Goal: Task Accomplishment & Management: Complete application form

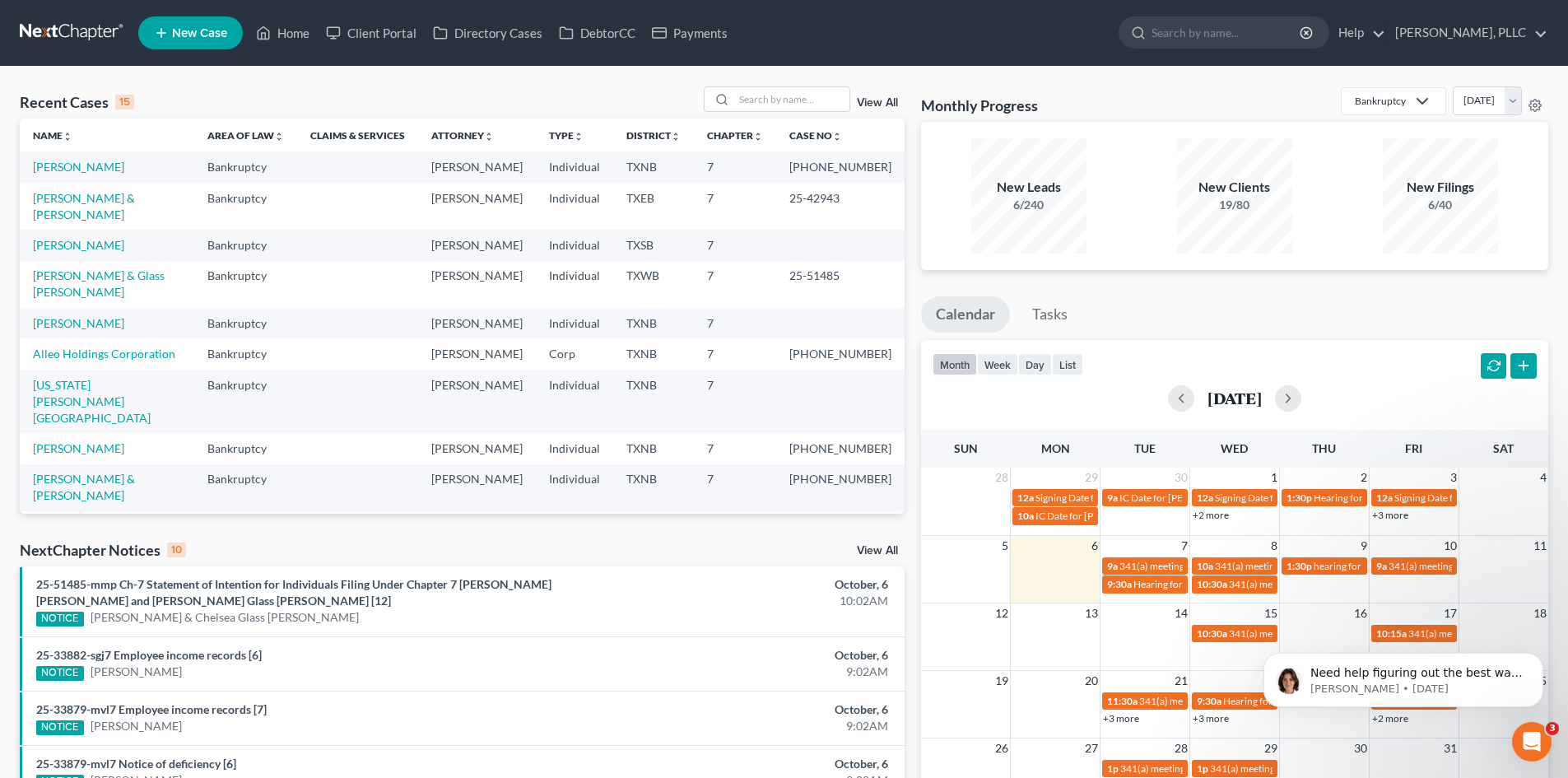
click at [182, 31] on span "New Case" at bounding box center [199, 33] width 55 height 12
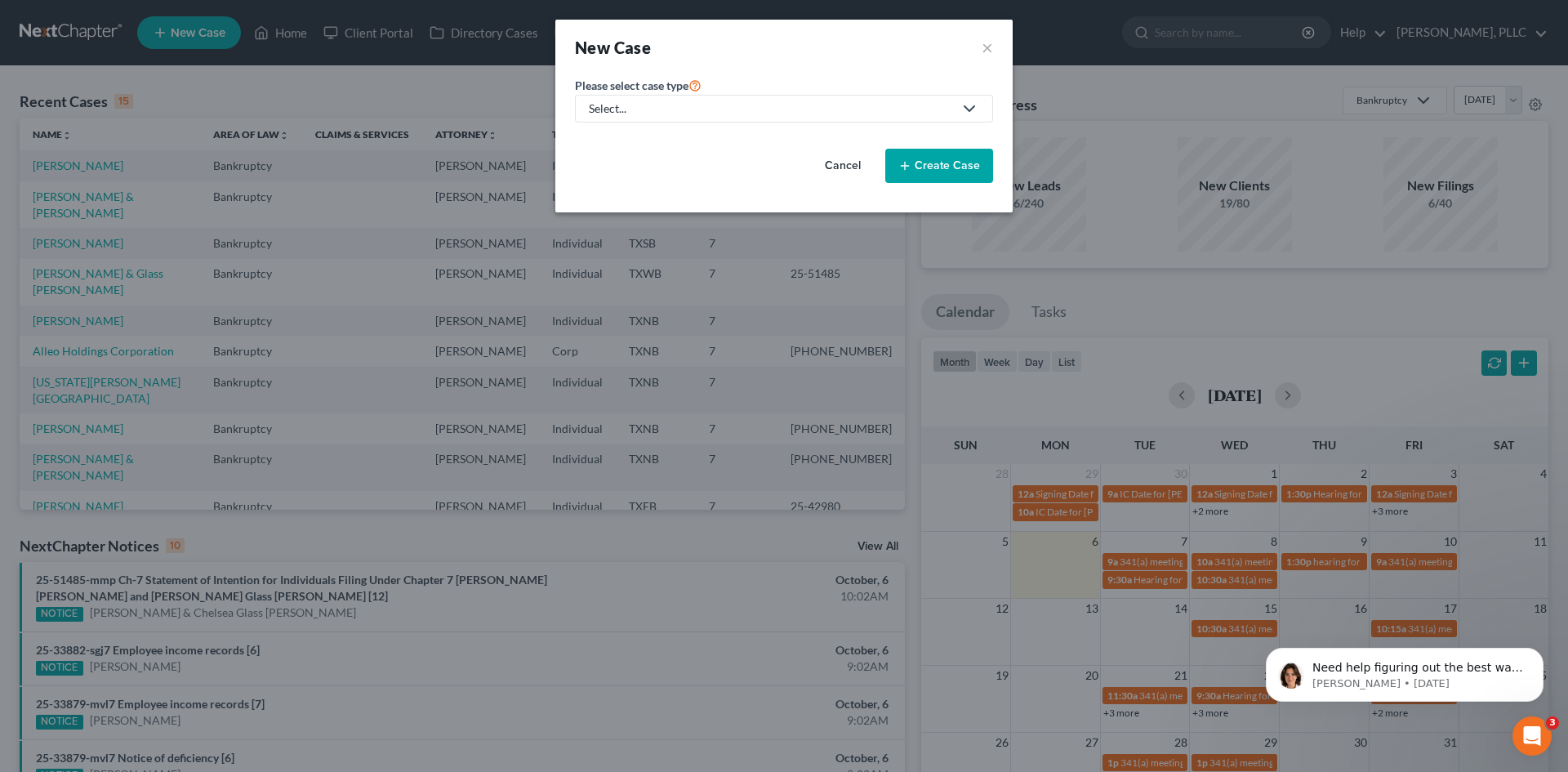
click at [675, 101] on link "Select..." at bounding box center [784, 109] width 418 height 28
click at [654, 139] on div "Bankruptcy" at bounding box center [657, 141] width 133 height 17
select select "78"
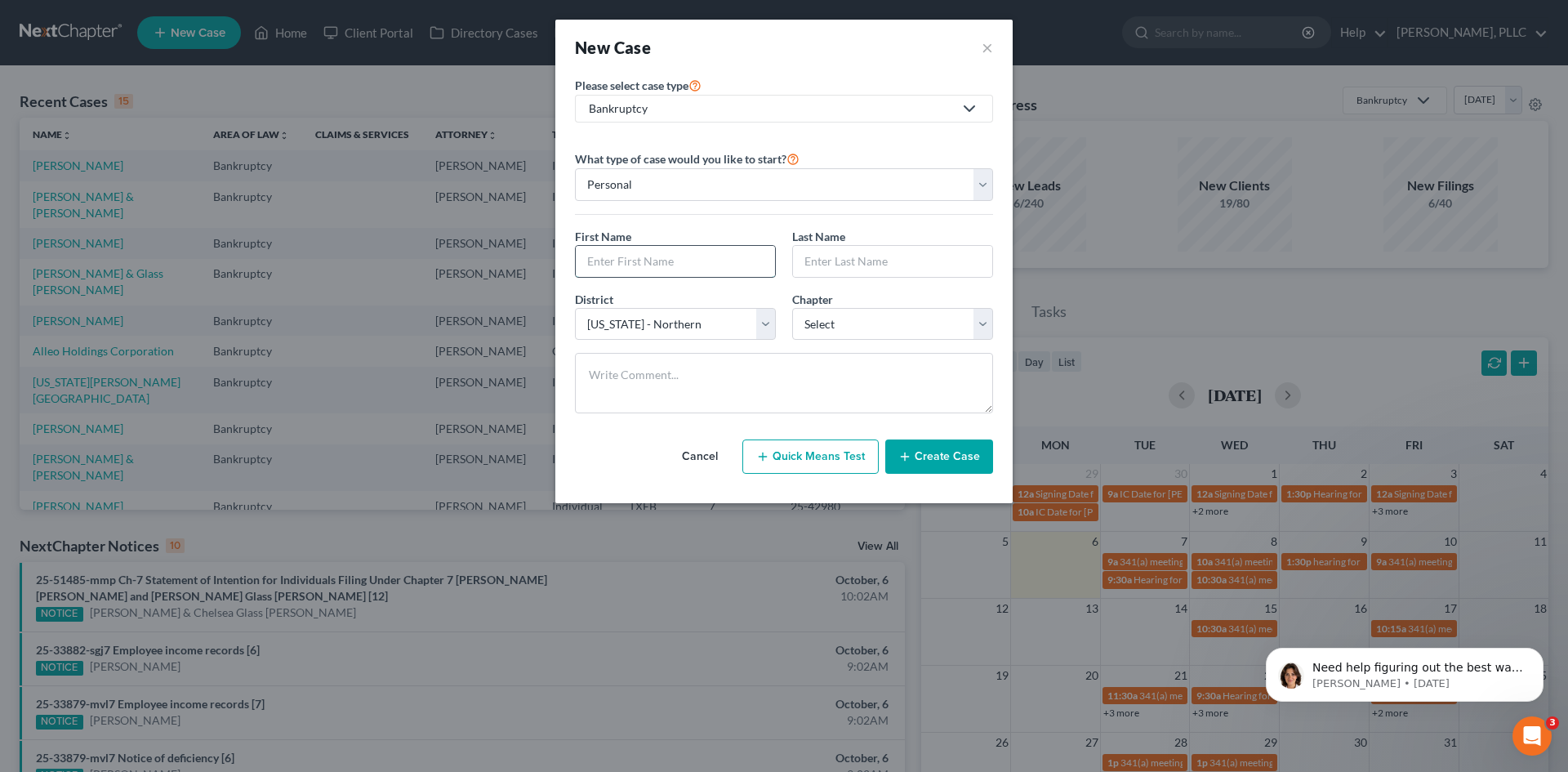
click at [661, 261] on input "text" at bounding box center [675, 262] width 199 height 31
type input "[PERSON_NAME]"
click at [897, 319] on select "Select 7 11 12 13" at bounding box center [893, 324] width 201 height 32
select select "0"
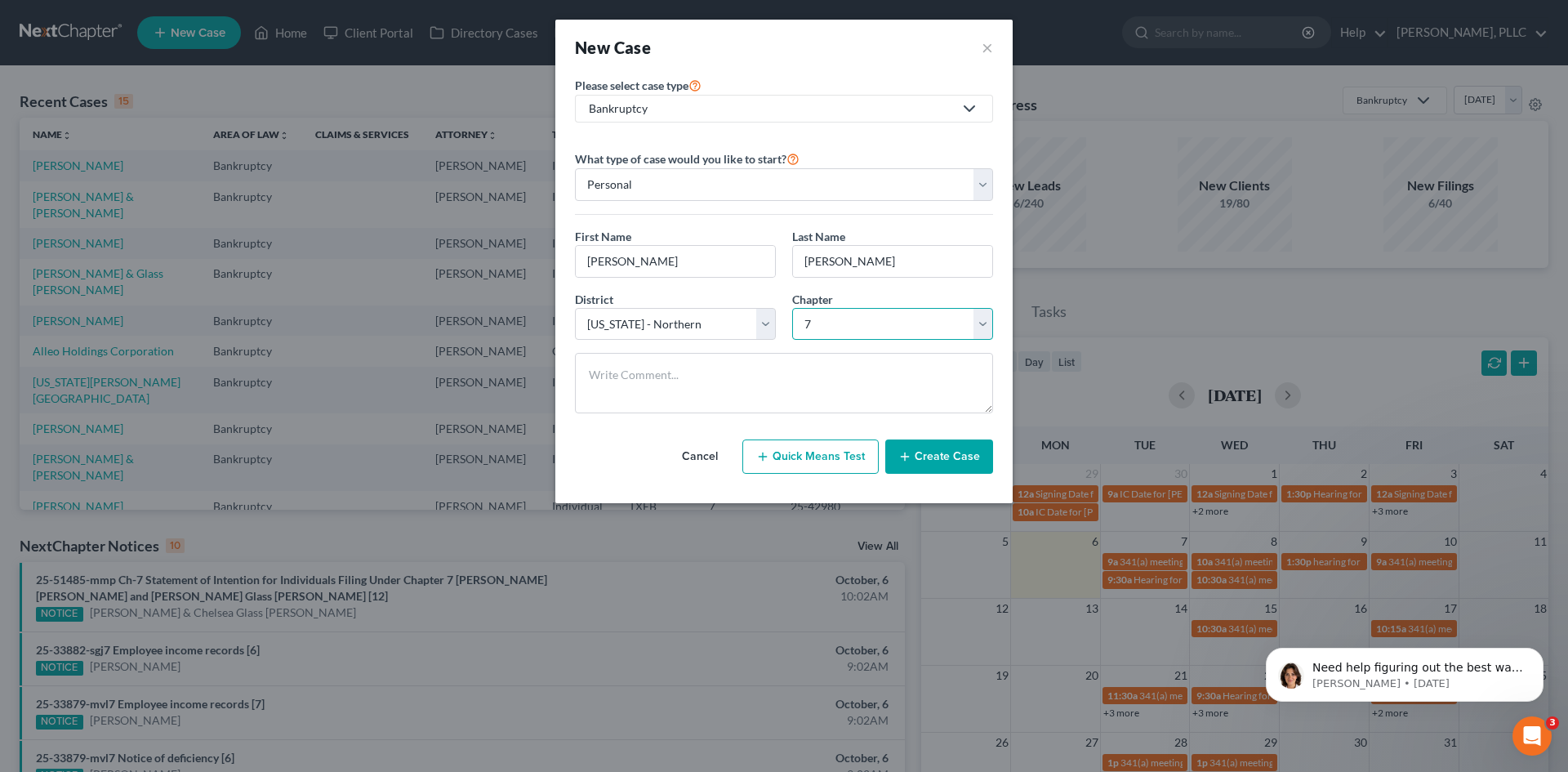
click at [792, 308] on select "Select 7 11 12 13" at bounding box center [893, 324] width 201 height 32
click at [767, 324] on select "Select [US_STATE] - [GEOGRAPHIC_DATA] [US_STATE] - [GEOGRAPHIC_DATA][US_STATE] …" at bounding box center [676, 324] width 201 height 32
click at [576, 308] on select "Select [US_STATE] - [GEOGRAPHIC_DATA] [US_STATE] - [GEOGRAPHIC_DATA][US_STATE] …" at bounding box center [676, 324] width 201 height 32
click at [925, 457] on button "Create Case" at bounding box center [939, 456] width 108 height 34
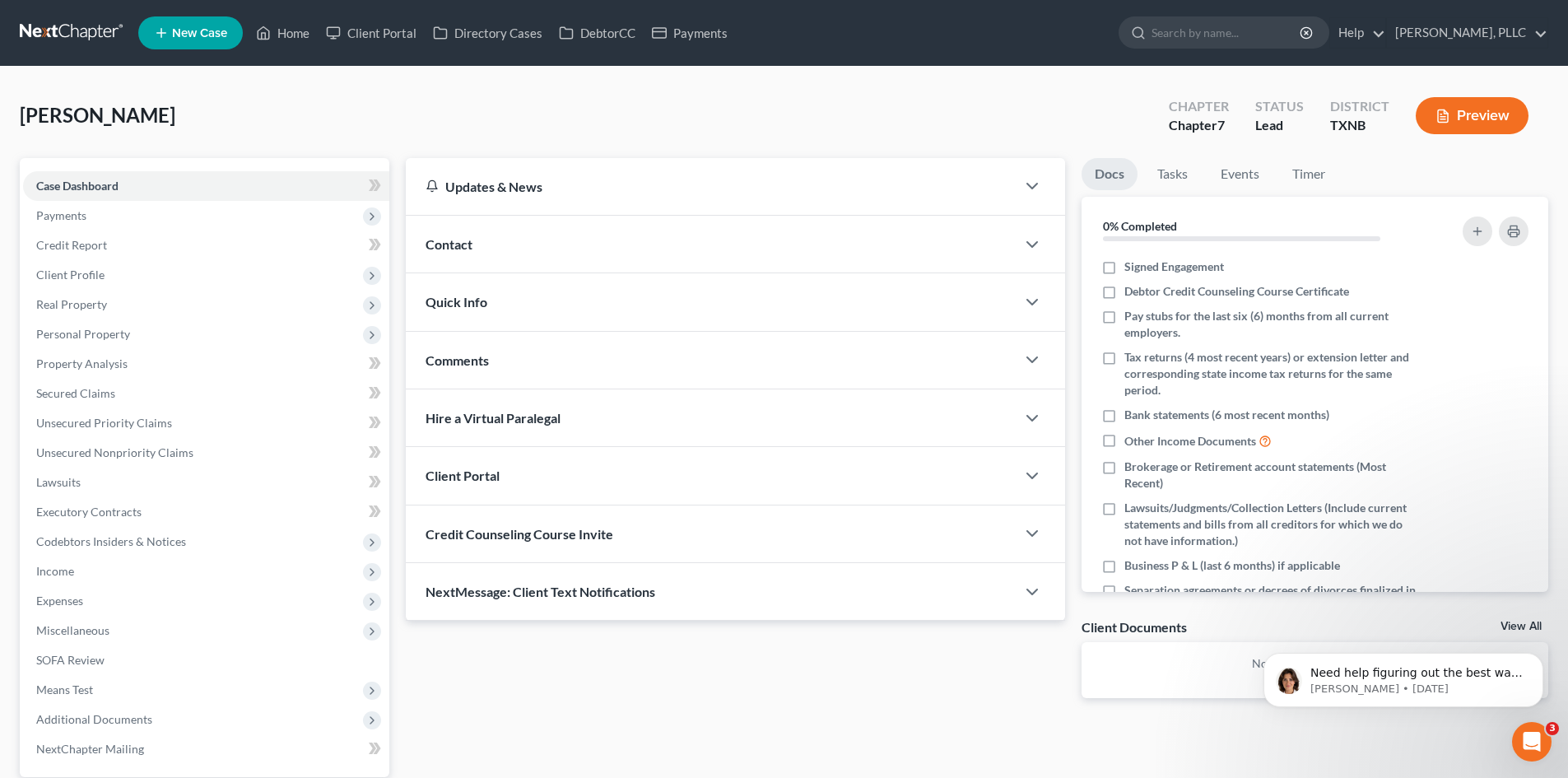
click at [499, 257] on div "Contact" at bounding box center [711, 244] width 610 height 57
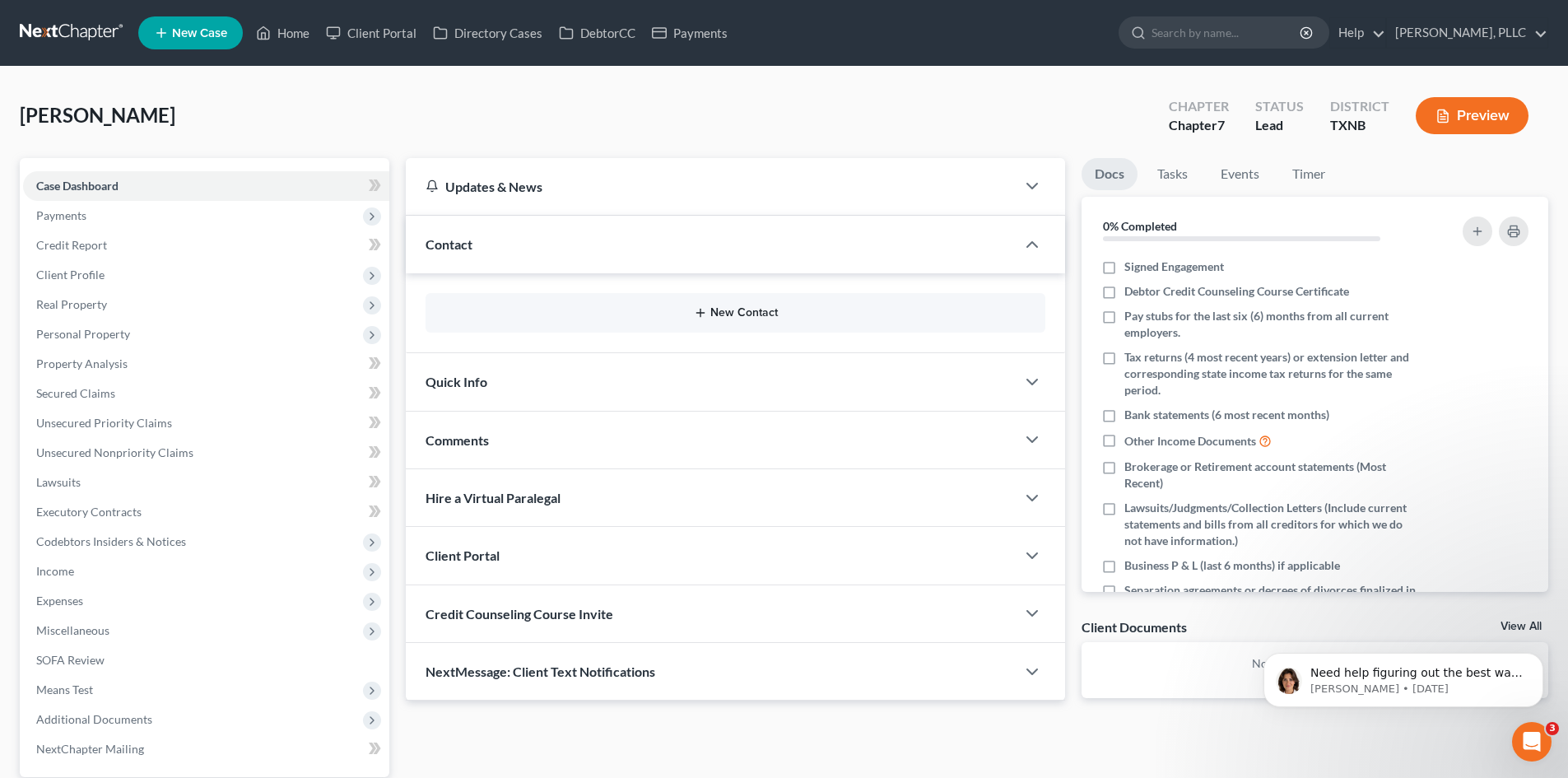
click at [723, 317] on button "New Contact" at bounding box center [735, 312] width 594 height 13
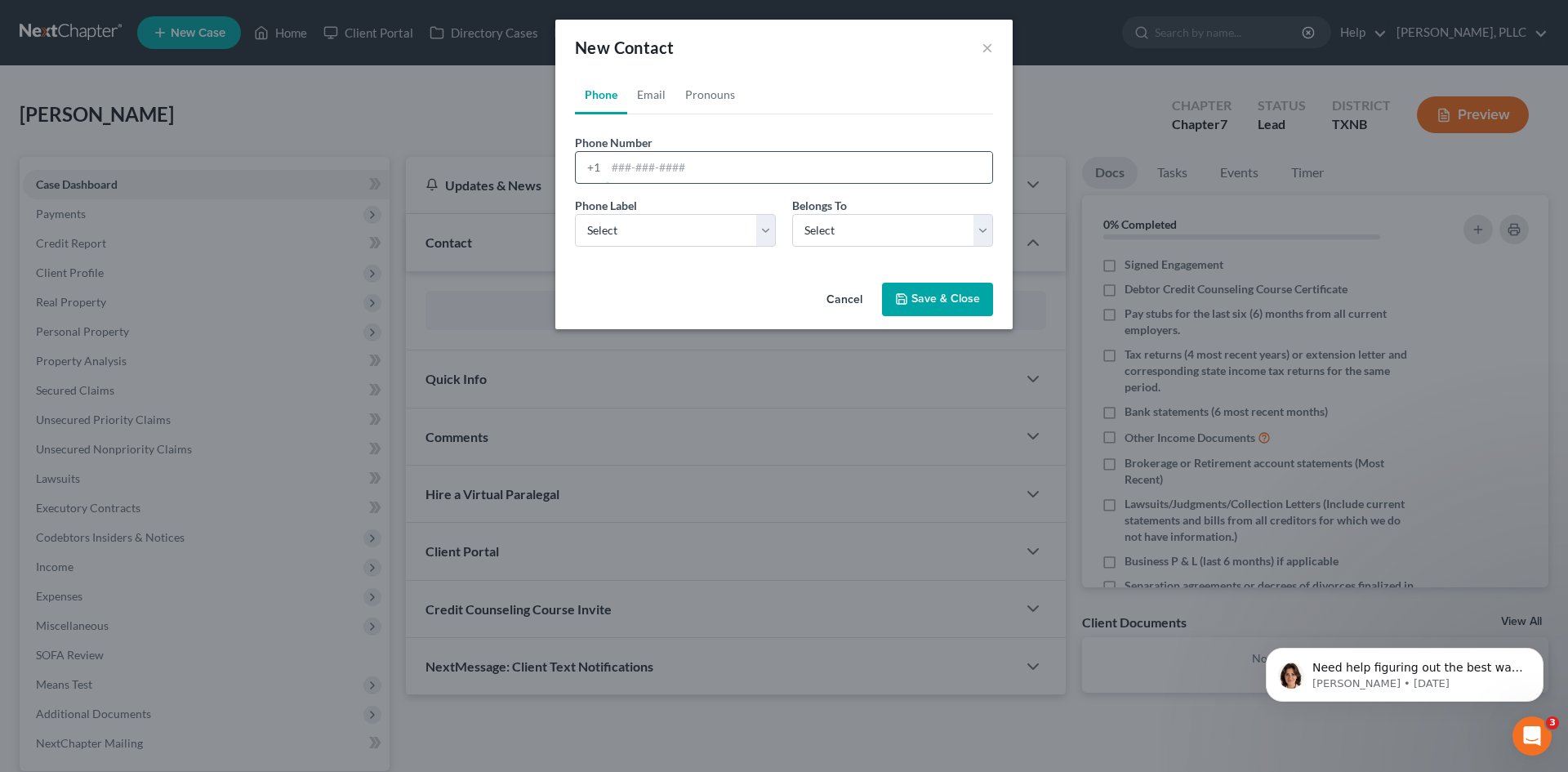
click at [607, 158] on input "tel" at bounding box center [799, 168] width 386 height 31
type input "6823444641"
click at [767, 218] on select "Select Mobile Home Work Other" at bounding box center [676, 230] width 201 height 32
select select "0"
click at [576, 214] on select "Select Mobile Home Work Other" at bounding box center [676, 230] width 201 height 32
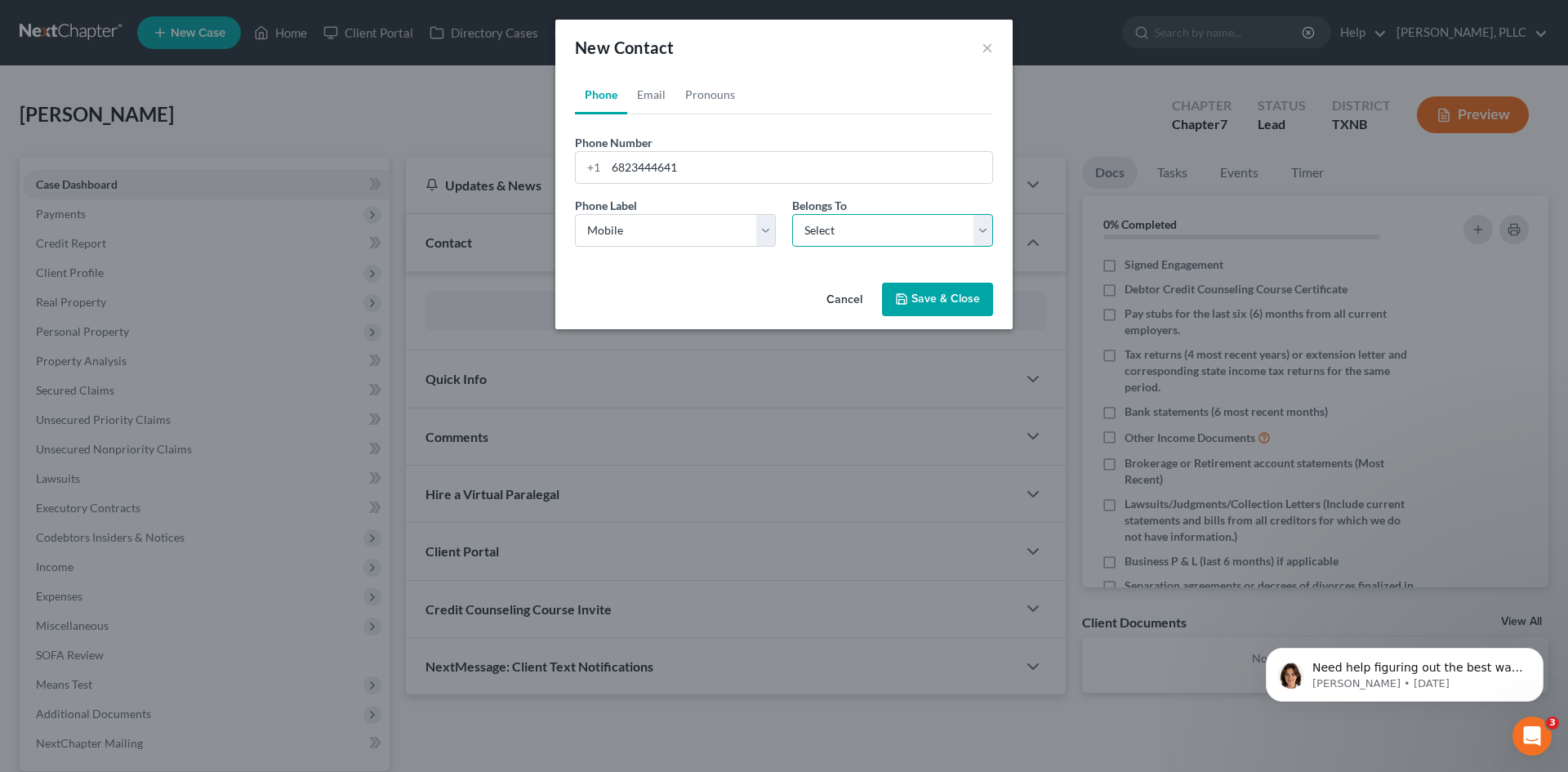
click at [853, 225] on select "Select Client Other" at bounding box center [893, 230] width 201 height 32
select select "0"
click at [792, 214] on select "Select Client Other" at bounding box center [893, 230] width 201 height 32
click at [913, 299] on button "Save & Close" at bounding box center [938, 299] width 111 height 34
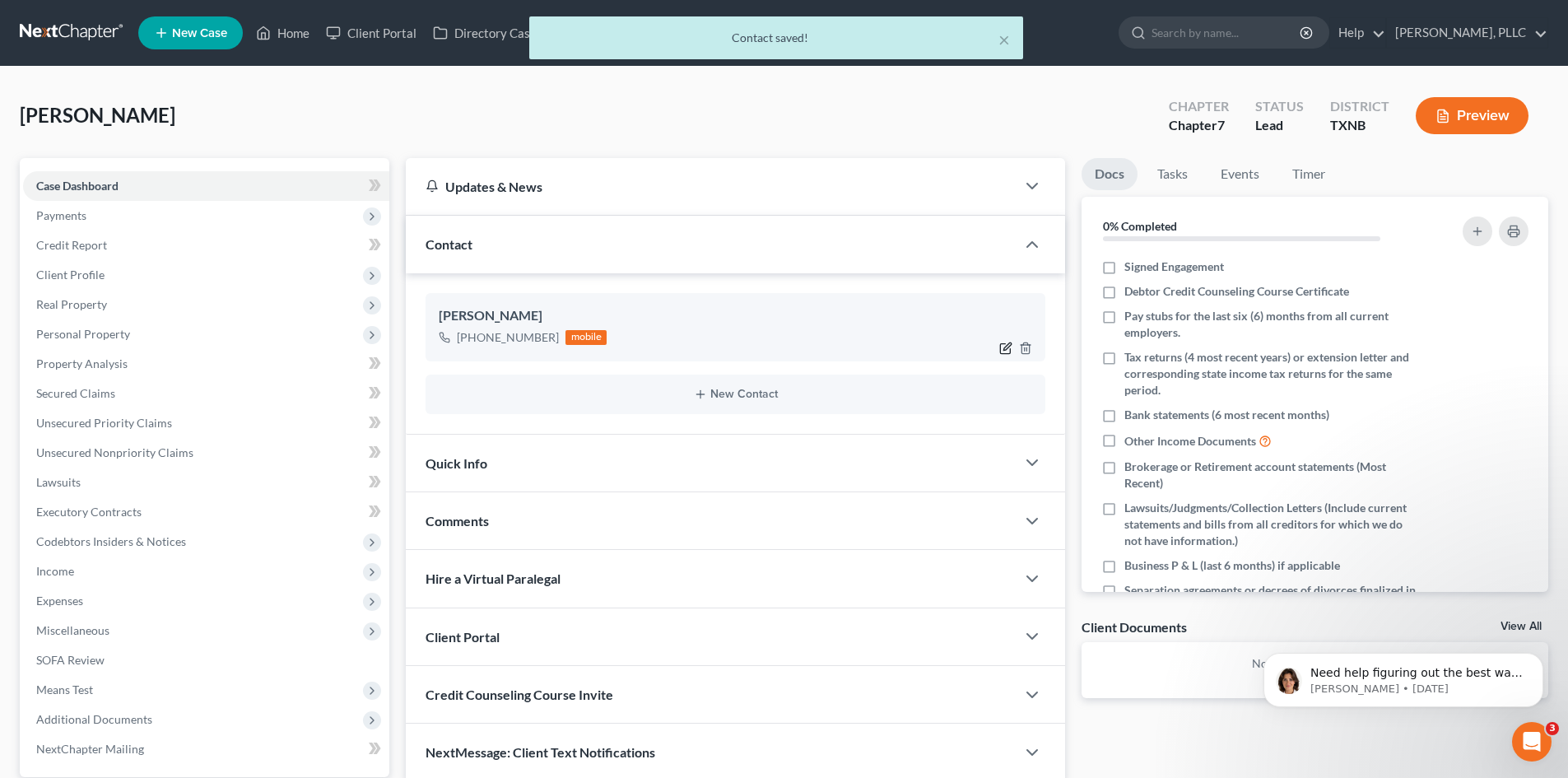
click at [1008, 352] on icon "button" at bounding box center [1006, 349] width 13 height 13
select select "0"
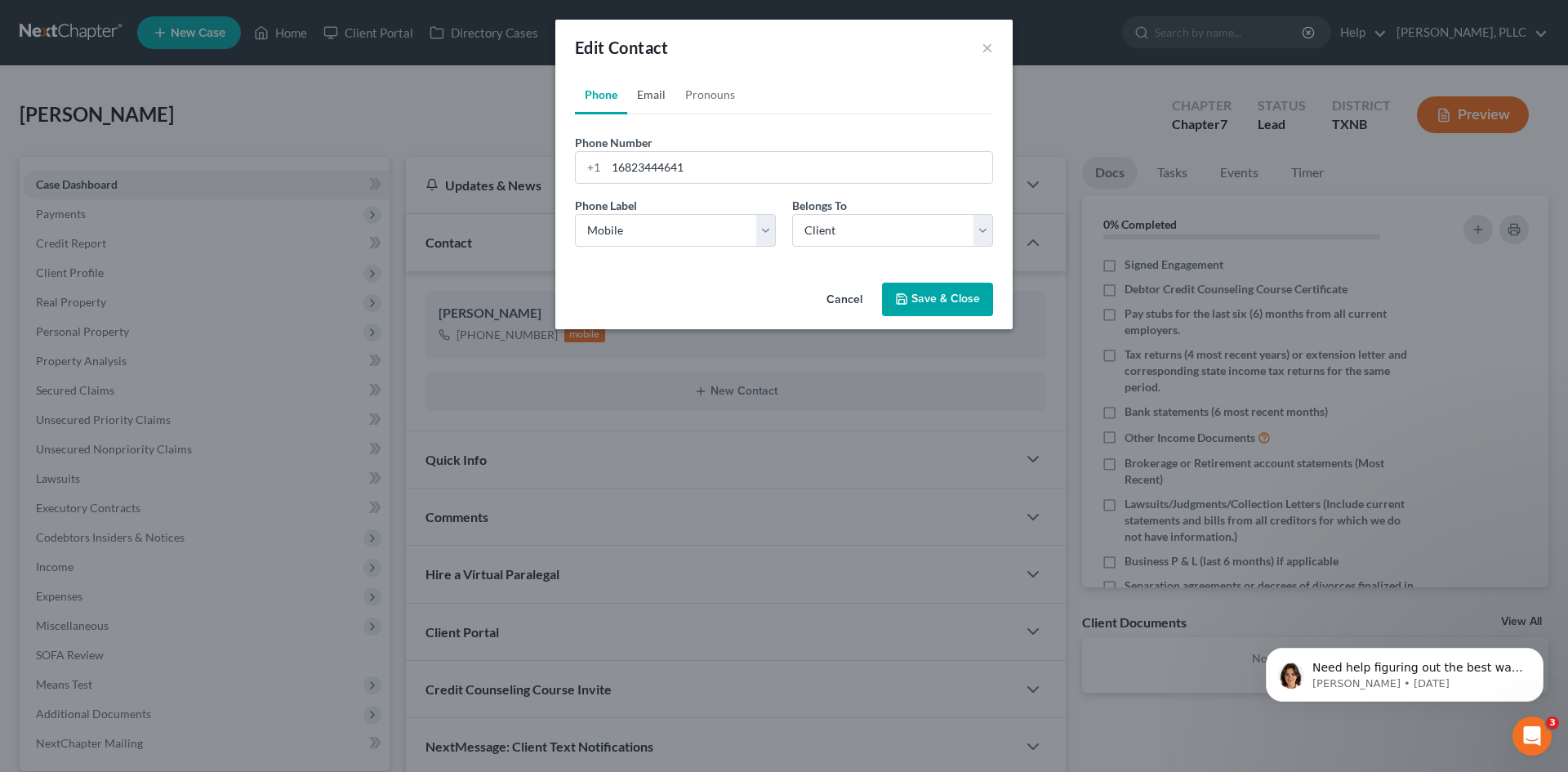
click at [649, 101] on link "Email" at bounding box center [651, 94] width 48 height 40
click at [634, 178] on input "email" at bounding box center [799, 168] width 386 height 31
type input "[EMAIL_ADDRESS][DOMAIN_NAME]"
click at [761, 232] on select "Select Home Work Other" at bounding box center [676, 230] width 201 height 32
select select "0"
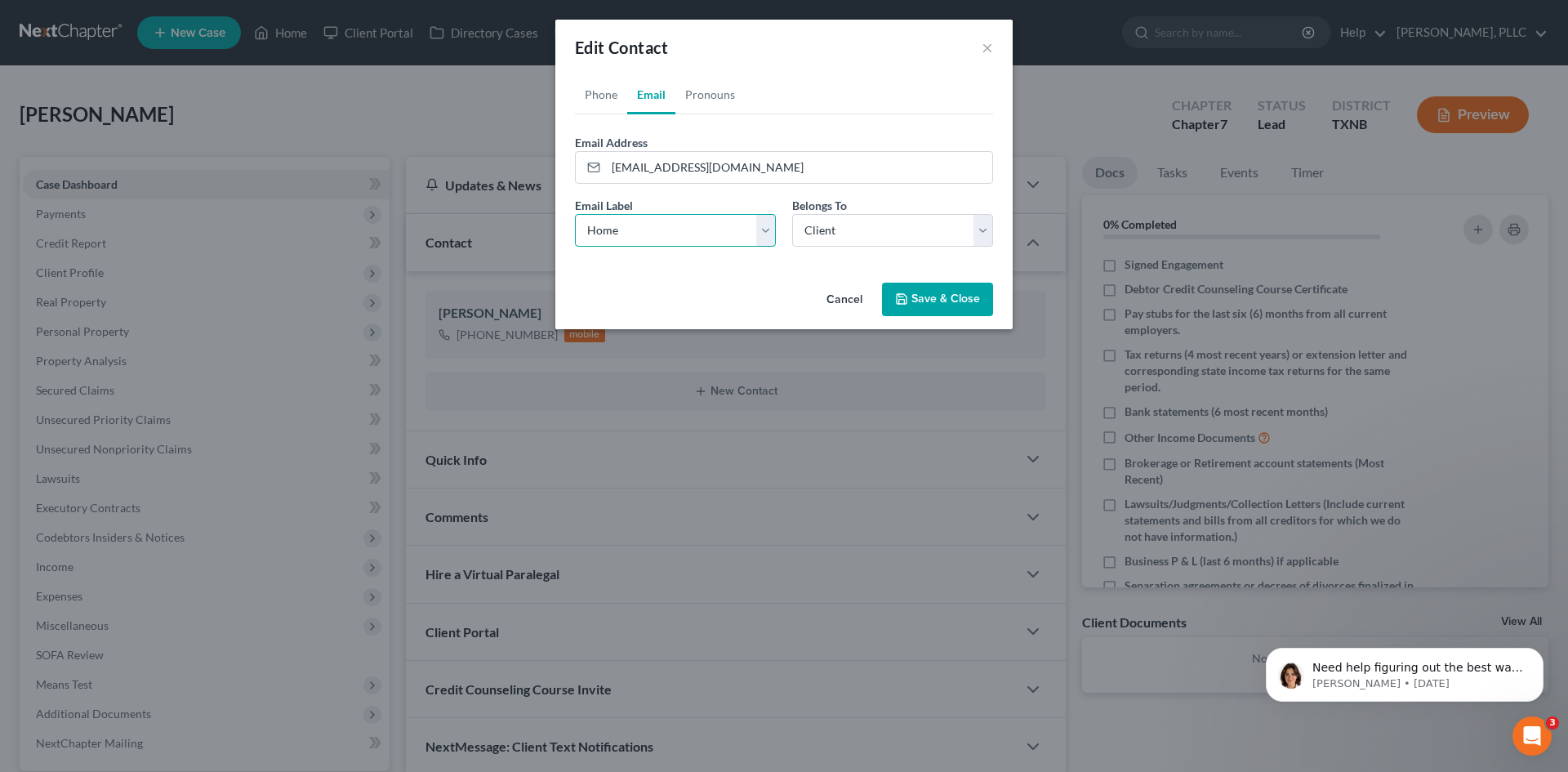
click at [576, 214] on select "Select Home Work Other" at bounding box center [676, 230] width 201 height 32
click at [937, 296] on button "Save & Close" at bounding box center [938, 299] width 111 height 34
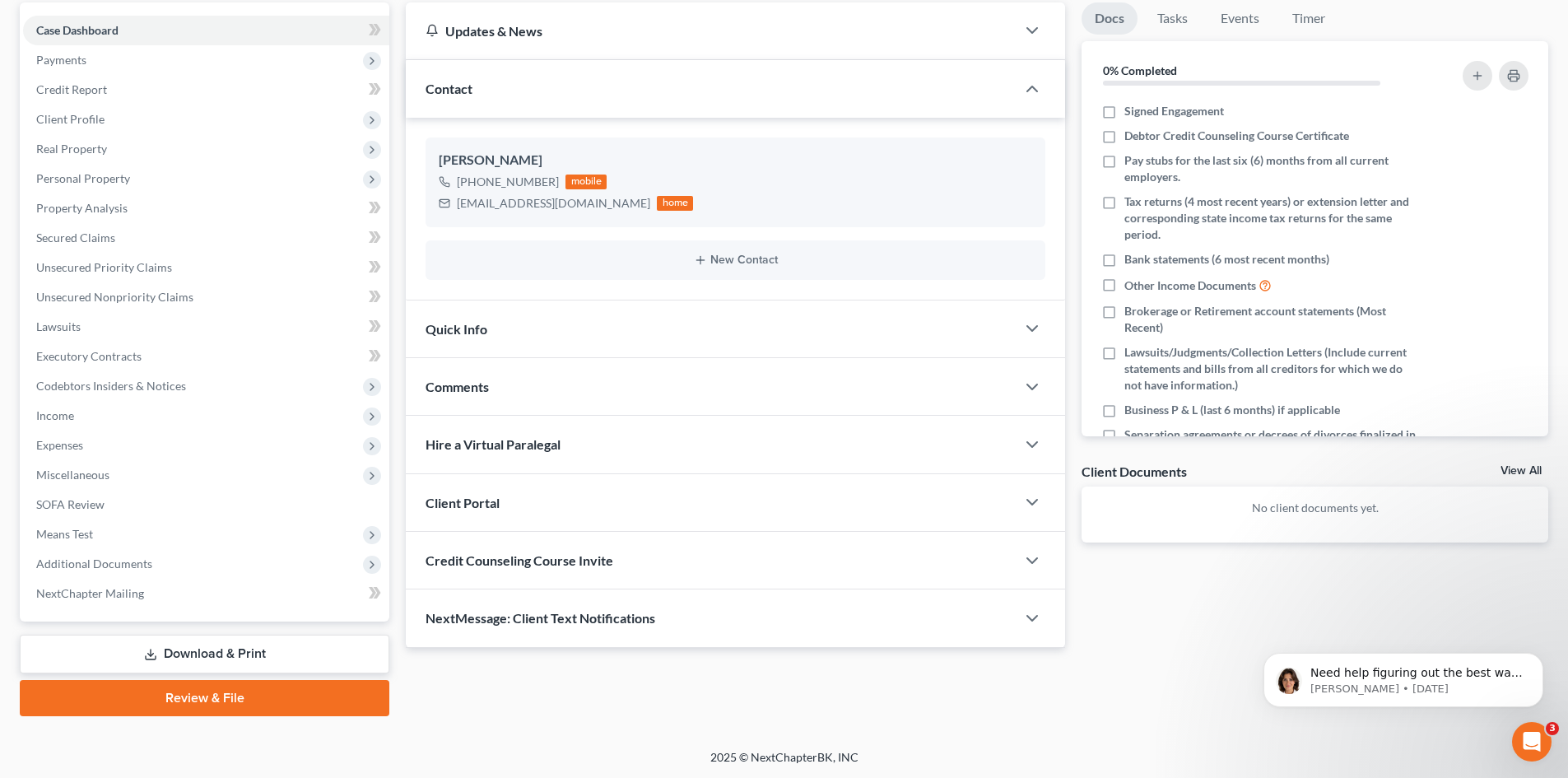
scroll to position [156, 0]
click at [580, 502] on div "Client Portal" at bounding box center [711, 501] width 610 height 57
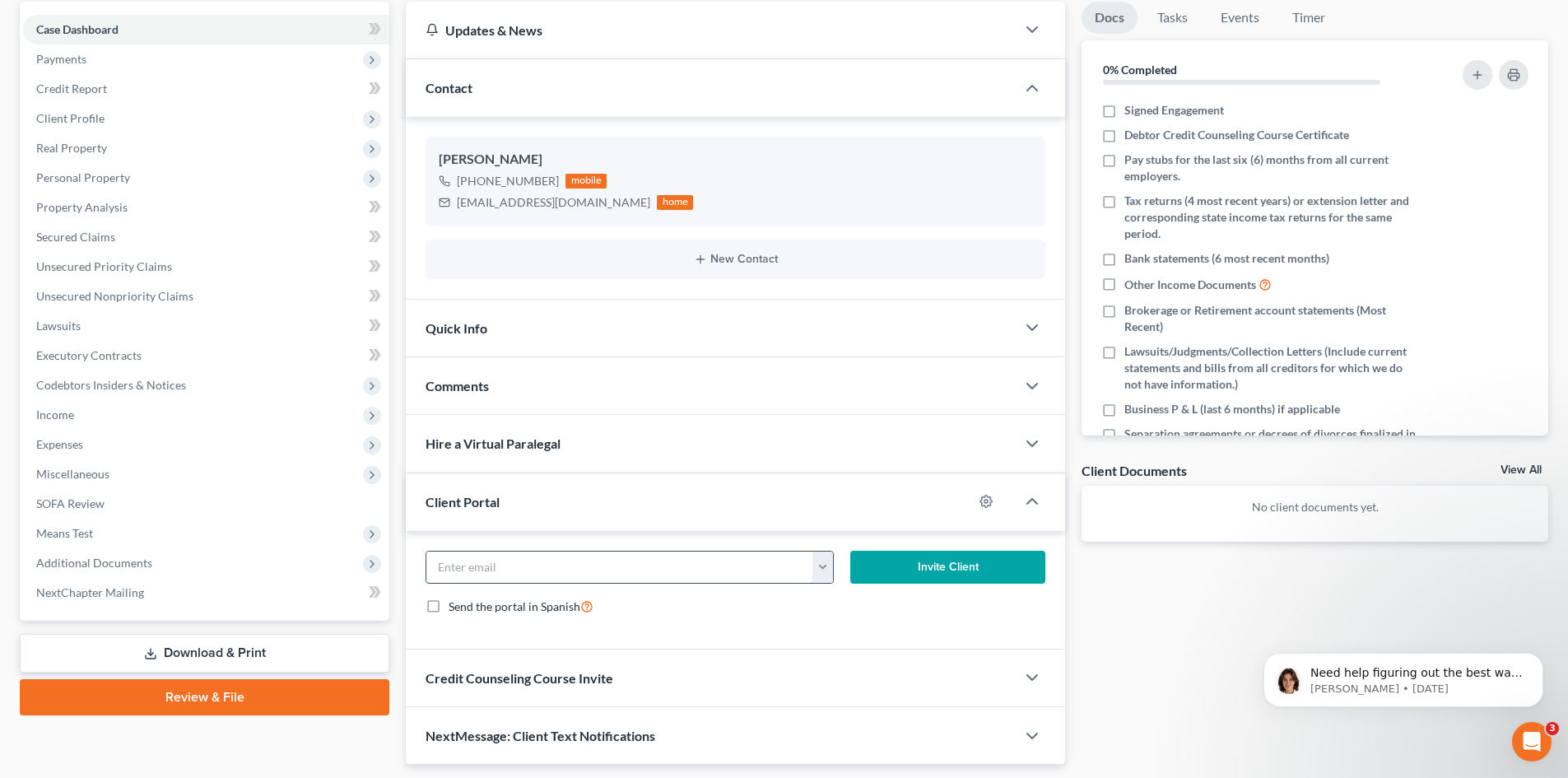
click at [471, 571] on input "email" at bounding box center [620, 567] width 387 height 32
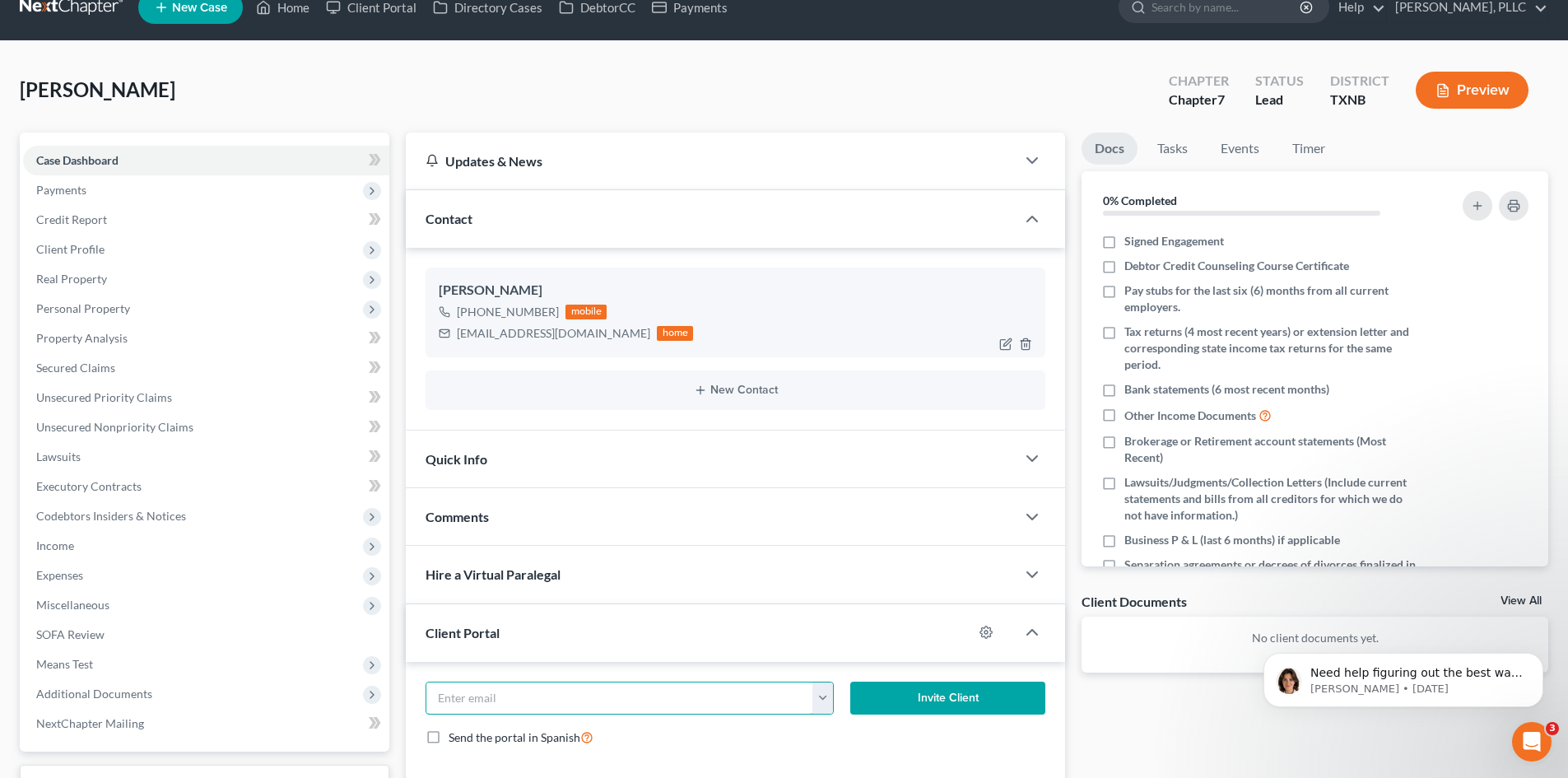
scroll to position [0, 0]
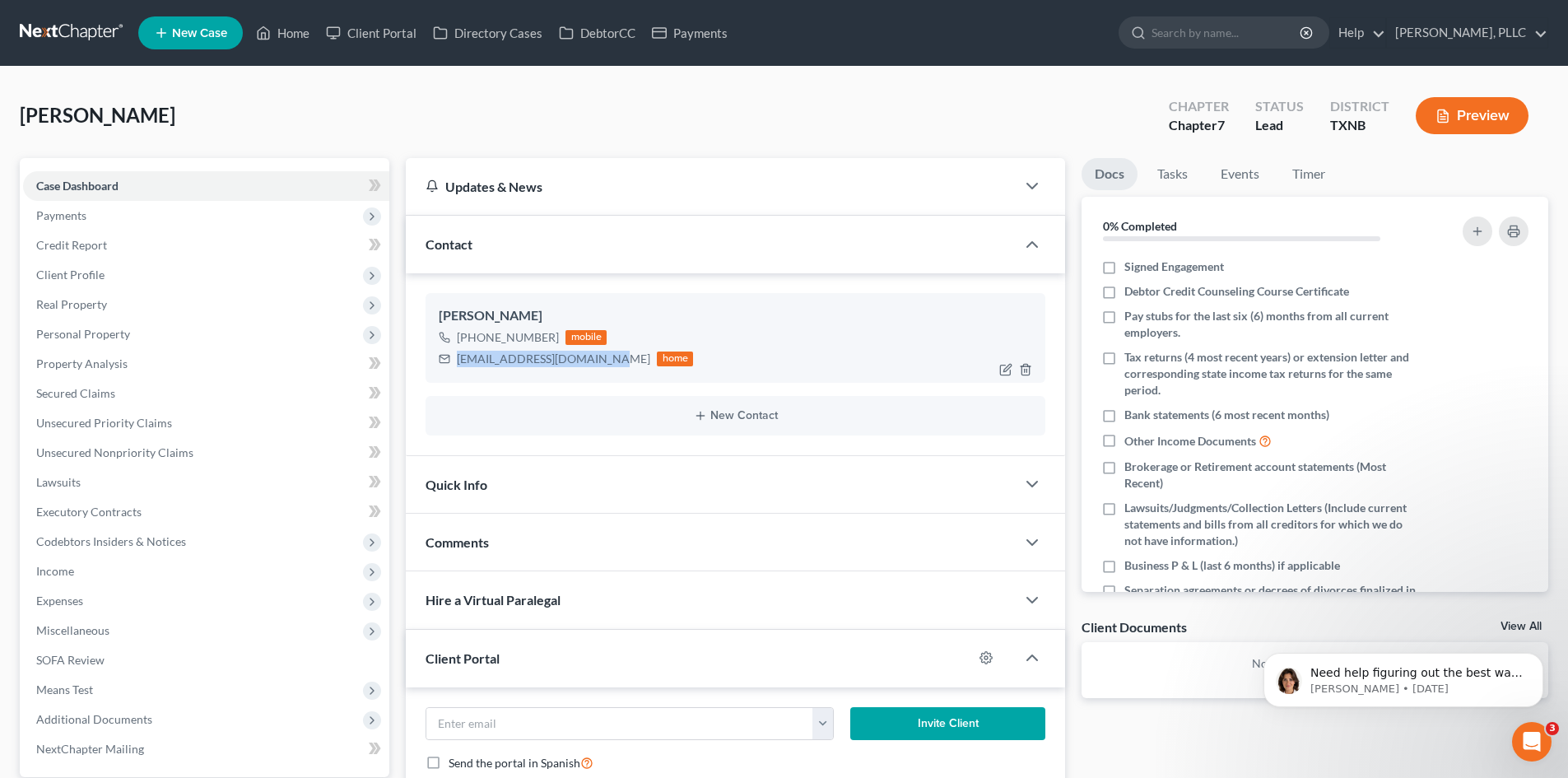
drag, startPoint x: 603, startPoint y: 359, endPoint x: 457, endPoint y: 360, distance: 146.0
click at [457, 360] on div "[EMAIL_ADDRESS][DOMAIN_NAME]" at bounding box center [554, 359] width 193 height 17
copy div "[EMAIL_ADDRESS][DOMAIN_NAME]"
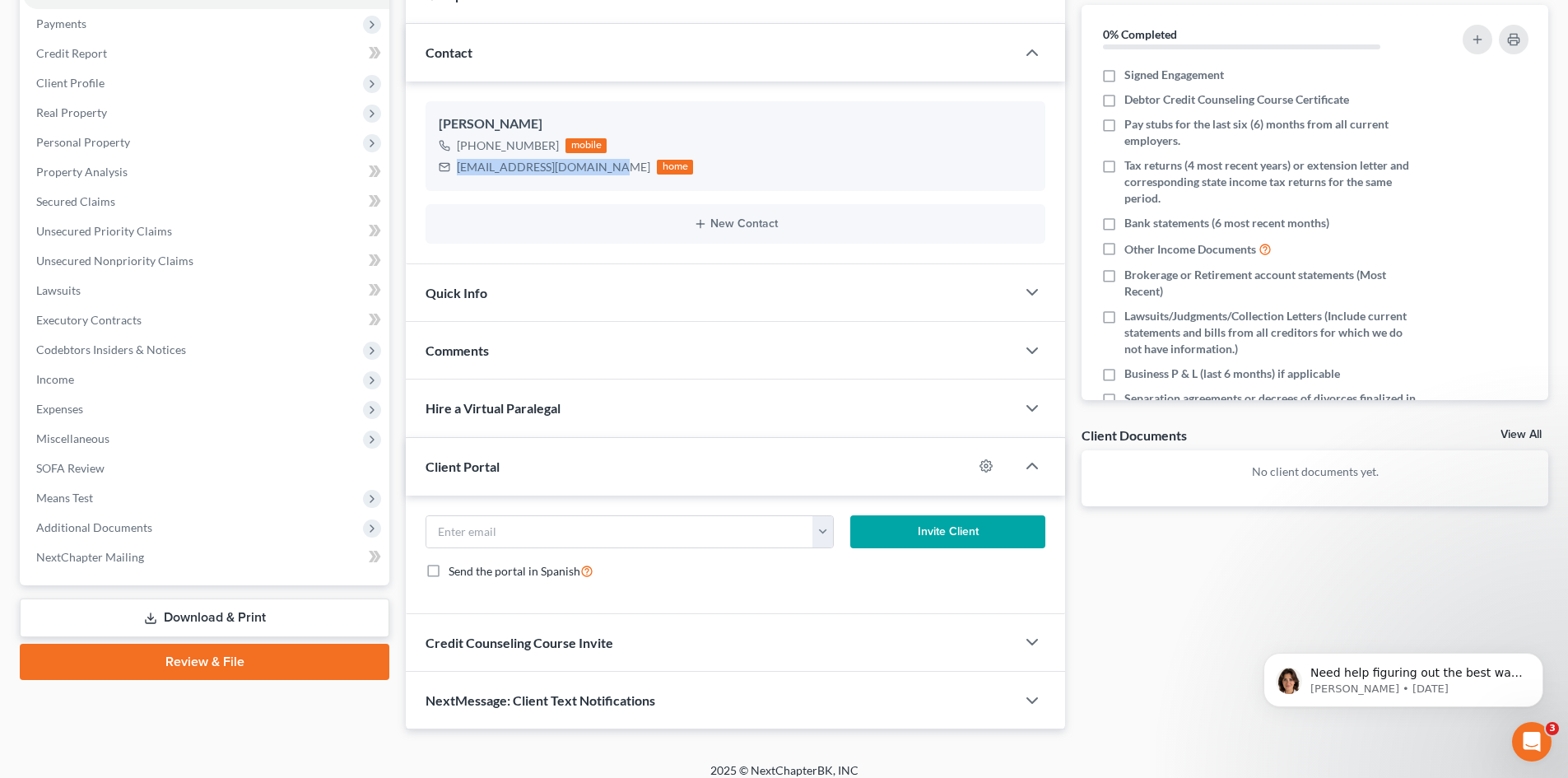
scroll to position [205, 0]
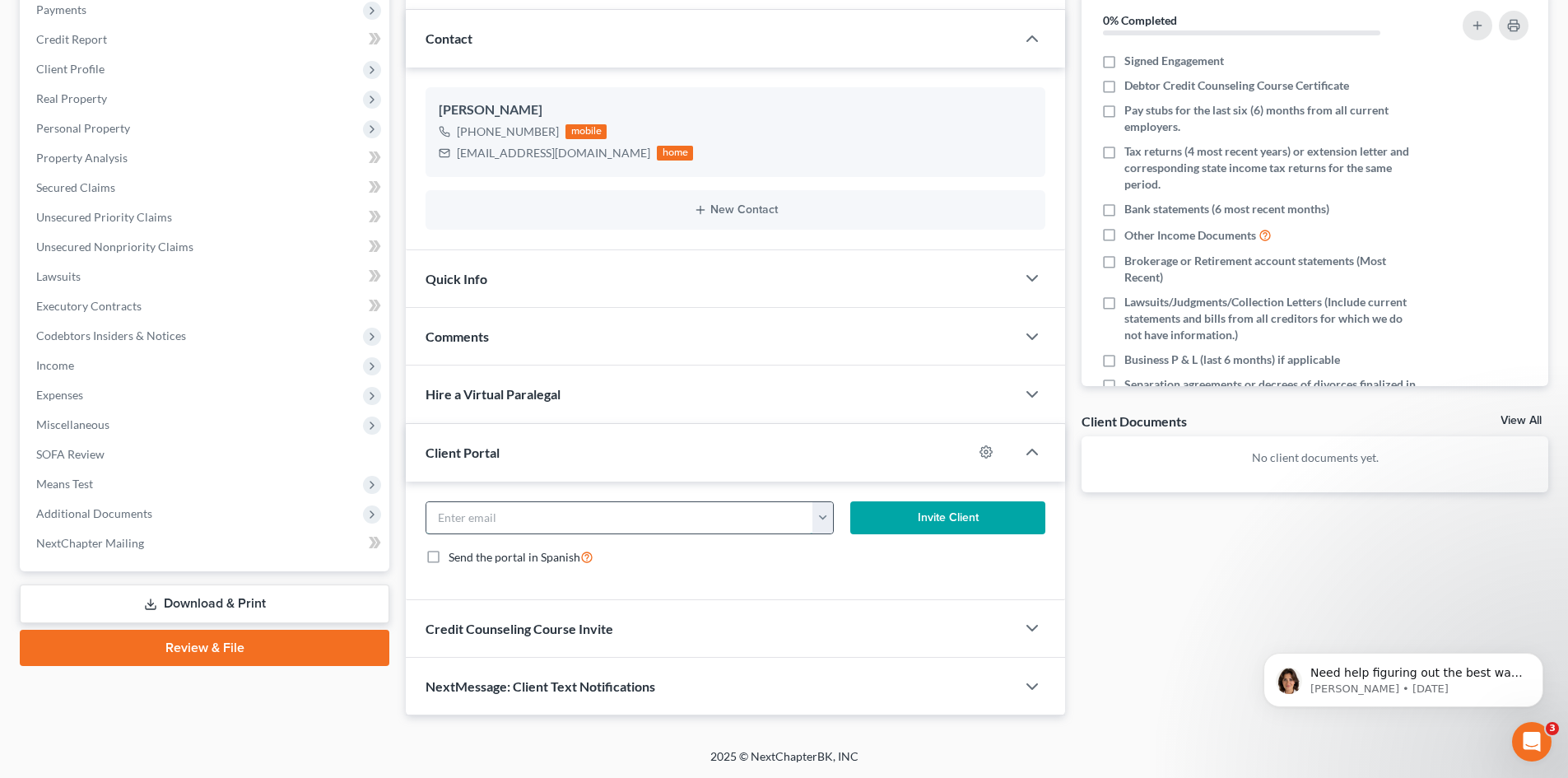
click at [475, 514] on input "email" at bounding box center [620, 518] width 387 height 32
paste input "[EMAIL_ADDRESS][DOMAIN_NAME]"
type input "[EMAIL_ADDRESS][DOMAIN_NAME]"
click at [917, 517] on button "Invite Client" at bounding box center [948, 517] width 196 height 33
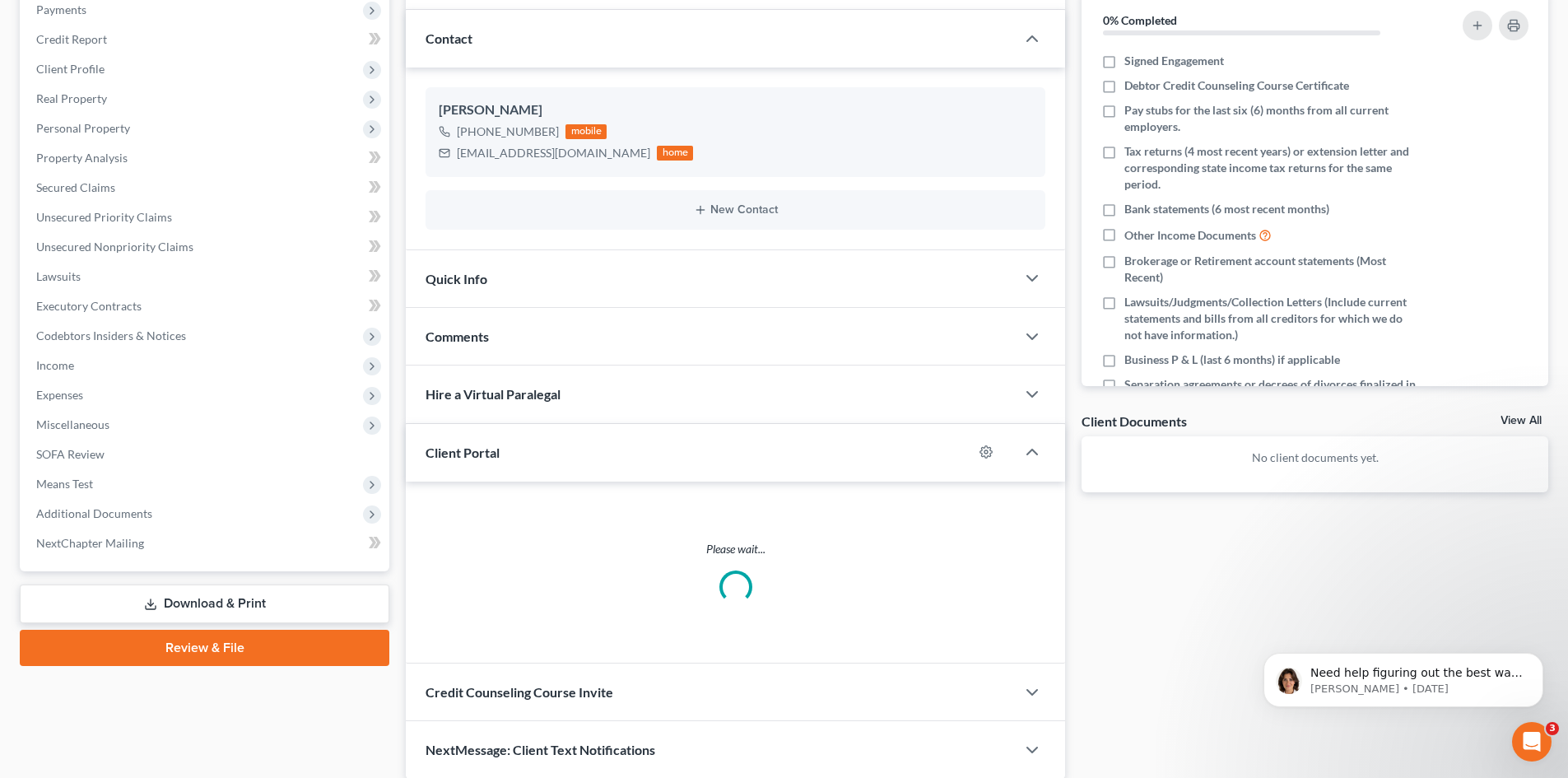
scroll to position [191, 0]
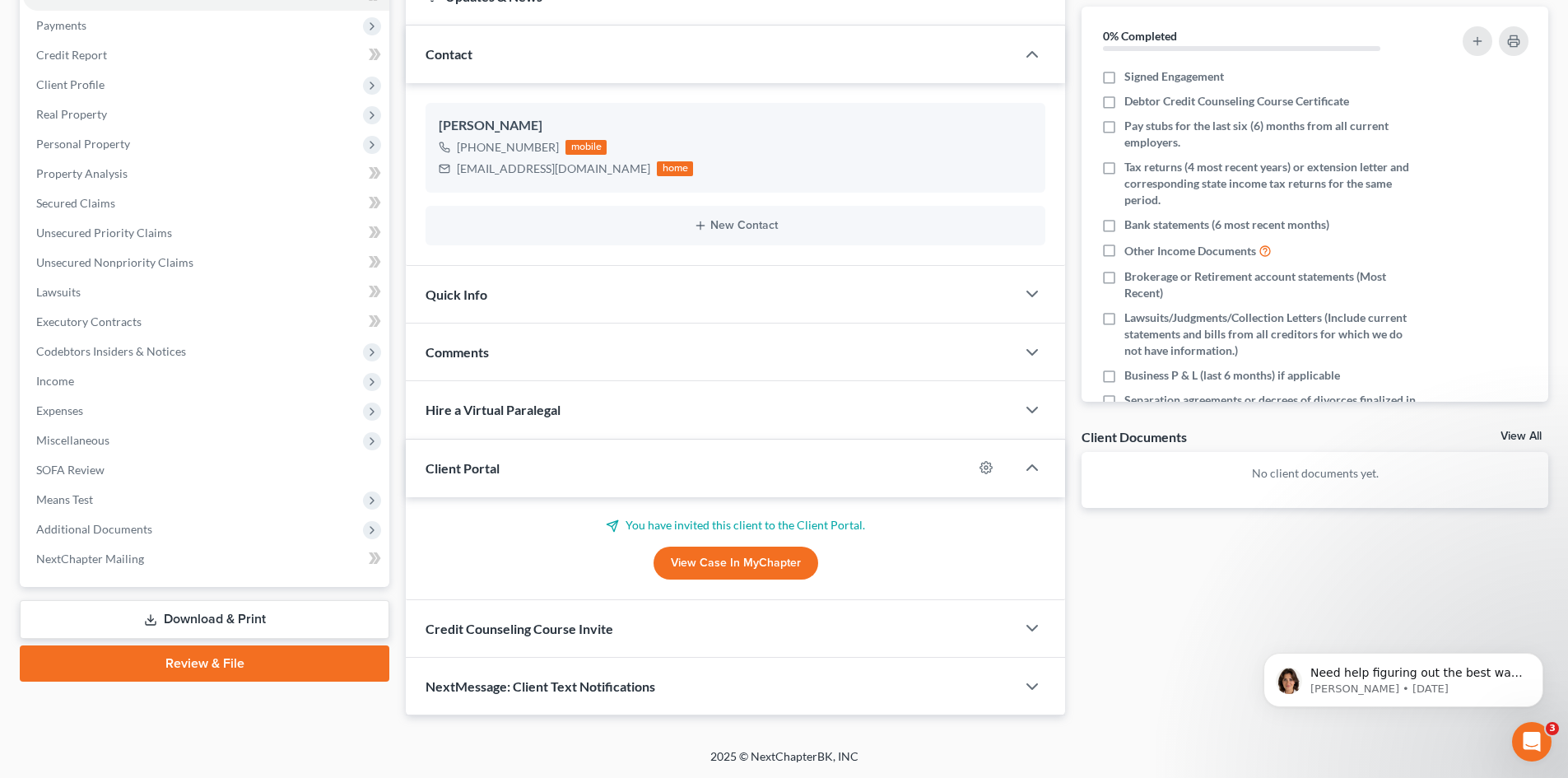
click at [579, 627] on span "Credit Counseling Course Invite" at bounding box center [520, 628] width 188 height 16
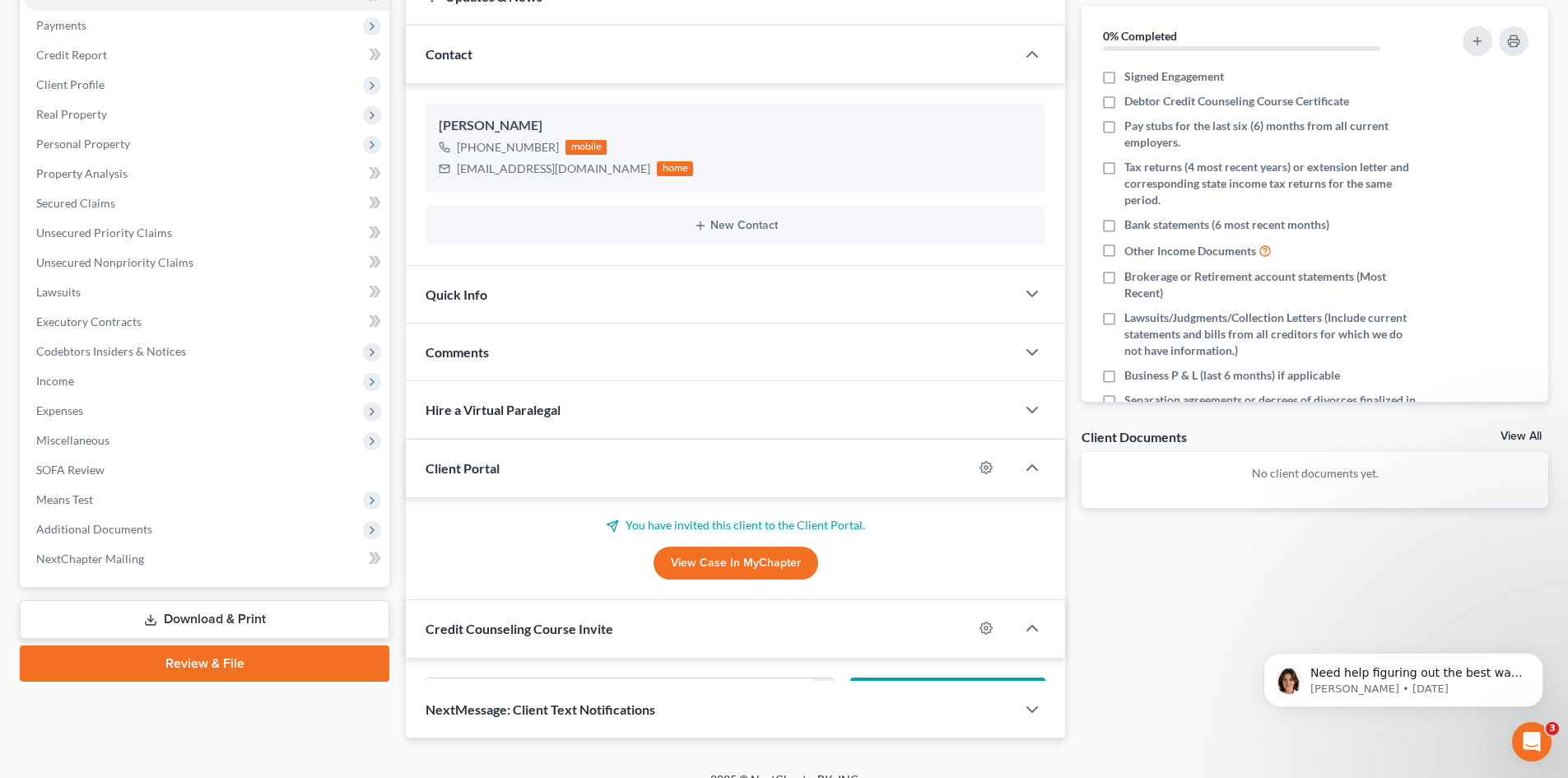
scroll to position [205, 0]
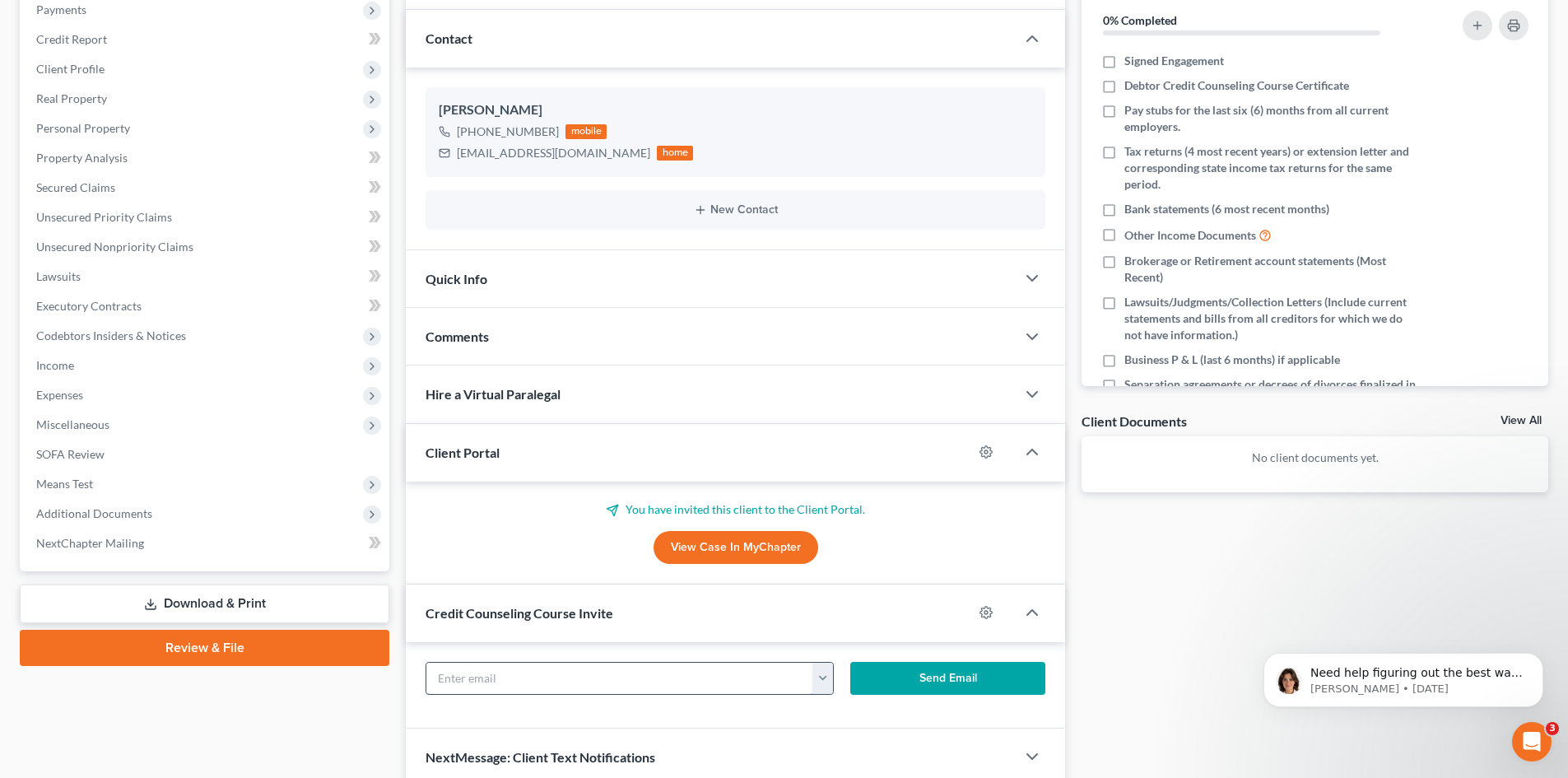
click at [544, 679] on input "text" at bounding box center [620, 679] width 387 height 32
paste input "[EMAIL_ADDRESS][DOMAIN_NAME]"
type input "[EMAIL_ADDRESS][DOMAIN_NAME]"
click at [903, 676] on button "Send Email" at bounding box center [948, 678] width 196 height 33
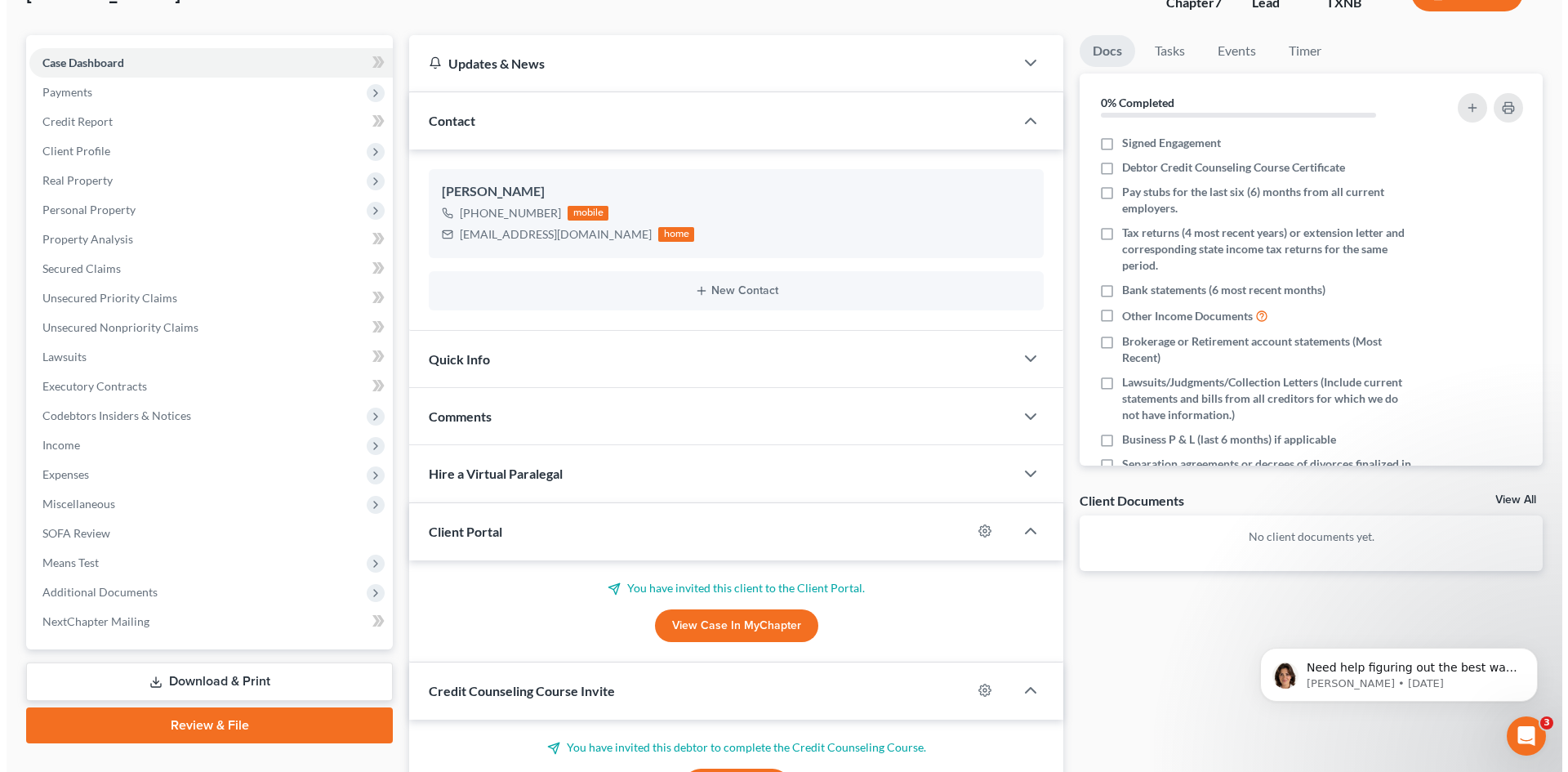
scroll to position [0, 0]
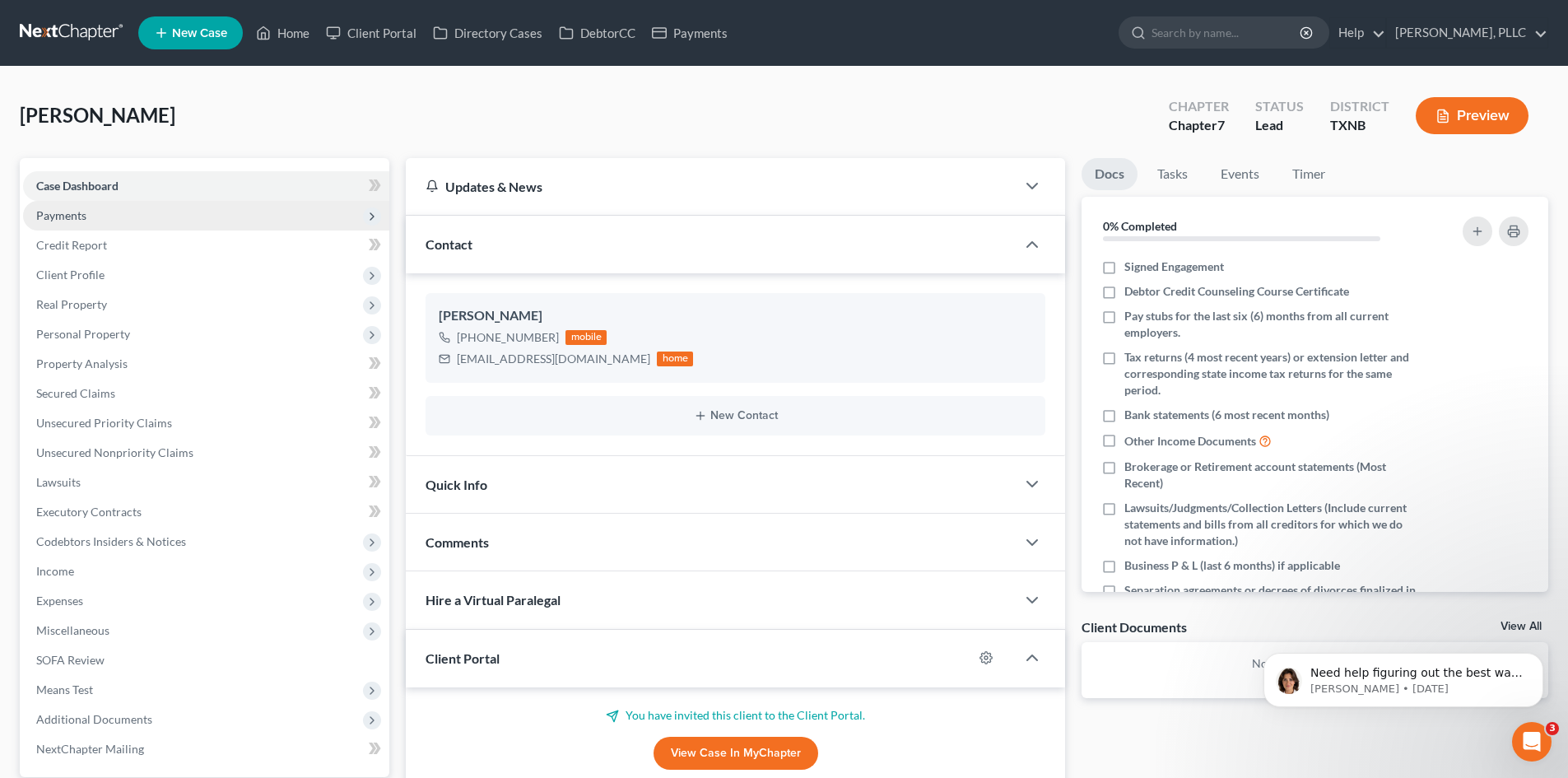
click at [48, 216] on span "Payments" at bounding box center [61, 215] width 50 height 14
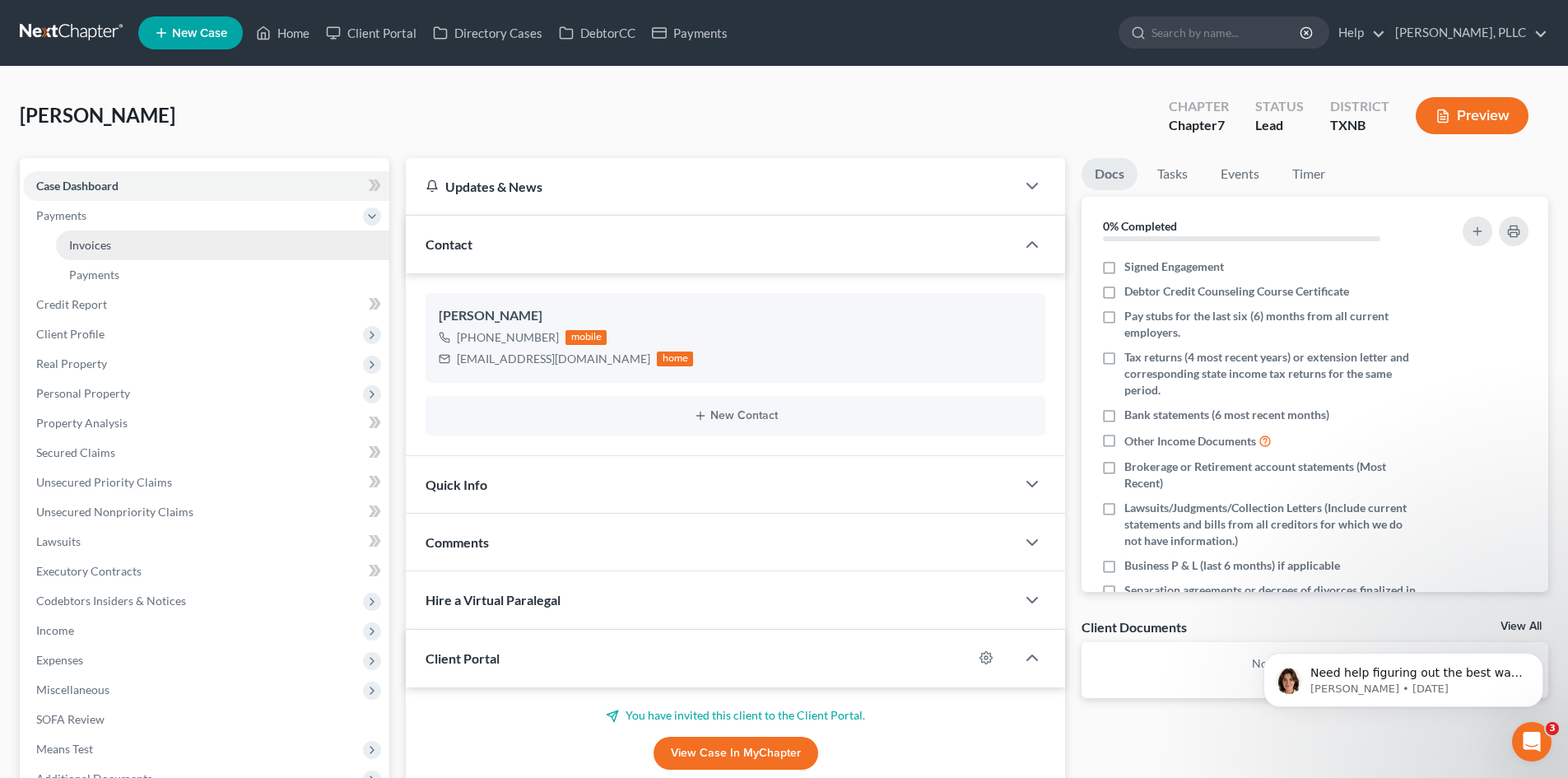
click at [113, 251] on link "Invoices" at bounding box center [222, 245] width 334 height 30
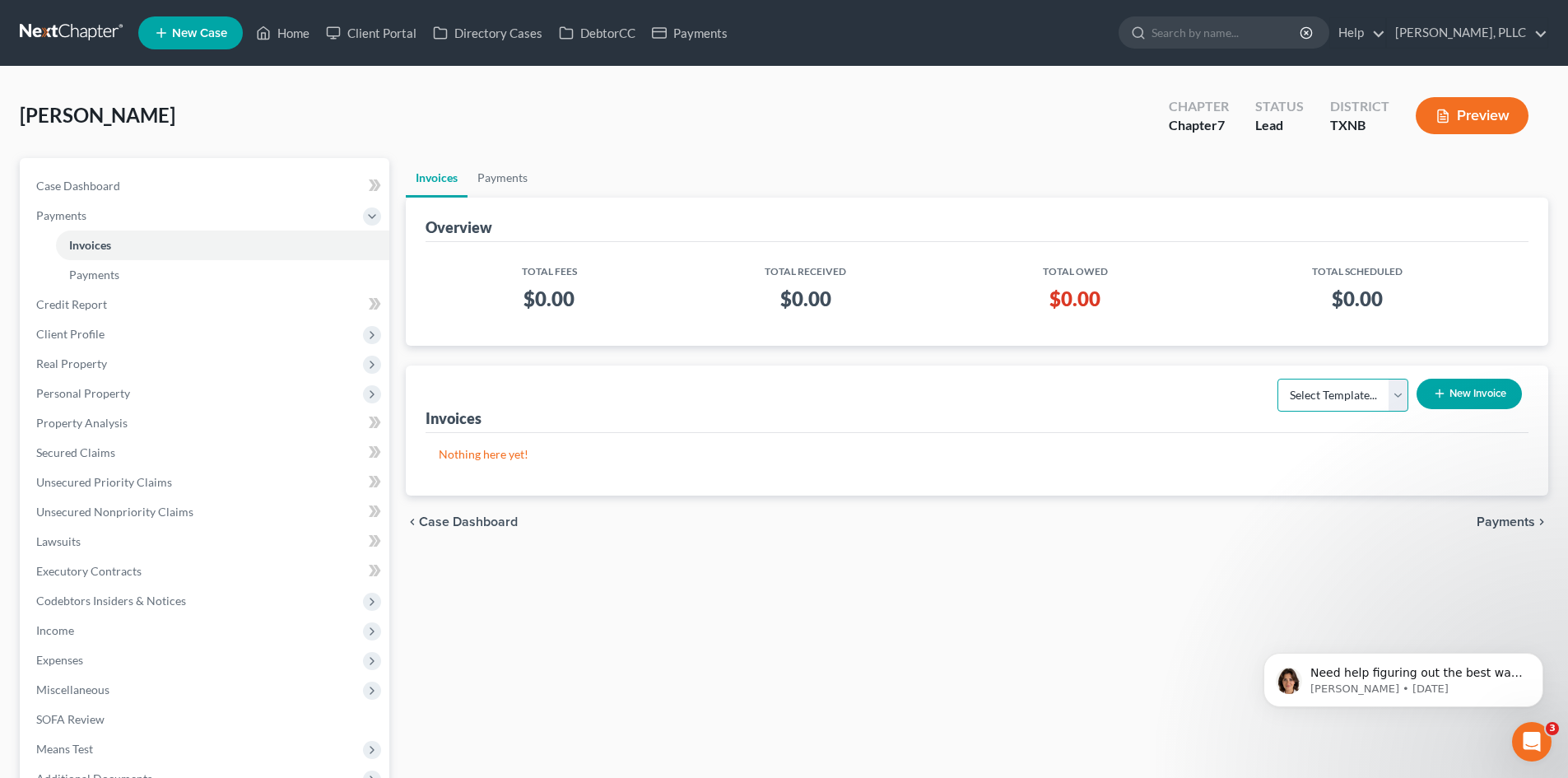
click at [1392, 398] on select "Select Template... Invoice" at bounding box center [1343, 394] width 131 height 33
select select "0"
click at [1278, 378] on select "Select Template... Invoice" at bounding box center [1343, 394] width 131 height 33
click at [1461, 396] on button "New Invoice" at bounding box center [1469, 393] width 105 height 31
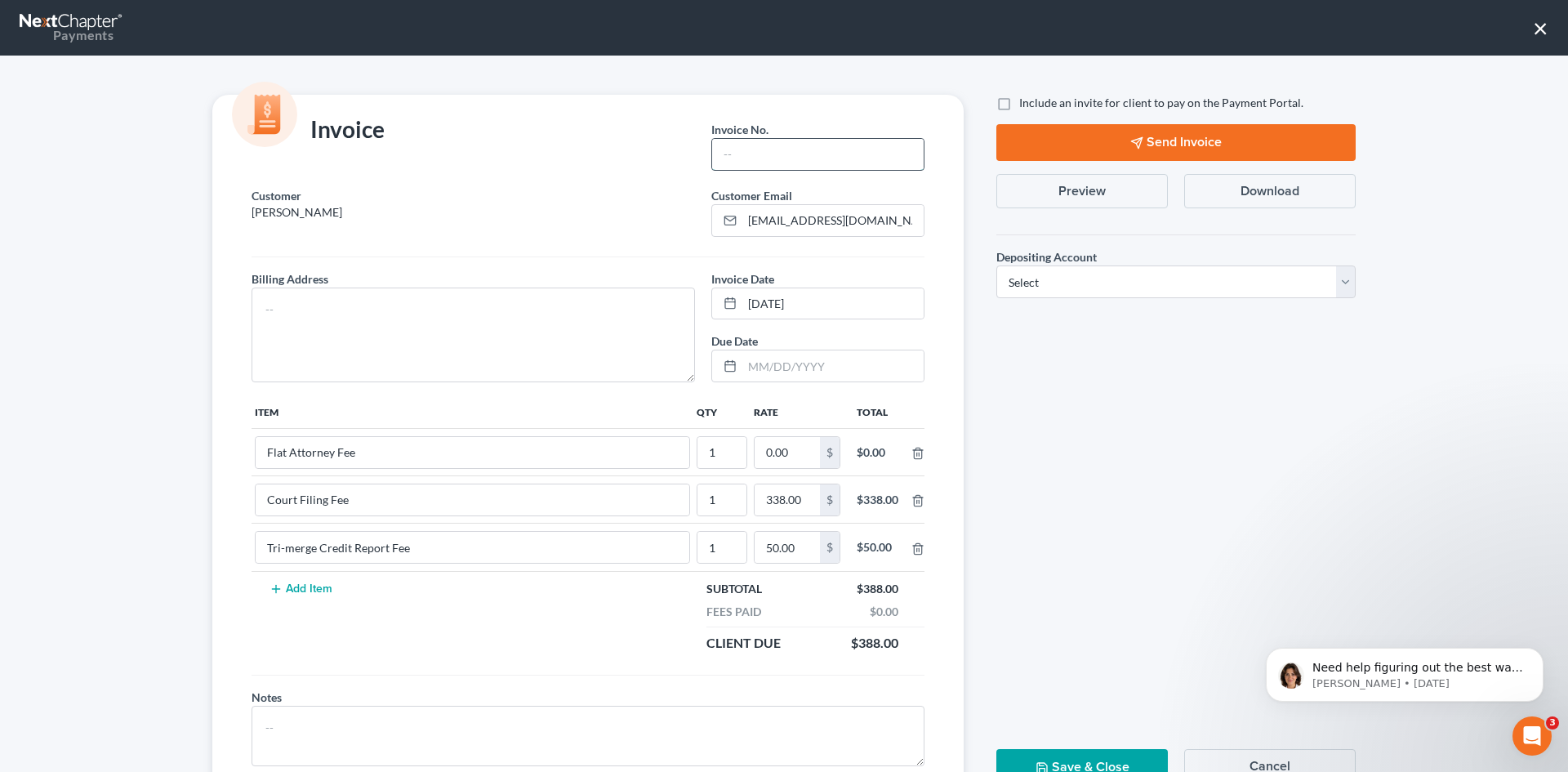
click at [860, 169] on input "text" at bounding box center [817, 155] width 211 height 31
type input "t0006"
click at [308, 318] on textarea at bounding box center [473, 335] width 444 height 95
type textarea "TBD"
click at [782, 457] on input "0.00" at bounding box center [787, 453] width 65 height 31
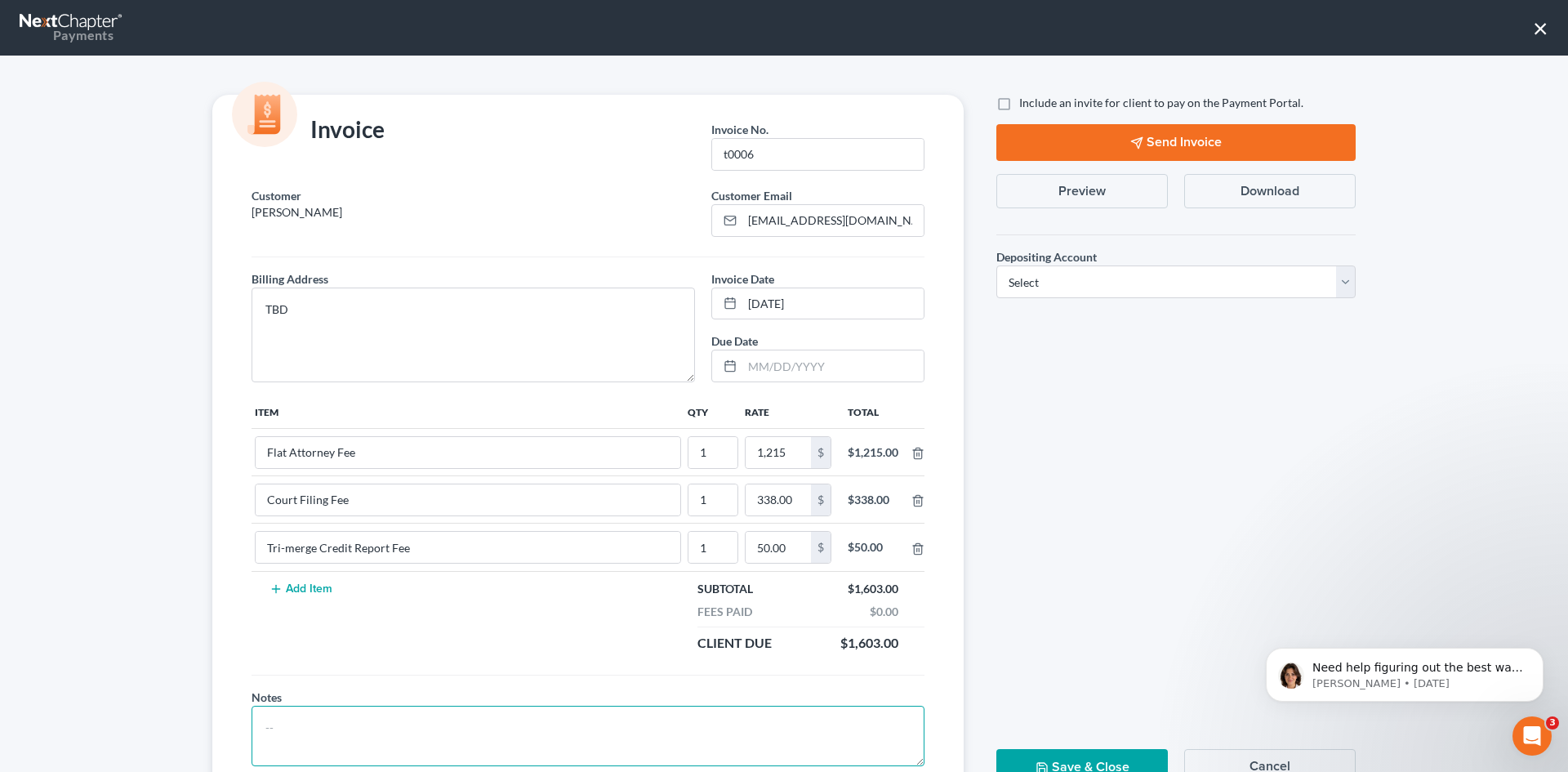
click at [604, 734] on textarea at bounding box center [588, 736] width 673 height 61
click at [787, 452] on input "1,215" at bounding box center [778, 453] width 65 height 31
click at [578, 717] on textarea at bounding box center [588, 736] width 673 height 61
click at [782, 450] on input "2,015" at bounding box center [778, 453] width 65 height 31
click at [654, 729] on textarea at bounding box center [588, 736] width 673 height 61
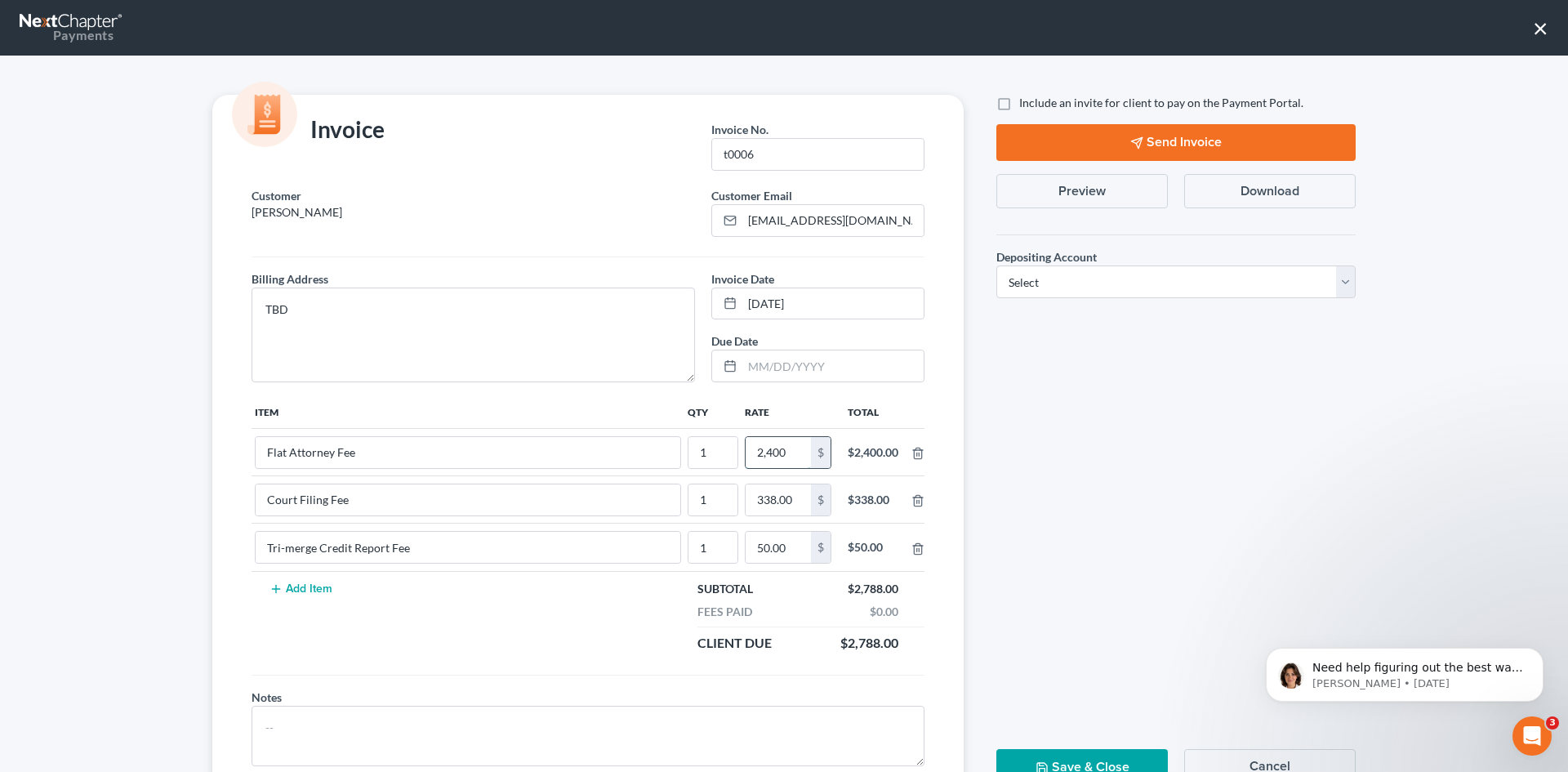
click at [780, 446] on input "2,400" at bounding box center [778, 453] width 65 height 31
type input "2,412"
click at [579, 721] on textarea at bounding box center [588, 736] width 673 height 61
click at [1019, 101] on label "Include an invite for client to pay on the Payment Portal." at bounding box center [1161, 103] width 284 height 17
click at [1026, 101] on input "Include an invite for client to pay on the Payment Portal." at bounding box center [1031, 101] width 11 height 11
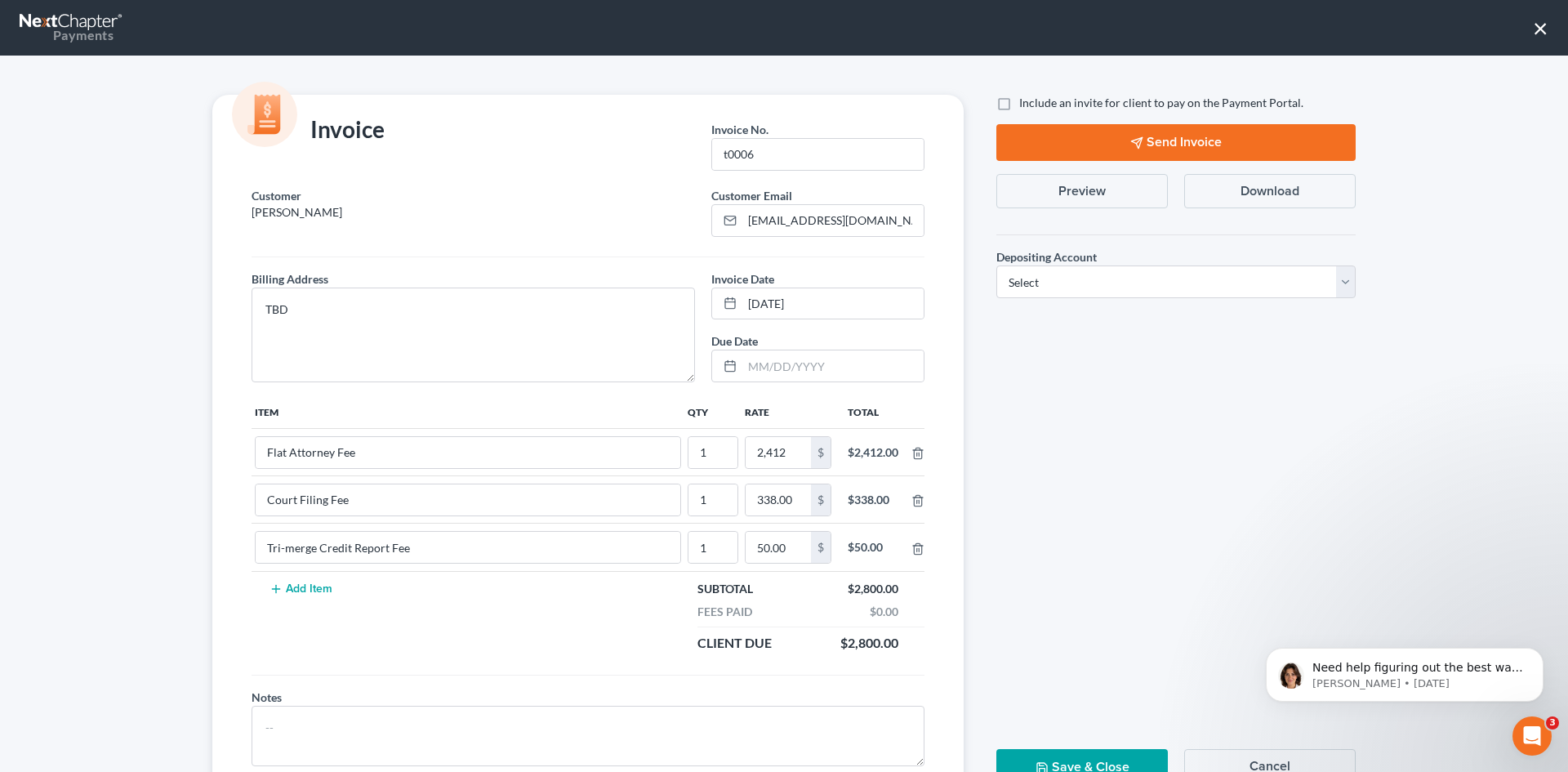
checkbox input "true"
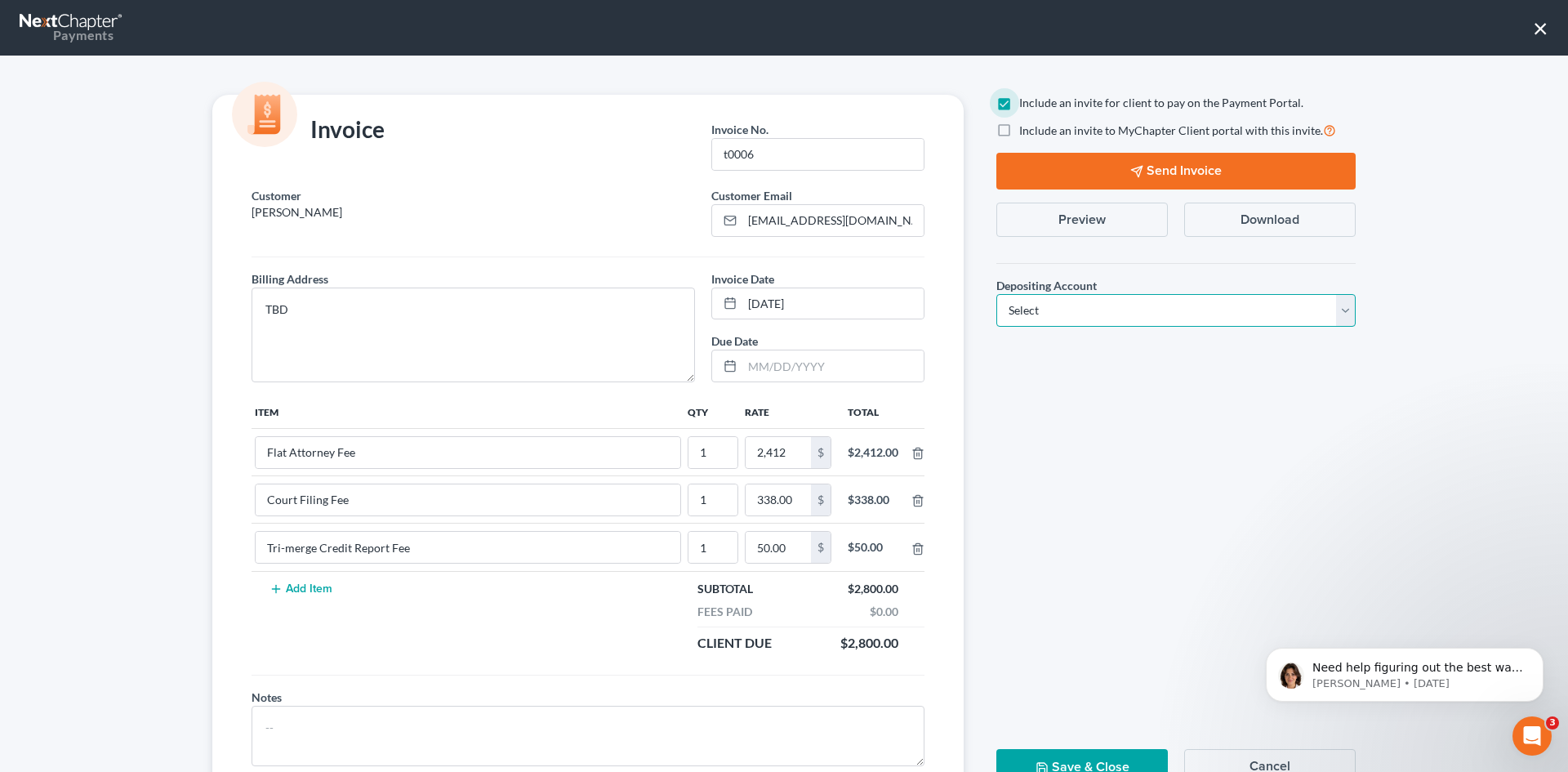
click at [1089, 315] on select "Select Operation Trust" at bounding box center [1177, 310] width 360 height 32
select select "1"
click at [997, 294] on select "Select Operation Trust" at bounding box center [1177, 310] width 360 height 32
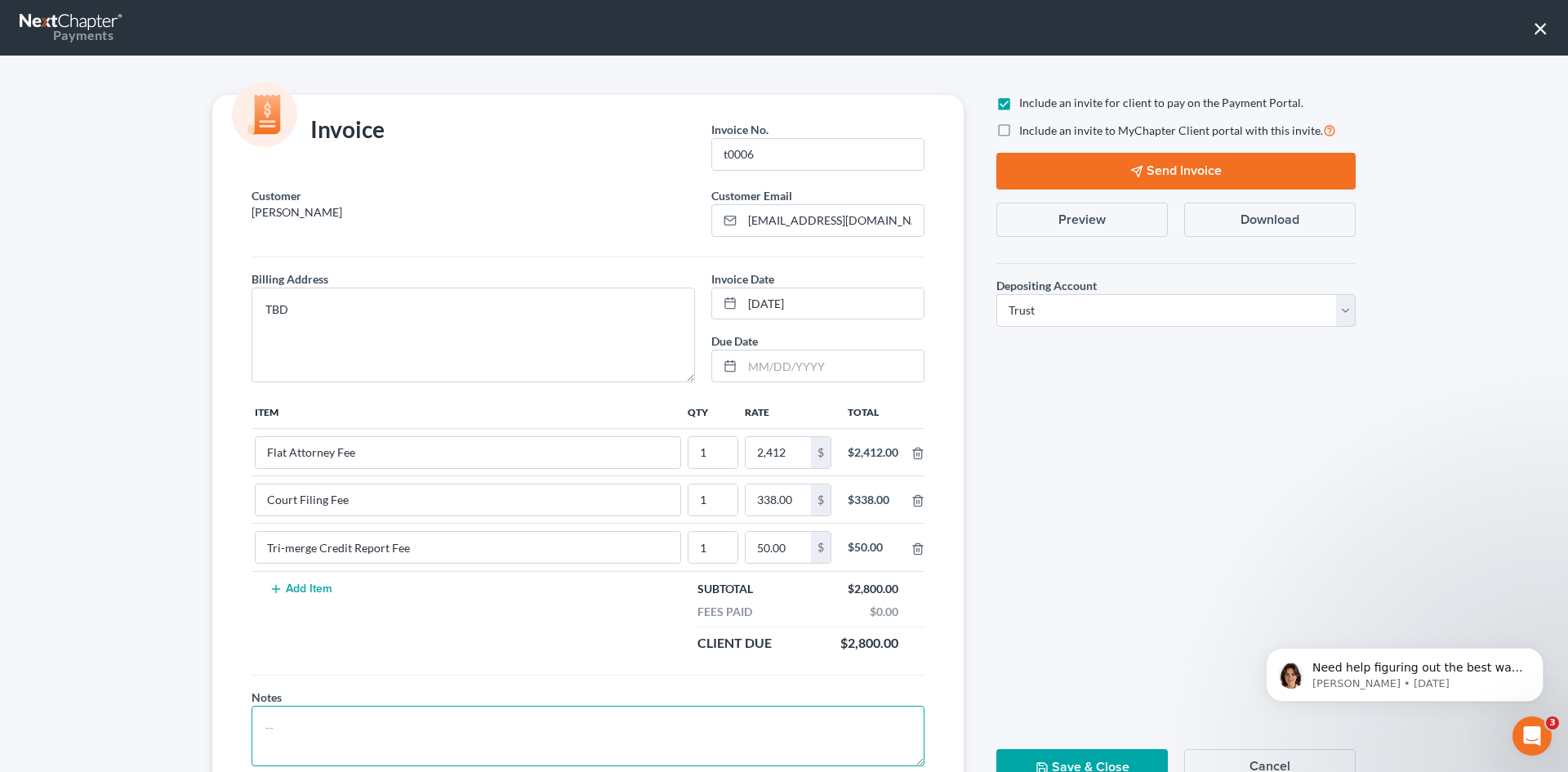
click at [254, 727] on textarea at bounding box center [588, 736] width 673 height 61
type textarea "T"
click at [1146, 171] on button "Send Invoice" at bounding box center [1177, 172] width 360 height 37
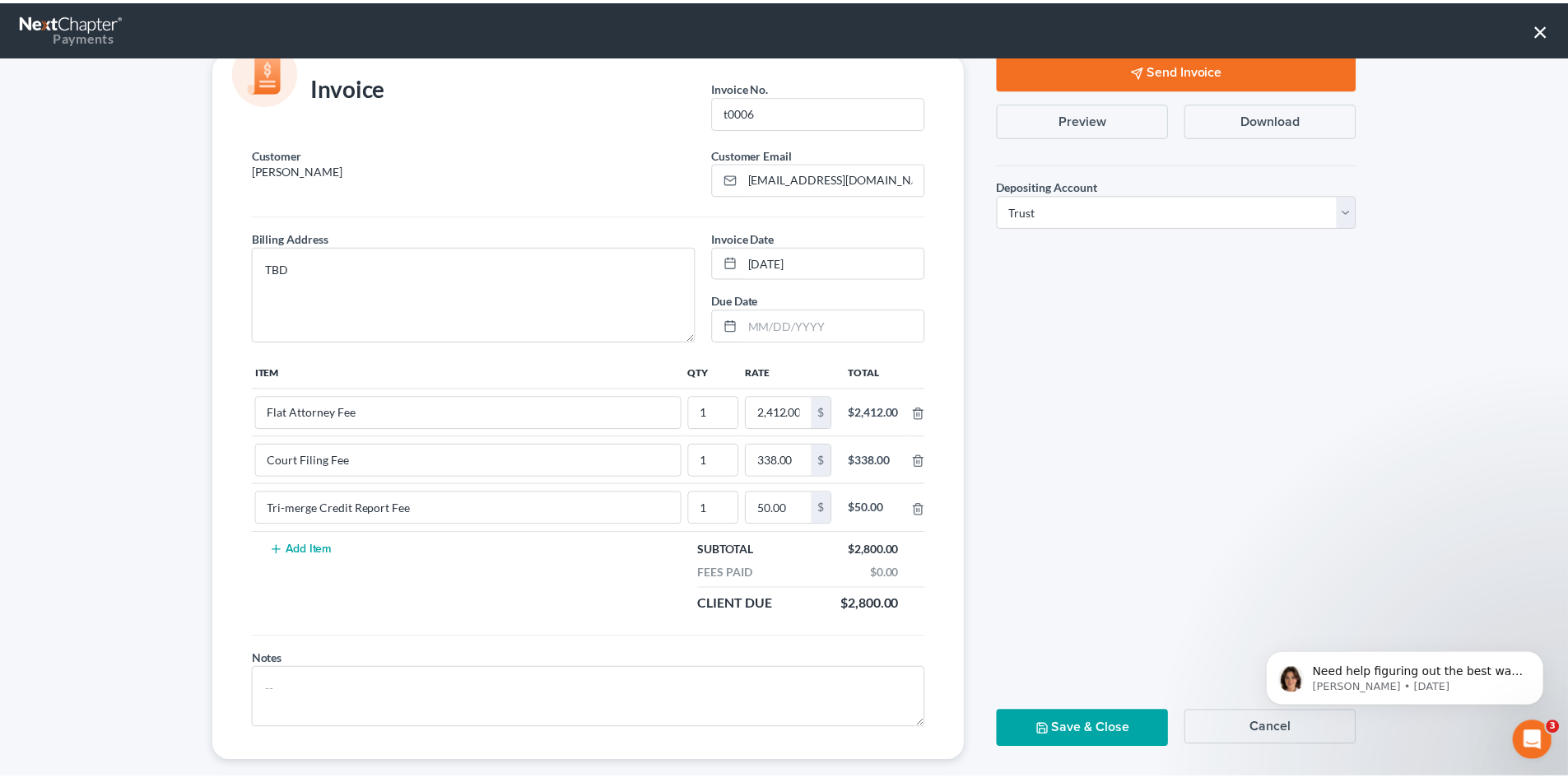
scroll to position [67, 0]
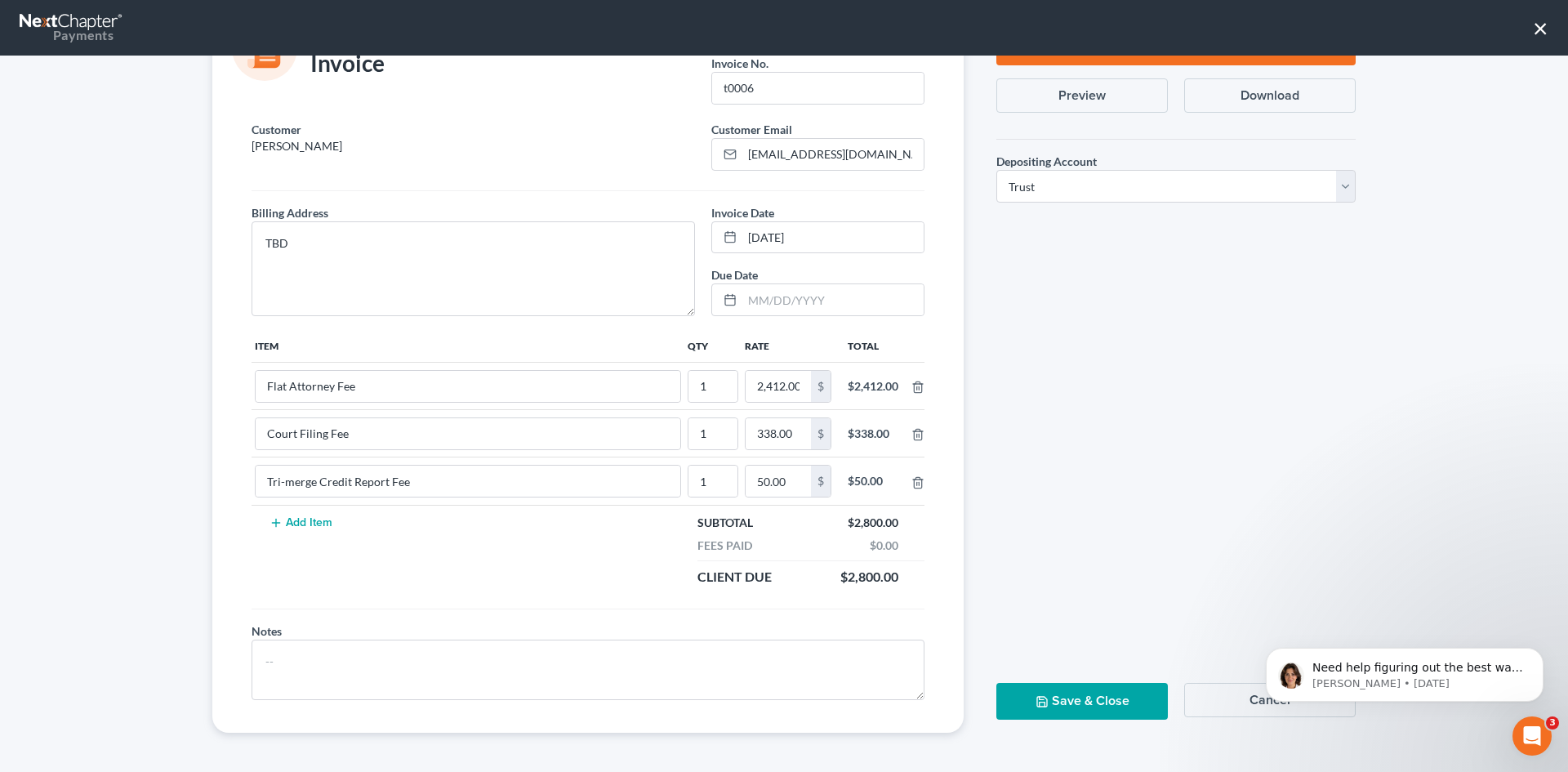
click at [1114, 704] on button "Save & Close" at bounding box center [1083, 701] width 172 height 37
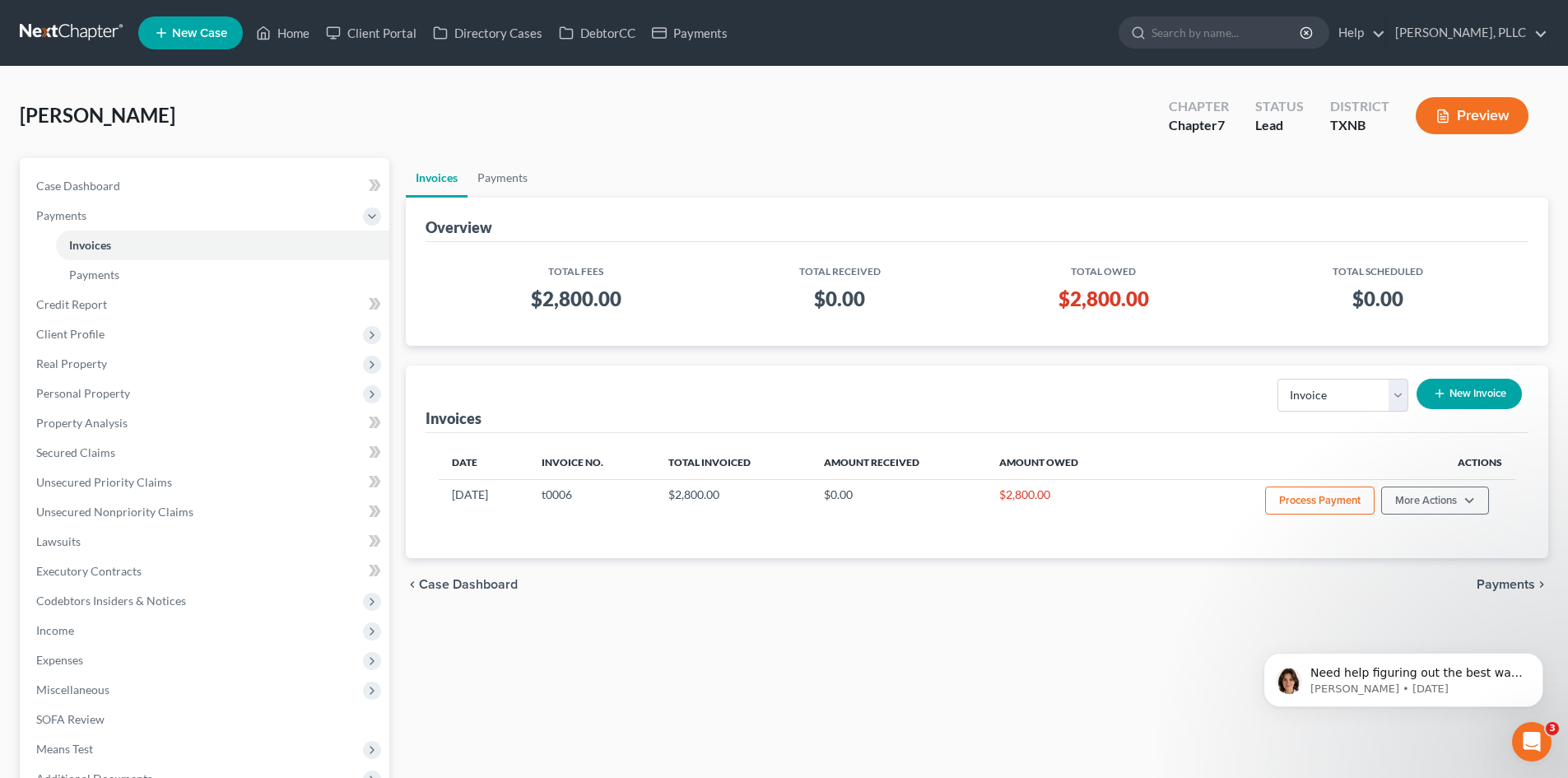
click at [216, 33] on span "New Case" at bounding box center [199, 33] width 55 height 12
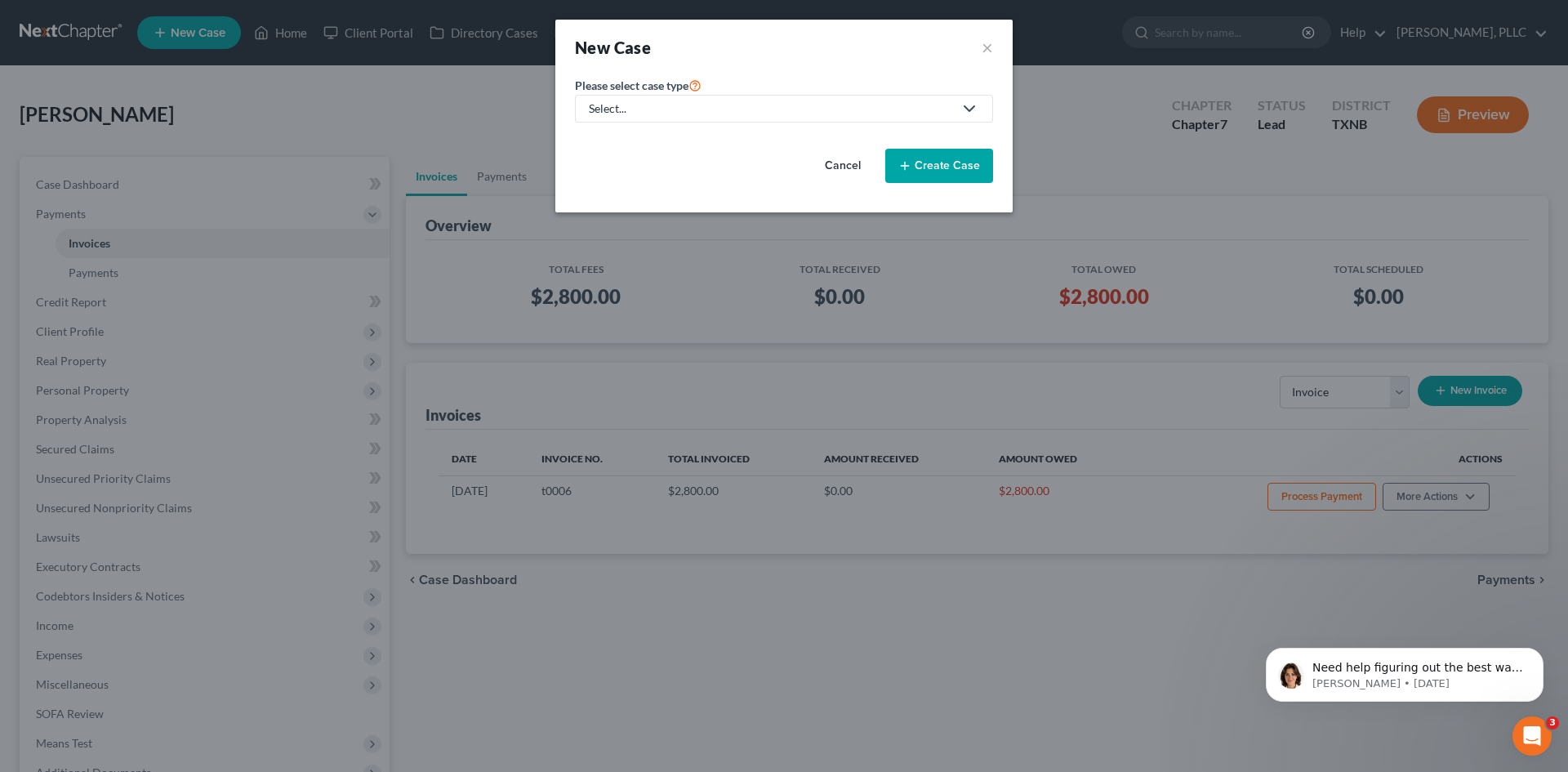
click at [690, 115] on div "Select..." at bounding box center [771, 109] width 364 height 17
click at [663, 138] on div "Bankruptcy" at bounding box center [657, 141] width 133 height 17
select select "78"
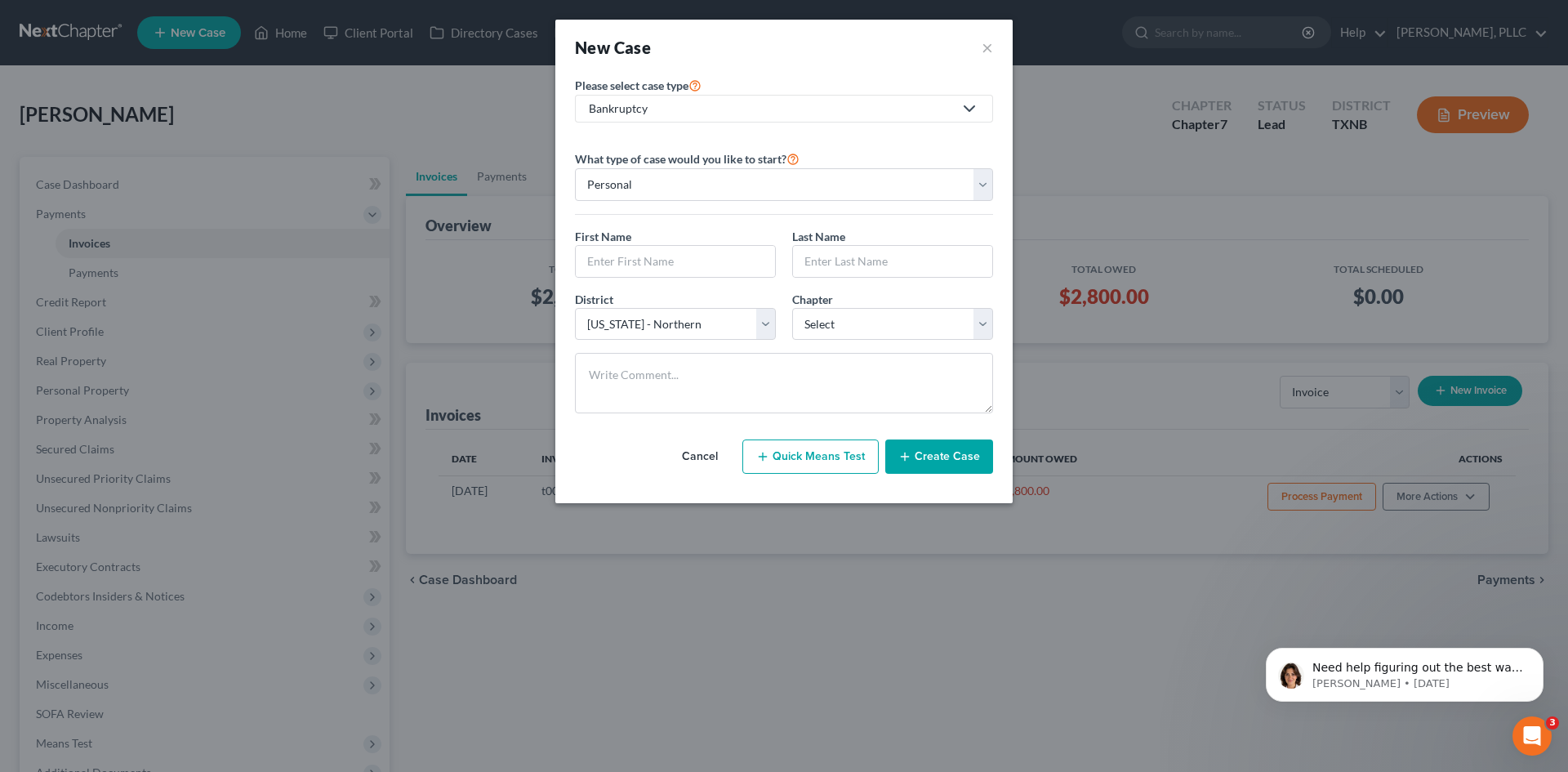
click at [659, 112] on div "Bankruptcy" at bounding box center [771, 109] width 364 height 17
click at [658, 104] on div "Bankruptcy" at bounding box center [771, 109] width 364 height 17
click at [618, 254] on input "text" at bounding box center [675, 262] width 199 height 31
type input "P"
type input "E"
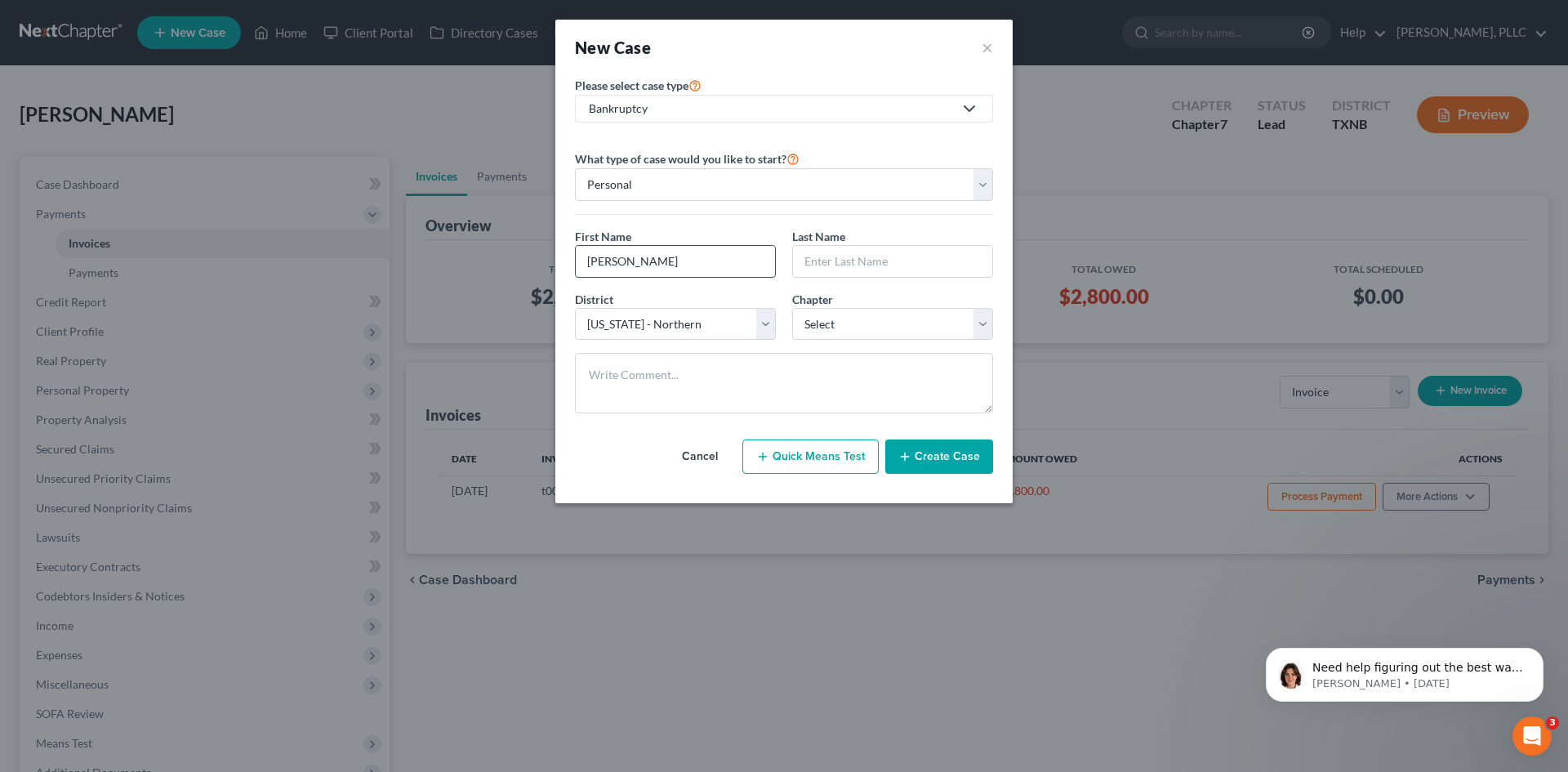
type input "[PERSON_NAME]"
type input "Posada"
click at [755, 328] on select "Select [US_STATE] - [GEOGRAPHIC_DATA] [US_STATE] - [GEOGRAPHIC_DATA][US_STATE] …" at bounding box center [676, 324] width 201 height 32
select select "80"
click at [576, 308] on select "Select [US_STATE] - [GEOGRAPHIC_DATA] [US_STATE] - [GEOGRAPHIC_DATA][US_STATE] …" at bounding box center [676, 324] width 201 height 32
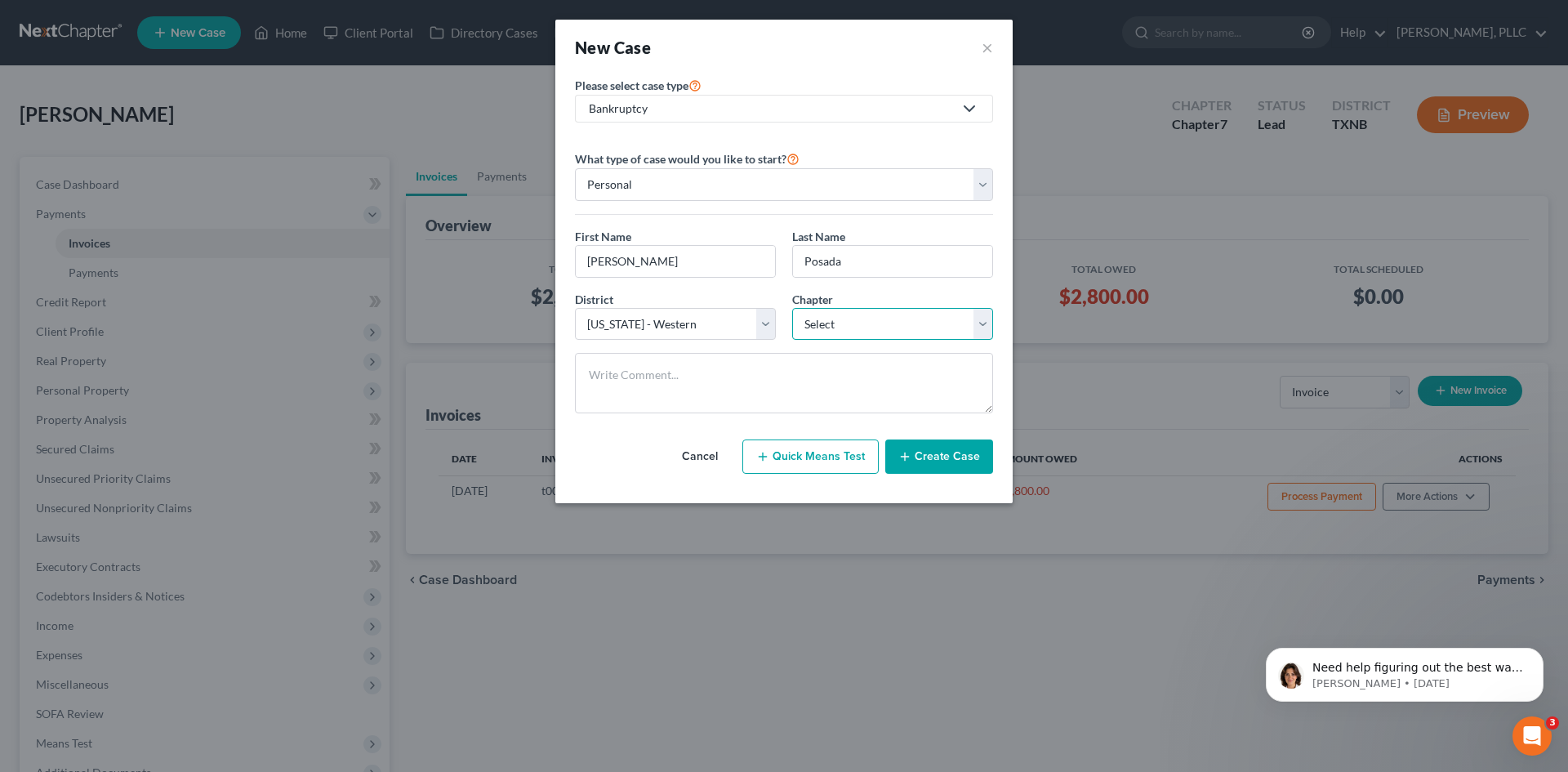
click at [844, 321] on select "Select 7 11 12 13" at bounding box center [893, 324] width 201 height 32
select select "0"
click at [792, 308] on select "Select 7 11 12 13" at bounding box center [893, 324] width 201 height 32
click at [930, 457] on button "Create Case" at bounding box center [939, 456] width 108 height 34
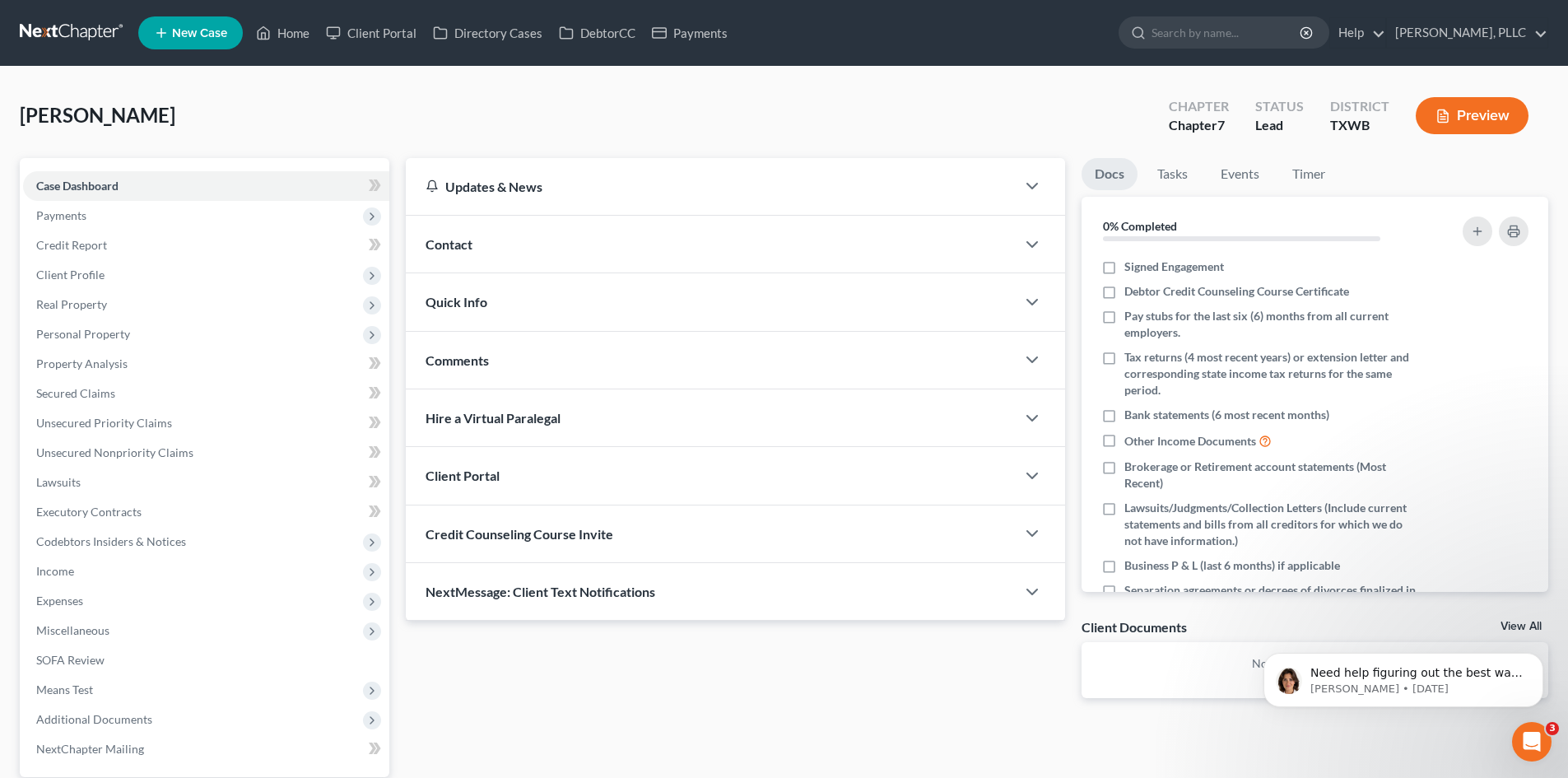
click at [526, 249] on div "Contact" at bounding box center [711, 244] width 610 height 57
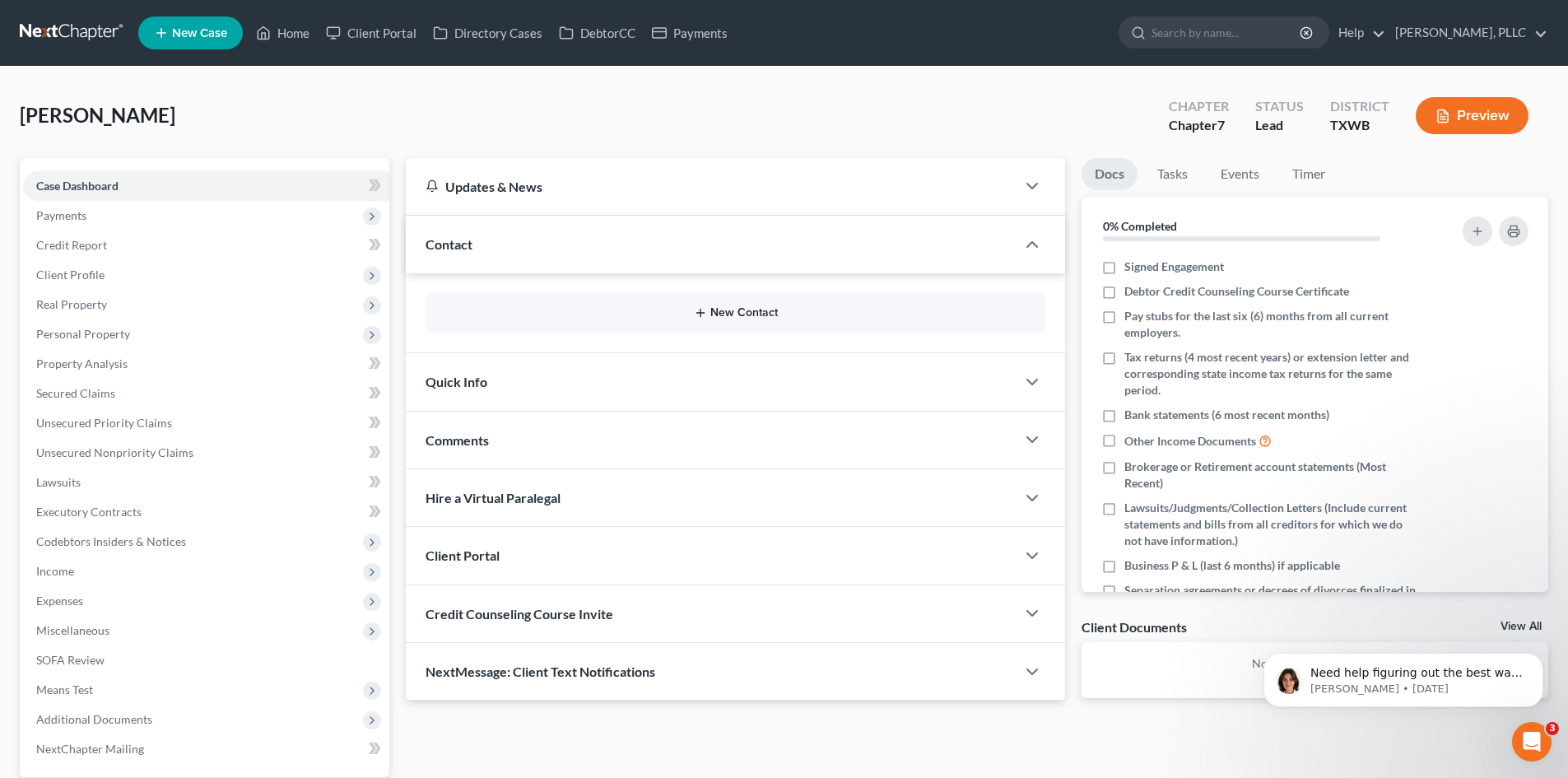
click at [728, 309] on button "New Contact" at bounding box center [735, 312] width 594 height 13
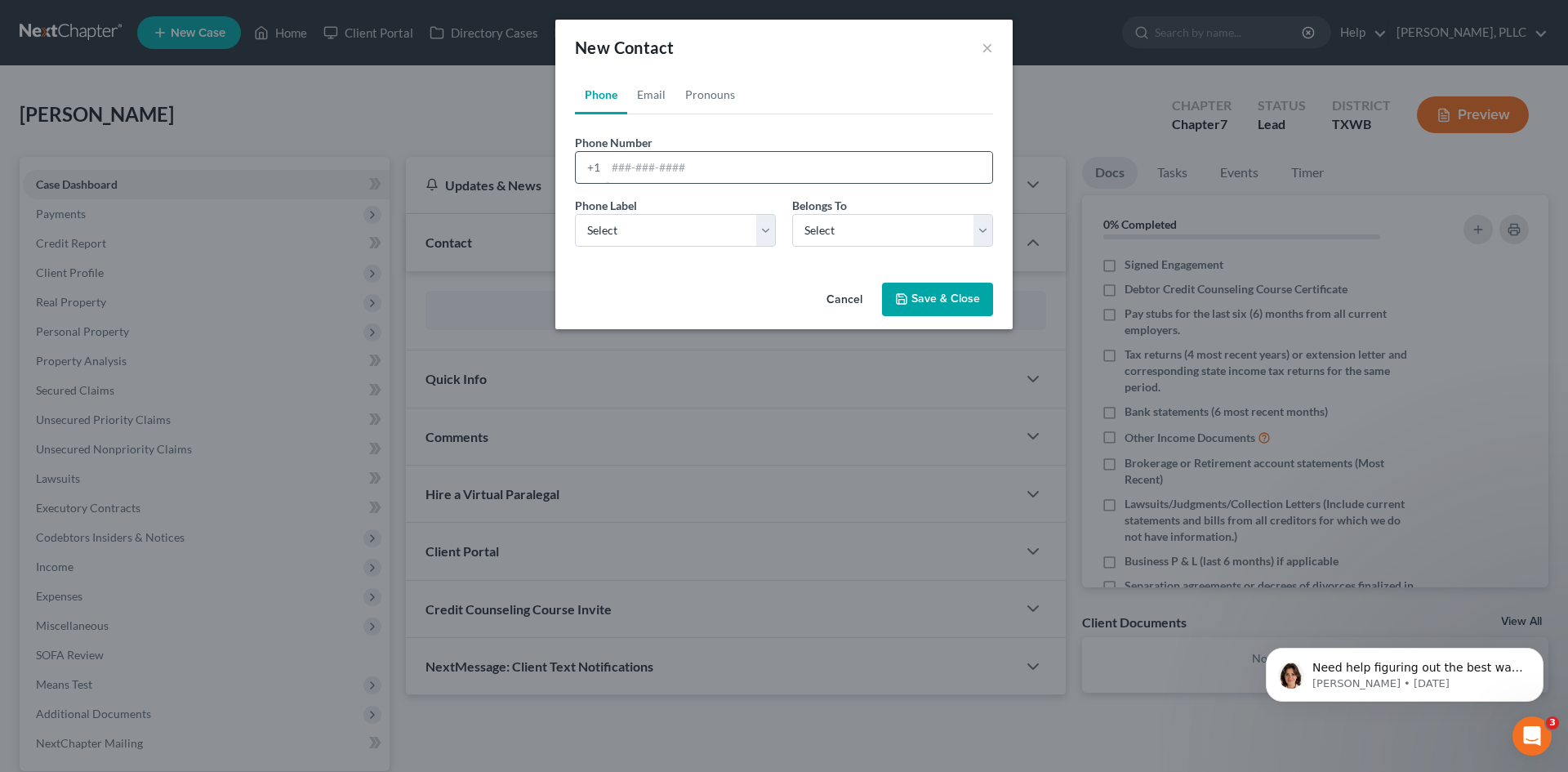
click at [683, 172] on input "tel" at bounding box center [799, 168] width 386 height 31
type input "3313010036"
click at [711, 215] on select "Select Mobile Home Work Other" at bounding box center [676, 230] width 201 height 32
select select "0"
click at [576, 214] on select "Select Mobile Home Work Other" at bounding box center [676, 230] width 201 height 32
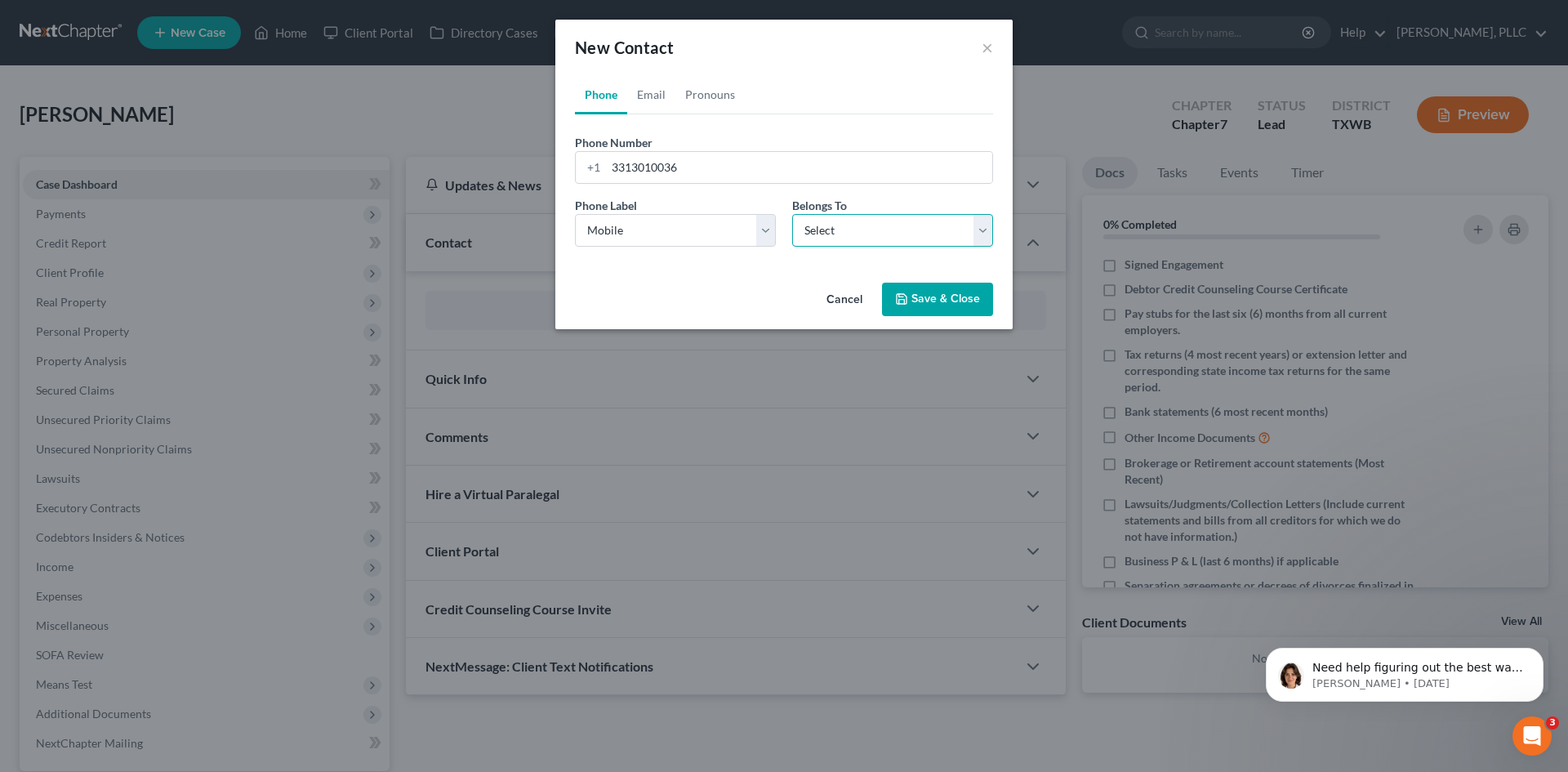
click at [842, 225] on select "Select Client Other" at bounding box center [893, 230] width 201 height 32
select select "0"
click at [792, 214] on select "Select Client Other" at bounding box center [893, 230] width 201 height 32
select select "0"
click at [656, 88] on link "Email" at bounding box center [651, 94] width 48 height 40
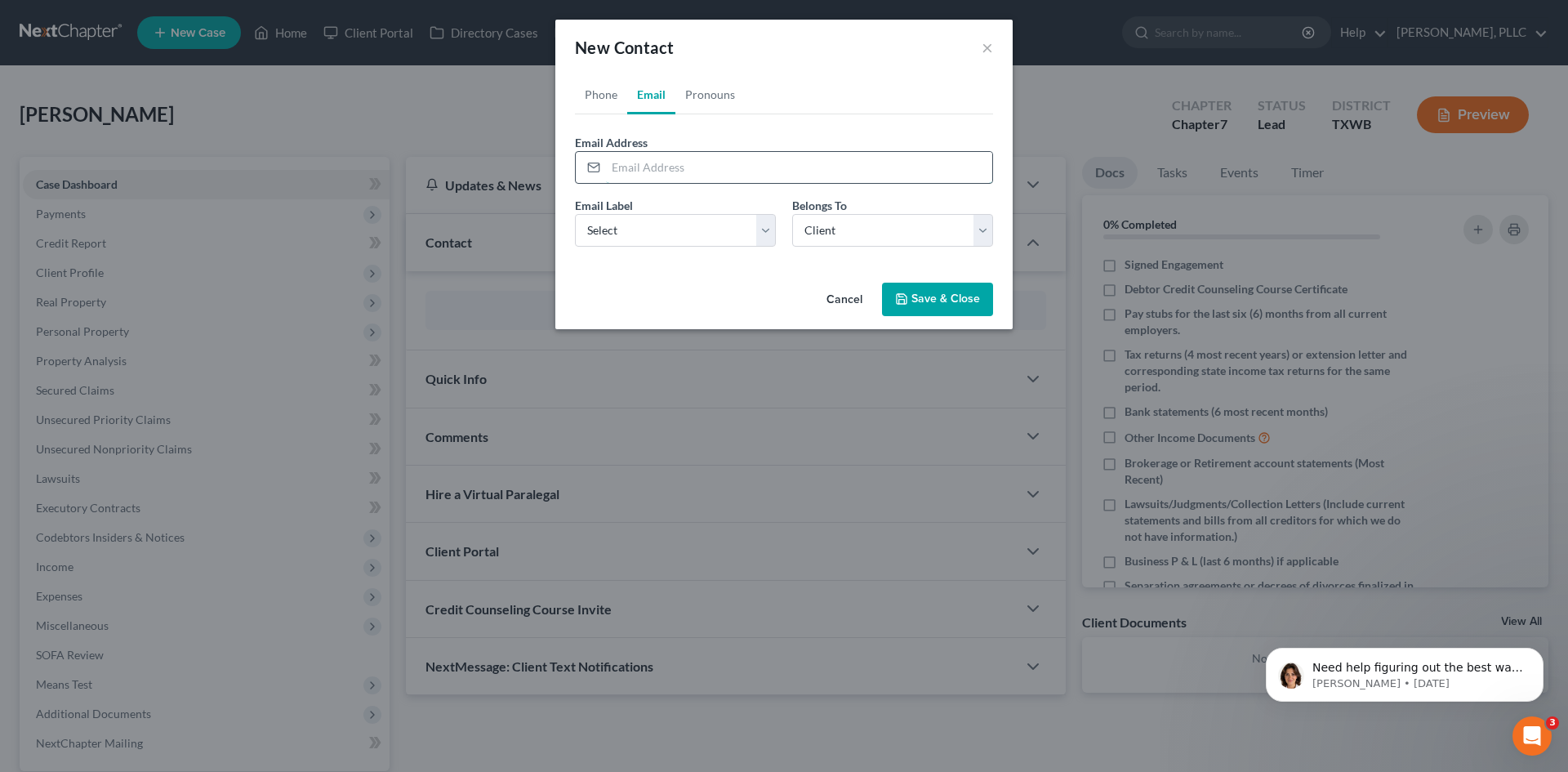
click at [625, 165] on input "email" at bounding box center [799, 168] width 386 height 31
type input "[EMAIL_ADDRESS][DOMAIN_NAME]"
click at [678, 232] on select "Select Home Work Other" at bounding box center [676, 230] width 201 height 32
select select "0"
click at [576, 214] on select "Select Home Work Other" at bounding box center [676, 230] width 201 height 32
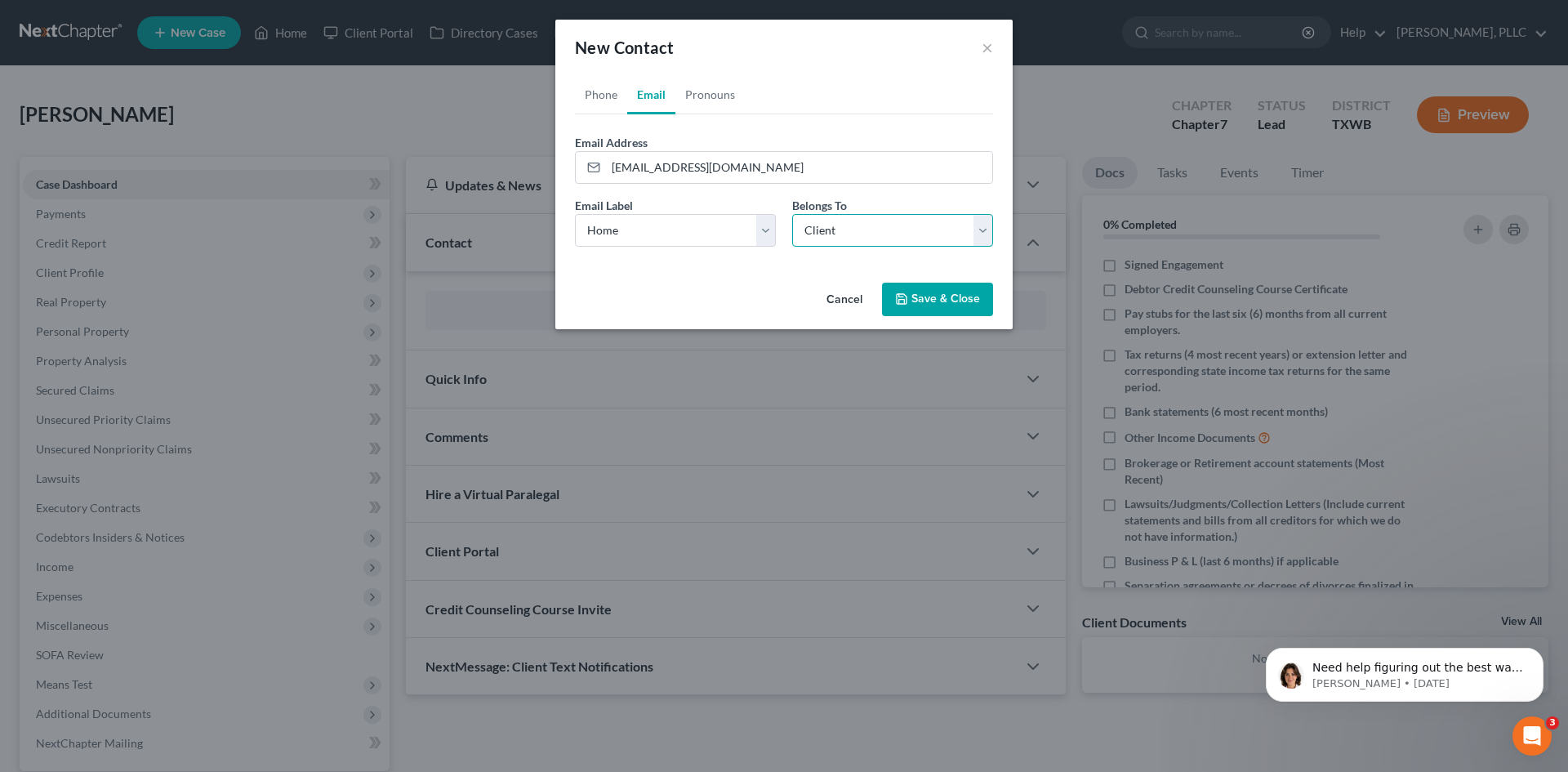
click at [873, 227] on select "Select Client Other" at bounding box center [893, 230] width 201 height 32
click at [935, 295] on button "Save & Close" at bounding box center [938, 299] width 111 height 34
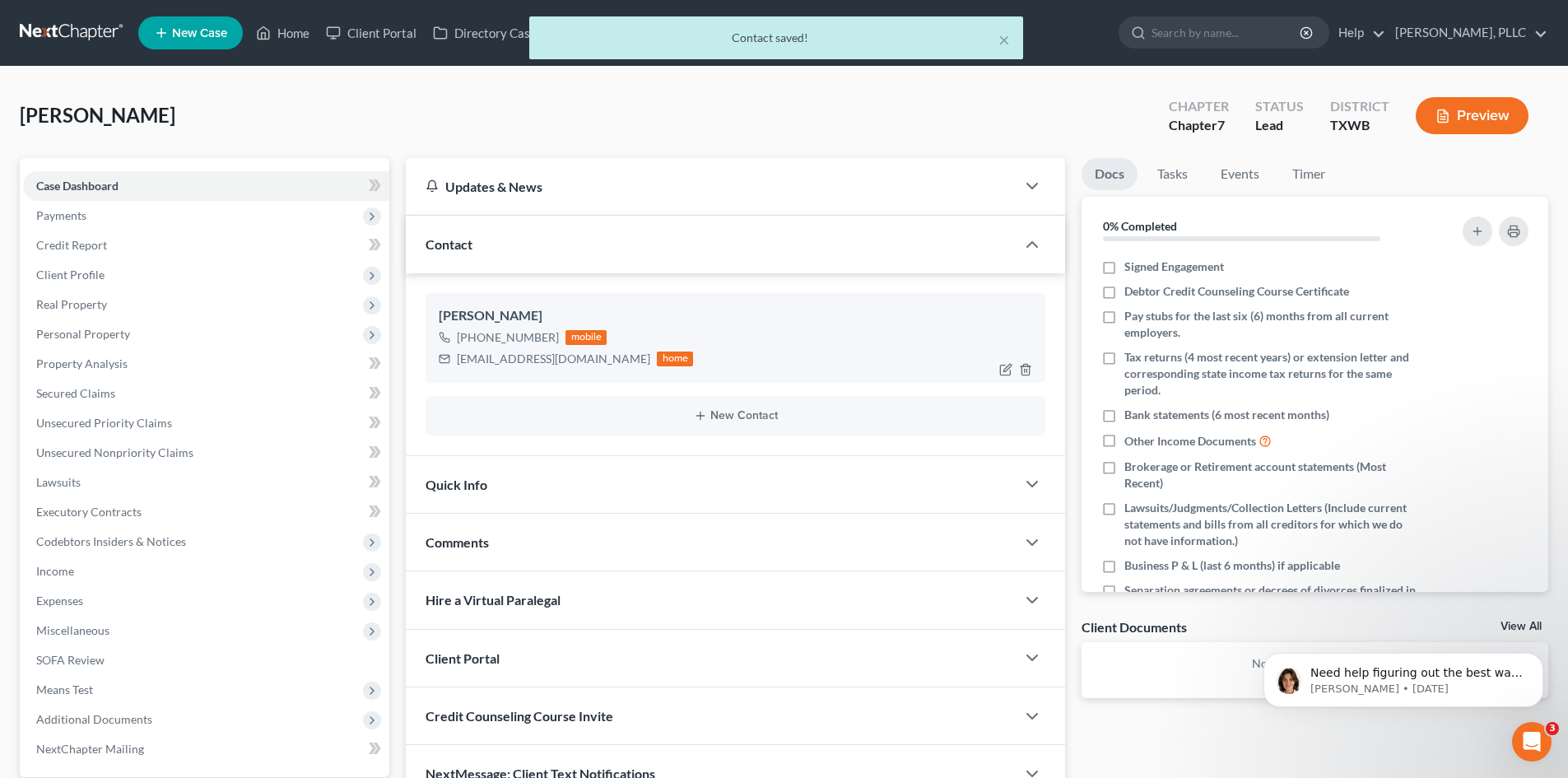
click at [571, 358] on div "[EMAIL_ADDRESS][DOMAIN_NAME]" at bounding box center [554, 359] width 193 height 17
drag, startPoint x: 585, startPoint y: 356, endPoint x: 457, endPoint y: 349, distance: 128.2
click at [457, 350] on div "[EMAIL_ADDRESS][DOMAIN_NAME]" at bounding box center [554, 359] width 193 height 17
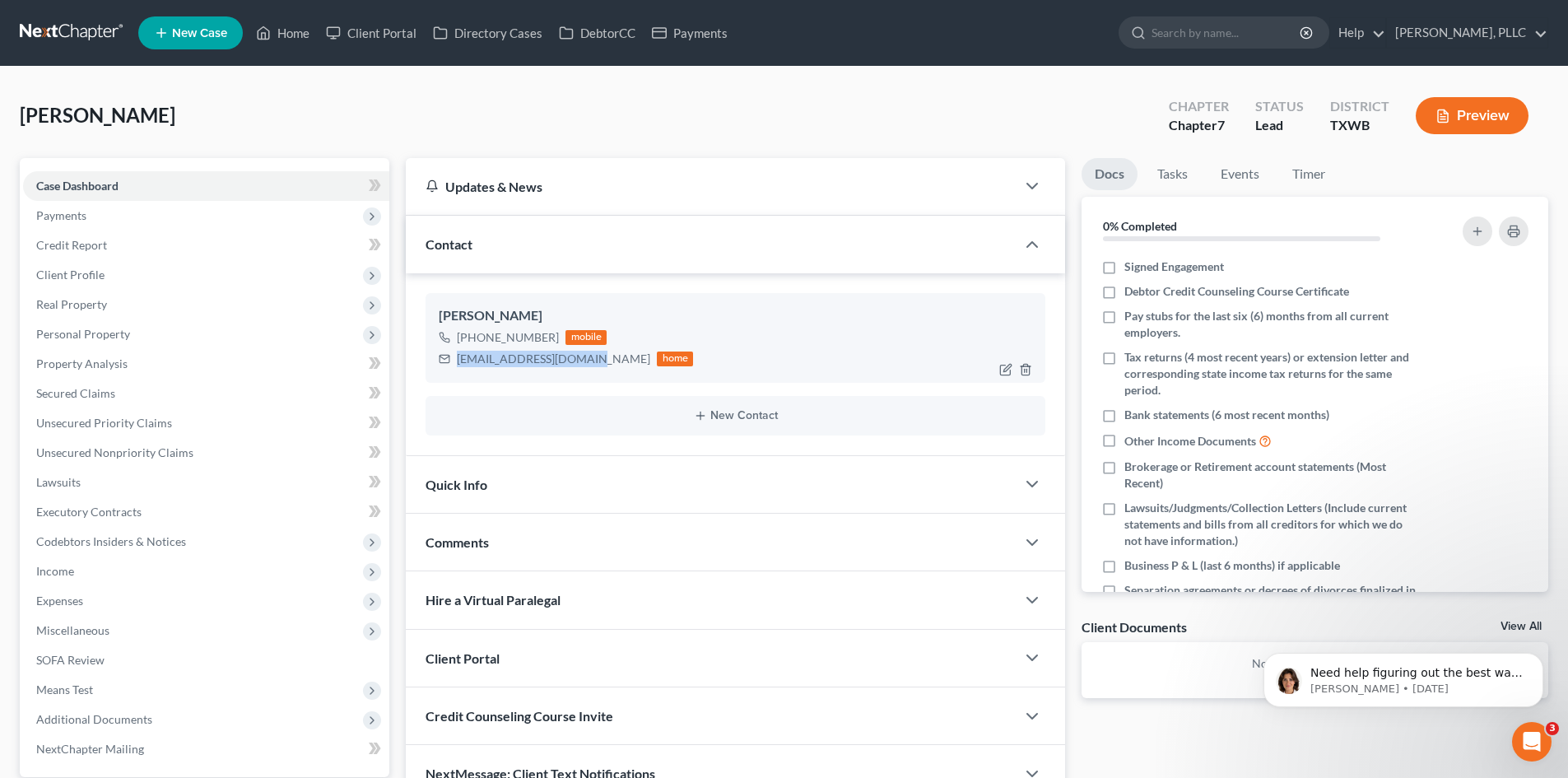
copy div "[EMAIL_ADDRESS][DOMAIN_NAME]"
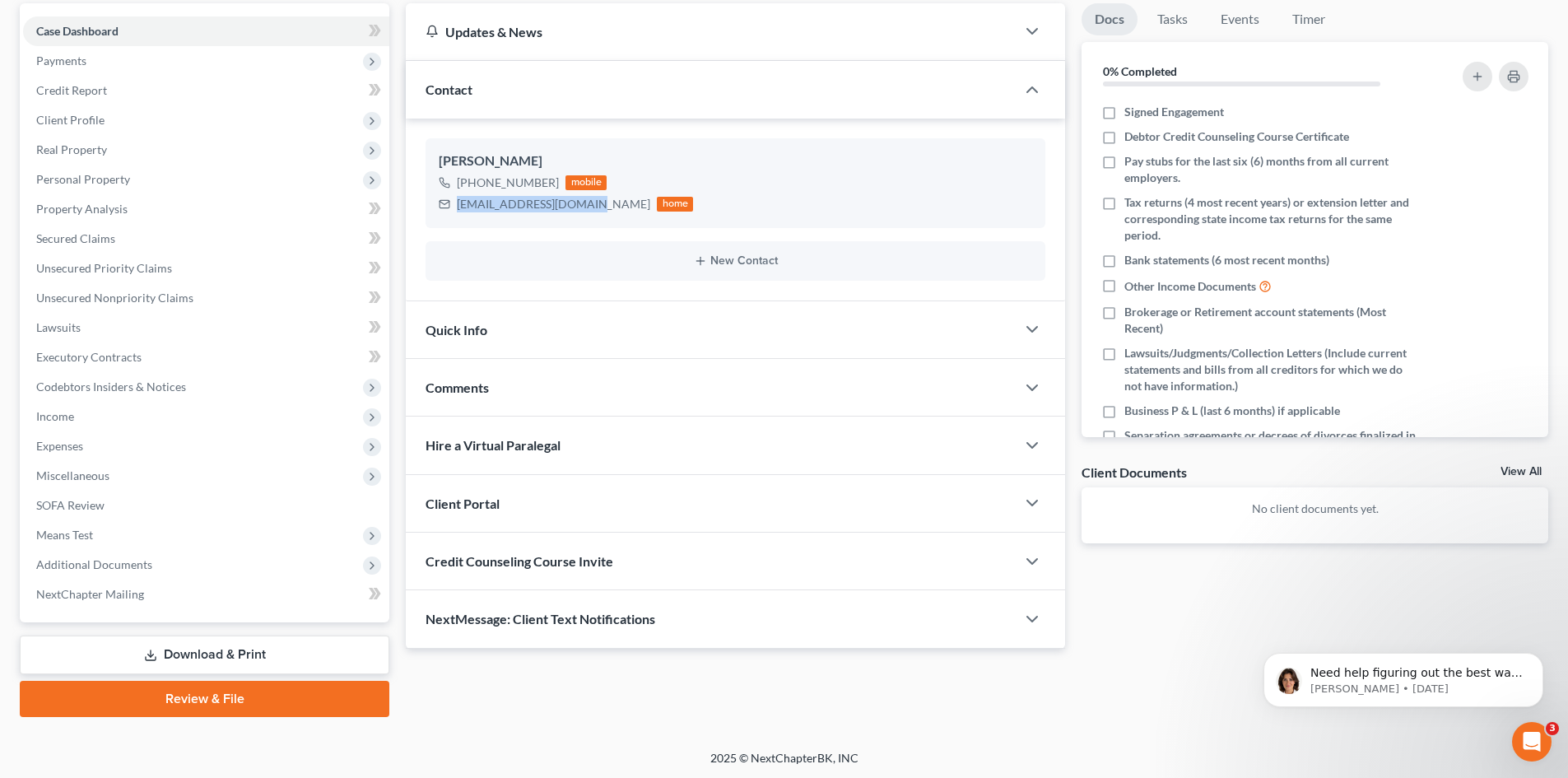
scroll to position [156, 0]
click at [635, 494] on div "Client Portal" at bounding box center [711, 501] width 610 height 57
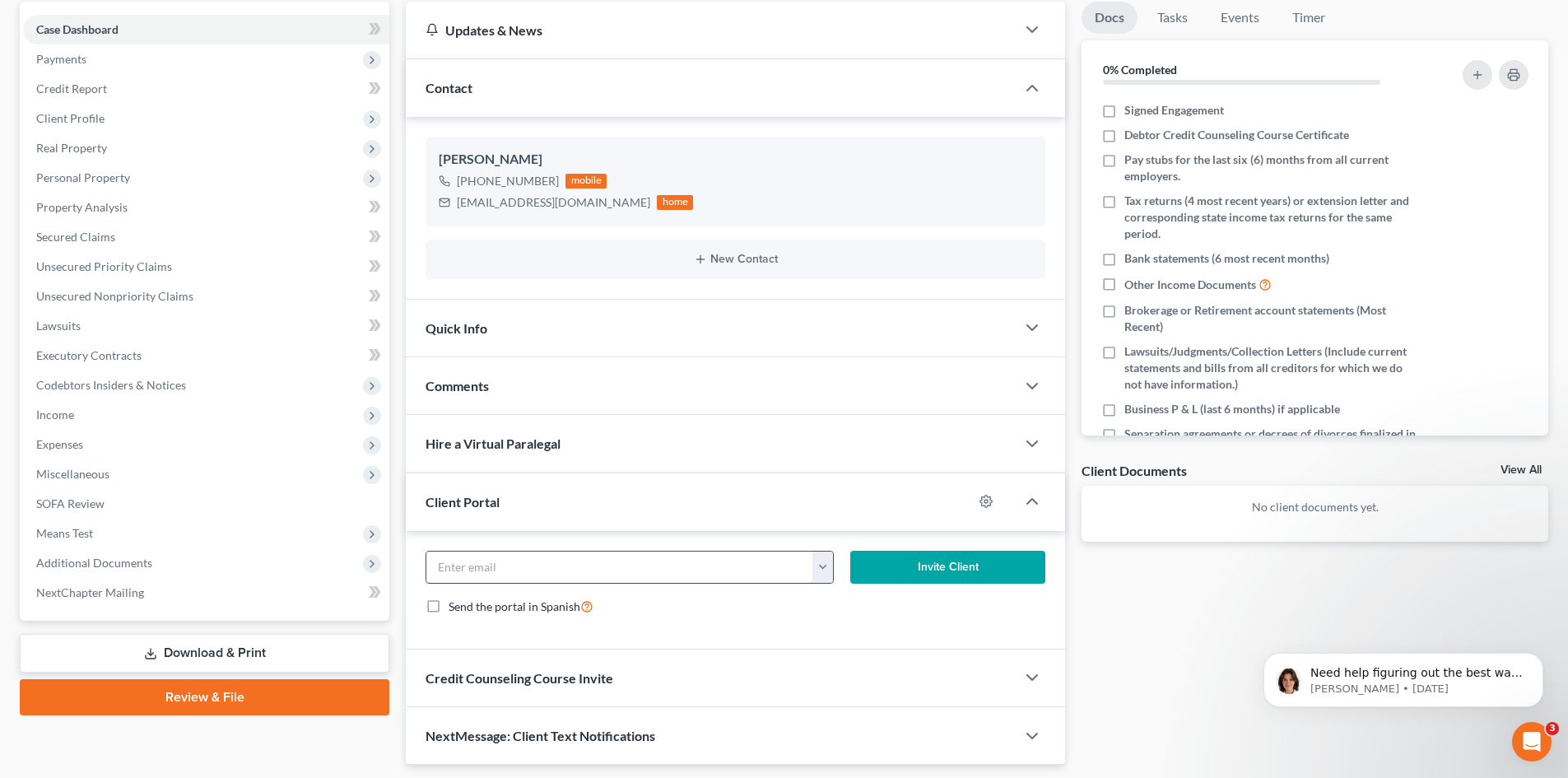
click at [617, 559] on input "email" at bounding box center [620, 567] width 387 height 32
paste input "[EMAIL_ADDRESS][DOMAIN_NAME]"
type input "[EMAIL_ADDRESS][DOMAIN_NAME]"
click at [942, 564] on button "Invite Client" at bounding box center [948, 567] width 196 height 33
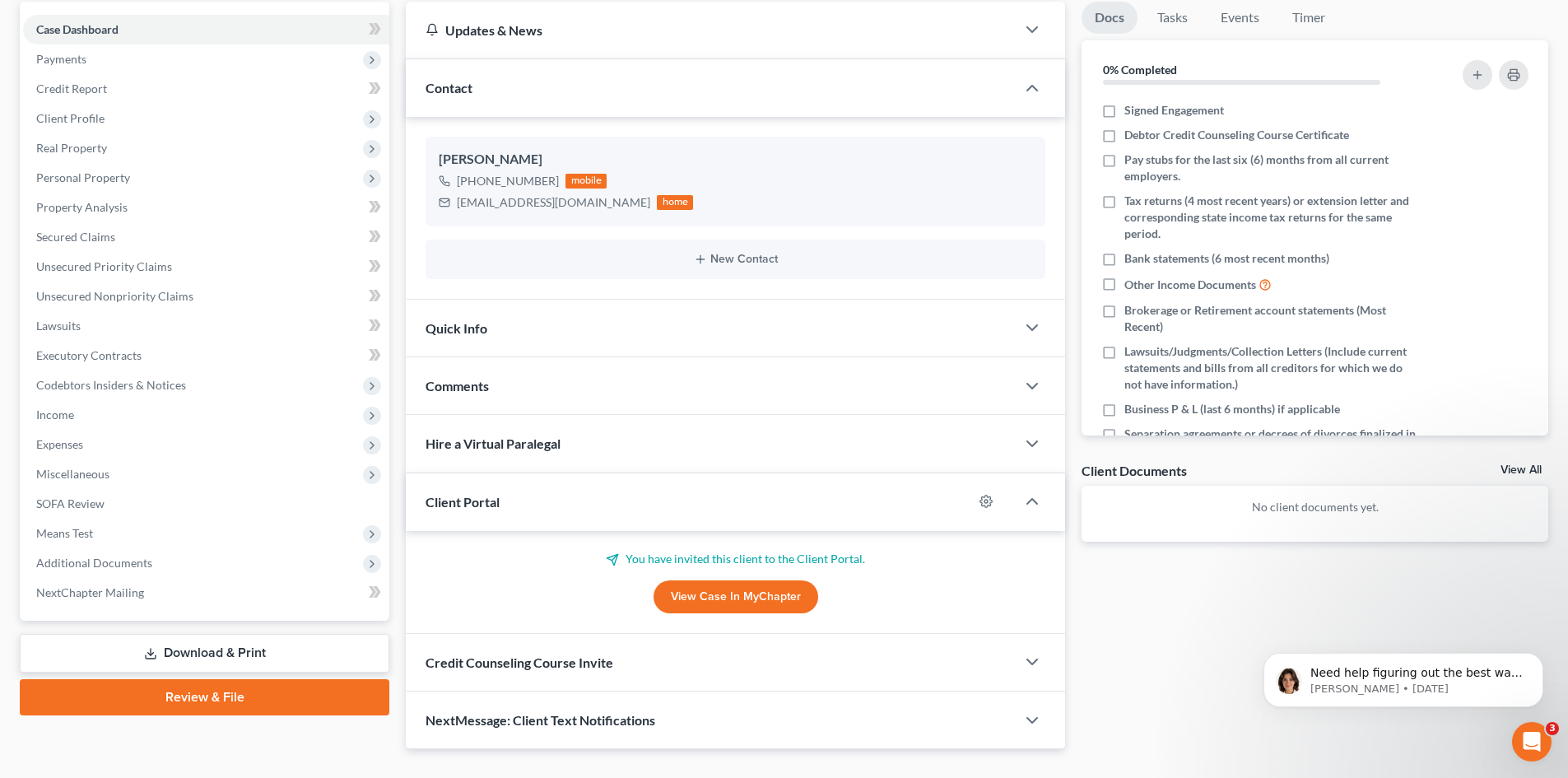
scroll to position [191, 0]
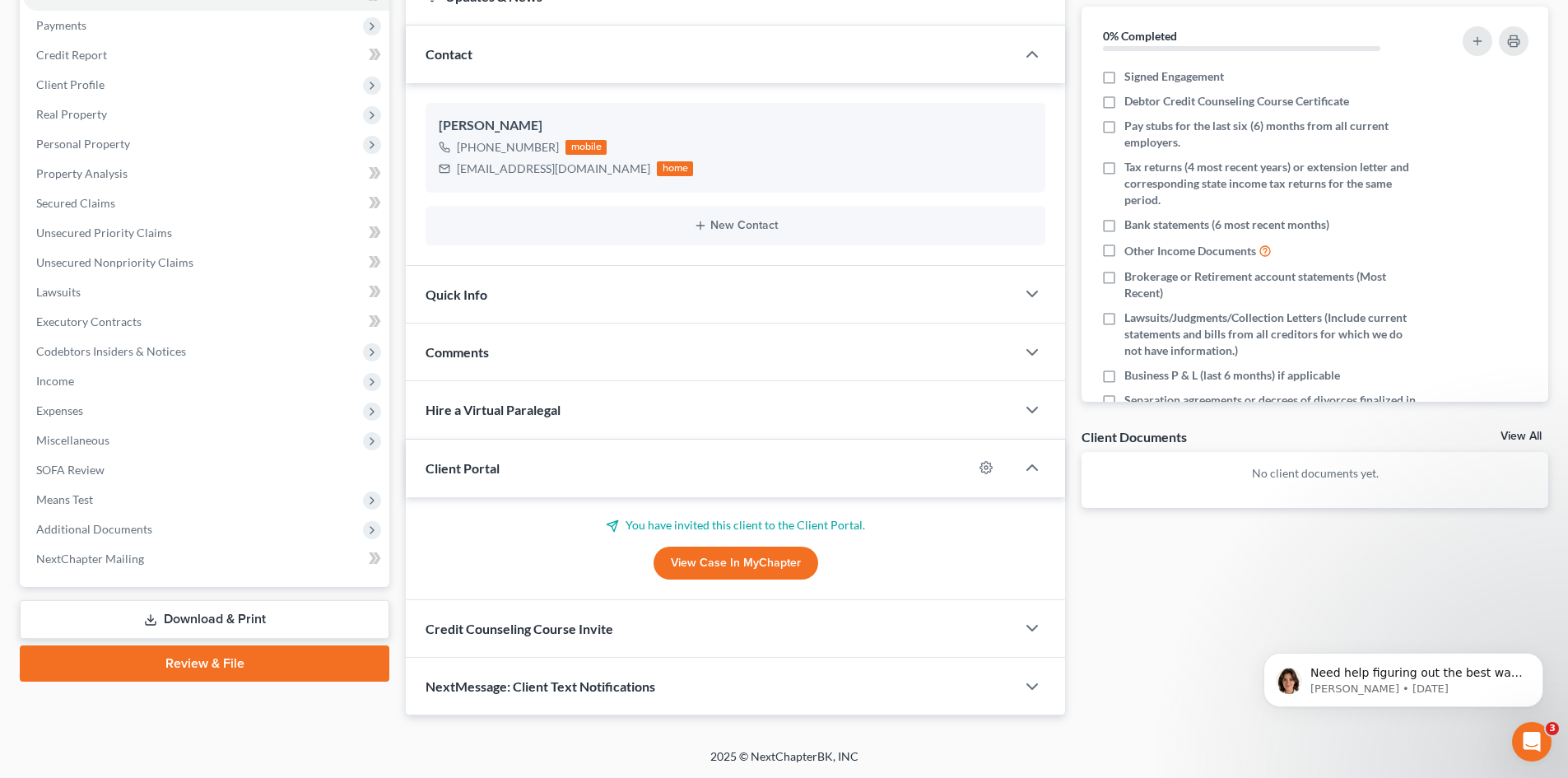
click at [528, 626] on span "Credit Counseling Course Invite" at bounding box center [520, 628] width 188 height 16
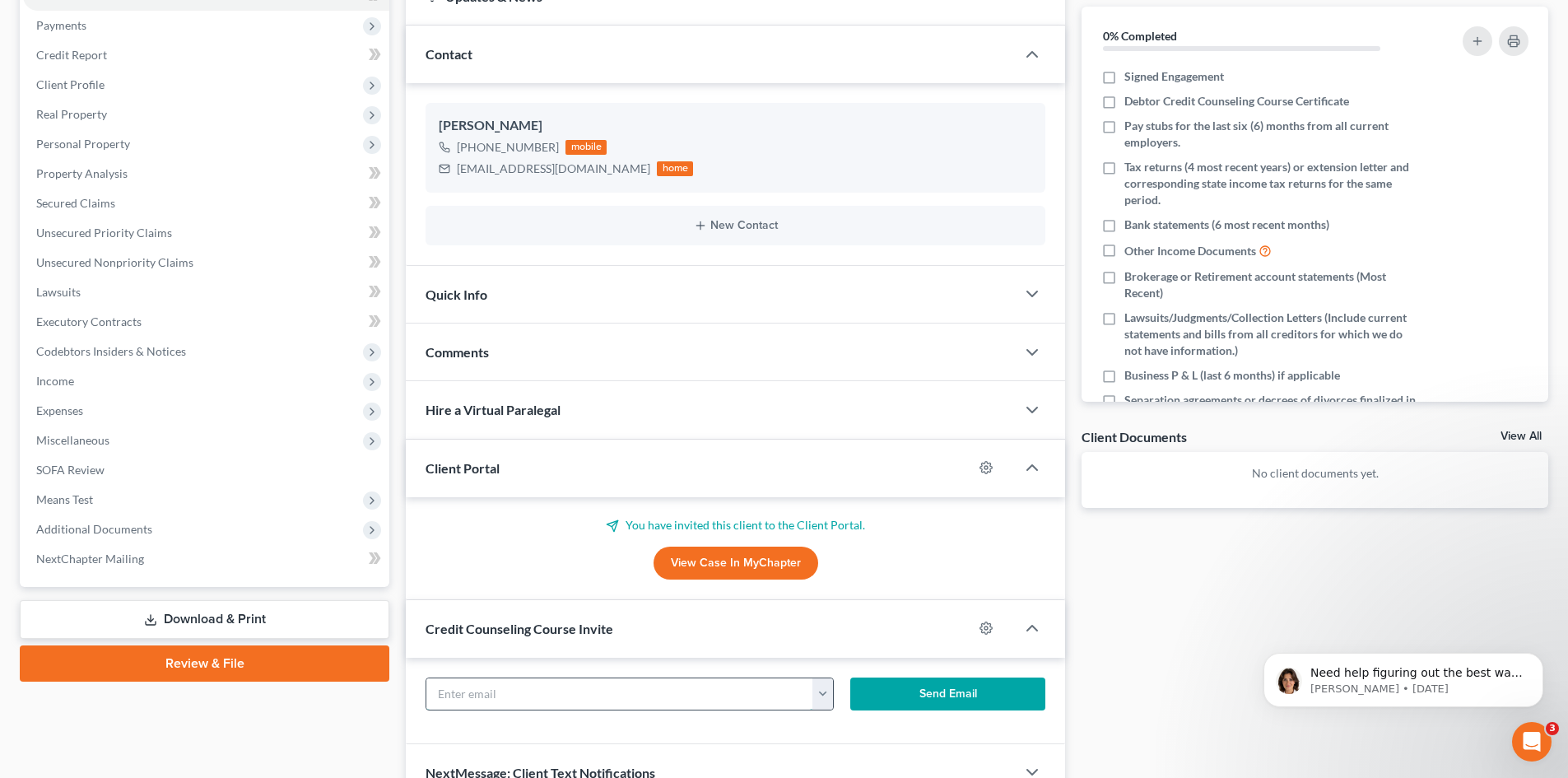
click at [510, 692] on input "text" at bounding box center [620, 694] width 387 height 32
paste input "[EMAIL_ADDRESS][DOMAIN_NAME]"
type input "[EMAIL_ADDRESS][DOMAIN_NAME]"
click at [976, 689] on button "Send Email" at bounding box center [948, 693] width 196 height 33
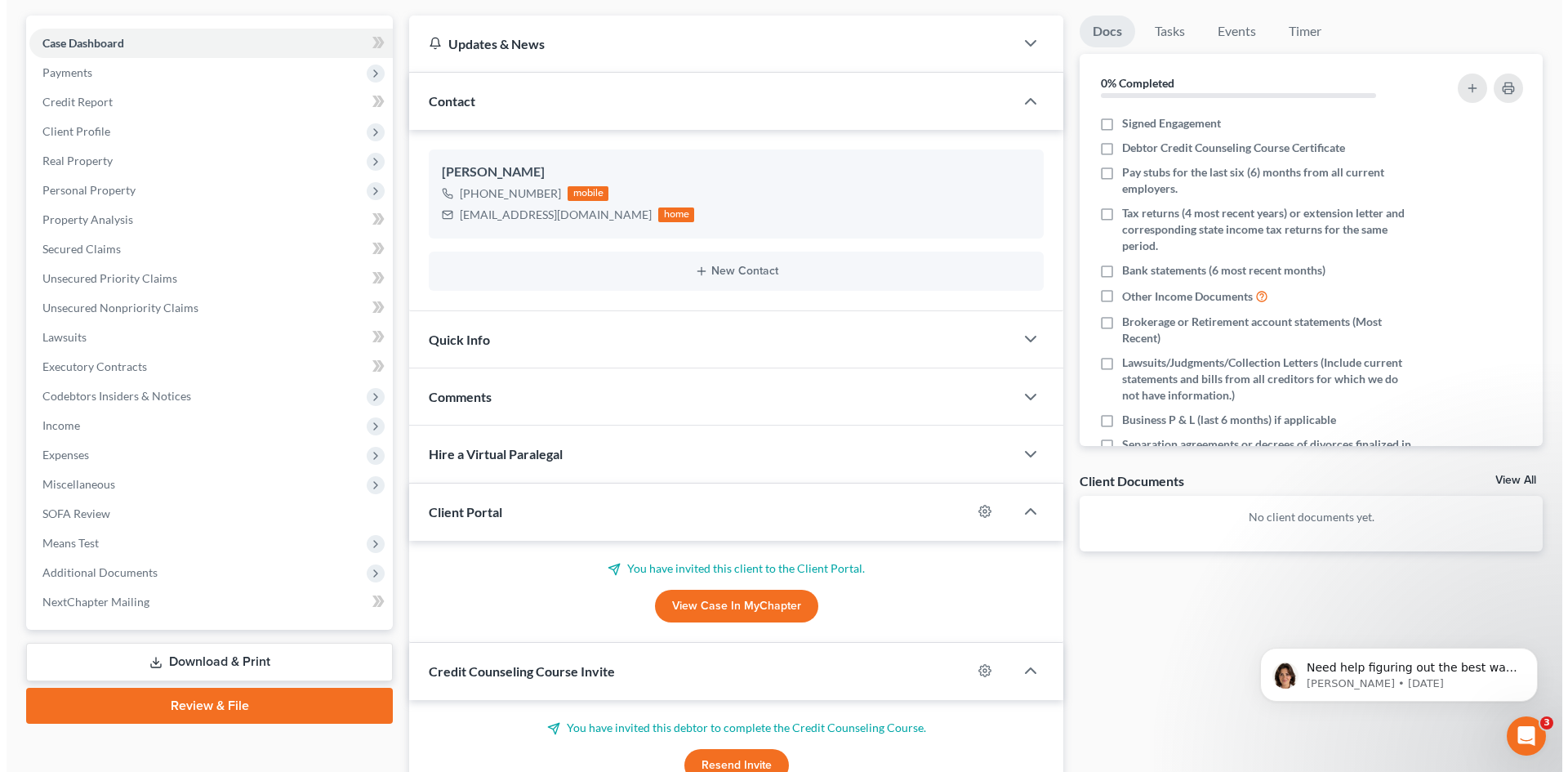
scroll to position [0, 0]
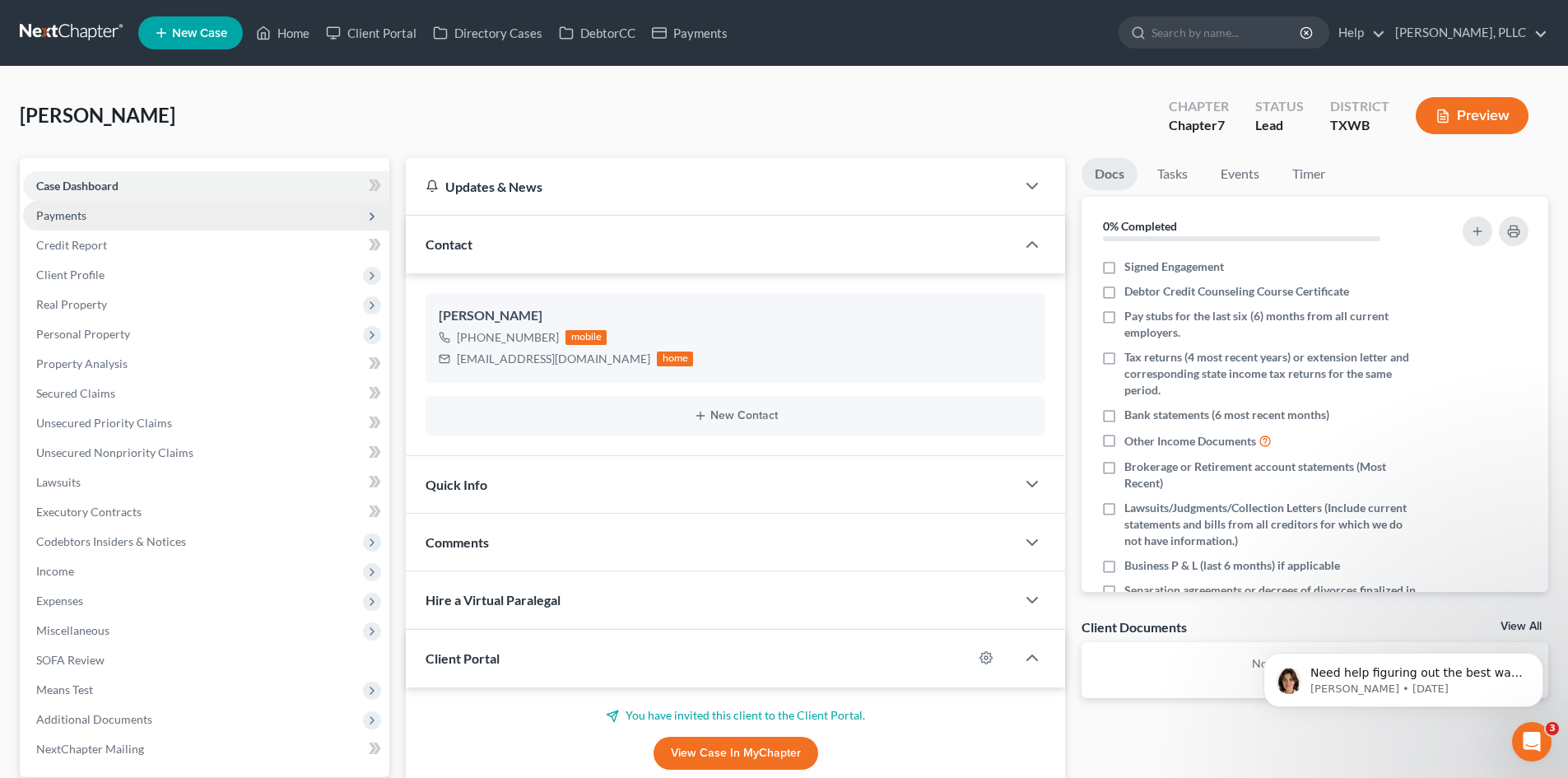
click at [52, 214] on span "Payments" at bounding box center [61, 215] width 50 height 14
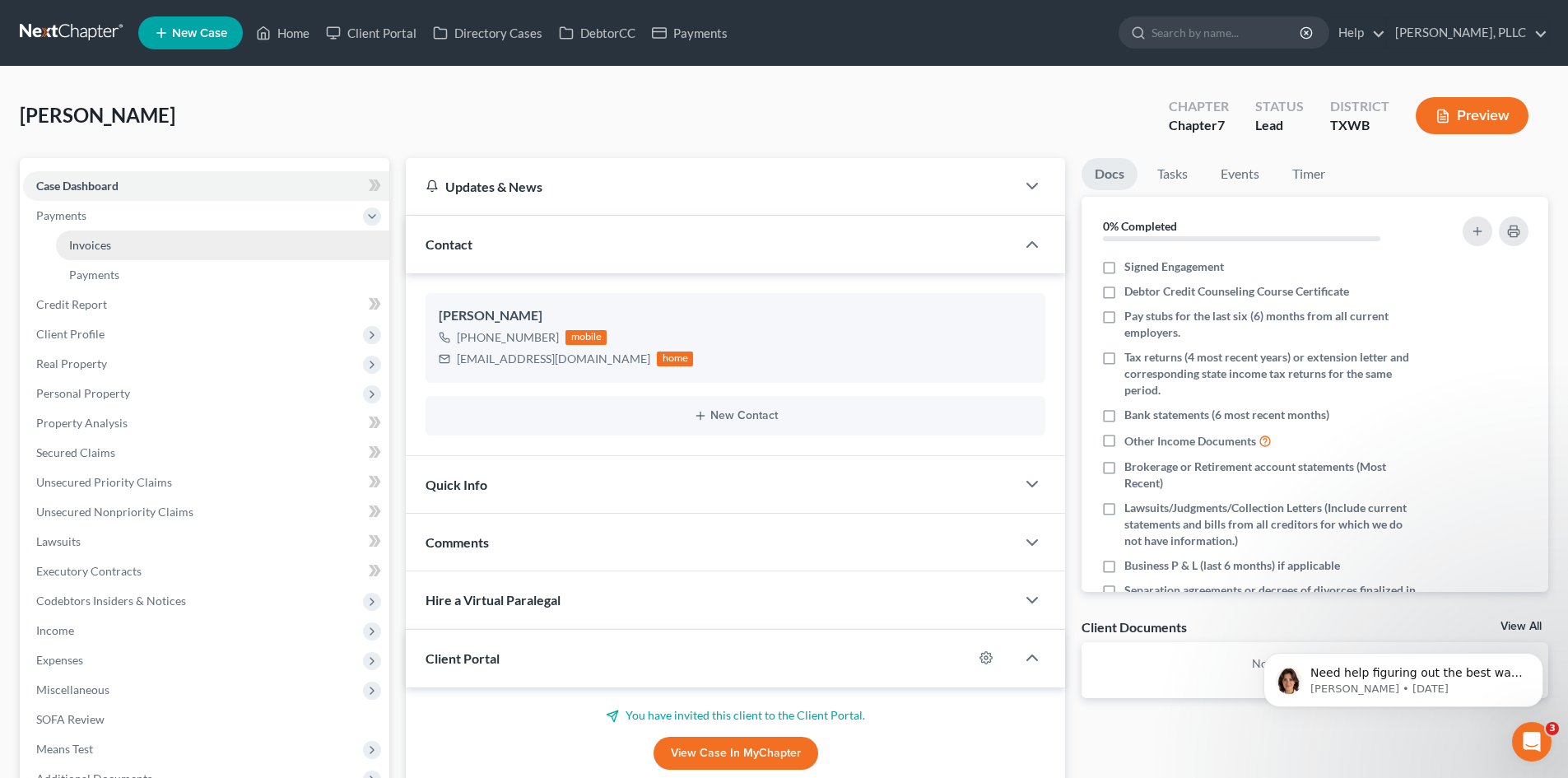
click at [87, 249] on span "Invoices" at bounding box center [89, 244] width 42 height 14
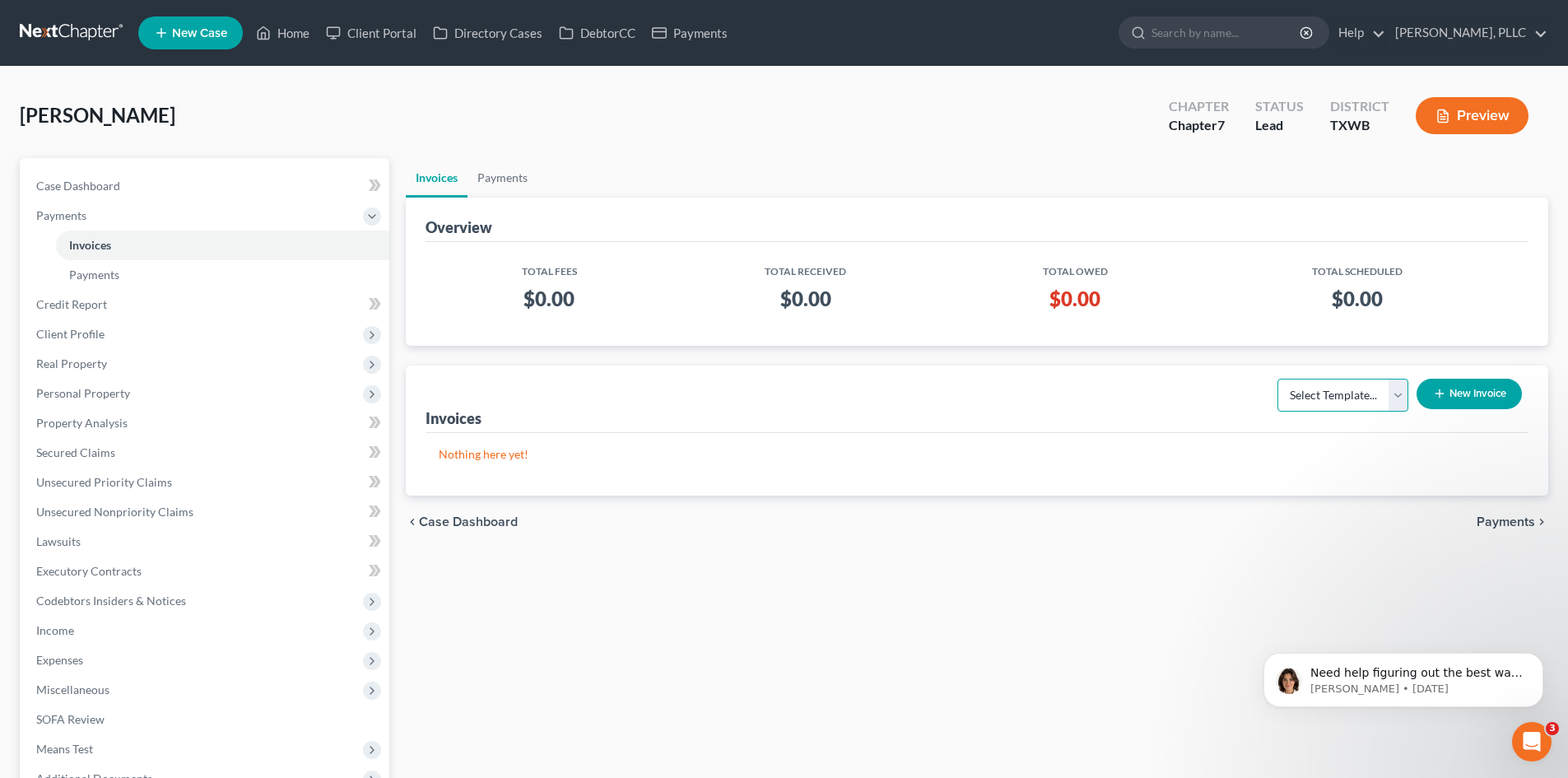
click at [1393, 397] on select "Select Template... Invoice" at bounding box center [1343, 394] width 131 height 33
select select "0"
click at [1278, 378] on select "Select Template... Invoice" at bounding box center [1343, 394] width 131 height 33
click at [1443, 388] on icon "button" at bounding box center [1440, 393] width 13 height 13
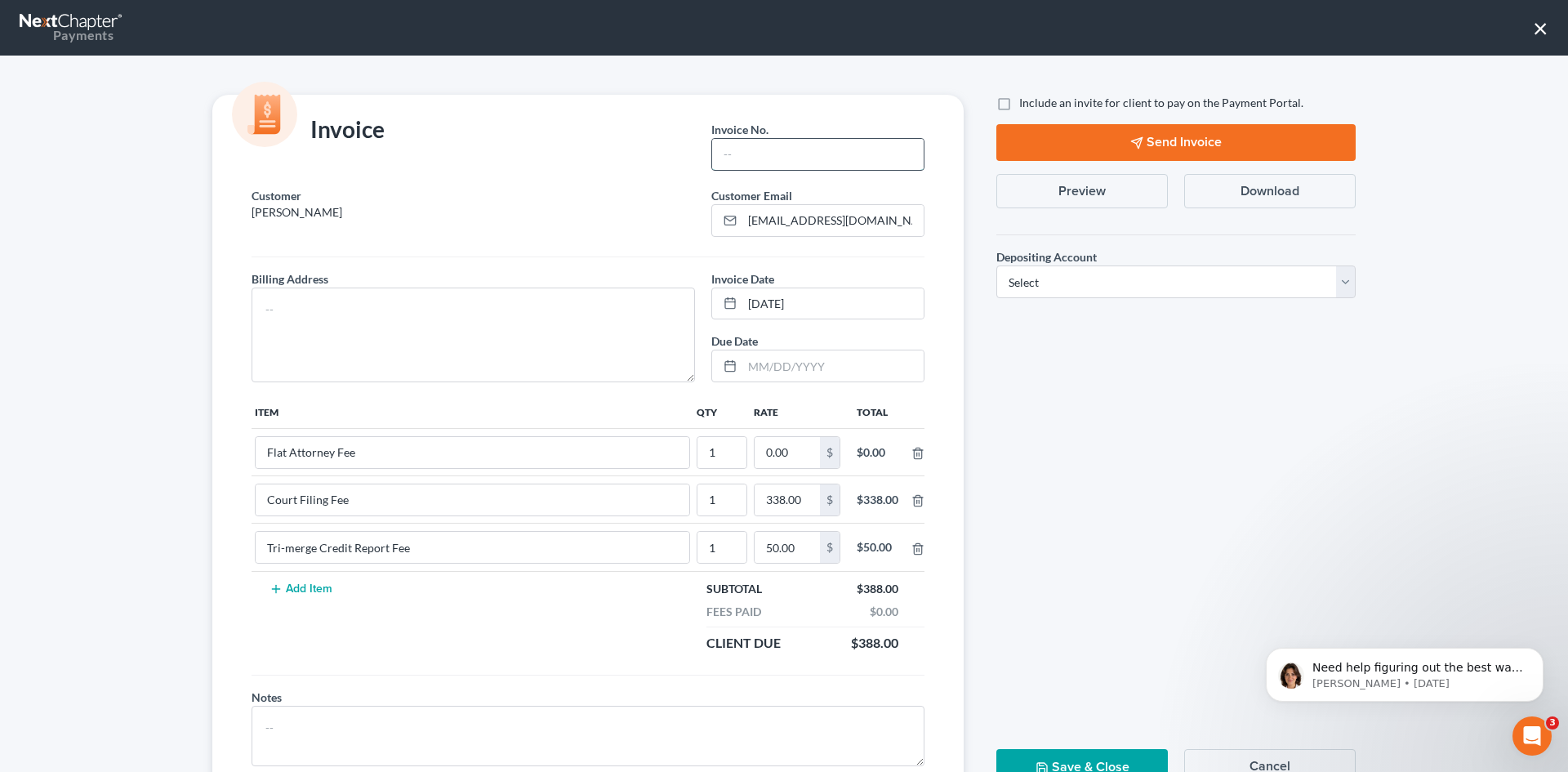
click at [777, 154] on input "text" at bounding box center [817, 155] width 211 height 31
type input "t0007"
click at [284, 321] on textarea at bounding box center [473, 335] width 444 height 95
type textarea "TBD"
click at [778, 457] on input "0.00" at bounding box center [787, 453] width 65 height 31
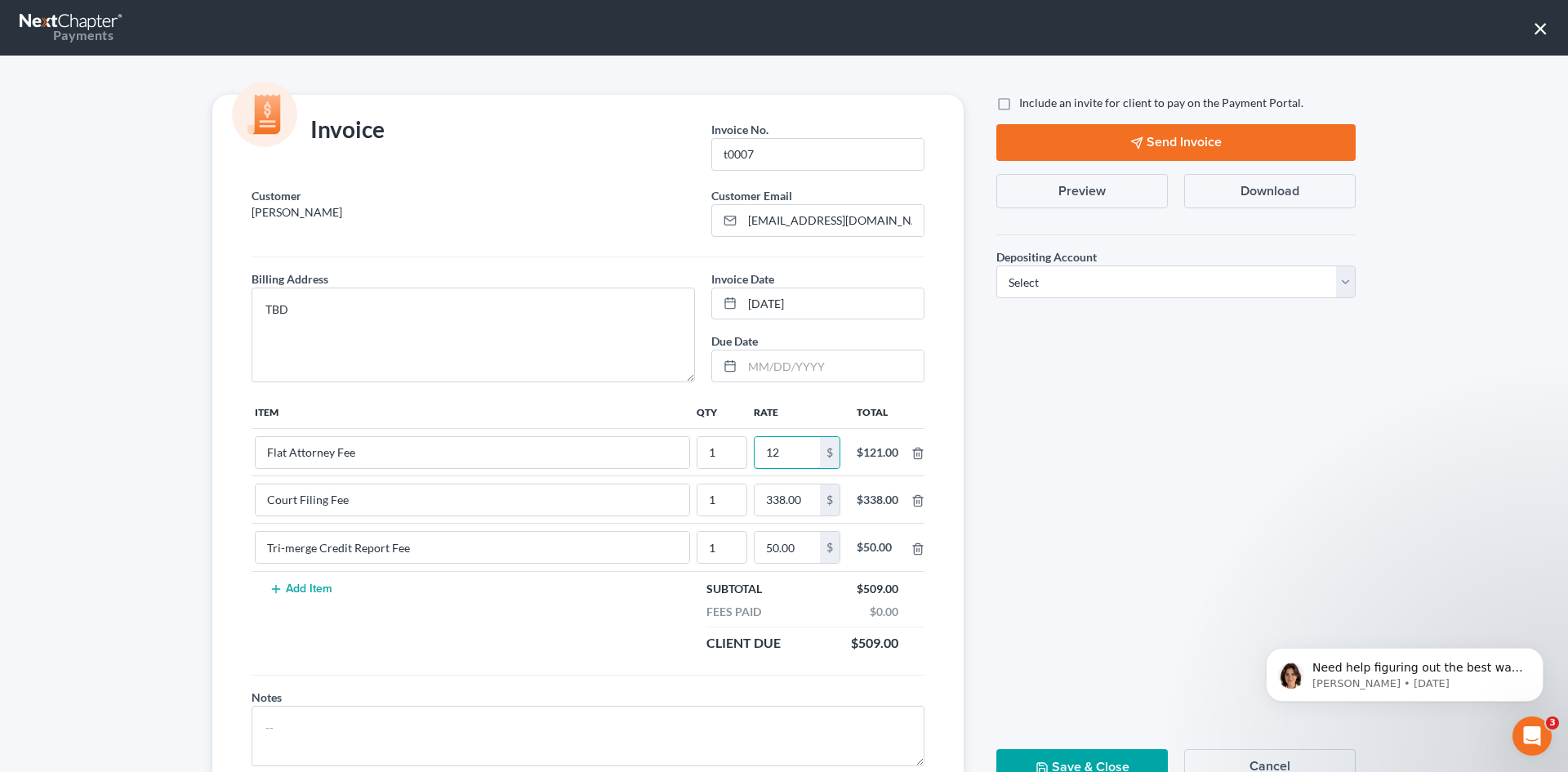
type input "1"
click at [762, 554] on input "50.00" at bounding box center [778, 548] width 65 height 31
click at [780, 453] on input "2,650" at bounding box center [778, 453] width 65 height 31
type input "2,312"
click at [802, 608] on div "Fees Paid $0.00" at bounding box center [799, 612] width 218 height 17
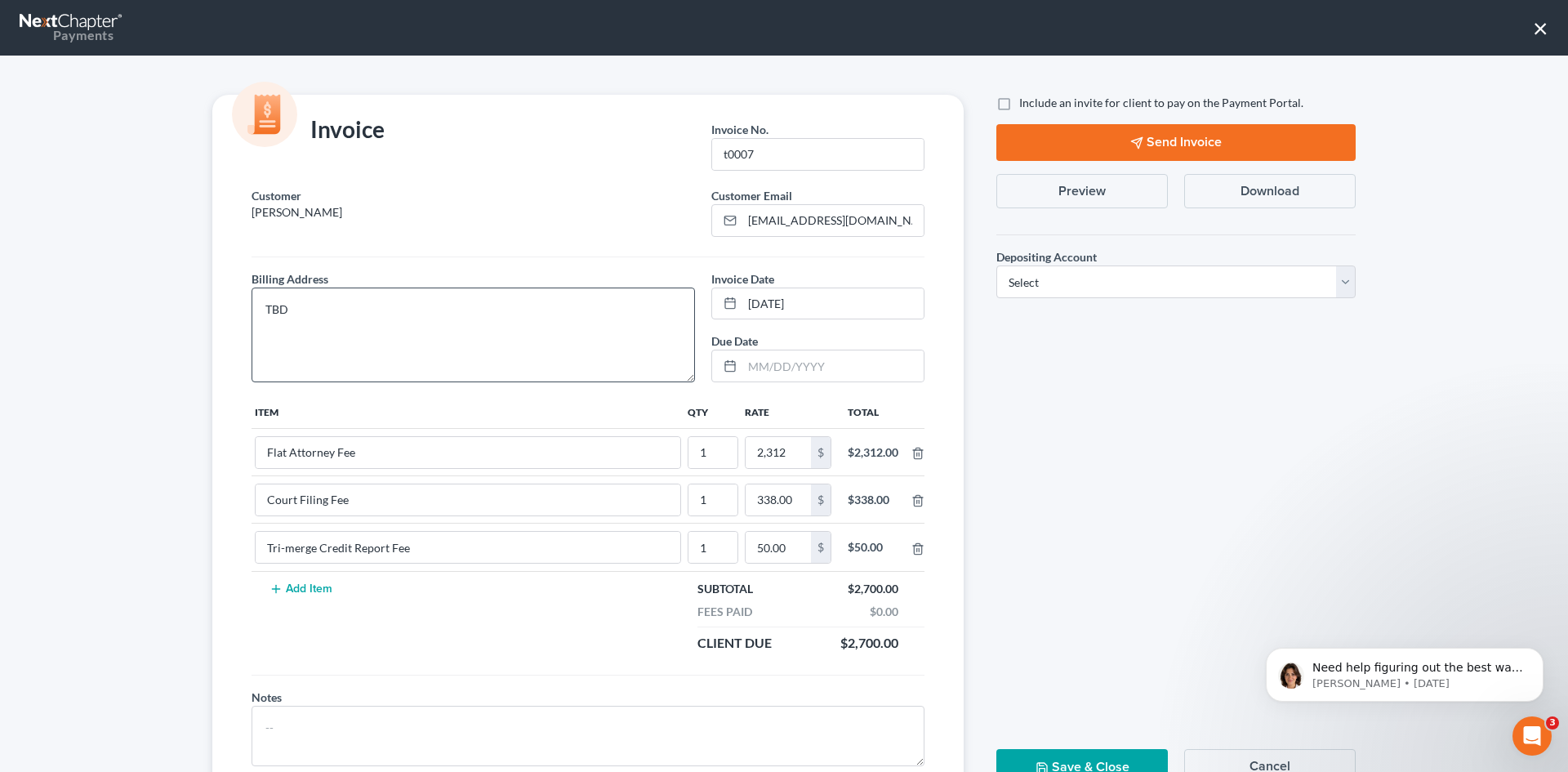
scroll to position [66, 0]
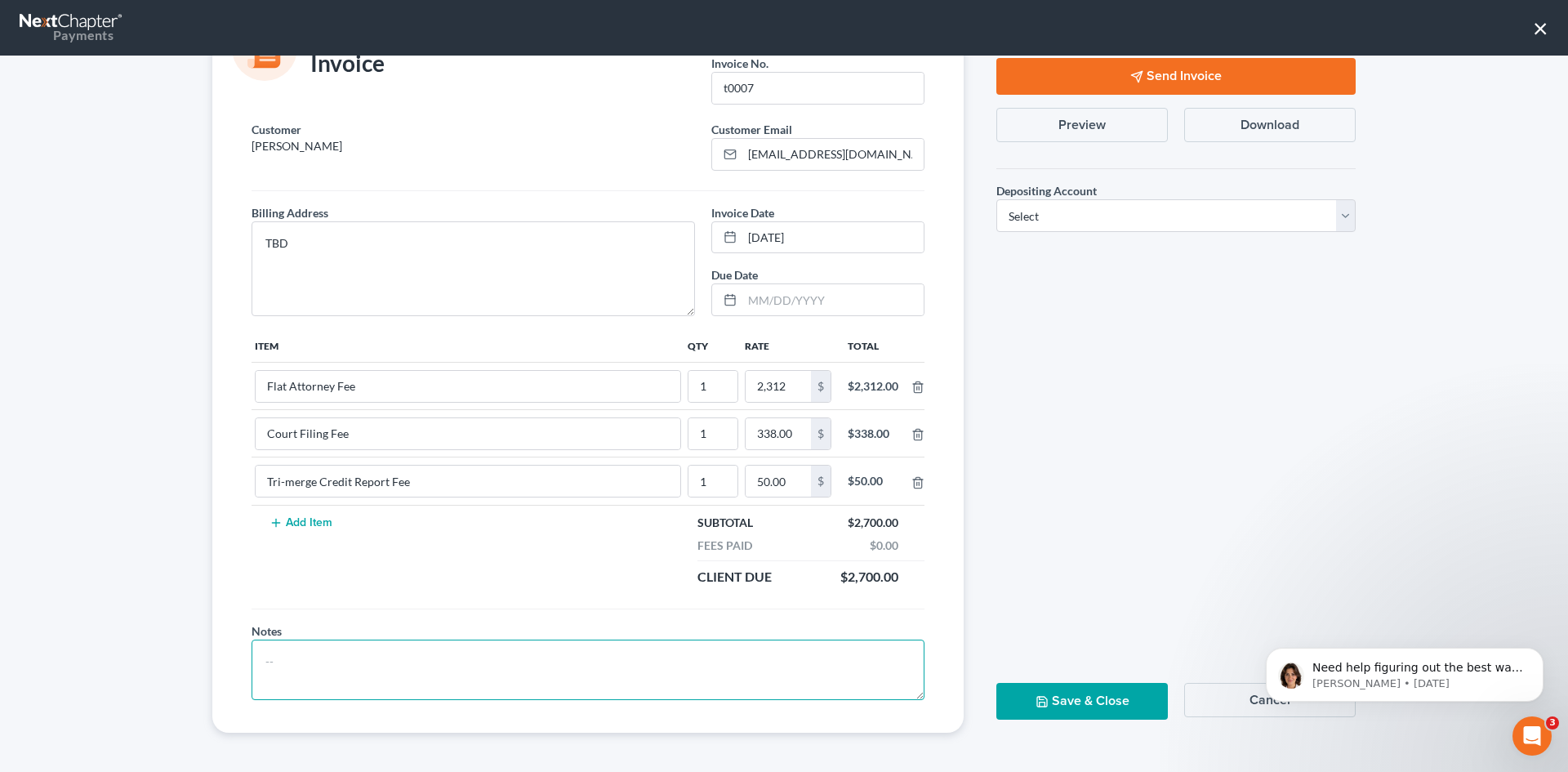
drag, startPoint x: 262, startPoint y: 666, endPoint x: 333, endPoint y: 659, distance: 71.3
click at [263, 664] on textarea at bounding box center [588, 670] width 673 height 61
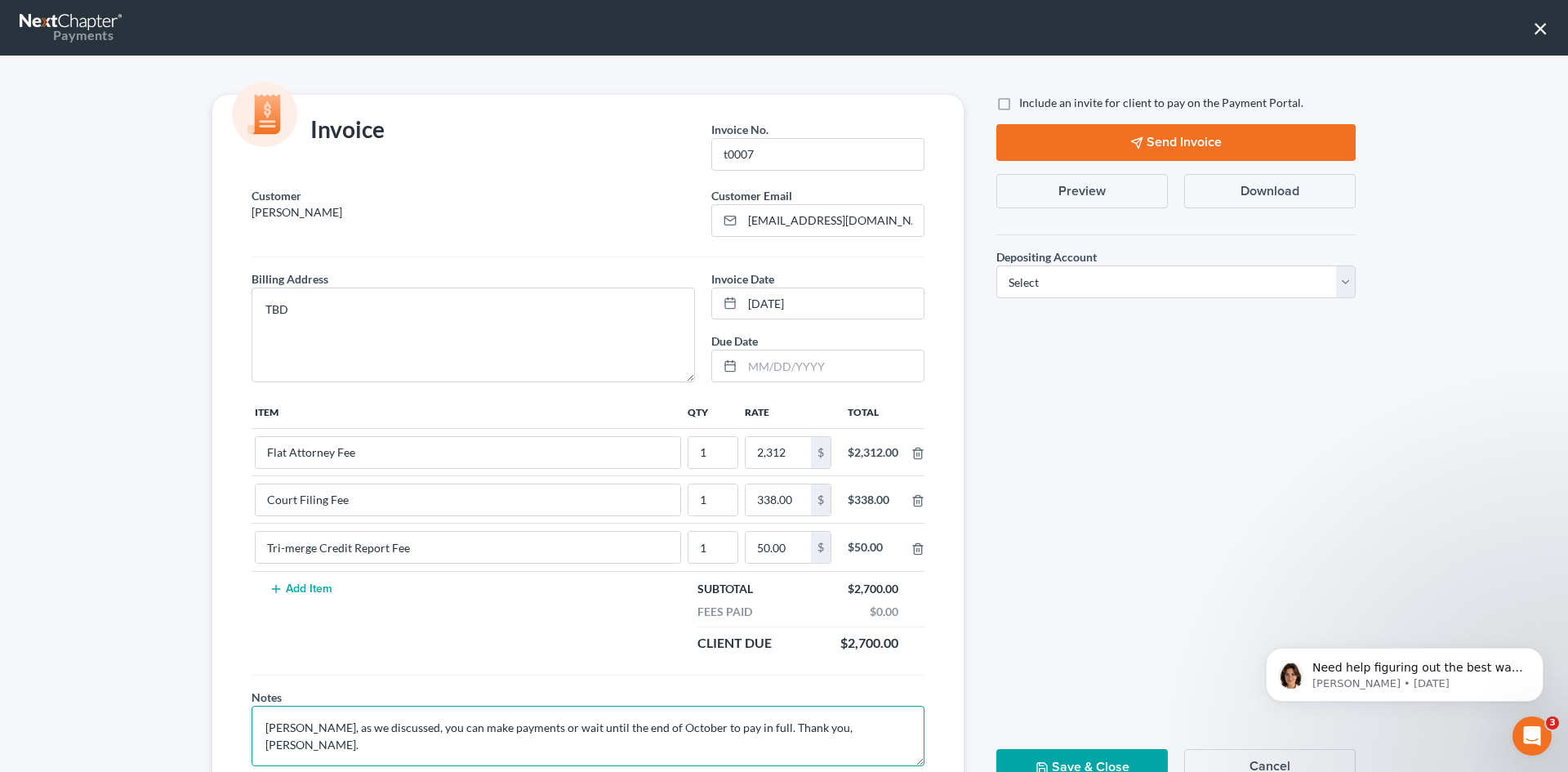
type textarea "[PERSON_NAME], as we discussed, you can make payments or wait until the end of …"
click at [1019, 102] on label "Include an invite for client to pay on the Payment Portal." at bounding box center [1161, 103] width 284 height 17
click at [1026, 102] on input "Include an invite for client to pay on the Payment Portal." at bounding box center [1031, 101] width 11 height 11
checkbox input "true"
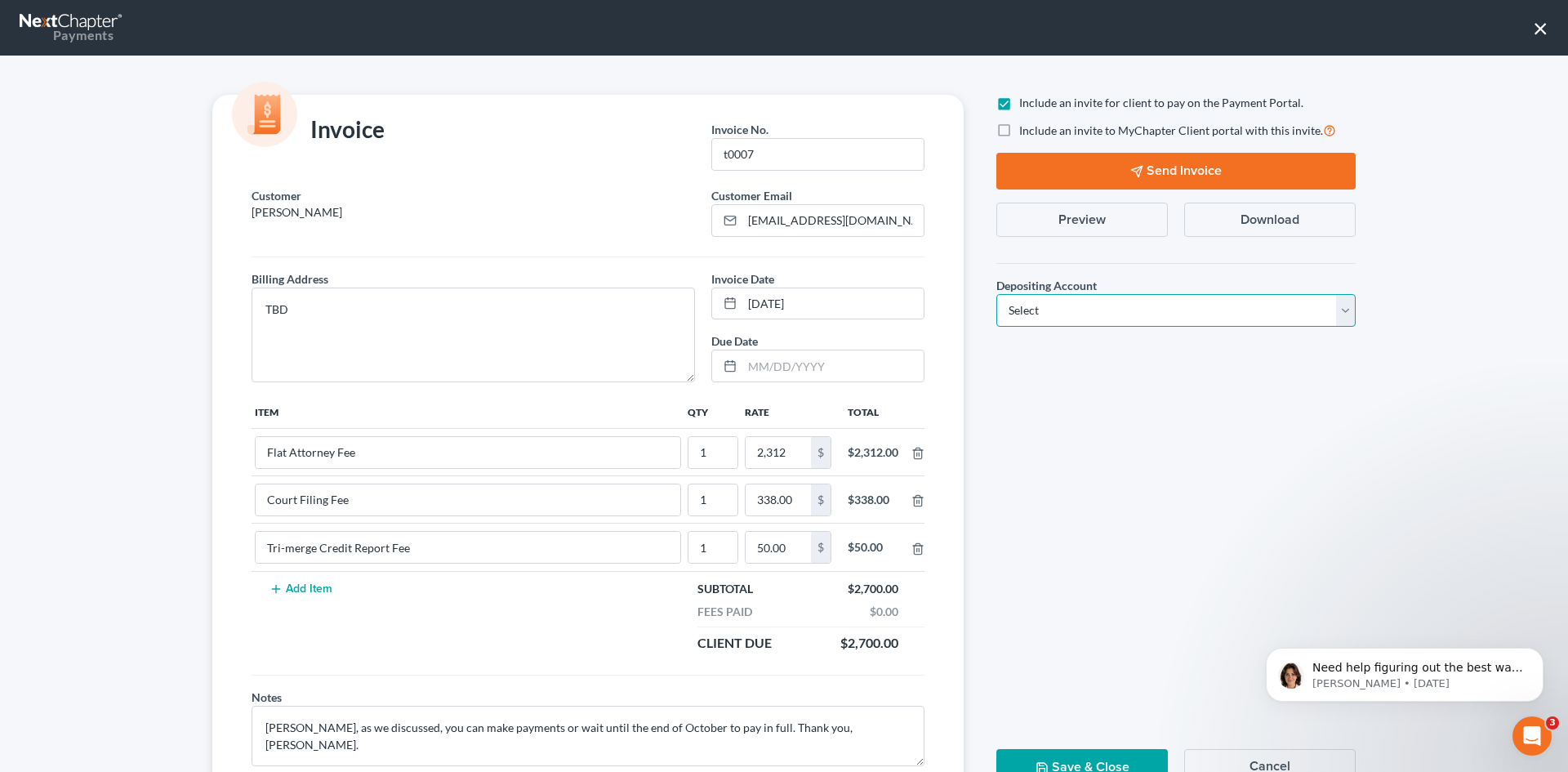
click at [1063, 304] on select "Select Operation Trust" at bounding box center [1177, 310] width 360 height 32
select select "1"
click at [997, 294] on select "Select Operation Trust" at bounding box center [1177, 310] width 360 height 32
click at [1138, 162] on button "Send Invoice" at bounding box center [1177, 172] width 360 height 37
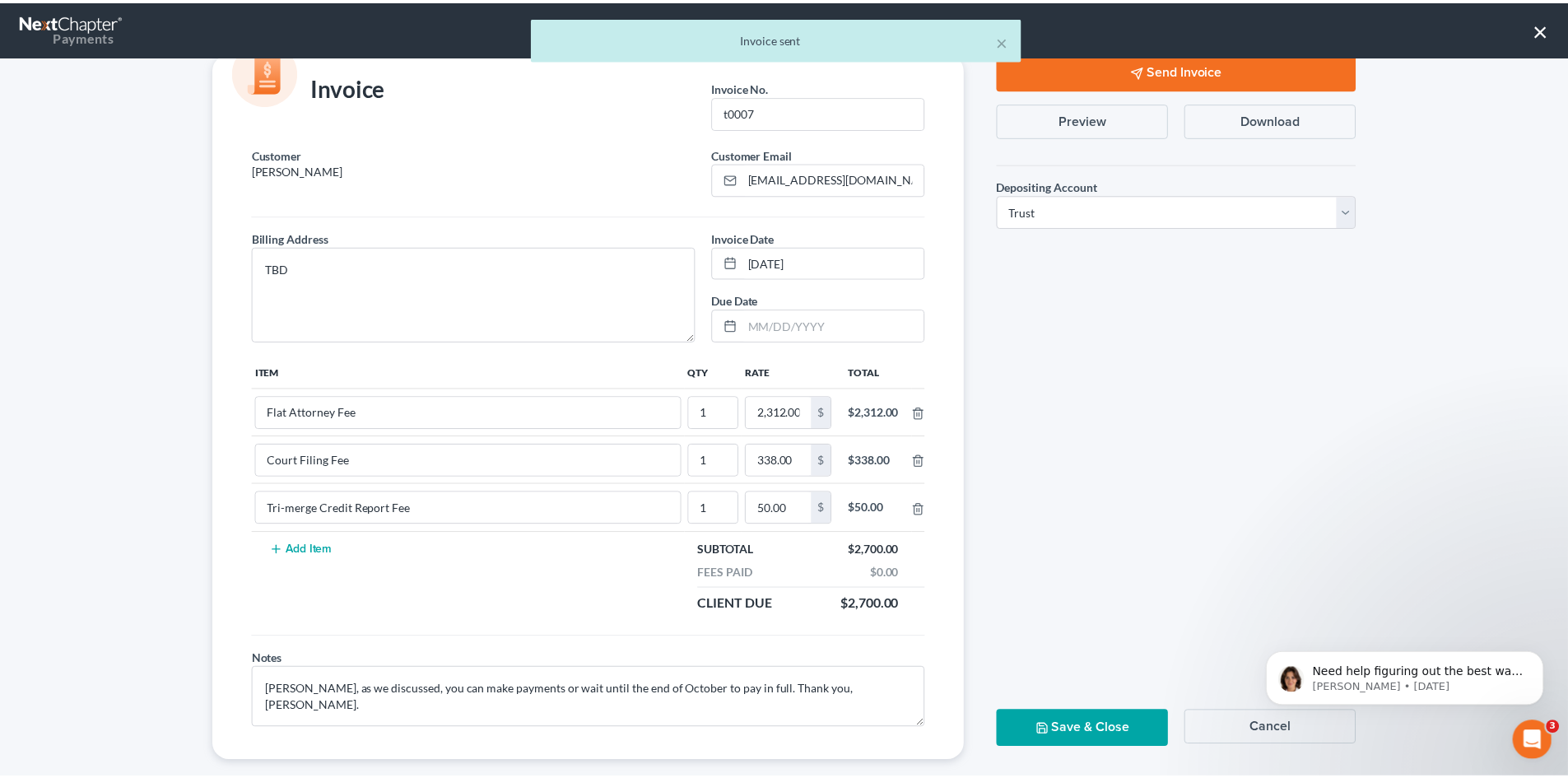
scroll to position [67, 0]
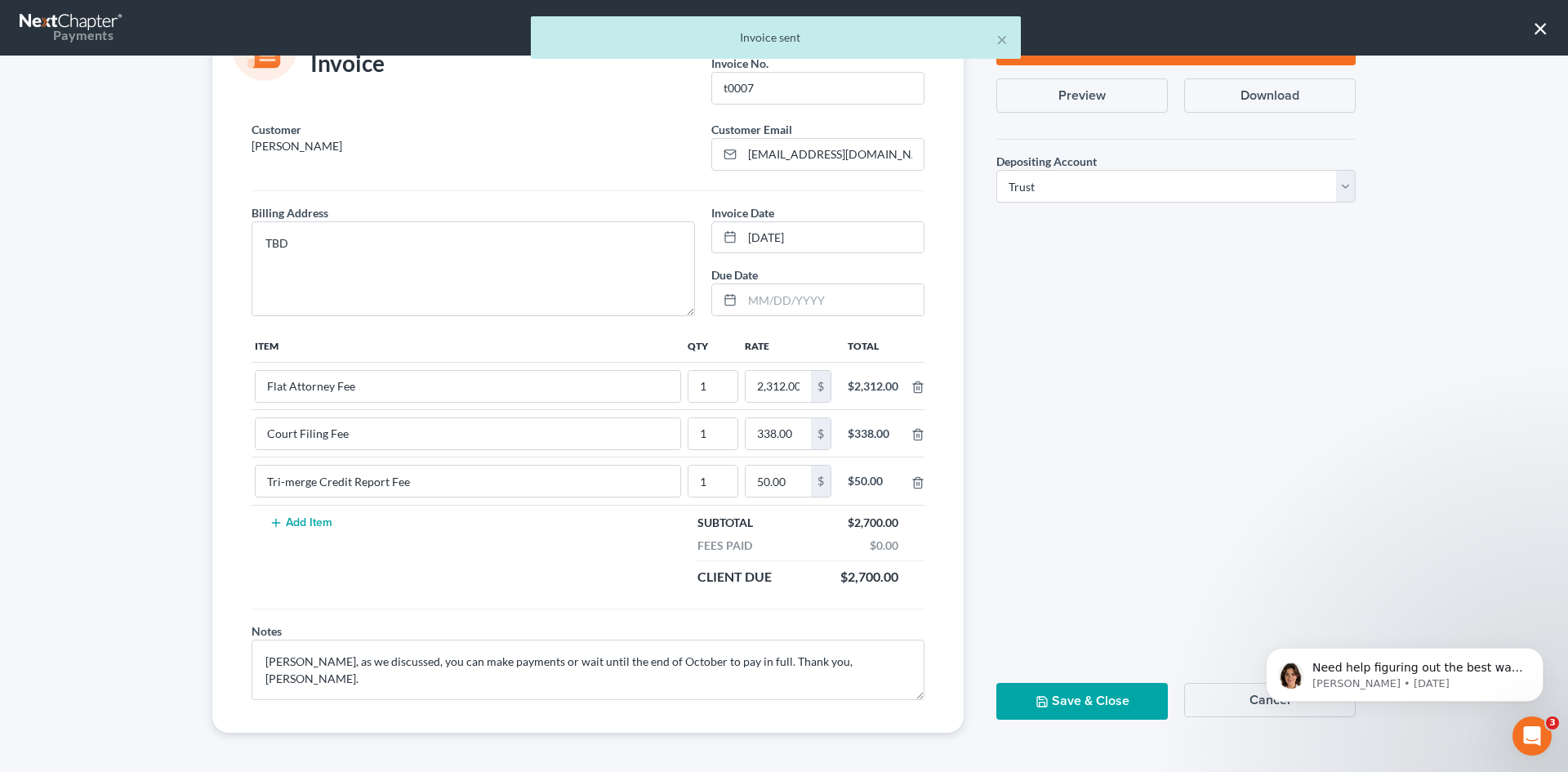
click at [1104, 701] on button "Save & Close" at bounding box center [1083, 701] width 172 height 37
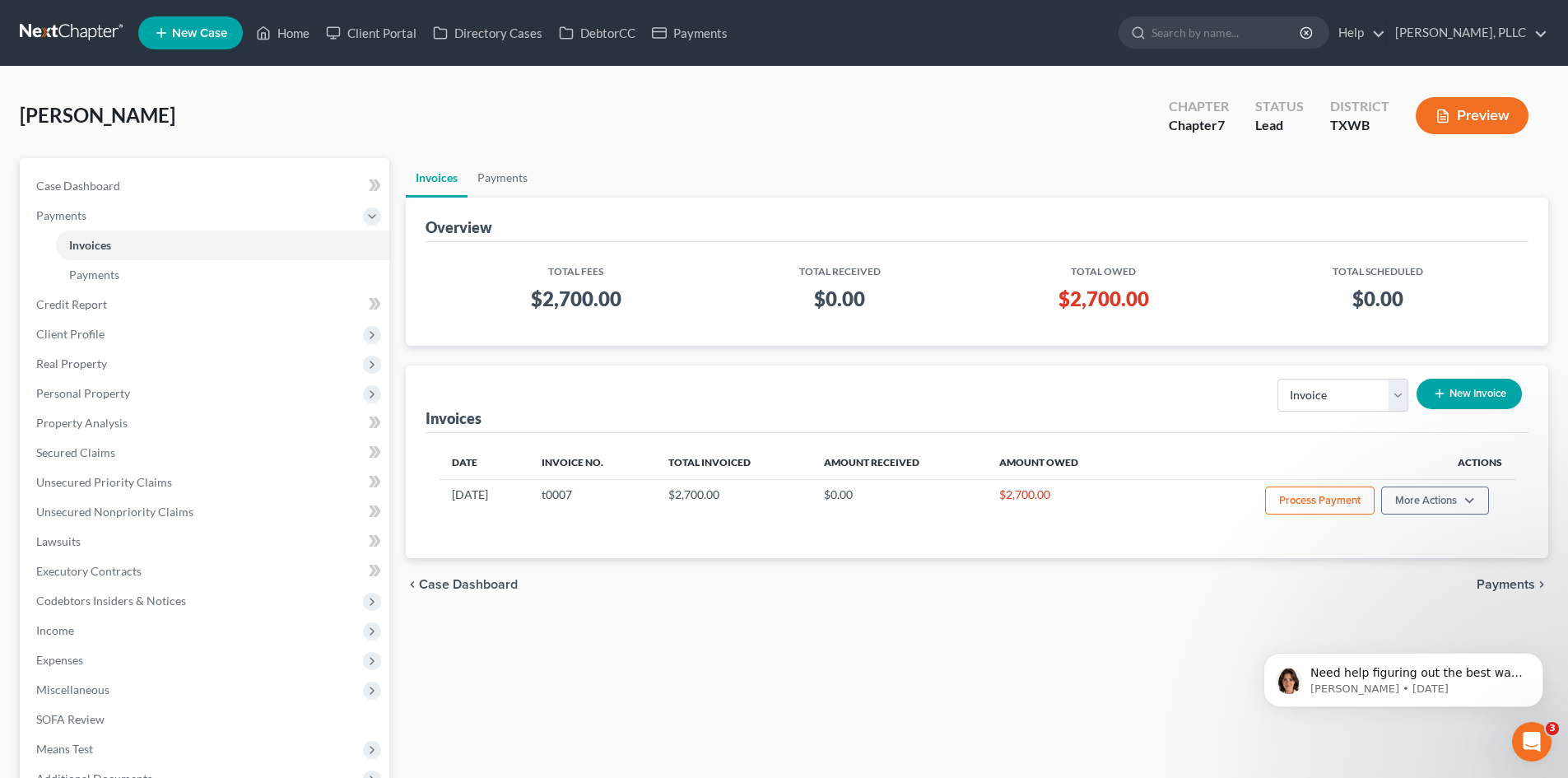
click at [205, 35] on span "New Case" at bounding box center [199, 33] width 55 height 12
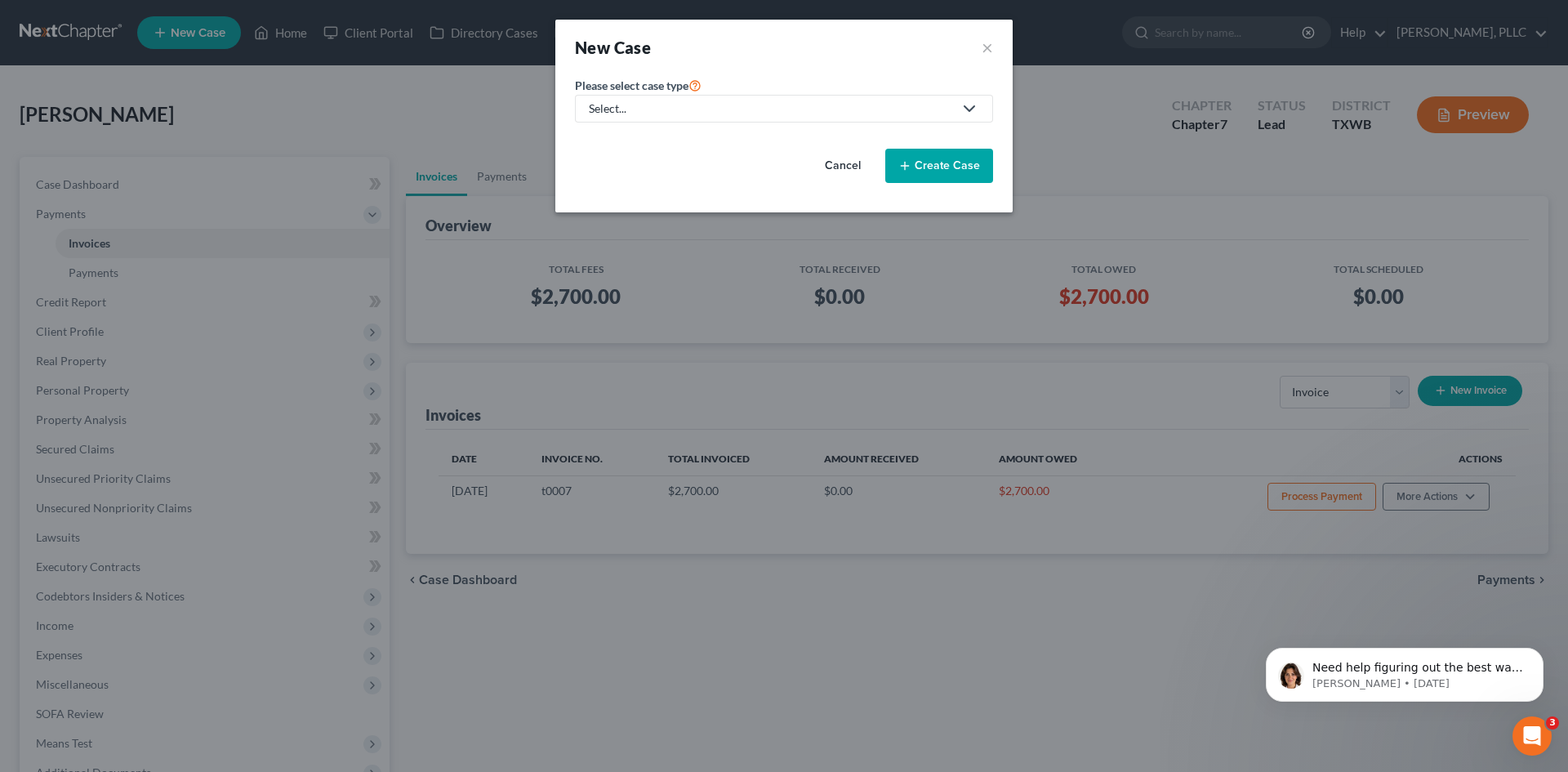
click at [797, 112] on div "Select..." at bounding box center [771, 109] width 364 height 17
click at [626, 147] on div "Bankruptcy" at bounding box center [657, 141] width 133 height 17
select select "78"
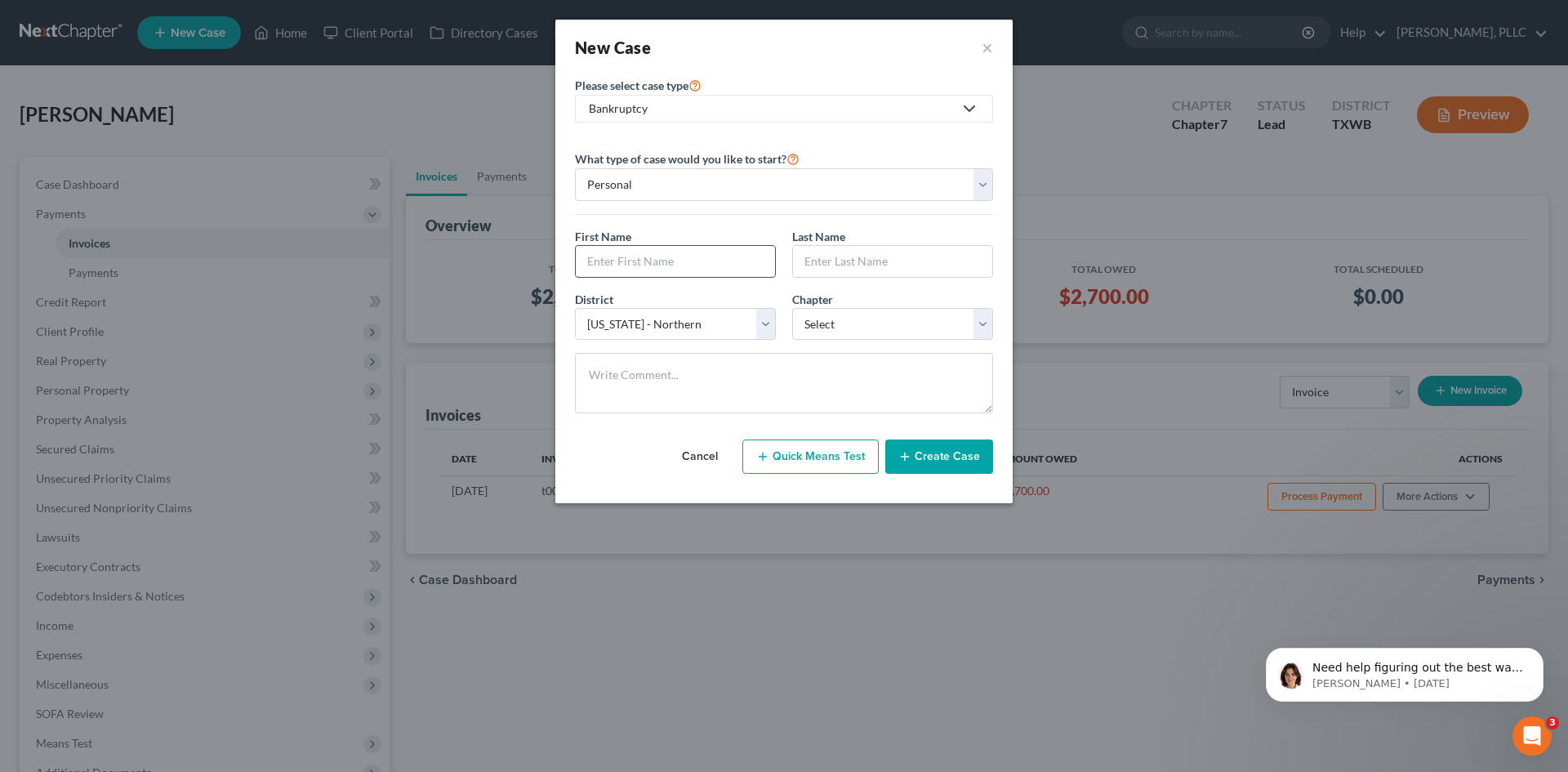
click at [694, 262] on input "text" at bounding box center [675, 262] width 199 height 31
type input "[PERSON_NAME]"
click at [851, 263] on input "text" at bounding box center [893, 262] width 199 height 31
type input "[PERSON_NAME]"
click at [858, 328] on select "Select 7 11 12 13" at bounding box center [893, 324] width 201 height 32
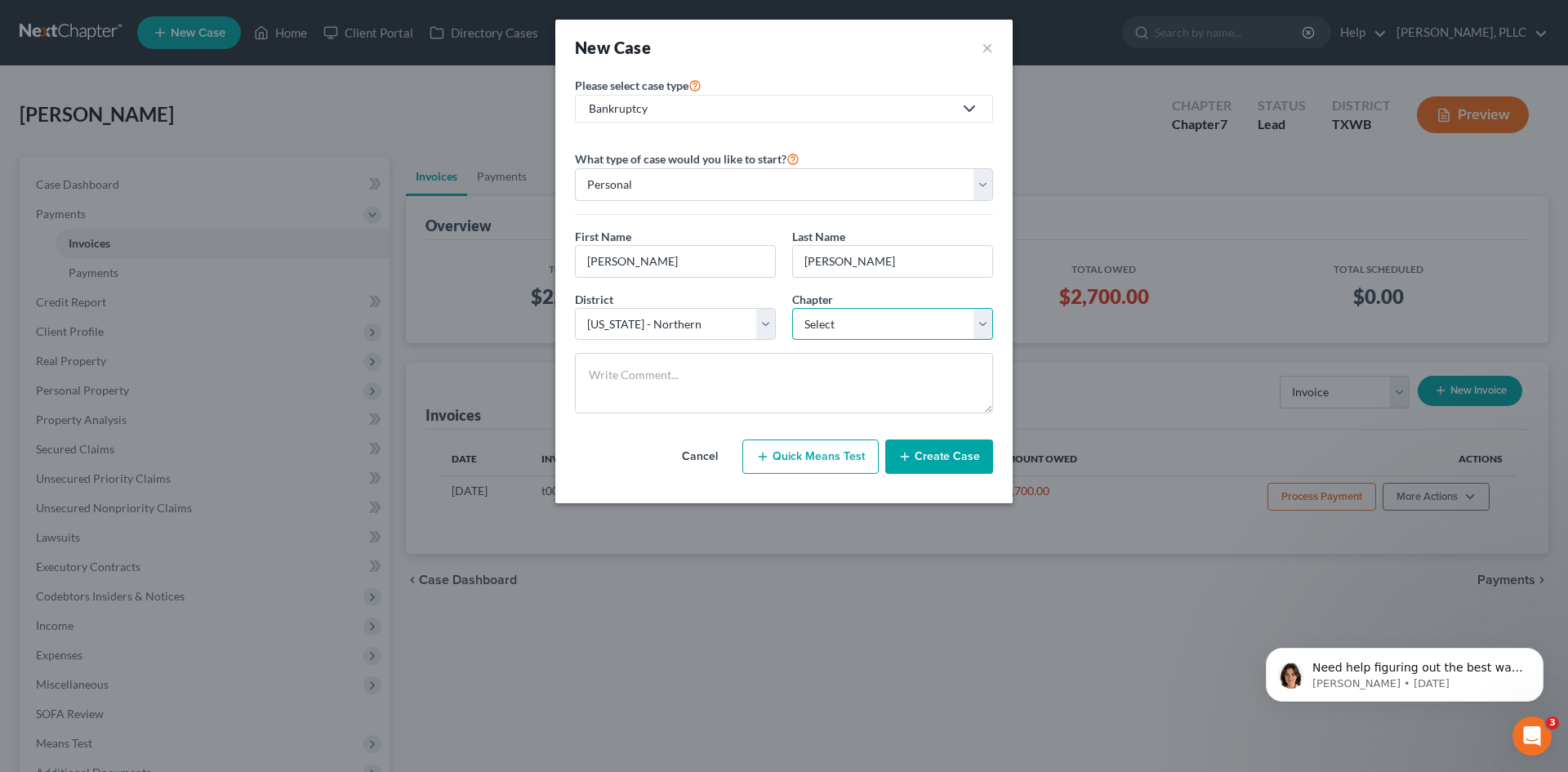
select select "0"
click at [792, 308] on select "Select 7 11 12 13" at bounding box center [893, 324] width 201 height 32
click at [942, 454] on button "Create Case" at bounding box center [939, 456] width 108 height 34
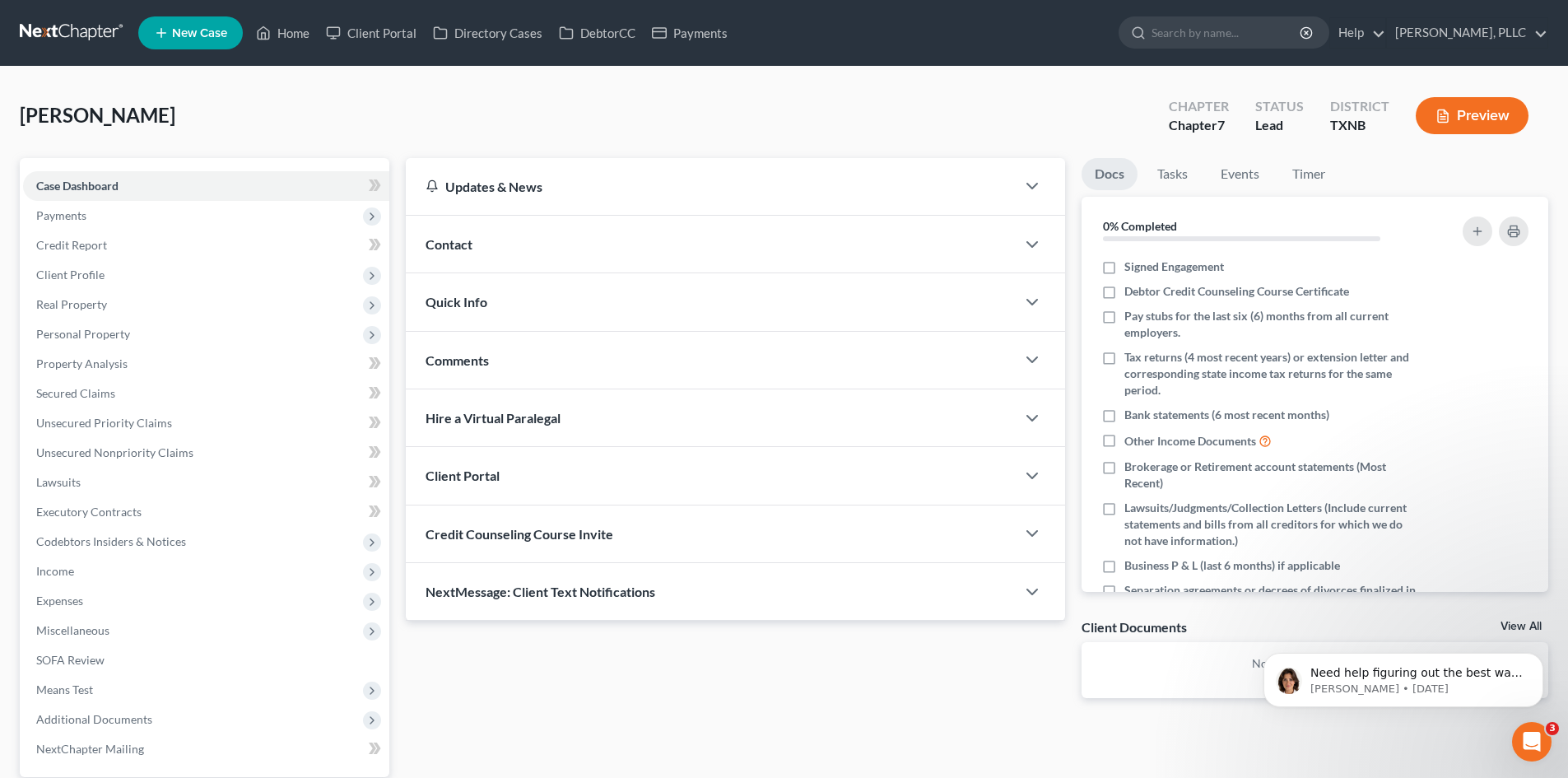
click at [734, 231] on div "Contact" at bounding box center [711, 244] width 610 height 57
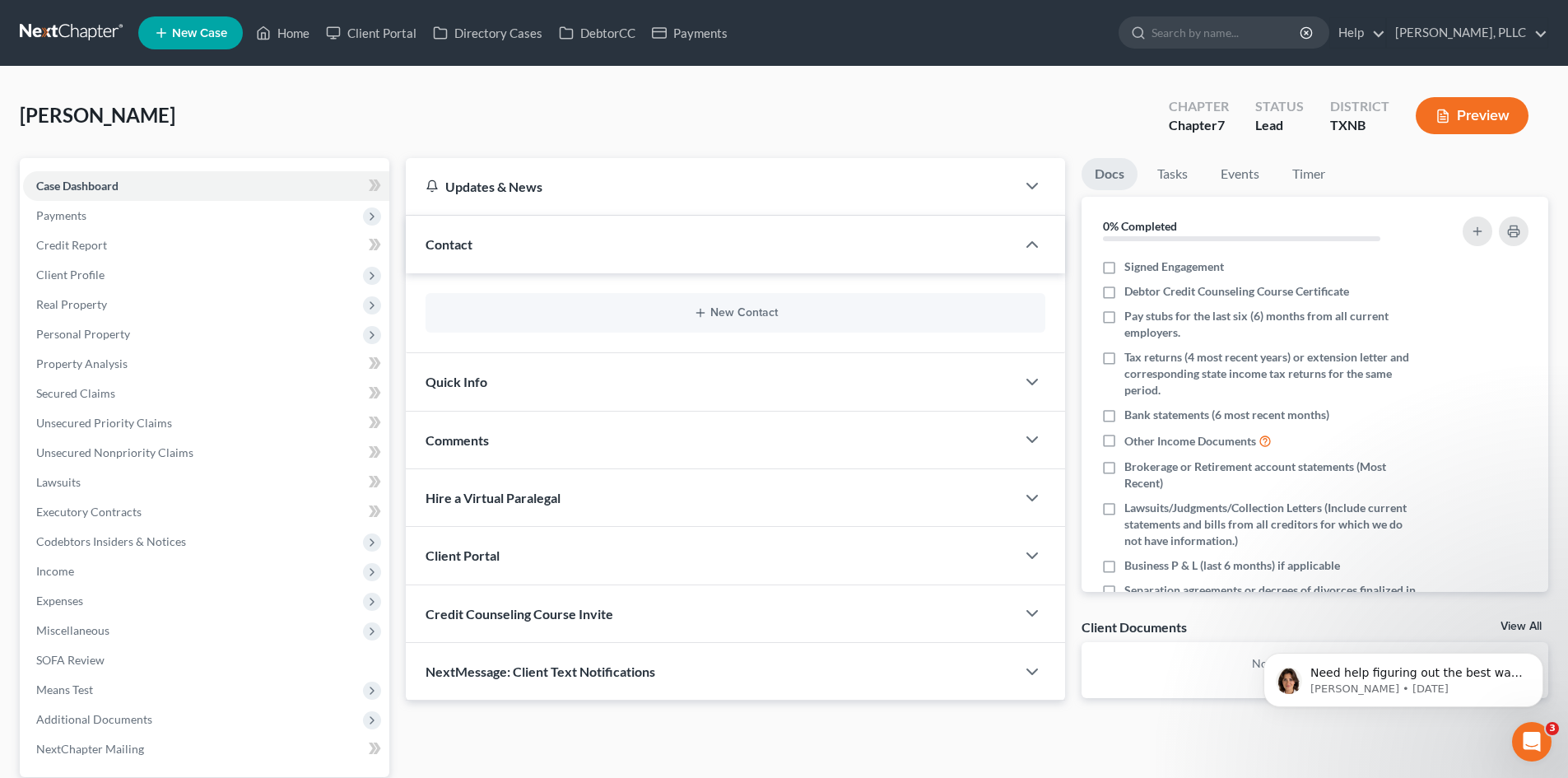
click at [708, 325] on div "New Contact" at bounding box center [735, 312] width 620 height 40
click at [723, 314] on button "New Contact" at bounding box center [735, 312] width 594 height 13
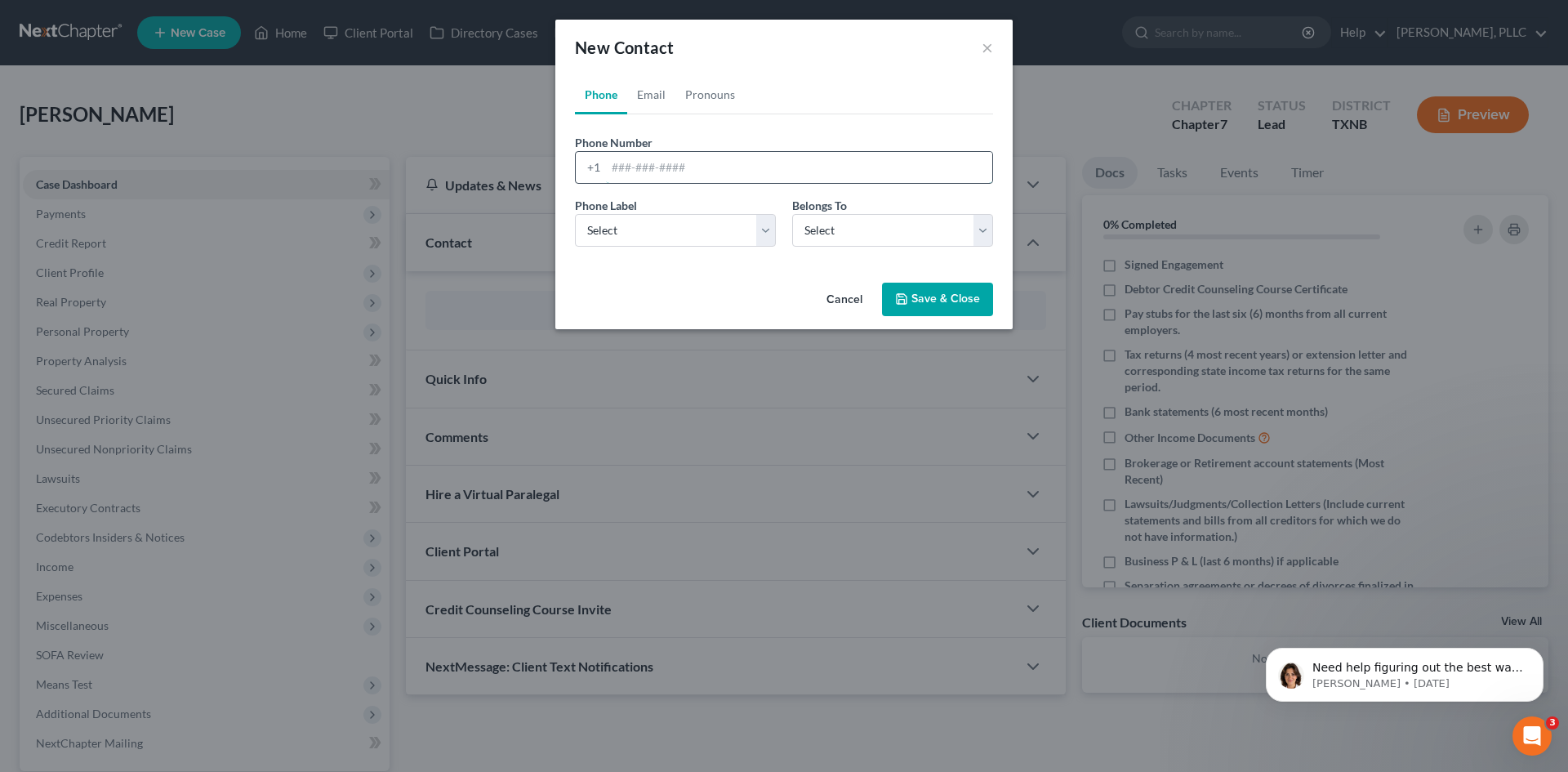
click at [669, 164] on input "tel" at bounding box center [799, 168] width 386 height 31
type input "3184851804"
click at [766, 225] on select "Select Mobile Home Work Other" at bounding box center [676, 230] width 201 height 32
select select "0"
click at [576, 214] on select "Select Mobile Home Work Other" at bounding box center [676, 230] width 201 height 32
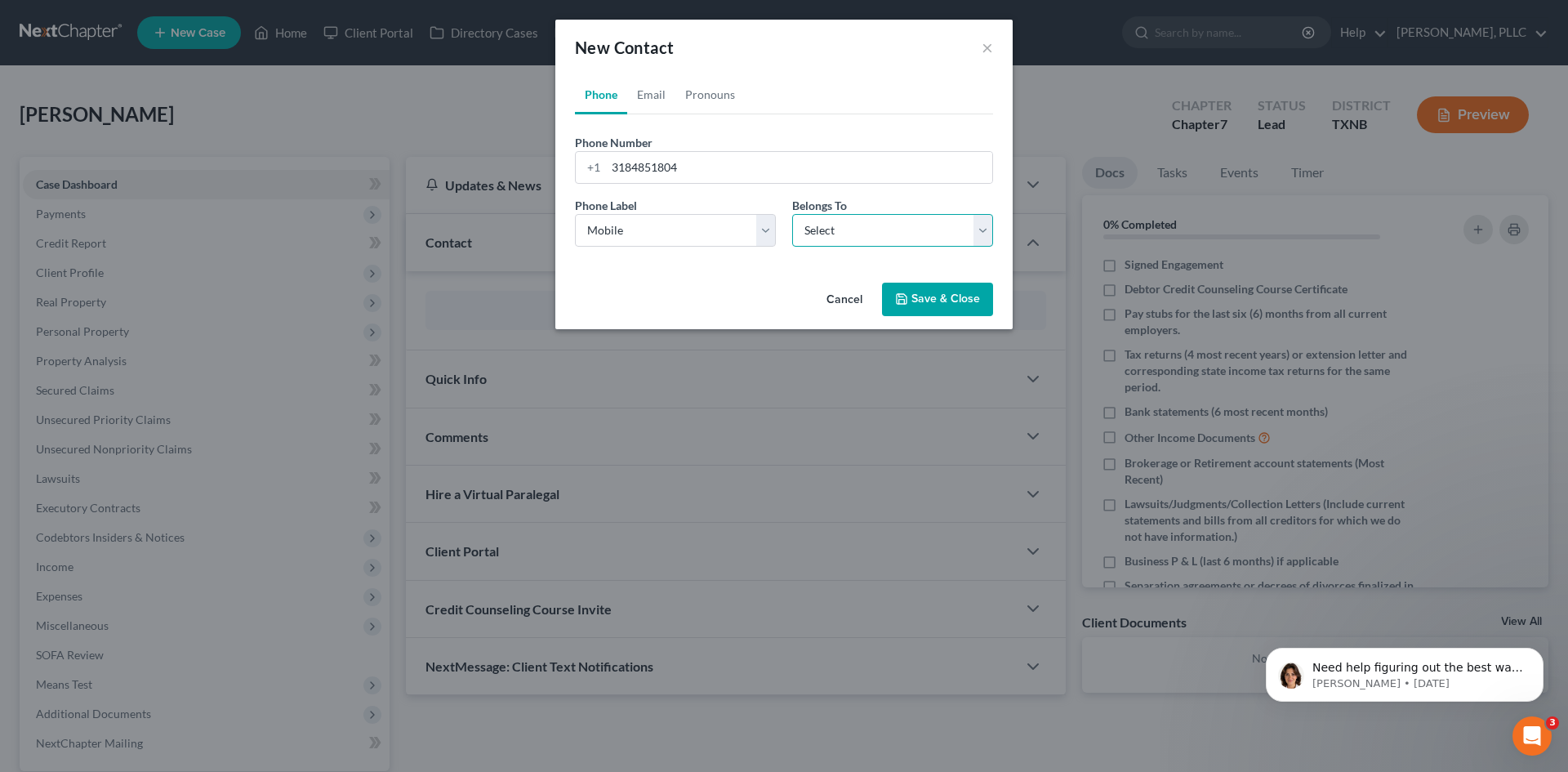
click at [928, 227] on select "Select Client Other" at bounding box center [893, 230] width 201 height 32
select select "0"
click at [792, 214] on select "Select Client Other" at bounding box center [893, 230] width 201 height 32
click at [659, 88] on link "Email" at bounding box center [651, 94] width 48 height 40
click at [655, 160] on input "email" at bounding box center [799, 168] width 386 height 31
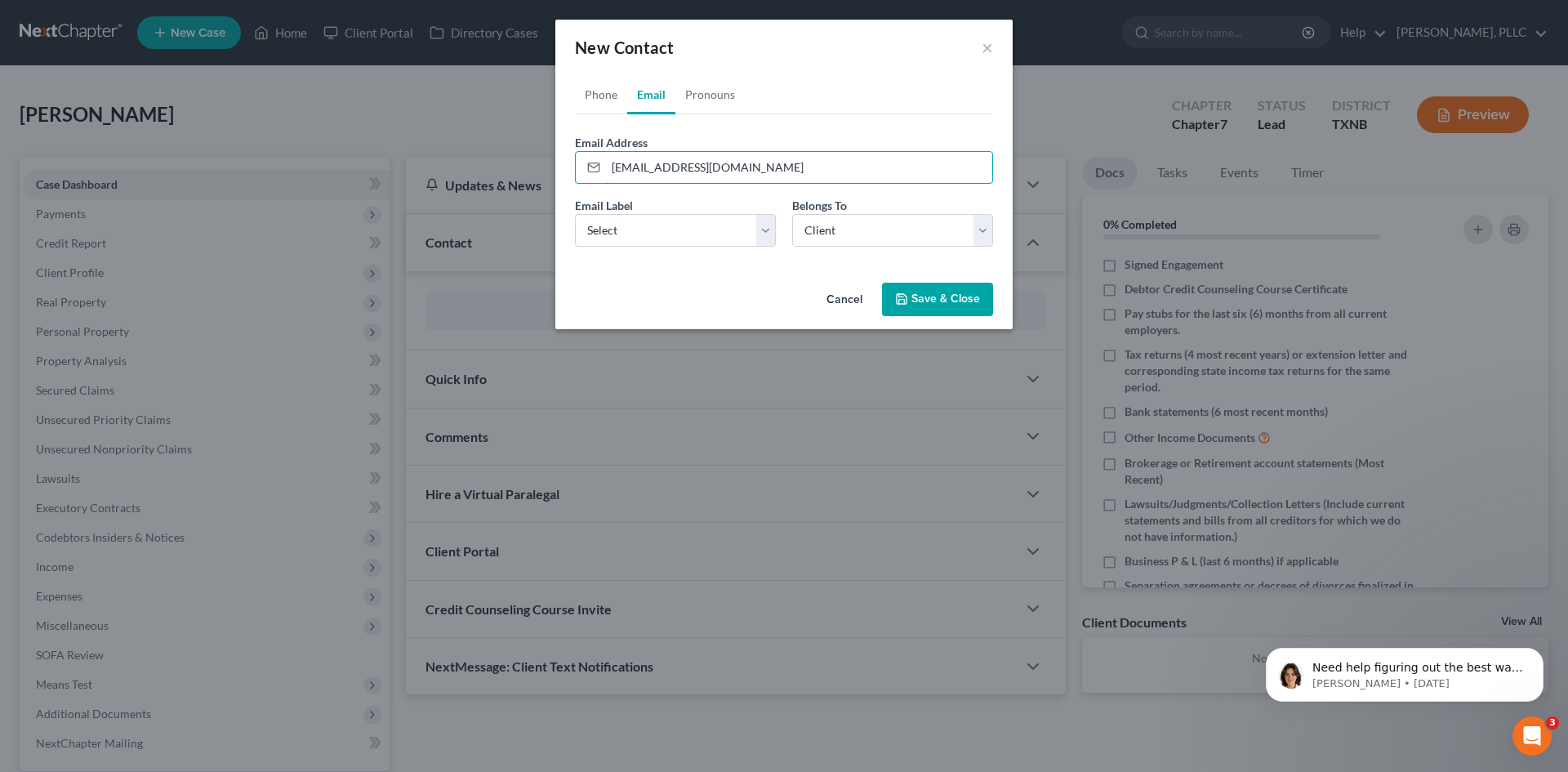
type input "[EMAIL_ADDRESS][DOMAIN_NAME]"
click at [930, 298] on button "Save & Close" at bounding box center [938, 299] width 111 height 34
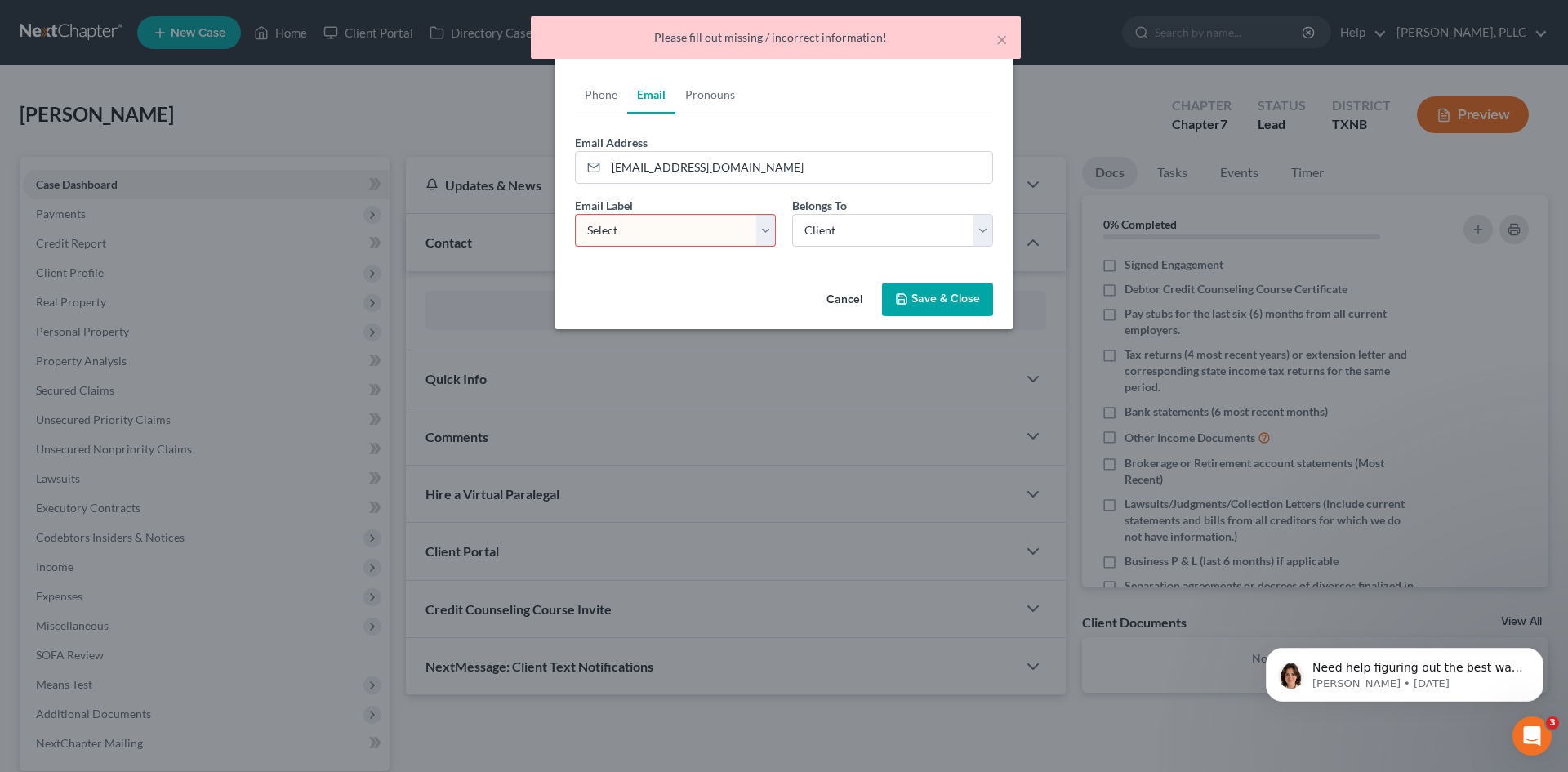
click at [728, 222] on select "Select Home Work Other" at bounding box center [676, 230] width 201 height 32
select select "0"
click at [576, 214] on select "Select Home Work Other" at bounding box center [676, 230] width 201 height 32
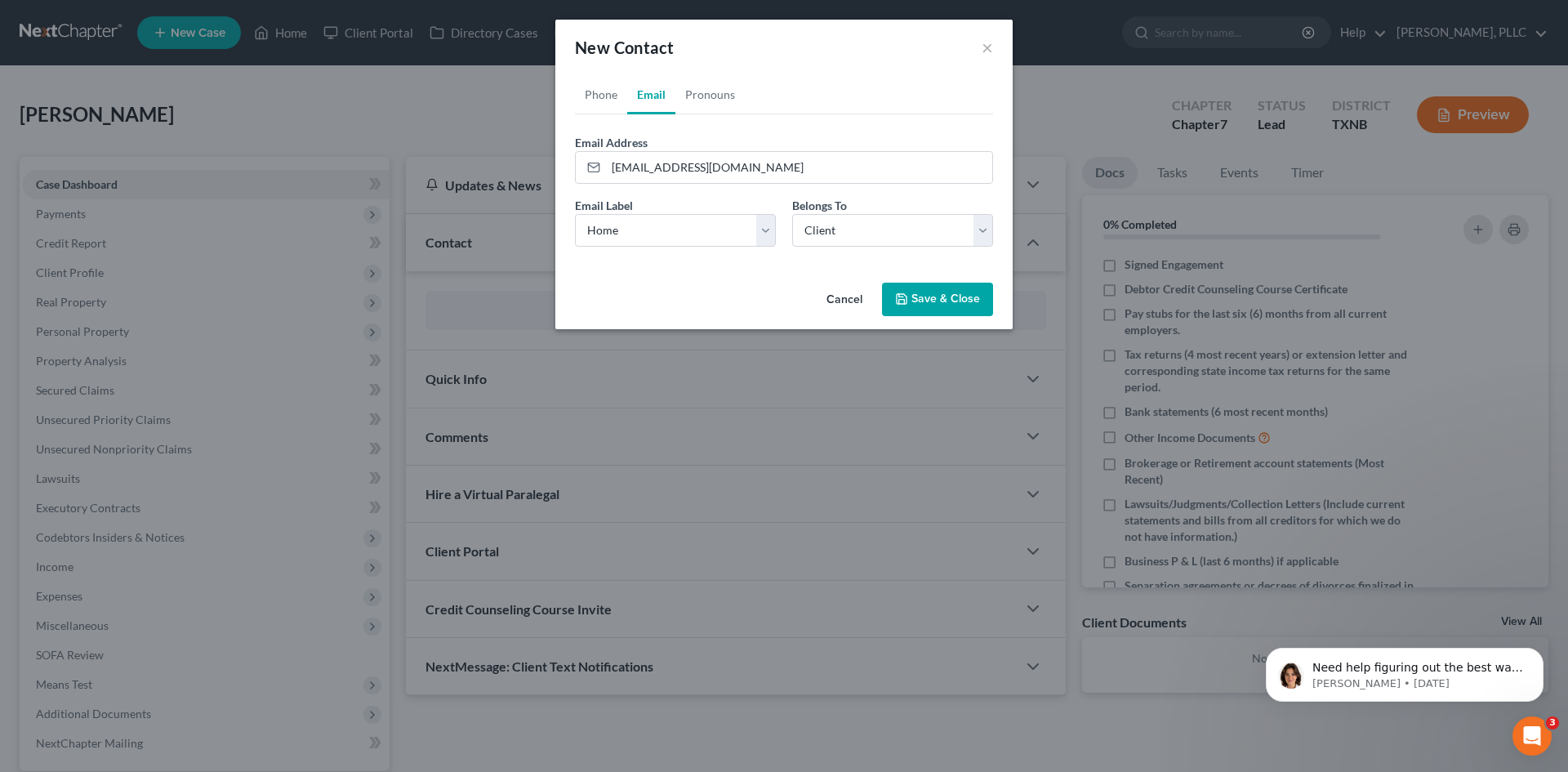
click at [963, 299] on button "Save & Close" at bounding box center [938, 299] width 111 height 34
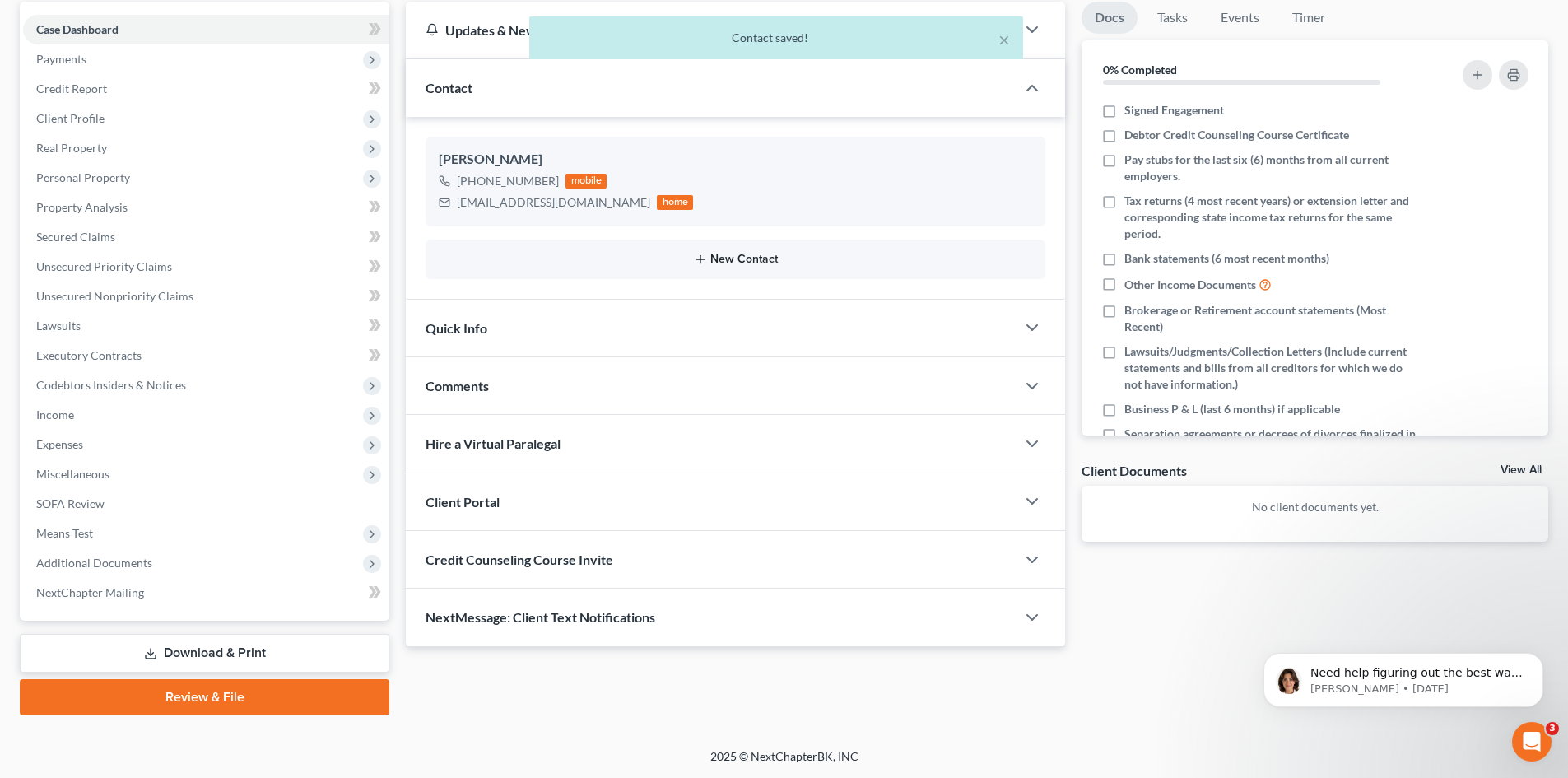
scroll to position [74, 0]
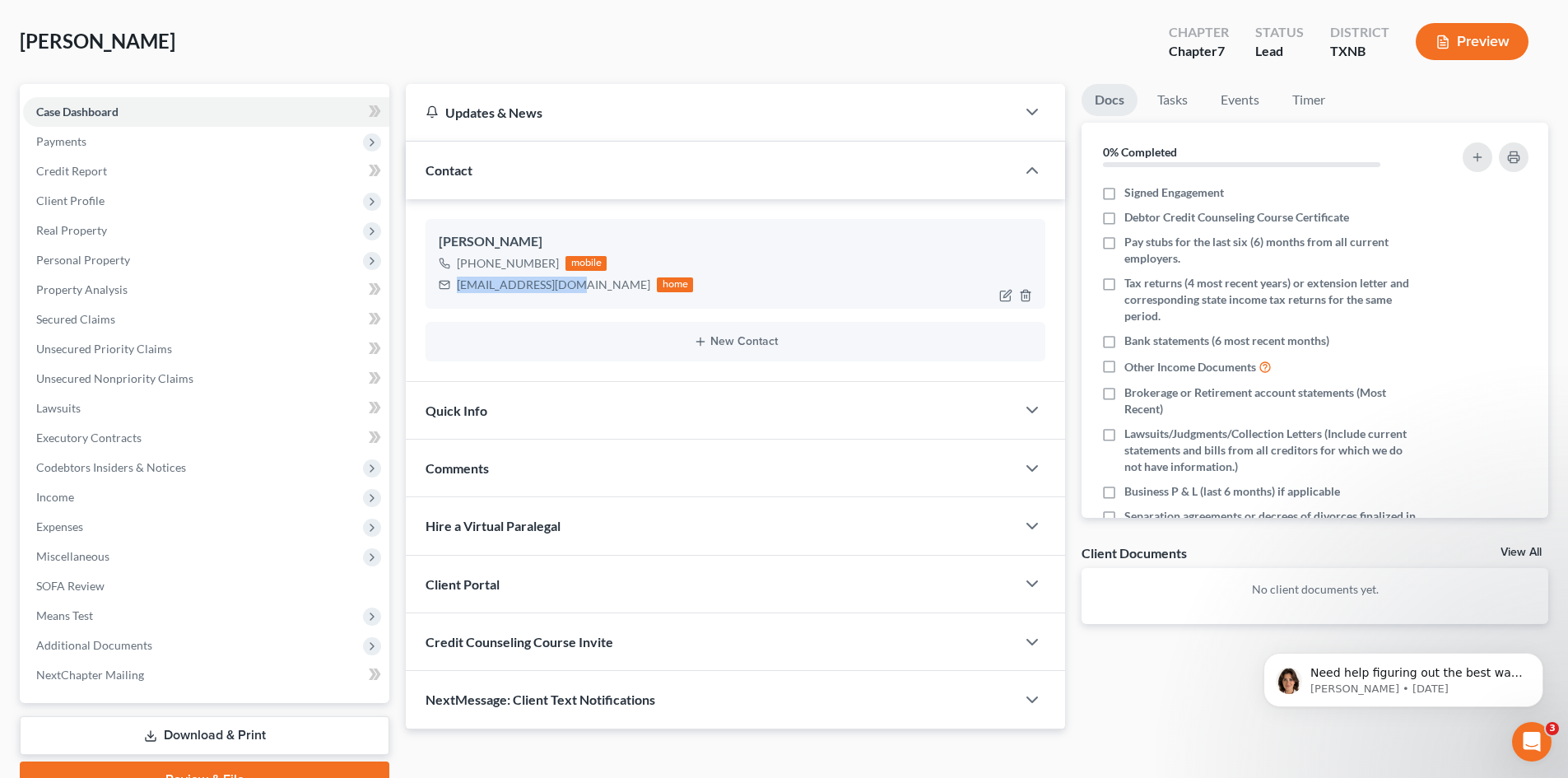
drag, startPoint x: 568, startPoint y: 283, endPoint x: 455, endPoint y: 285, distance: 113.0
click at [455, 285] on div "[EMAIL_ADDRESS][DOMAIN_NAME] home" at bounding box center [566, 284] width 255 height 21
copy div "[EMAIL_ADDRESS][DOMAIN_NAME]"
click at [731, 345] on button "New Contact" at bounding box center [735, 341] width 594 height 13
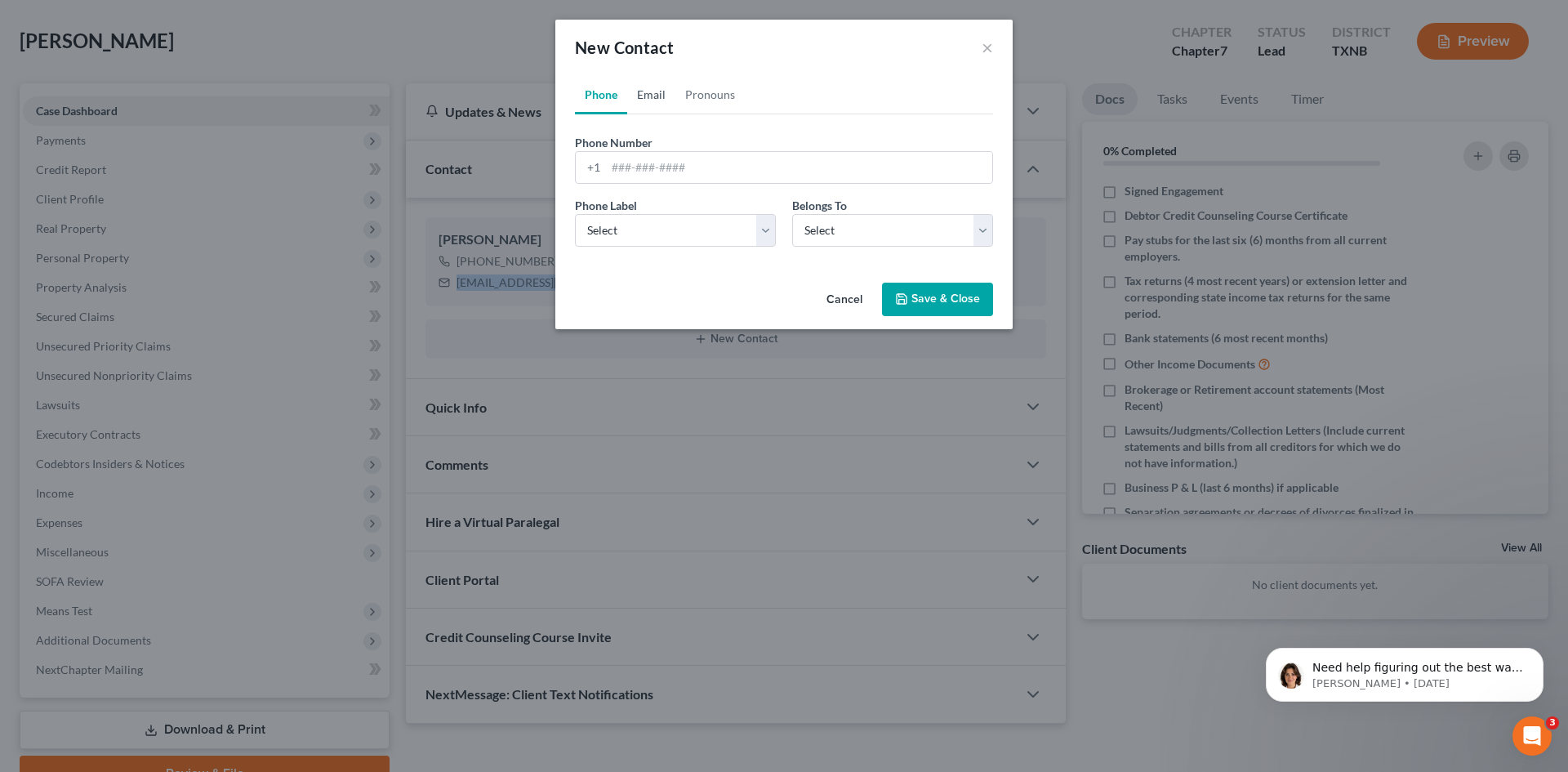
click at [647, 99] on link "Email" at bounding box center [651, 94] width 48 height 40
click at [651, 156] on input "email" at bounding box center [799, 168] width 386 height 31
paste input "[EMAIL_ADDRESS][DOMAIN_NAME]"
type input "[EMAIL_ADDRESS][DOMAIN_NAME]"
click at [768, 228] on select "Select Home Work Other" at bounding box center [676, 230] width 201 height 32
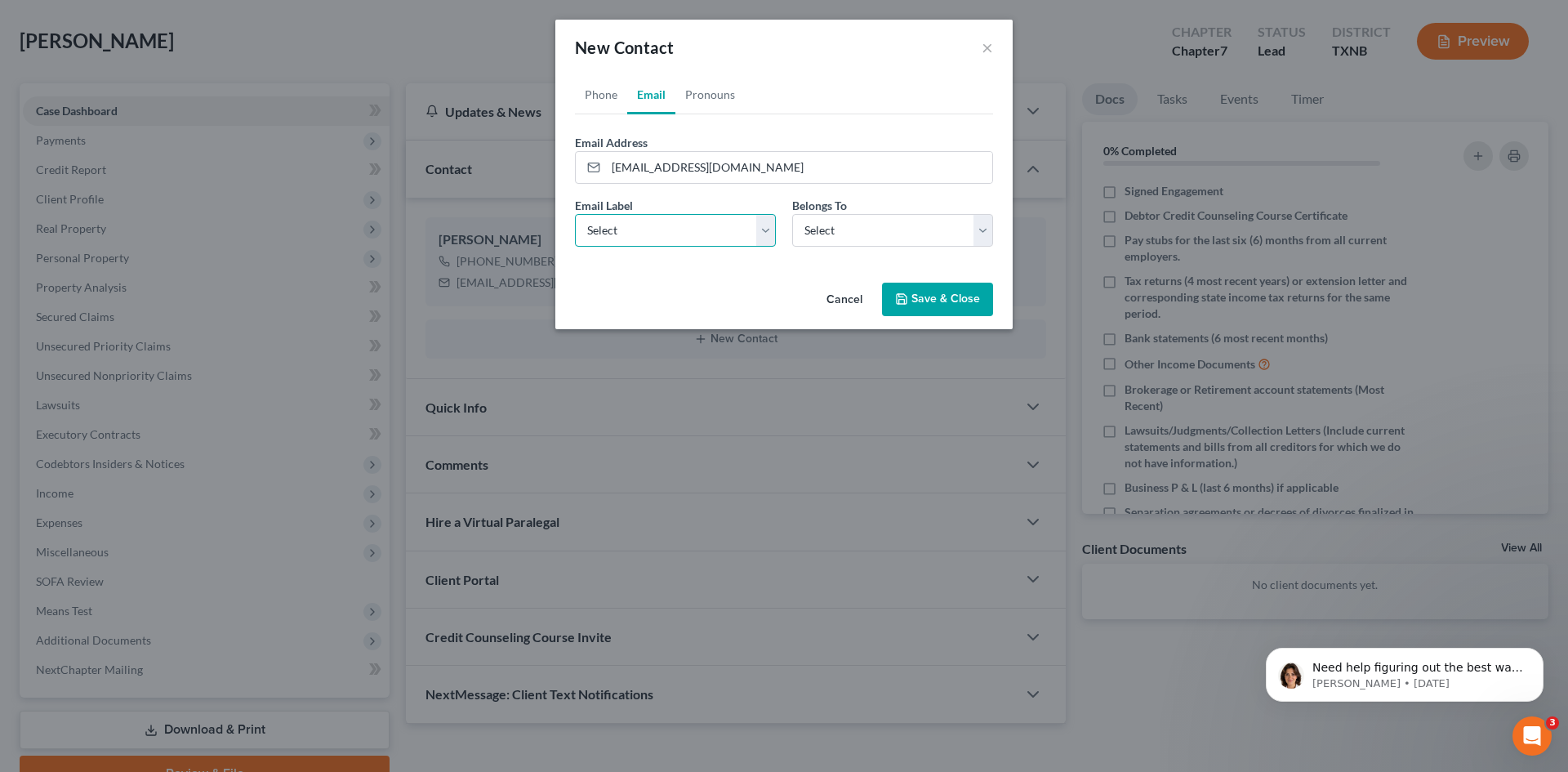
select select "0"
click at [576, 214] on select "Select Home Work Other" at bounding box center [676, 230] width 201 height 32
click at [937, 234] on select "Select Client Other" at bounding box center [893, 230] width 201 height 32
select select "0"
click at [792, 214] on select "Select Client Other" at bounding box center [893, 230] width 201 height 32
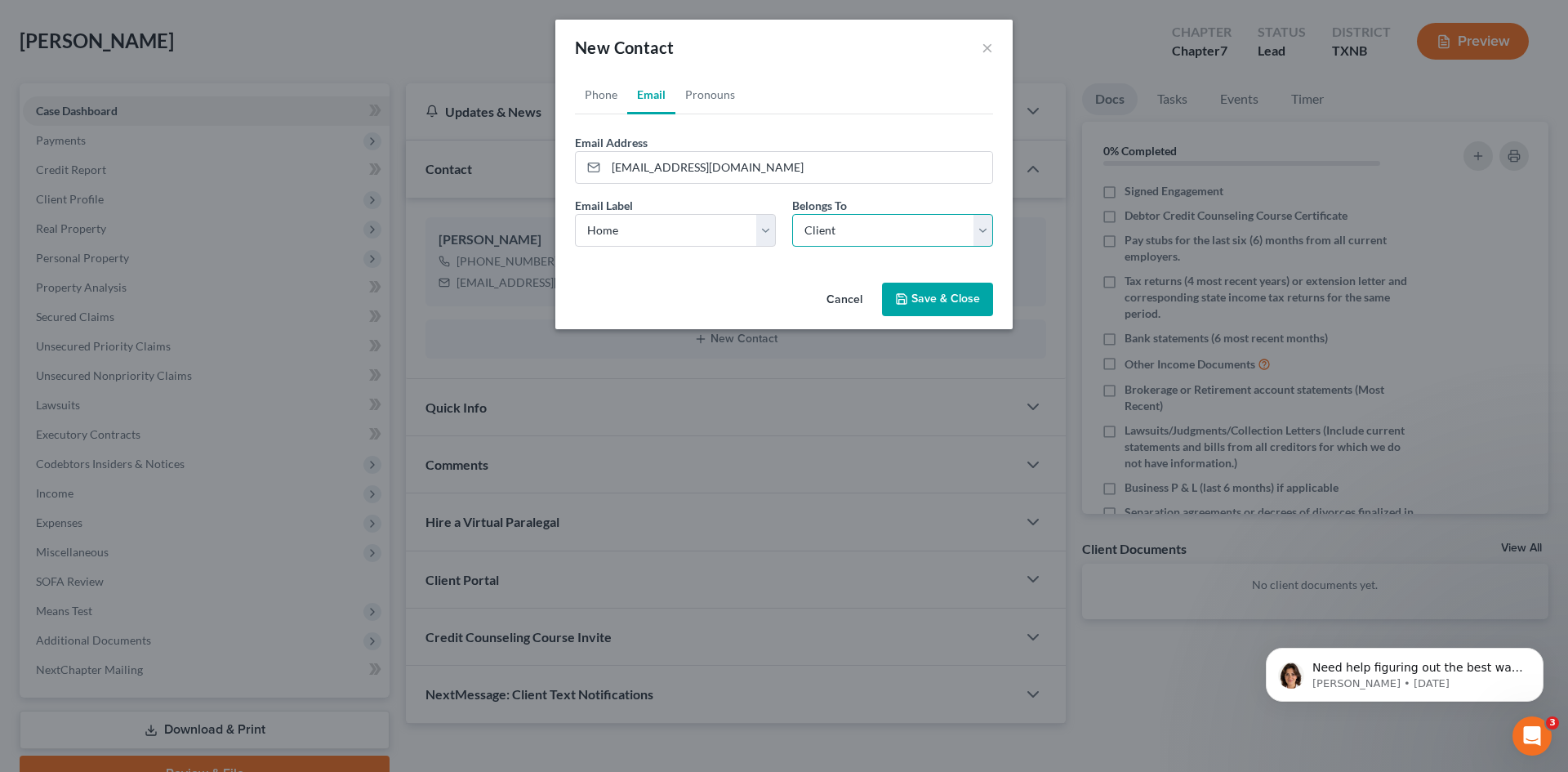
select select "0"
click at [608, 89] on link "Phone" at bounding box center [601, 94] width 53 height 40
click at [618, 165] on input "tel" at bounding box center [799, 168] width 386 height 31
type input "2148862722"
click at [678, 224] on select "Select Mobile Home Work Other" at bounding box center [676, 230] width 201 height 32
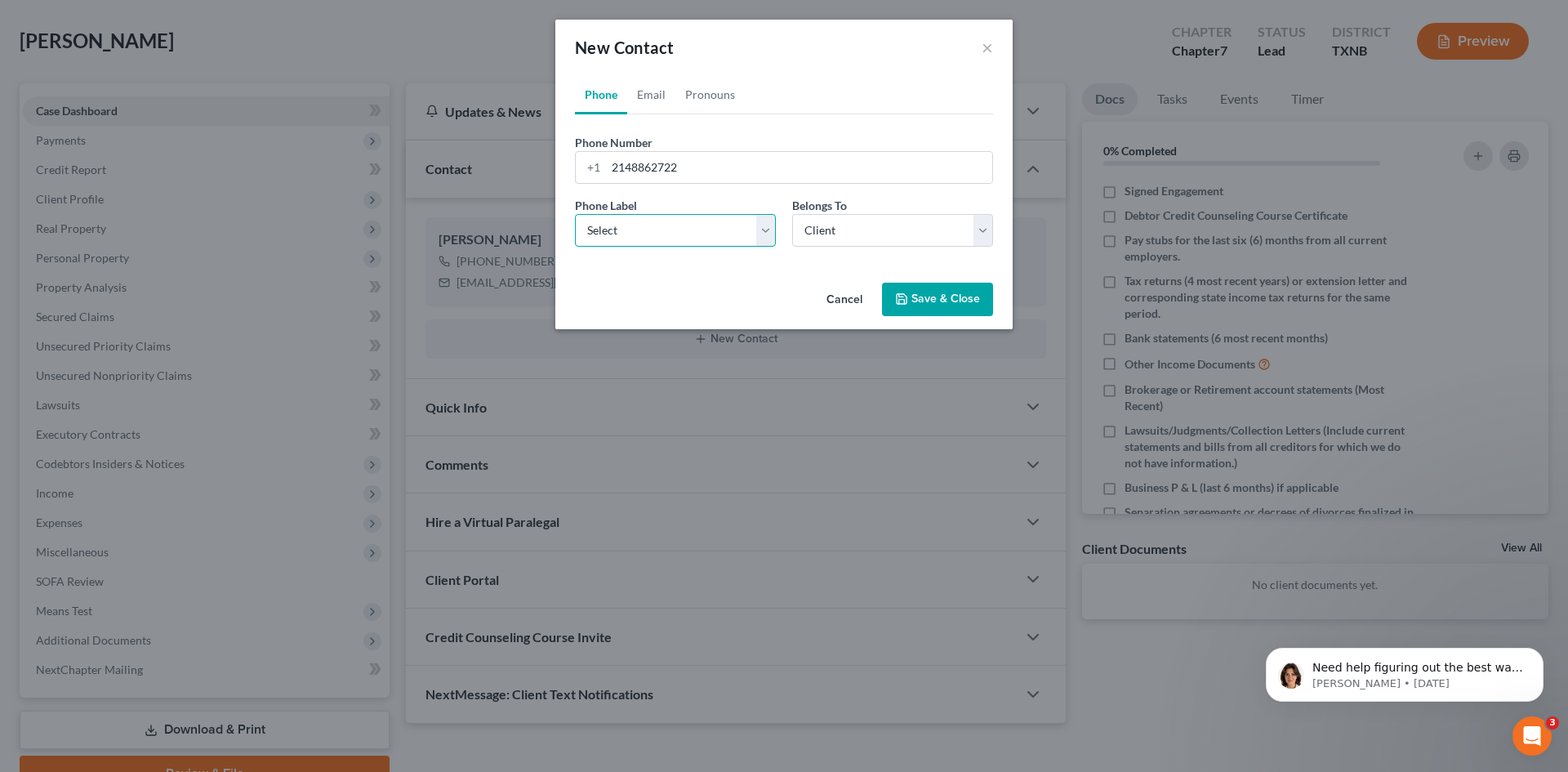
select select "0"
click at [576, 214] on select "Select Mobile Home Work Other" at bounding box center [676, 230] width 201 height 32
click at [969, 302] on button "Save & Close" at bounding box center [938, 299] width 111 height 34
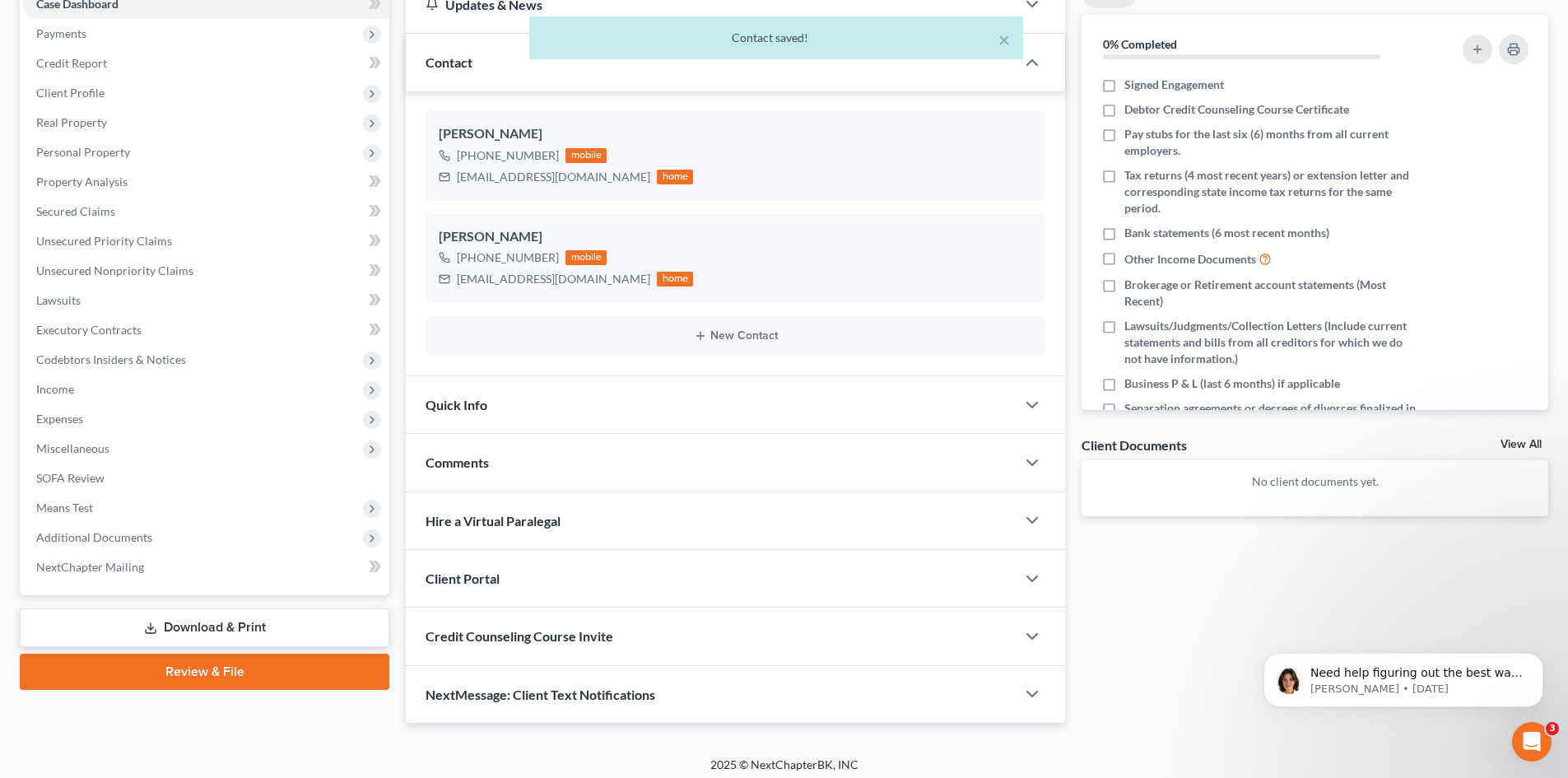
scroll to position [191, 0]
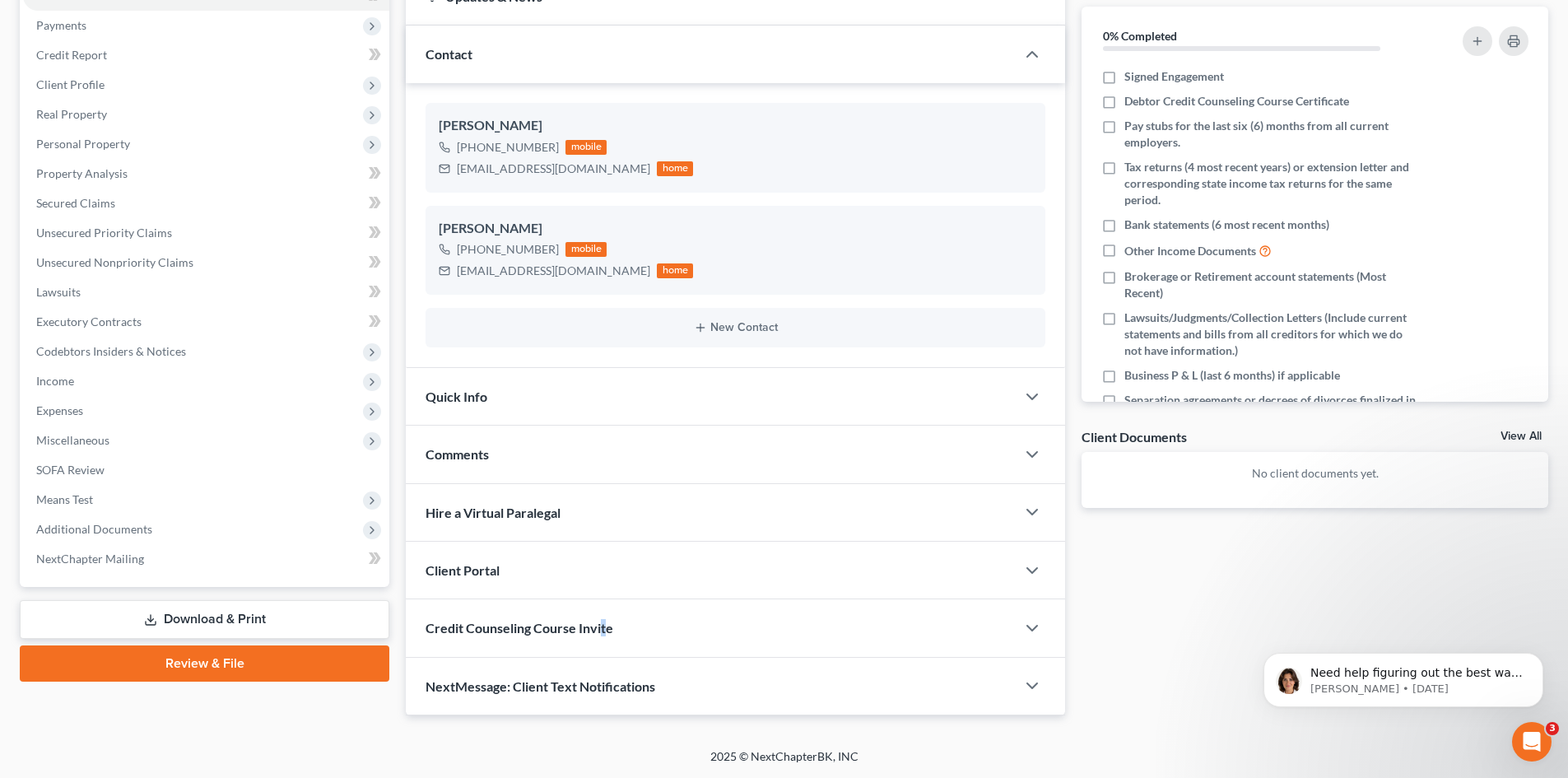
click at [604, 619] on div "Credit Counseling Course Invite" at bounding box center [711, 627] width 610 height 57
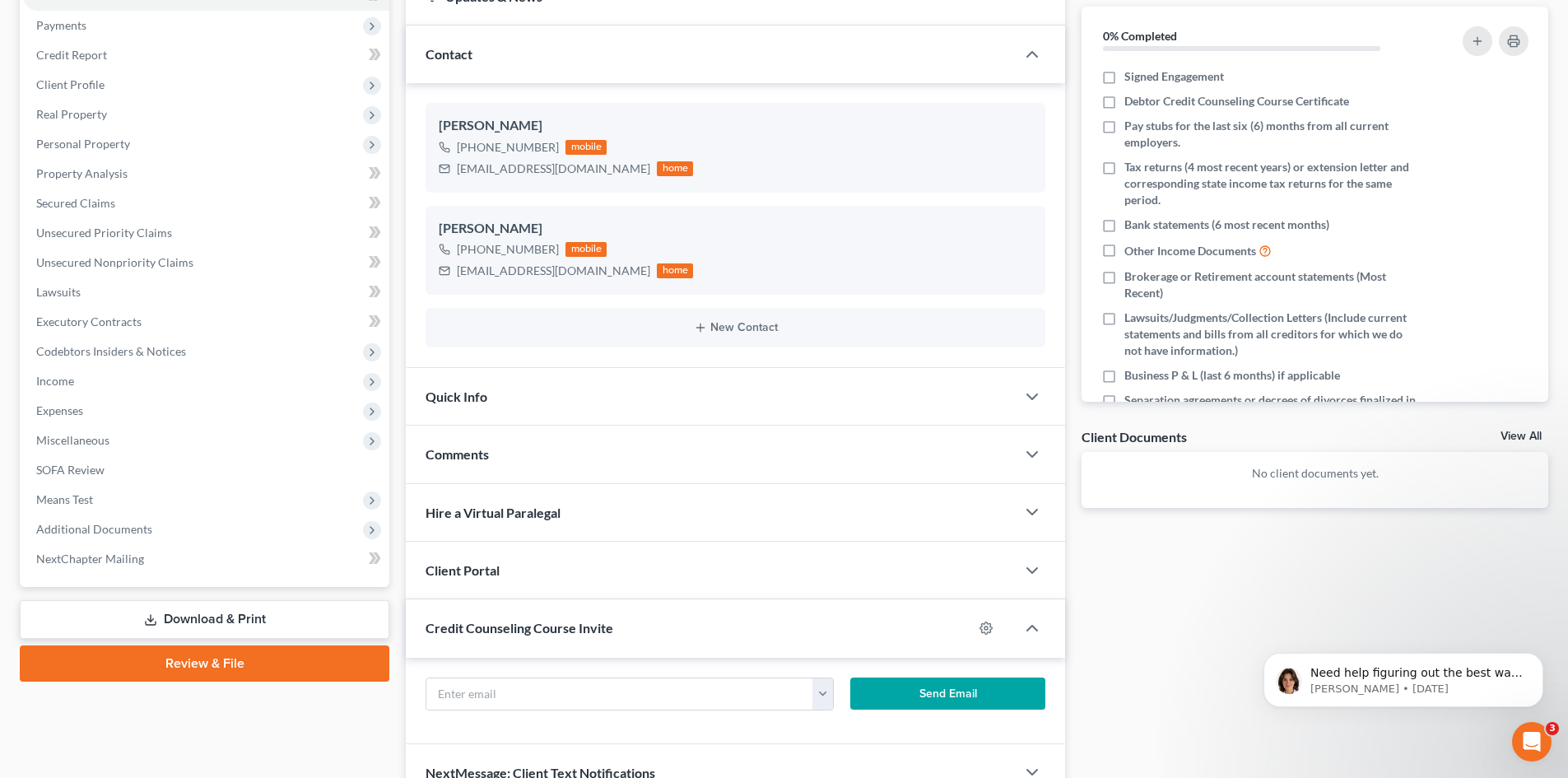
click at [601, 566] on div "Client Portal" at bounding box center [711, 570] width 610 height 57
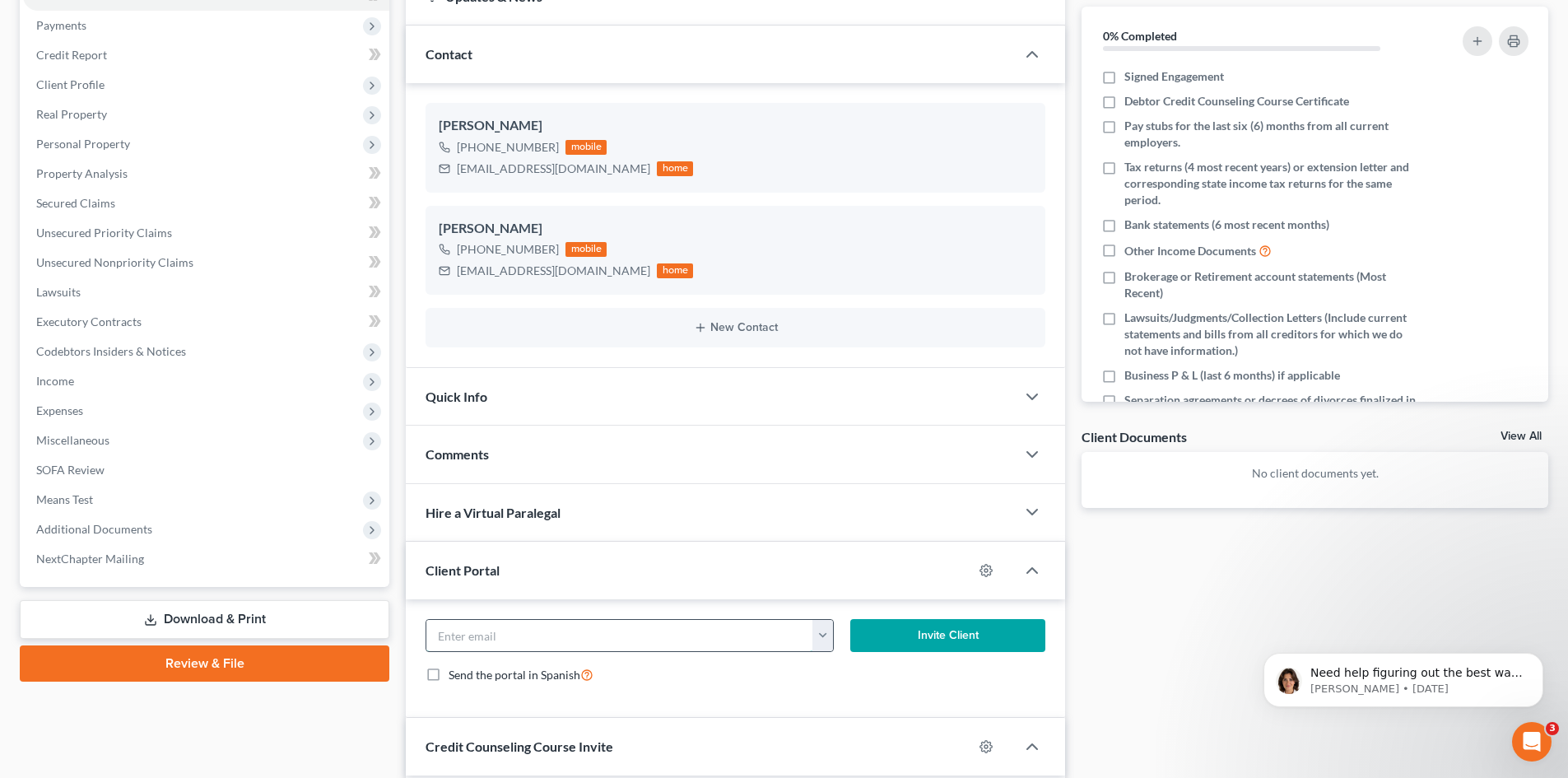
click at [579, 632] on input "email" at bounding box center [620, 636] width 387 height 32
paste input "[EMAIL_ADDRESS][DOMAIN_NAME]"
type input "[EMAIL_ADDRESS][DOMAIN_NAME]"
click at [933, 630] on button "Invite Client" at bounding box center [948, 635] width 196 height 33
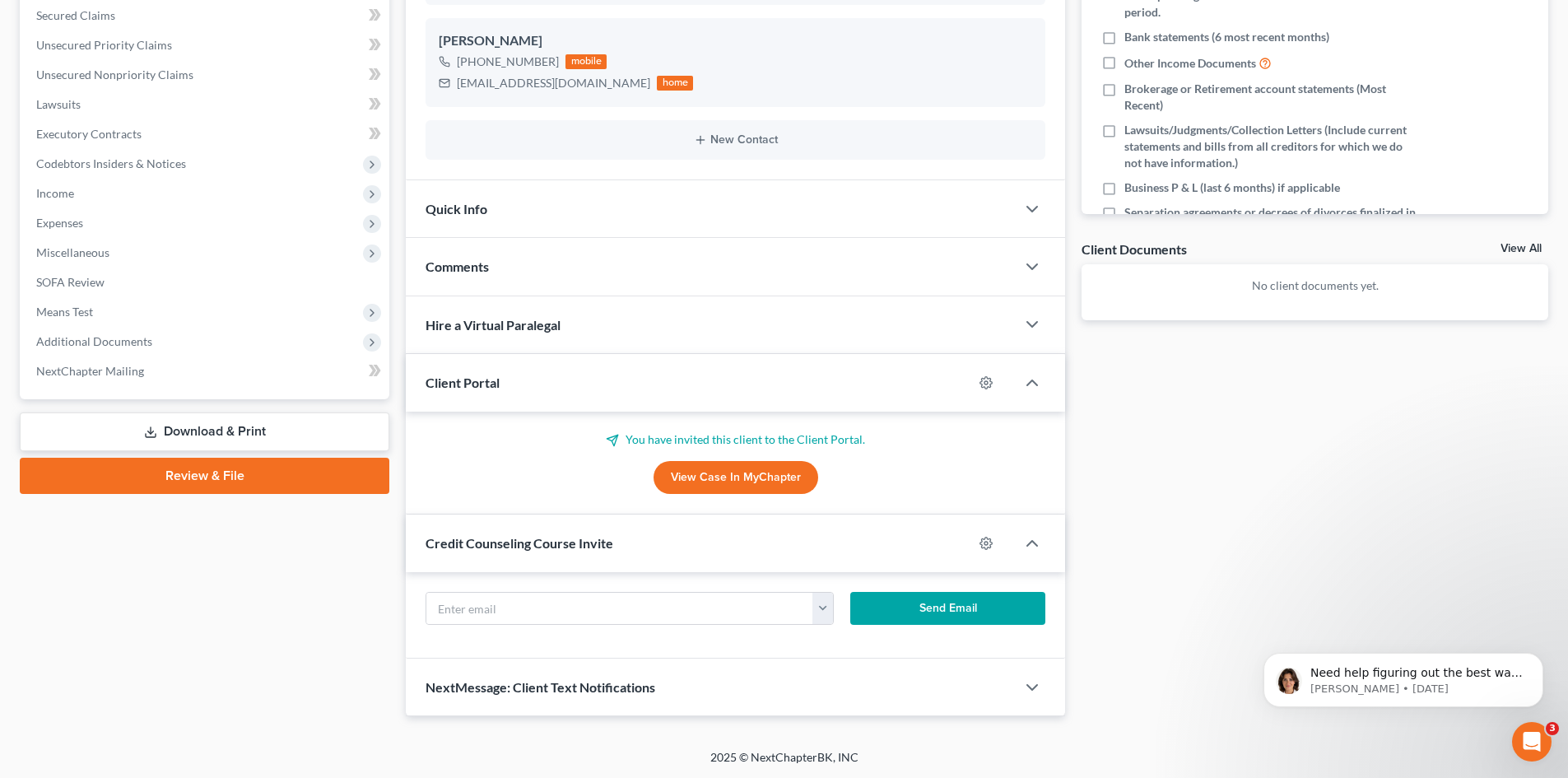
scroll to position [378, 0]
drag, startPoint x: 665, startPoint y: 607, endPoint x: 673, endPoint y: 500, distance: 107.3
click at [667, 606] on input "text" at bounding box center [620, 608] width 387 height 32
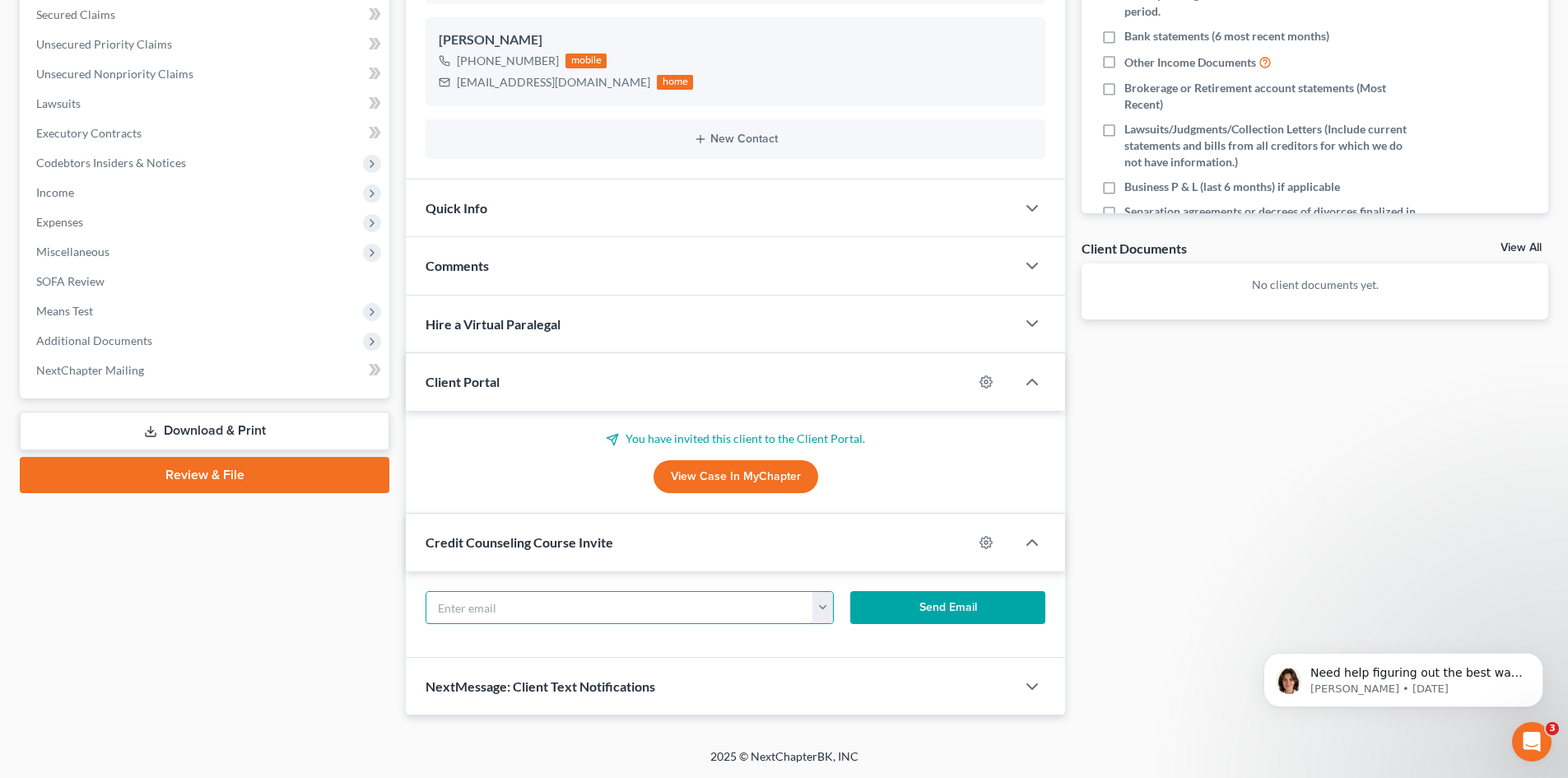
paste input "[EMAIL_ADDRESS][DOMAIN_NAME]"
type input "[EMAIL_ADDRESS][DOMAIN_NAME]"
click at [903, 602] on button "Send Email" at bounding box center [948, 607] width 196 height 33
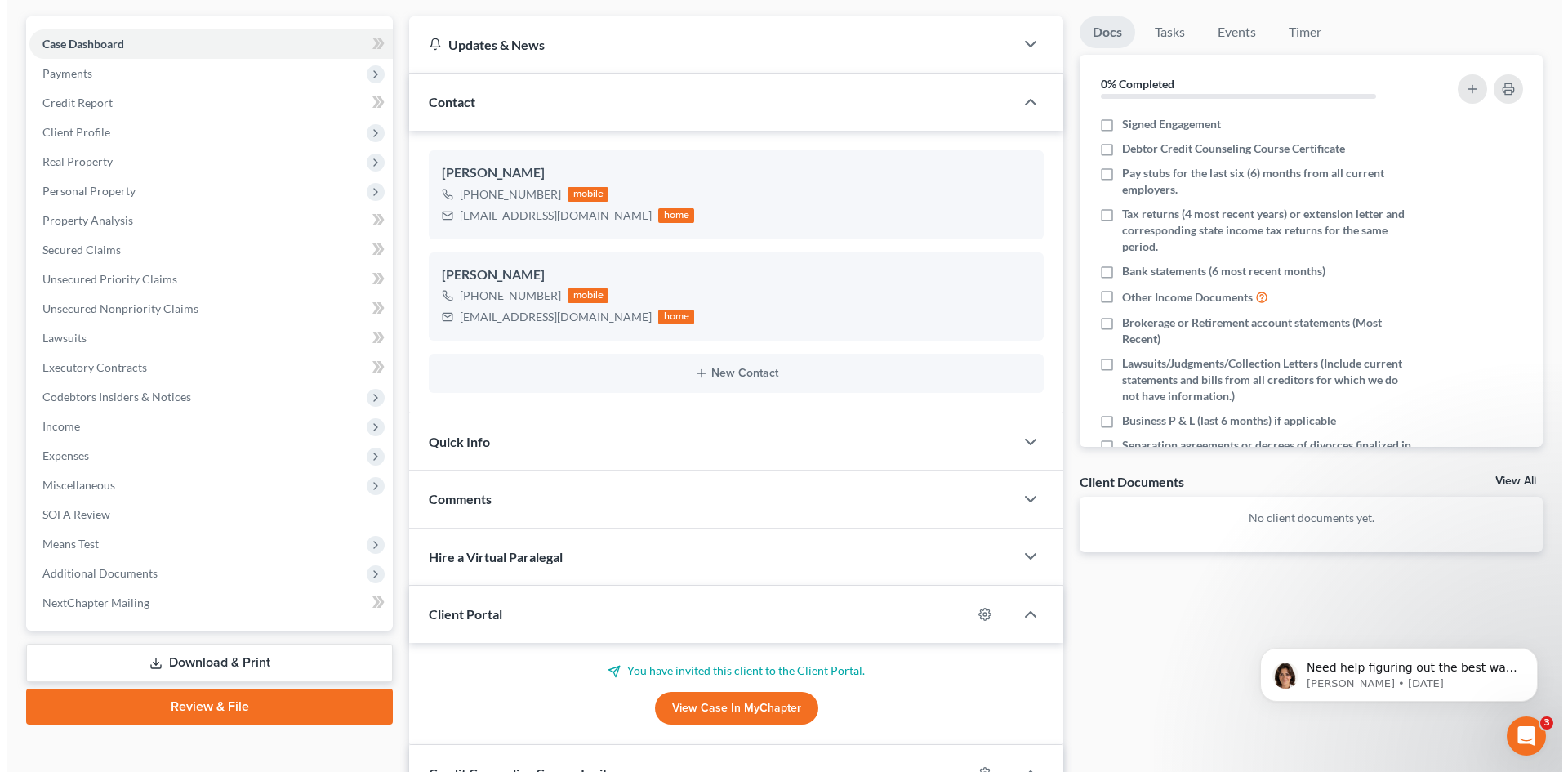
scroll to position [0, 0]
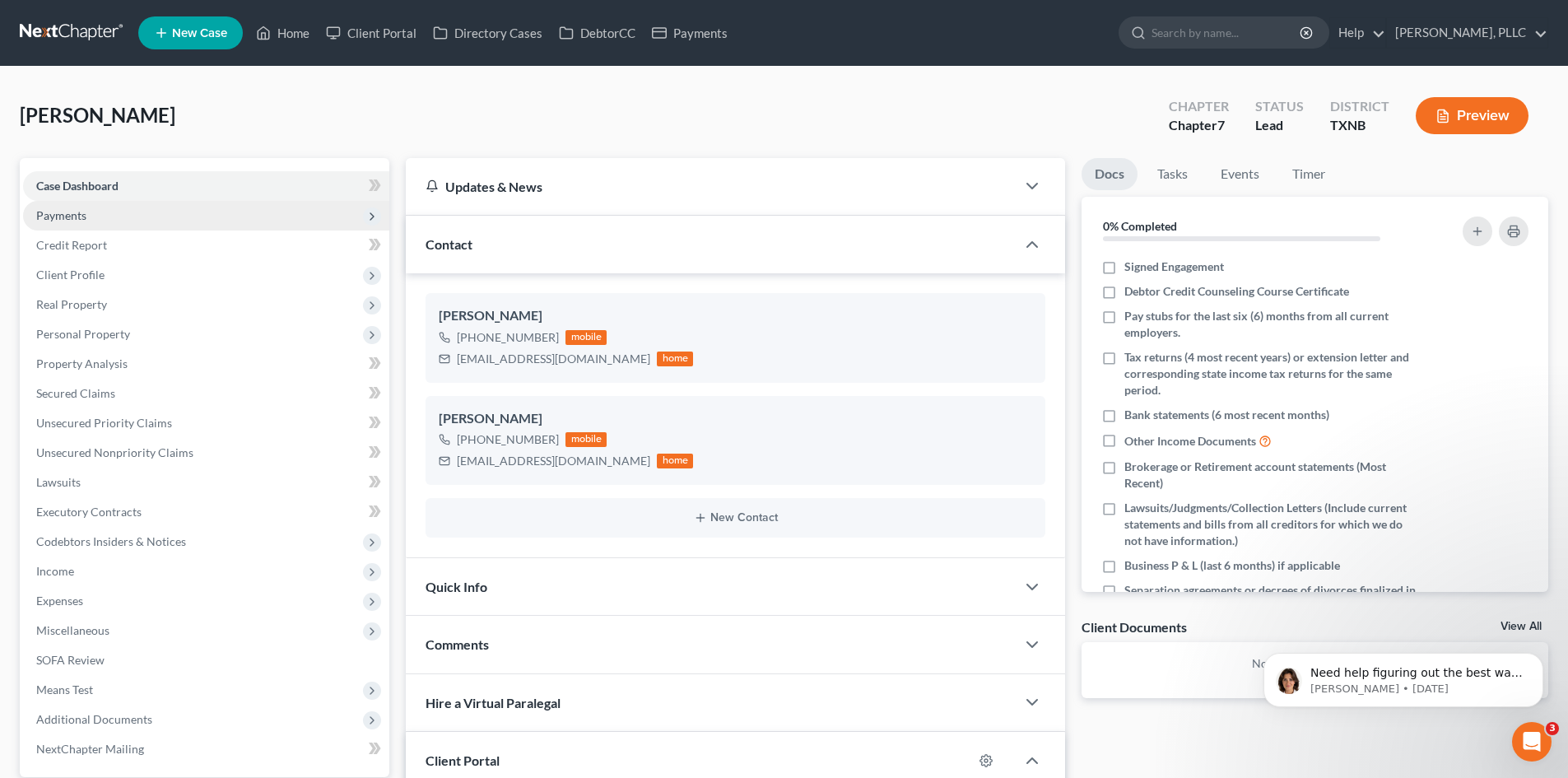
click at [119, 217] on span "Payments" at bounding box center [206, 216] width 366 height 30
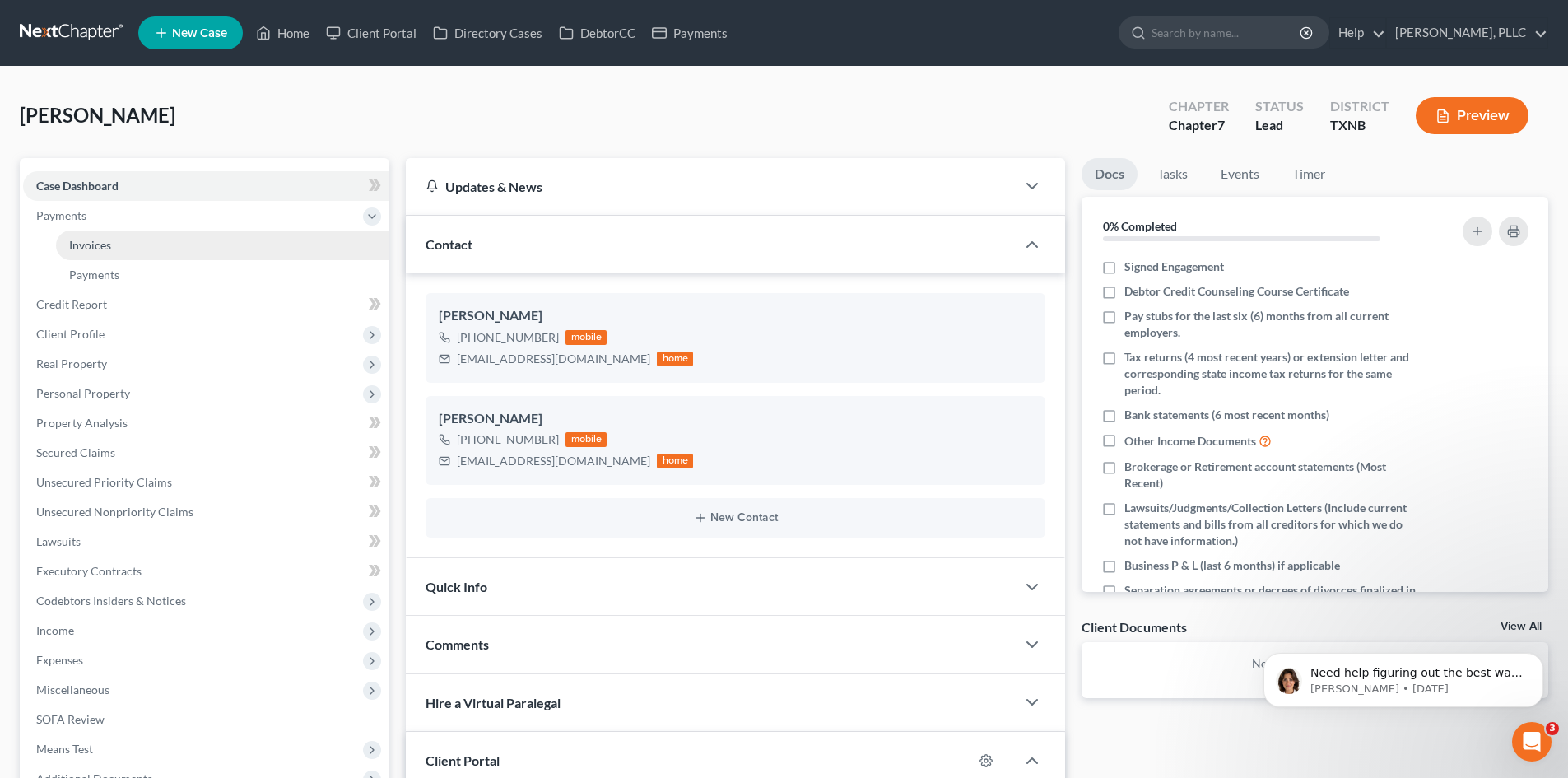
click at [132, 248] on link "Invoices" at bounding box center [222, 245] width 334 height 30
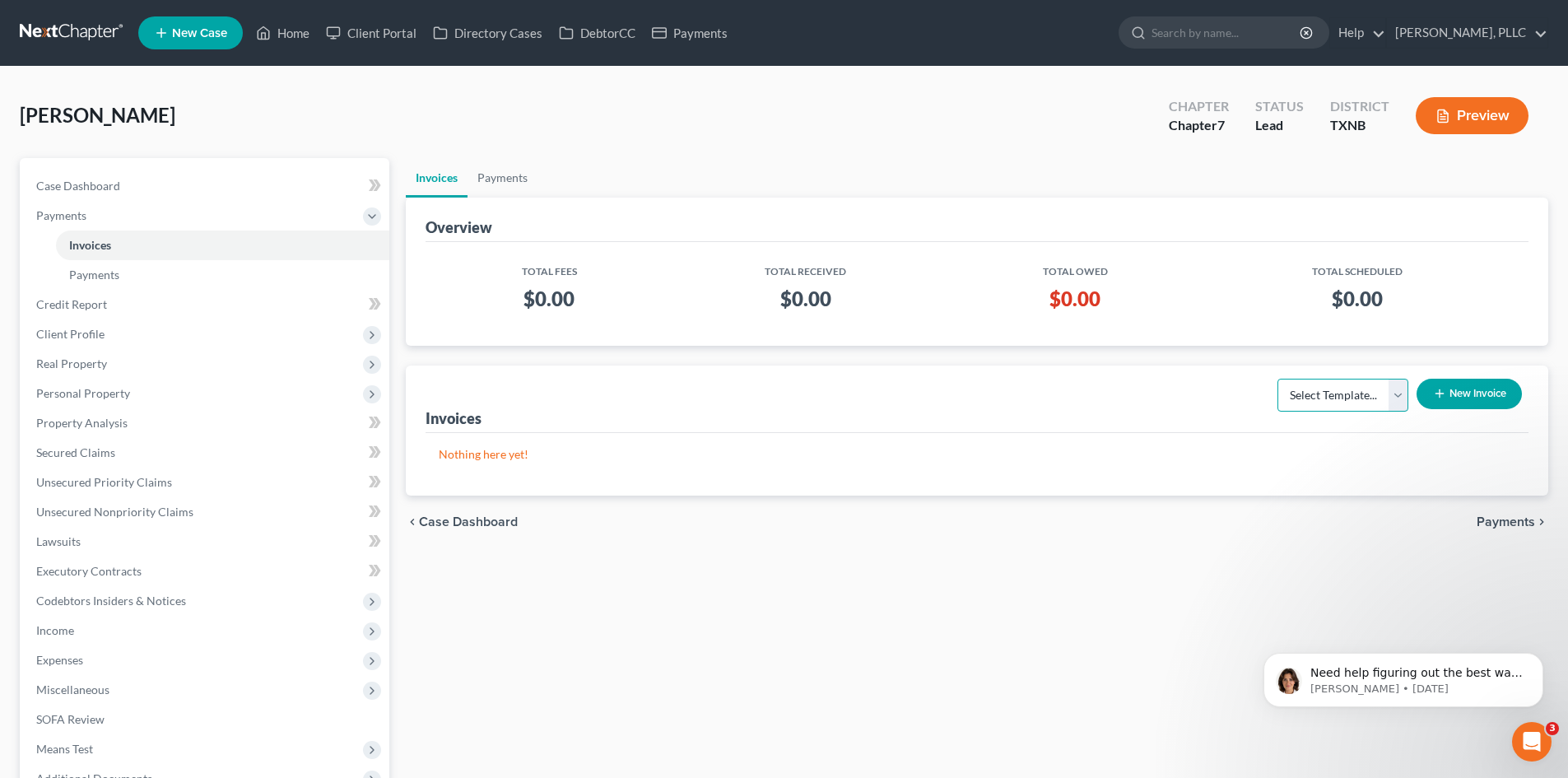
click at [1395, 393] on select "Select Template... Invoice" at bounding box center [1343, 394] width 131 height 33
click at [1278, 378] on select "Select Template... Invoice" at bounding box center [1343, 394] width 131 height 33
click at [1443, 396] on icon "button" at bounding box center [1440, 393] width 13 height 13
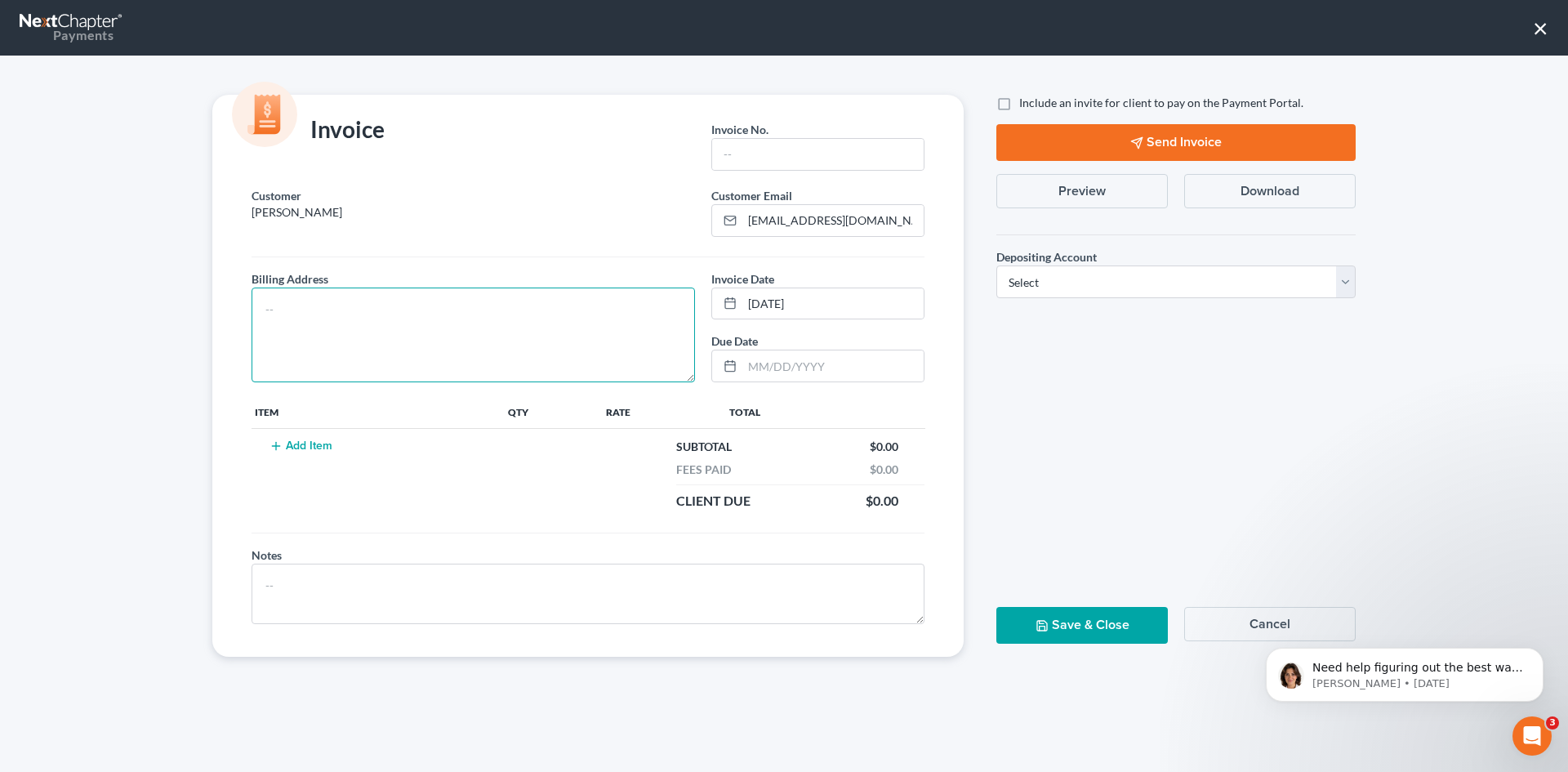
click at [350, 305] on textarea at bounding box center [473, 335] width 444 height 95
type textarea "TBD"
click at [747, 149] on input "text" at bounding box center [817, 155] width 211 height 31
type input "a"
type input "S0002"
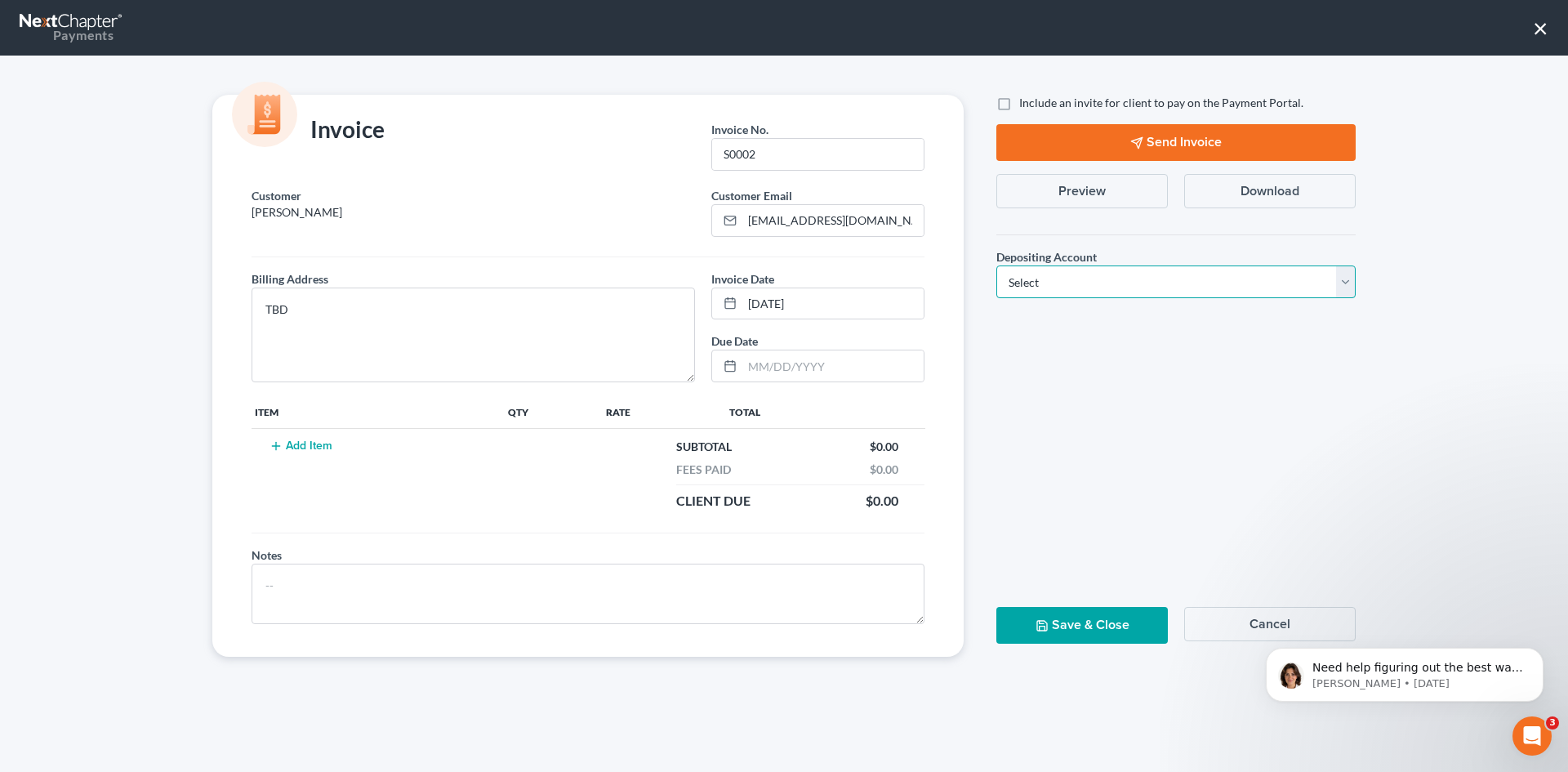
click at [1354, 290] on select "Select Operation Trust" at bounding box center [1177, 281] width 360 height 32
select select "1"
click at [997, 266] on select "Select Operation Trust" at bounding box center [1177, 281] width 360 height 32
click at [1539, 25] on button "×" at bounding box center [1540, 28] width 16 height 26
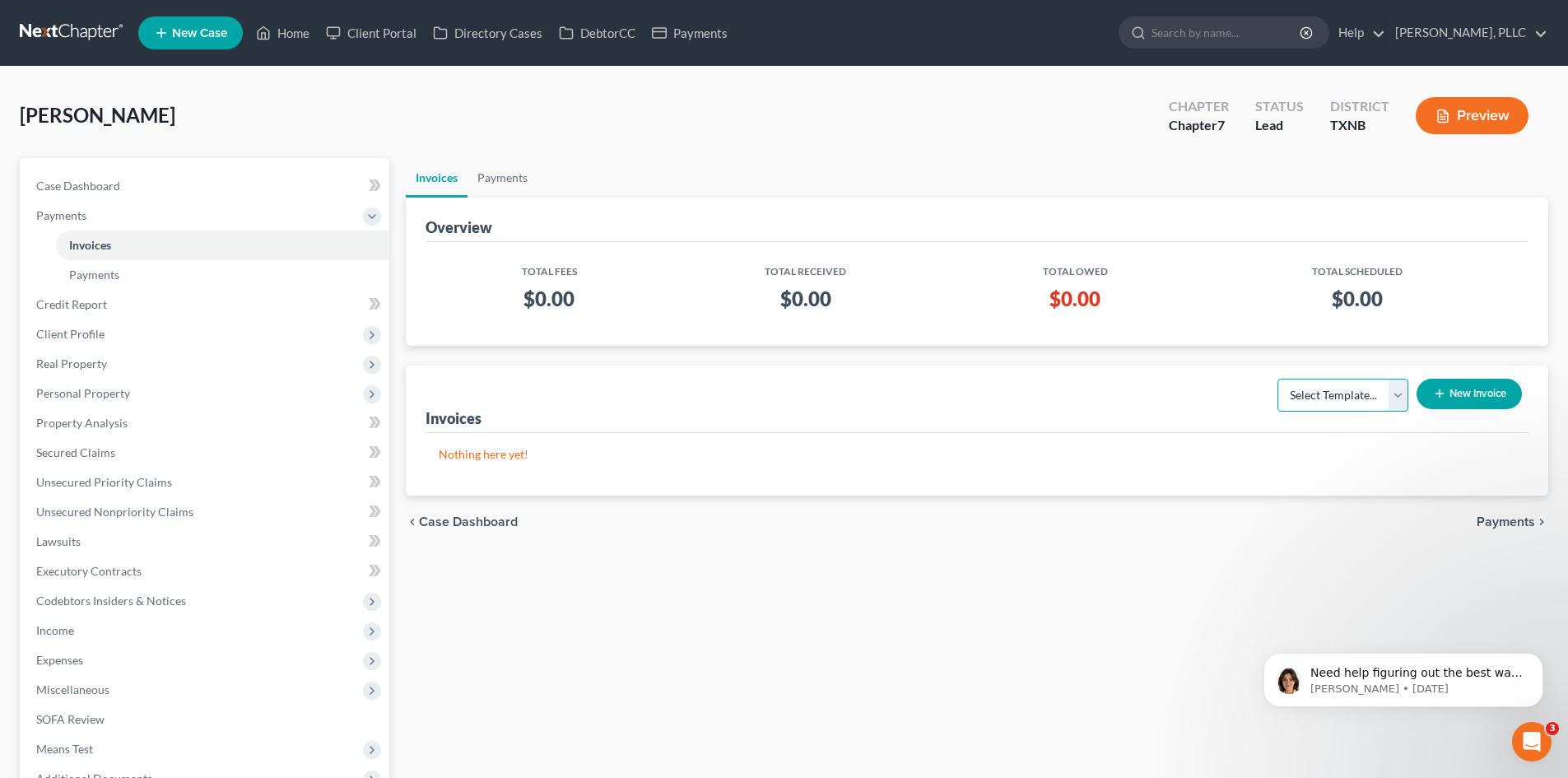
click at [1370, 400] on select "Select Template... Invoice" at bounding box center [1343, 394] width 131 height 33
select select "0"
click at [1278, 378] on select "Select Template... Invoice" at bounding box center [1343, 394] width 131 height 33
click at [1476, 400] on button "New Invoice" at bounding box center [1469, 393] width 105 height 31
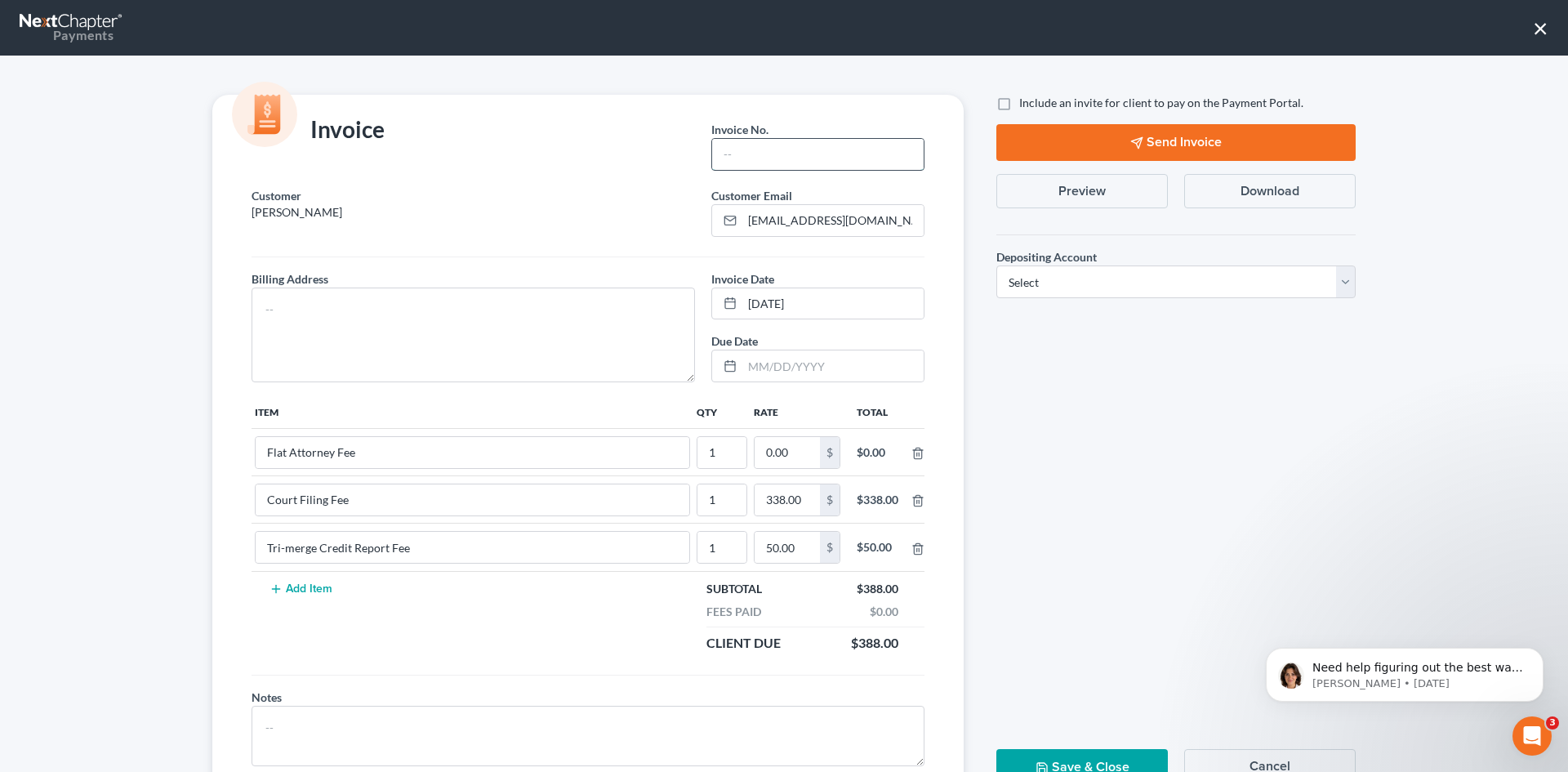
click at [772, 155] on input "text" at bounding box center [817, 155] width 211 height 31
type input "S0002"
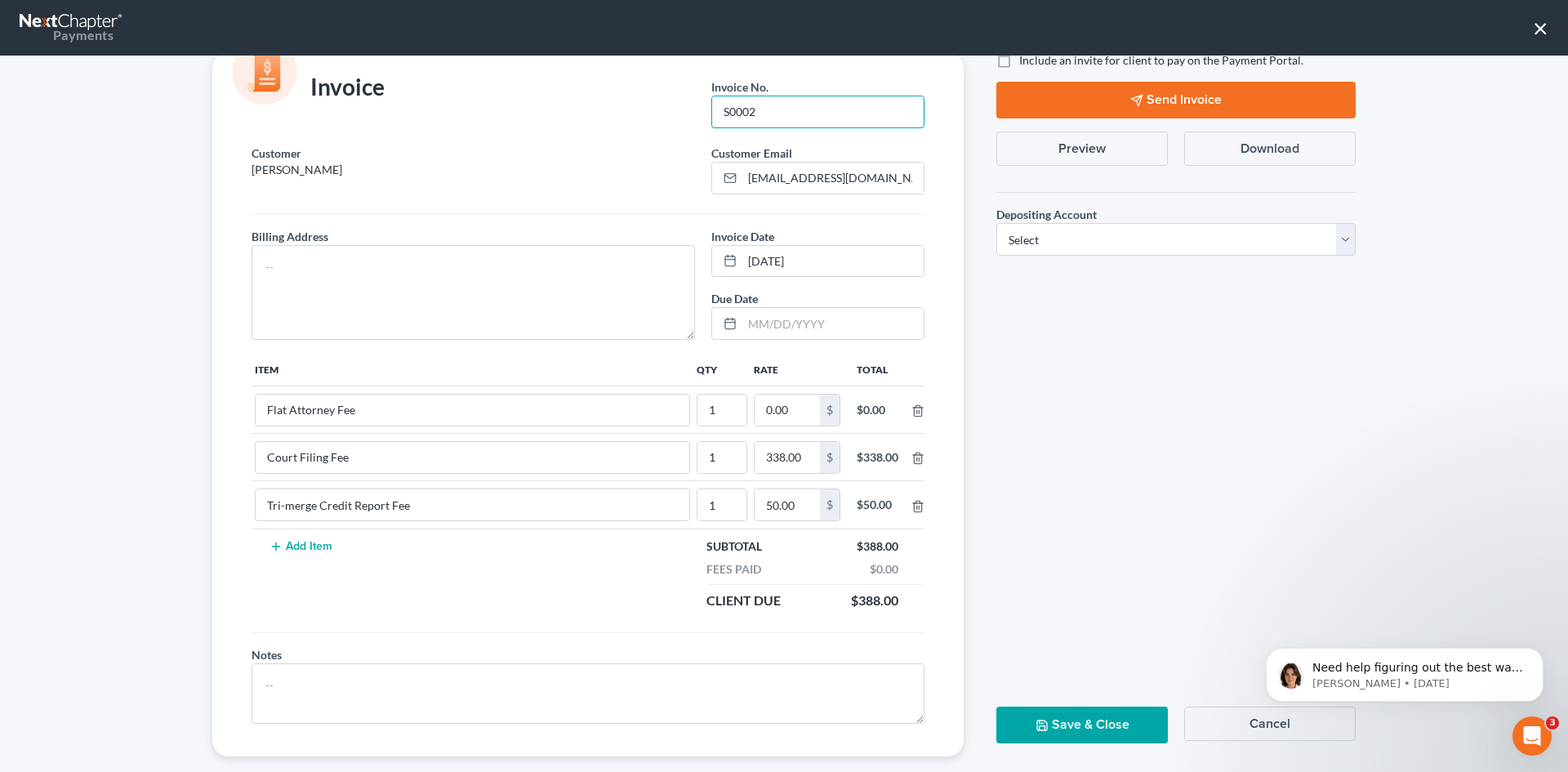
scroll to position [66, 0]
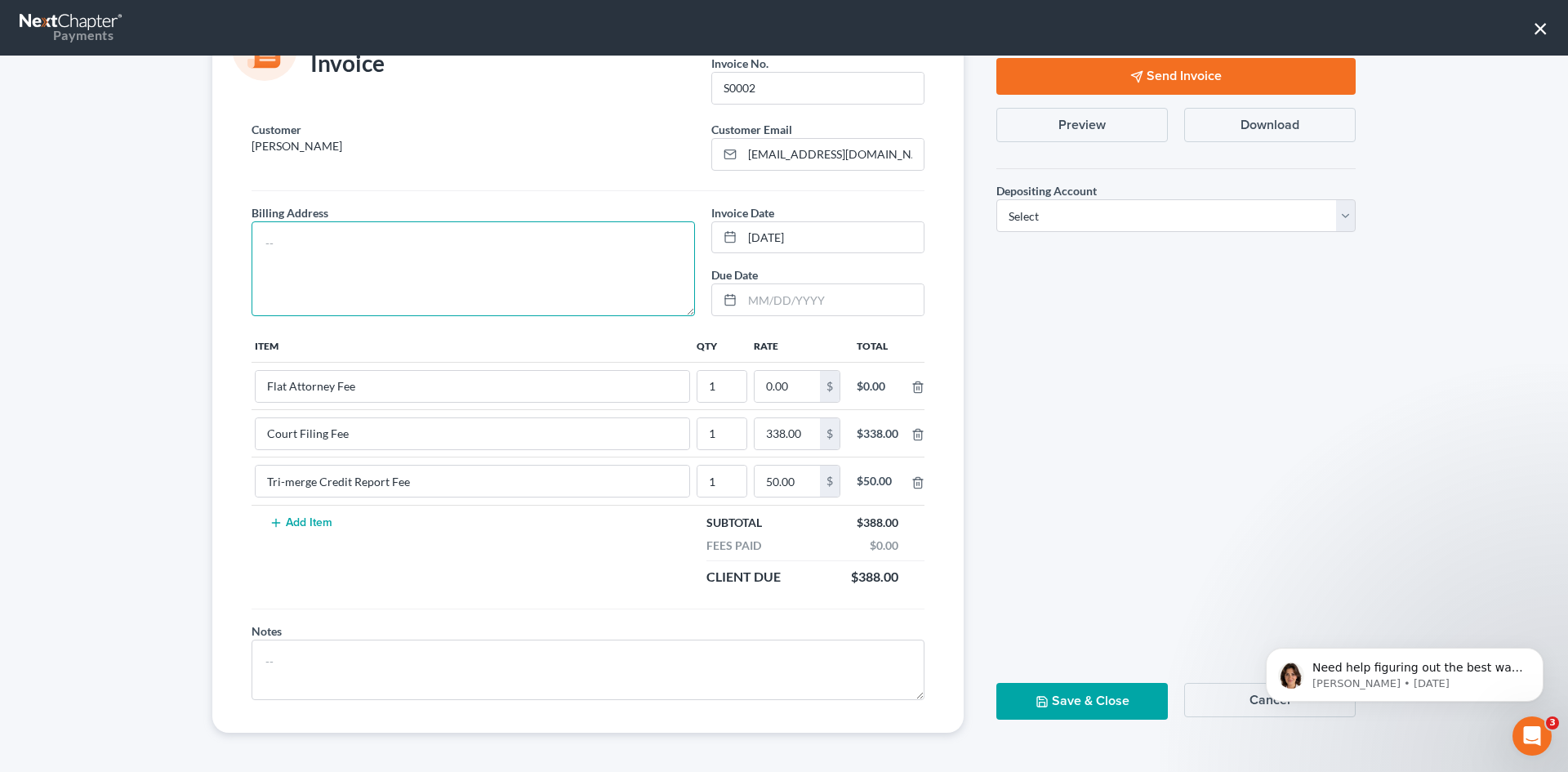
click at [347, 236] on textarea at bounding box center [473, 268] width 444 height 95
type textarea "TBD"
click at [790, 387] on input "0.00" at bounding box center [787, 386] width 65 height 31
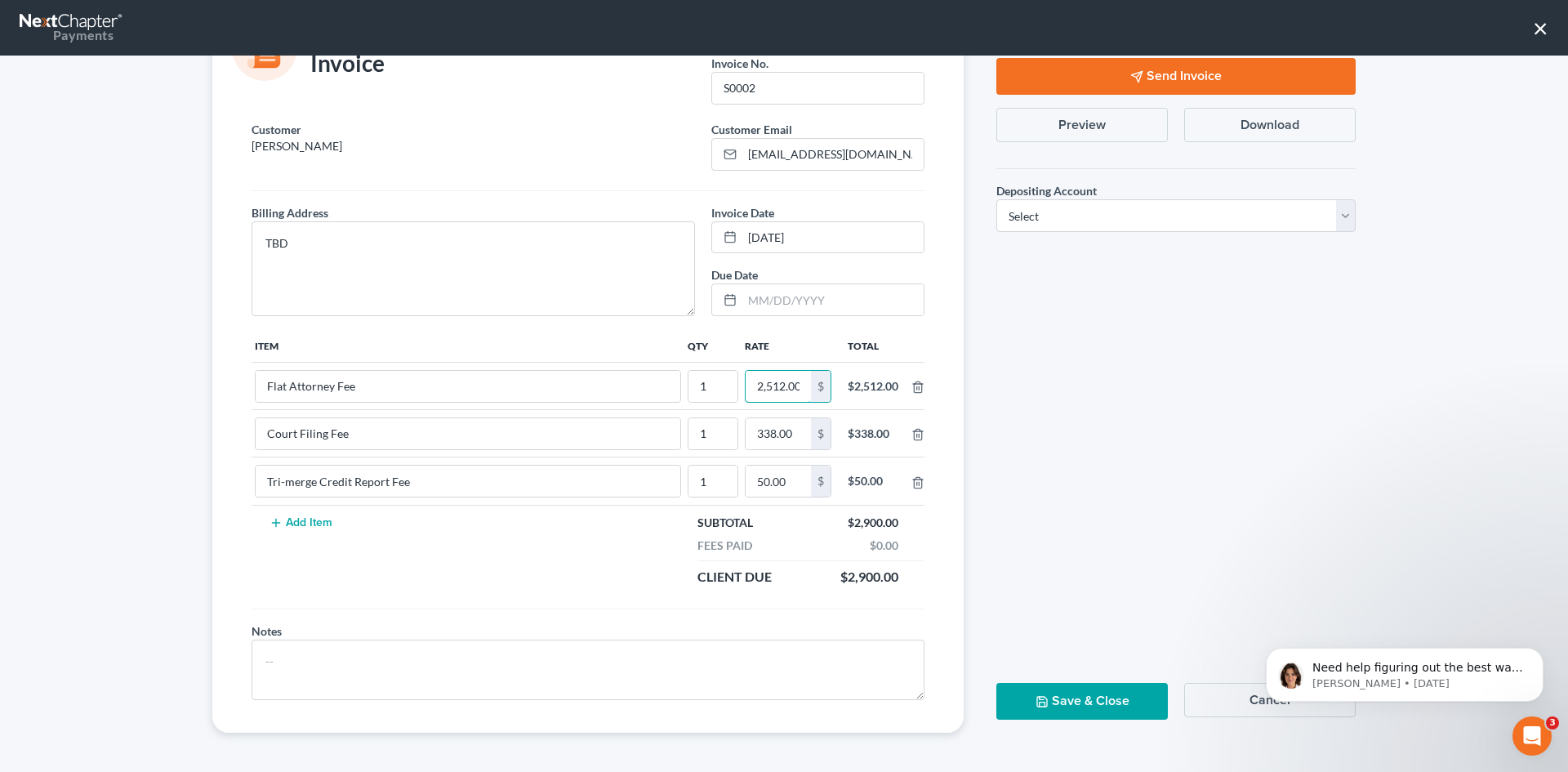
scroll to position [0, 3]
type input "2,512.00"
click at [558, 541] on td "Add Item" at bounding box center [468, 550] width 433 height 90
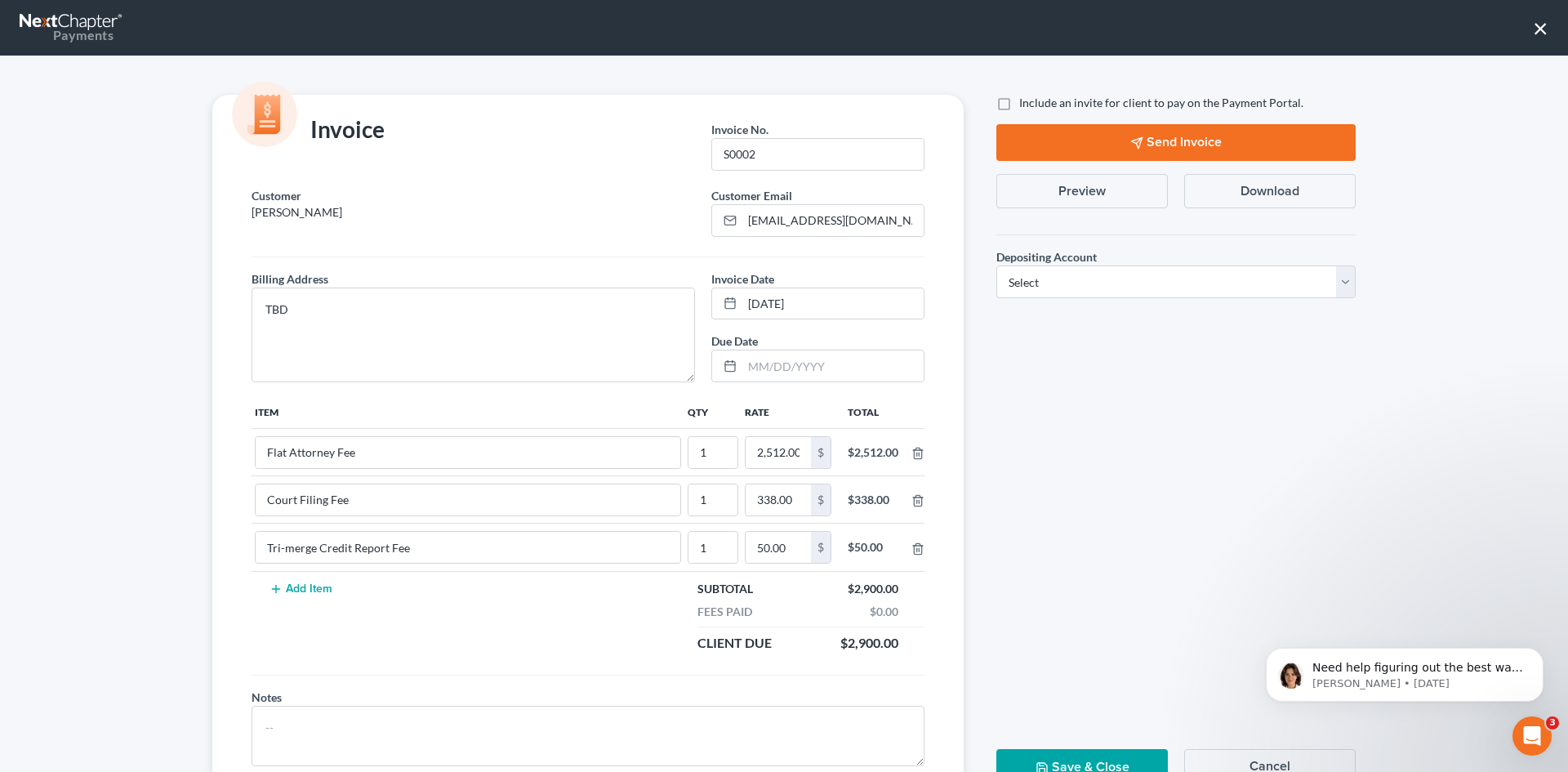
click at [1019, 107] on label "Include an invite for client to pay on the Payment Portal." at bounding box center [1161, 103] width 284 height 17
click at [1026, 105] on input "Include an invite for client to pay on the Payment Portal." at bounding box center [1031, 101] width 11 height 11
checkbox input "true"
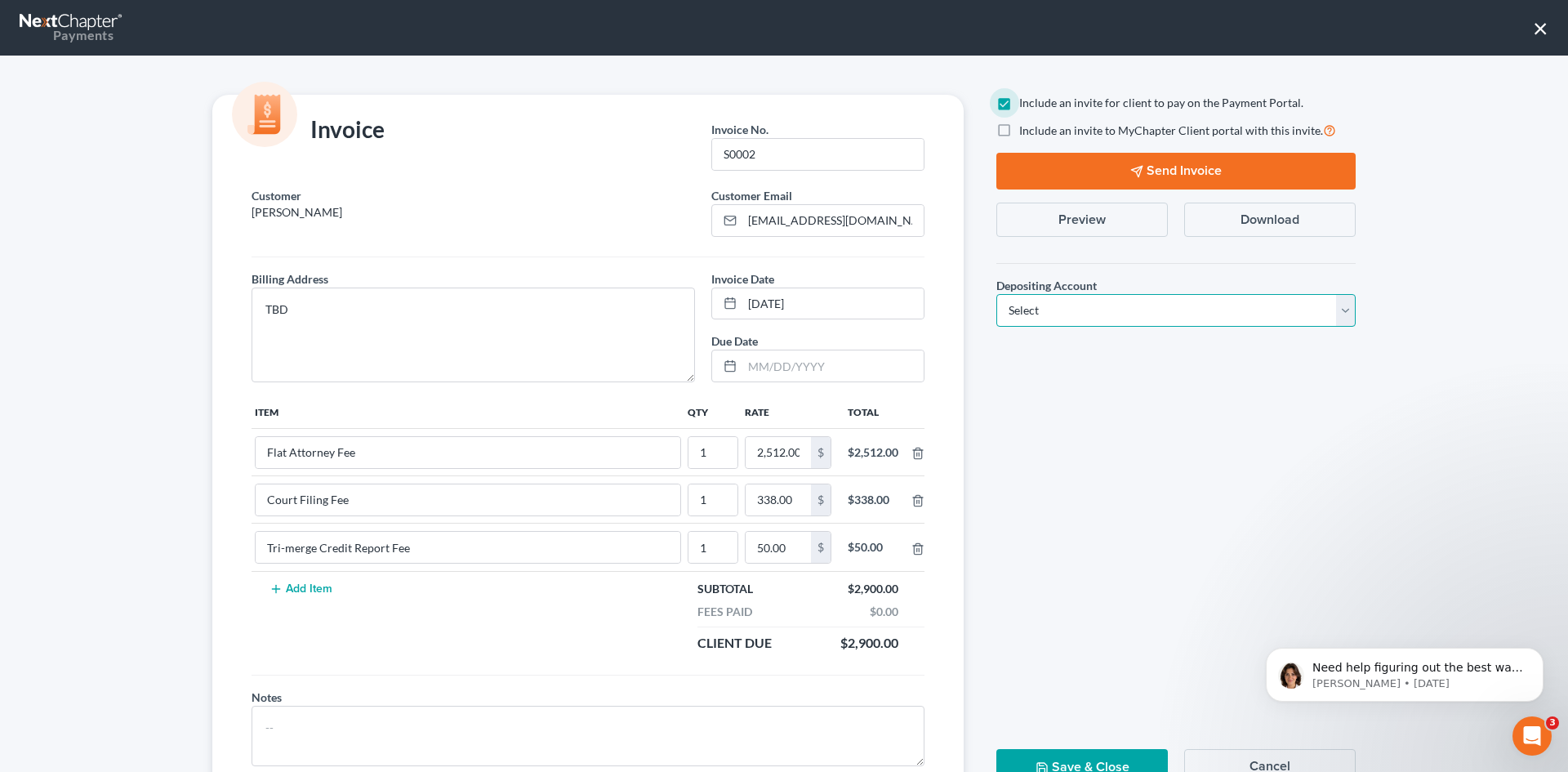
click at [1063, 315] on select "Select Operation Trust" at bounding box center [1177, 310] width 360 height 32
select select "1"
click at [997, 294] on select "Select Operation Trust" at bounding box center [1177, 310] width 360 height 32
click at [1197, 172] on button "Send Invoice" at bounding box center [1177, 172] width 360 height 37
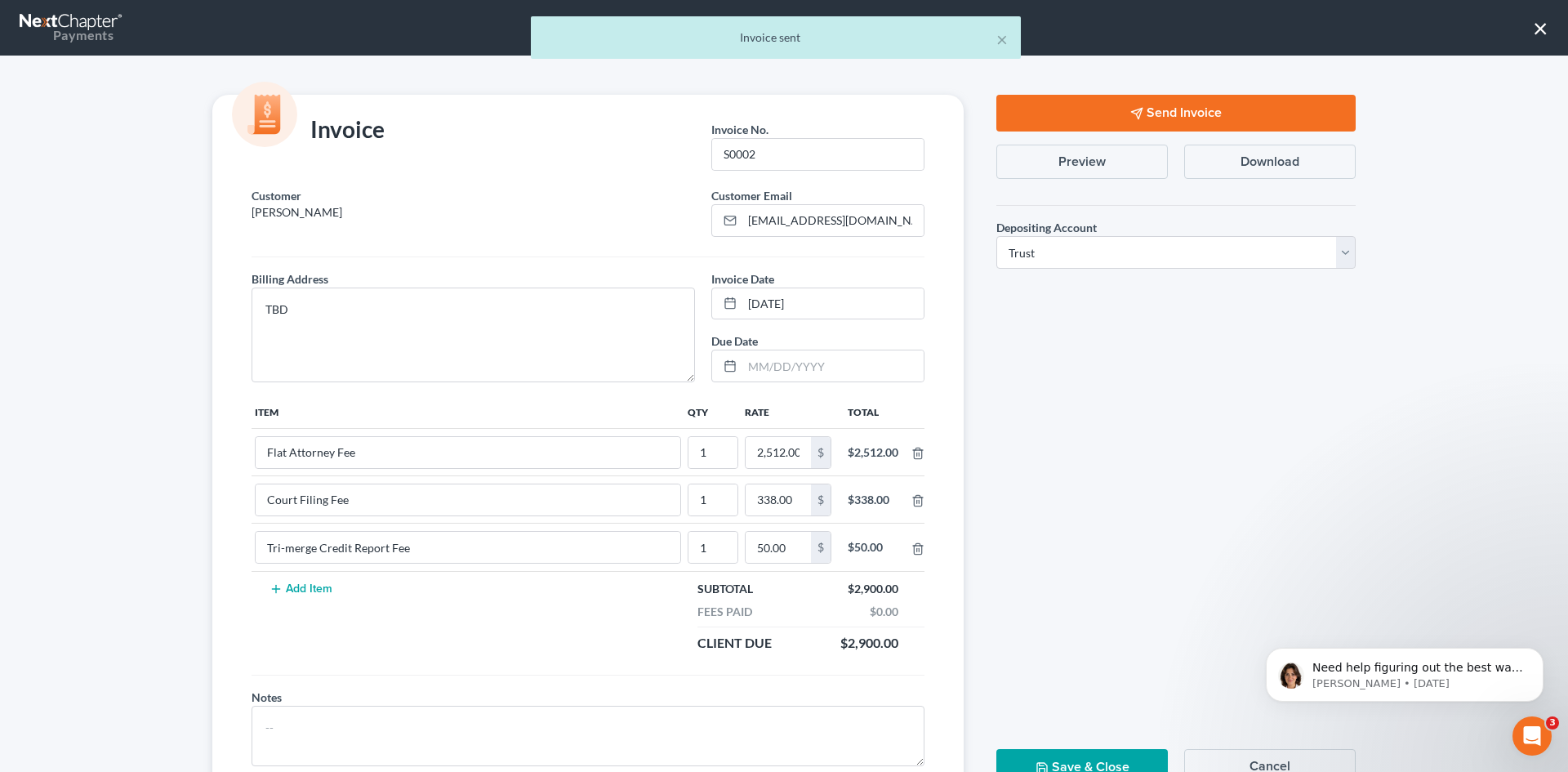
click at [1070, 755] on button "Save & Close" at bounding box center [1083, 767] width 172 height 37
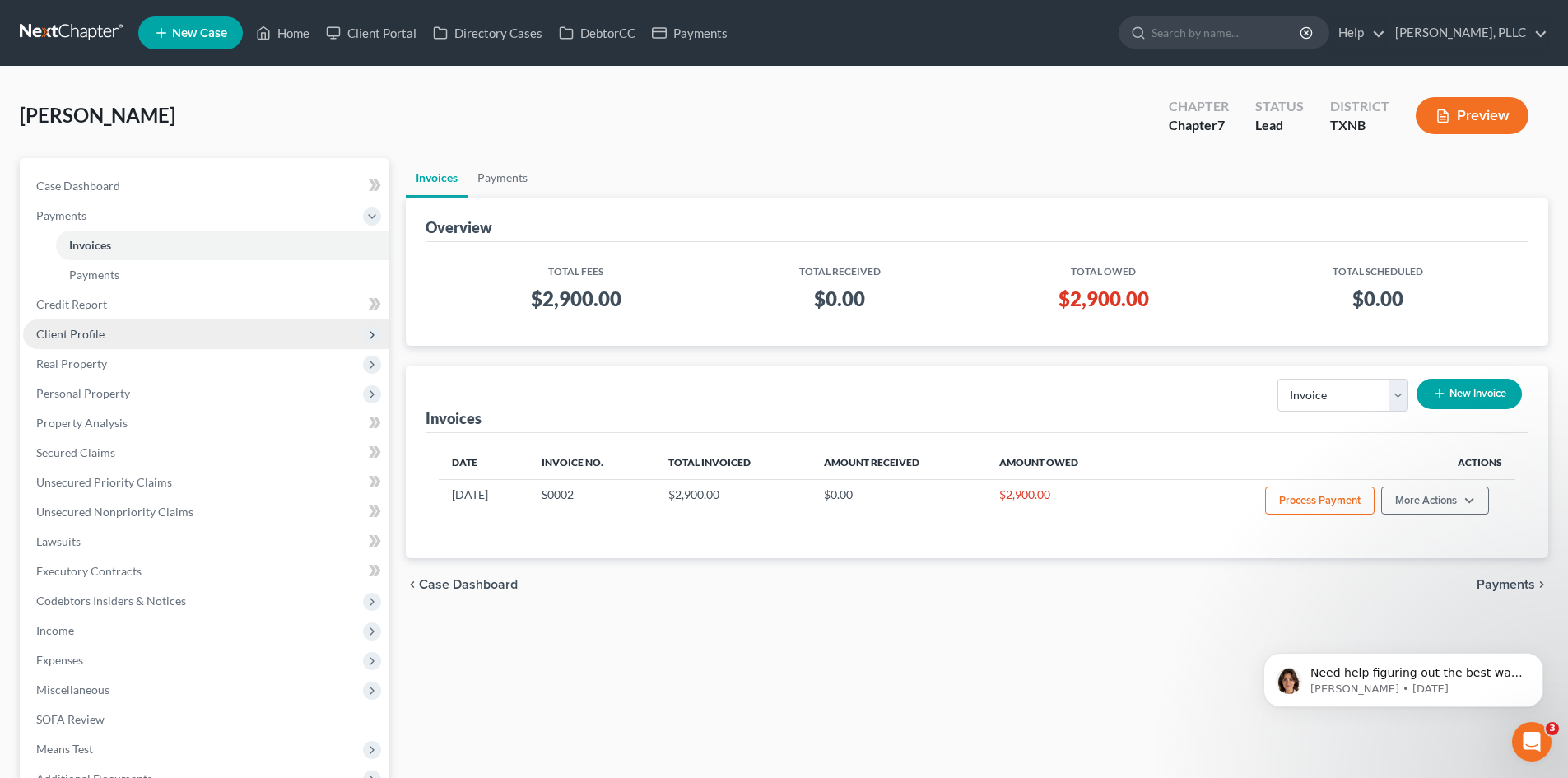
click at [108, 329] on span "Client Profile" at bounding box center [206, 335] width 366 height 30
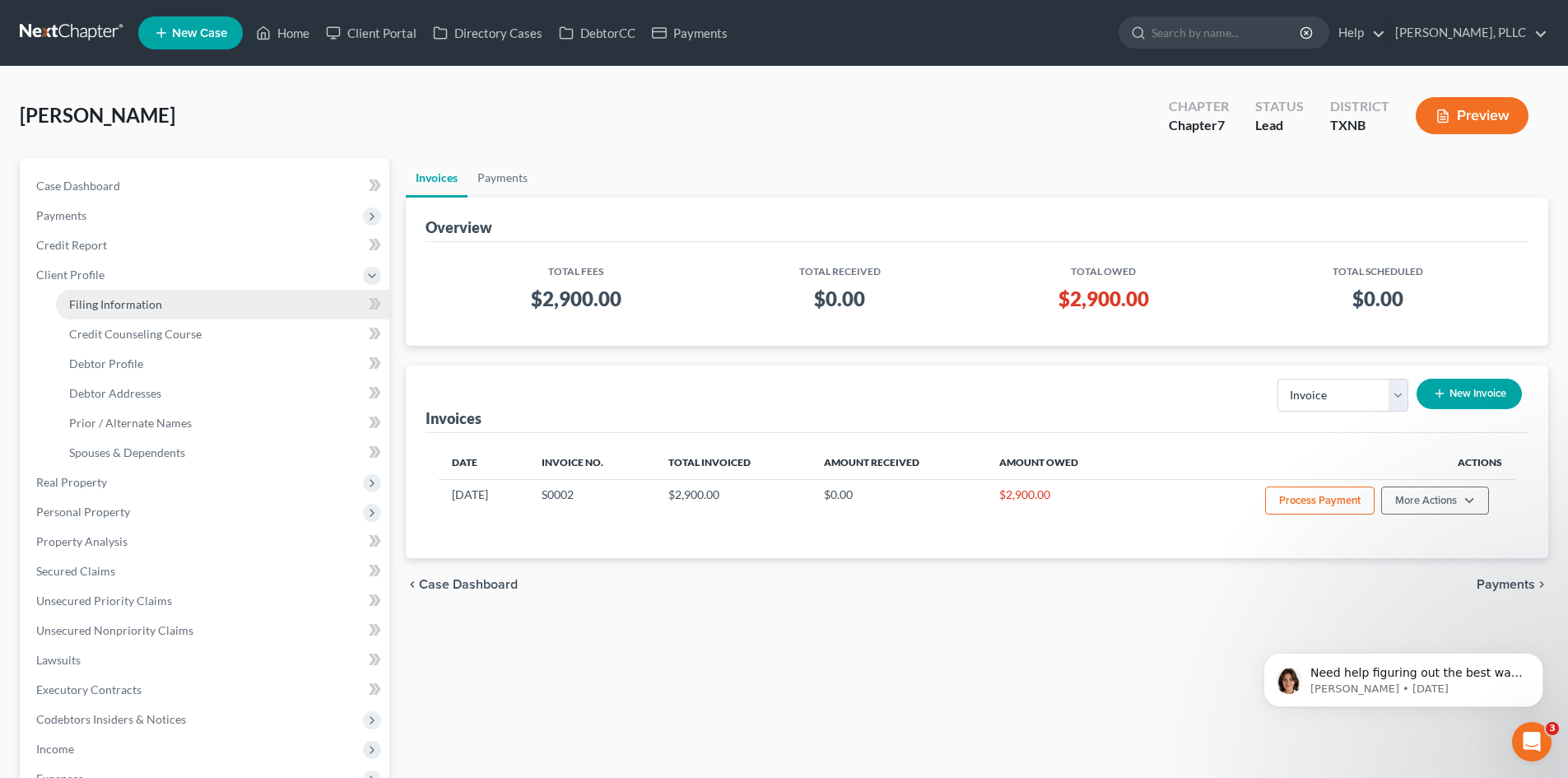
click at [139, 302] on span "Filing Information" at bounding box center [115, 304] width 93 height 14
select select "1"
select select "0"
select select "78"
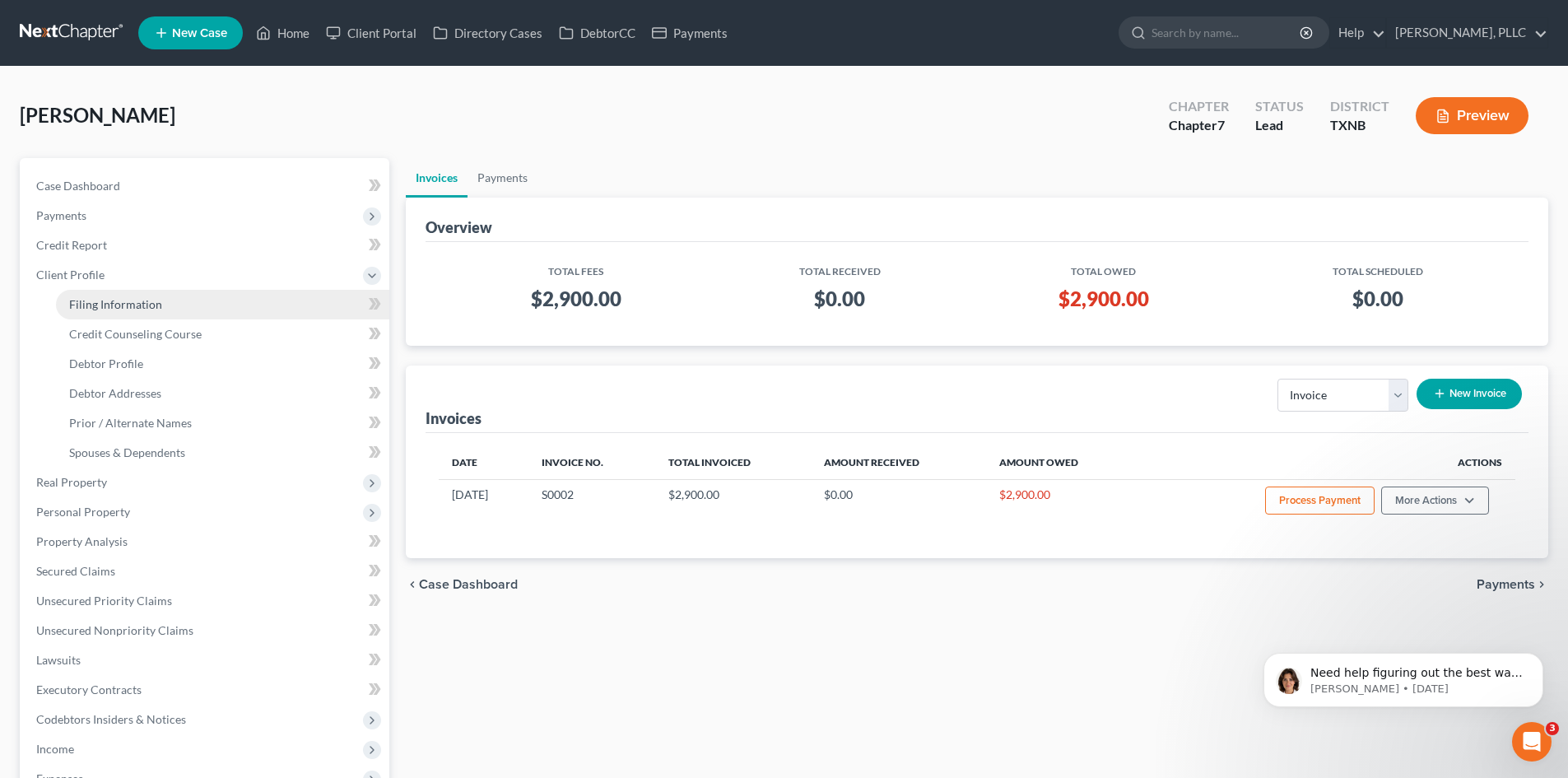
select select "45"
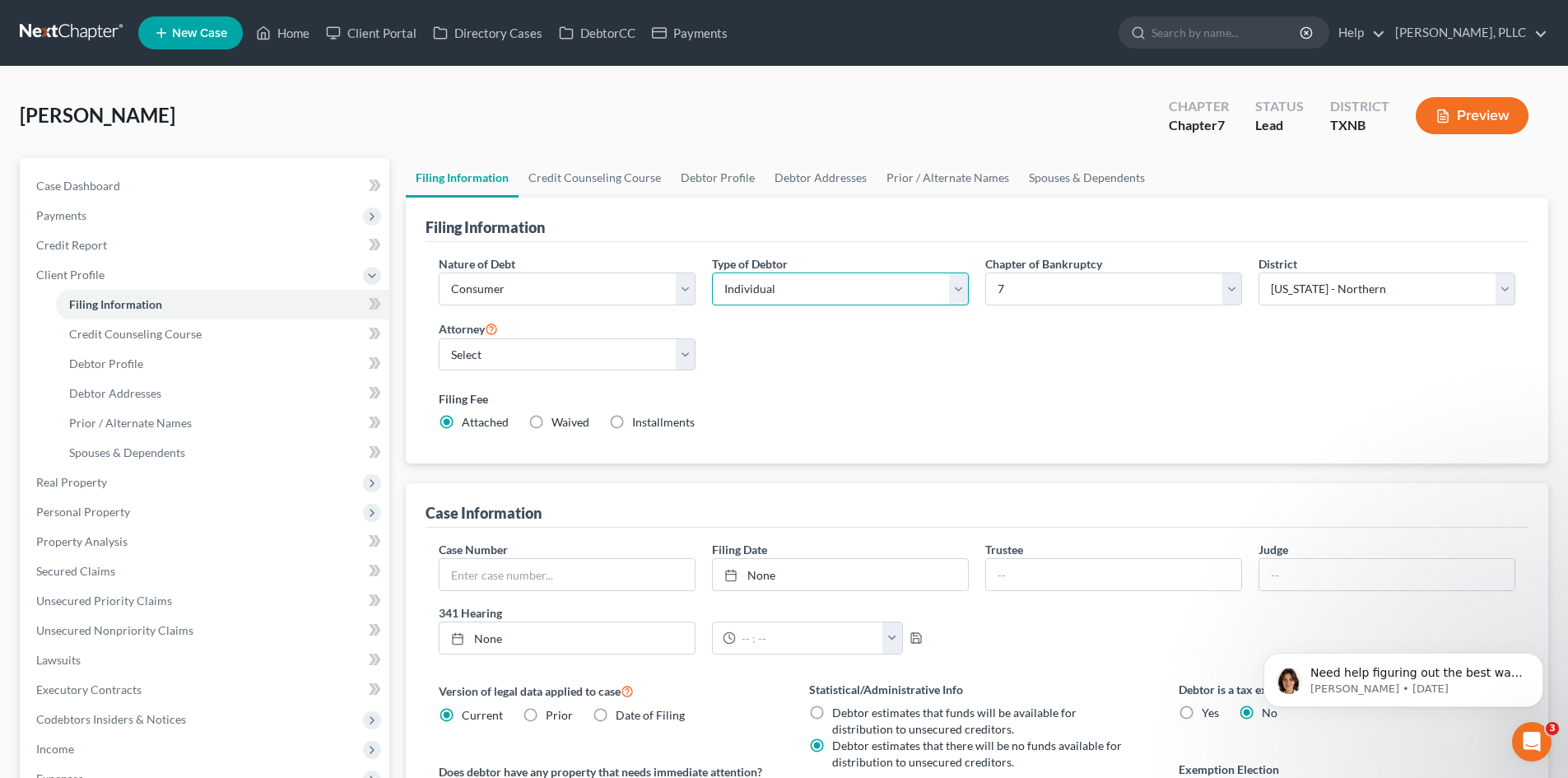
click at [838, 297] on select "Select Individual Joint" at bounding box center [840, 288] width 257 height 33
select select "1"
click at [712, 272] on select "Select Individual Joint" at bounding box center [840, 288] width 257 height 33
click at [641, 284] on select "Select Business Consumer Other" at bounding box center [567, 288] width 257 height 33
click at [439, 272] on select "Select Business Consumer Other" at bounding box center [567, 288] width 257 height 33
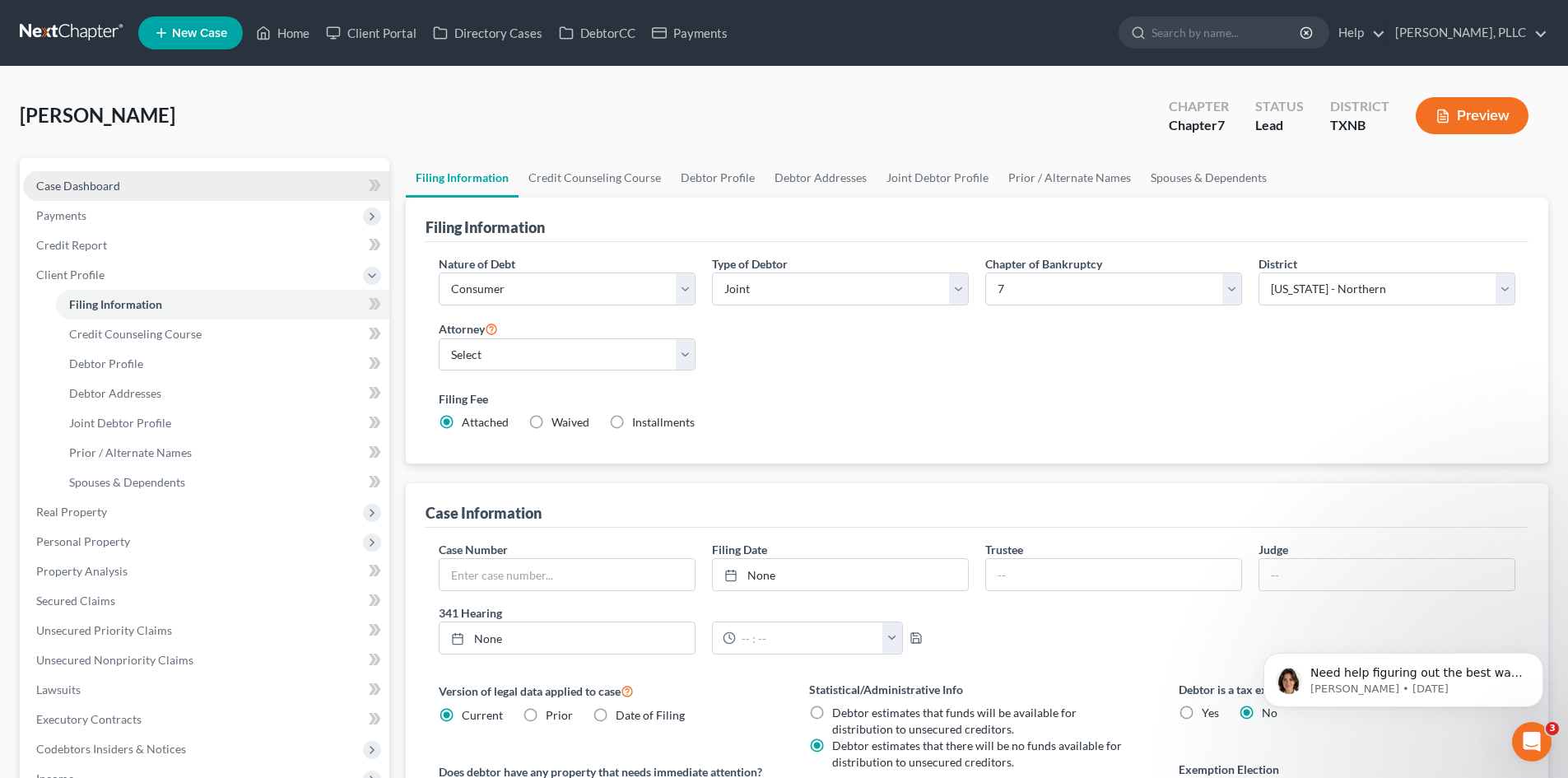
click at [135, 191] on link "Case Dashboard" at bounding box center [206, 186] width 366 height 30
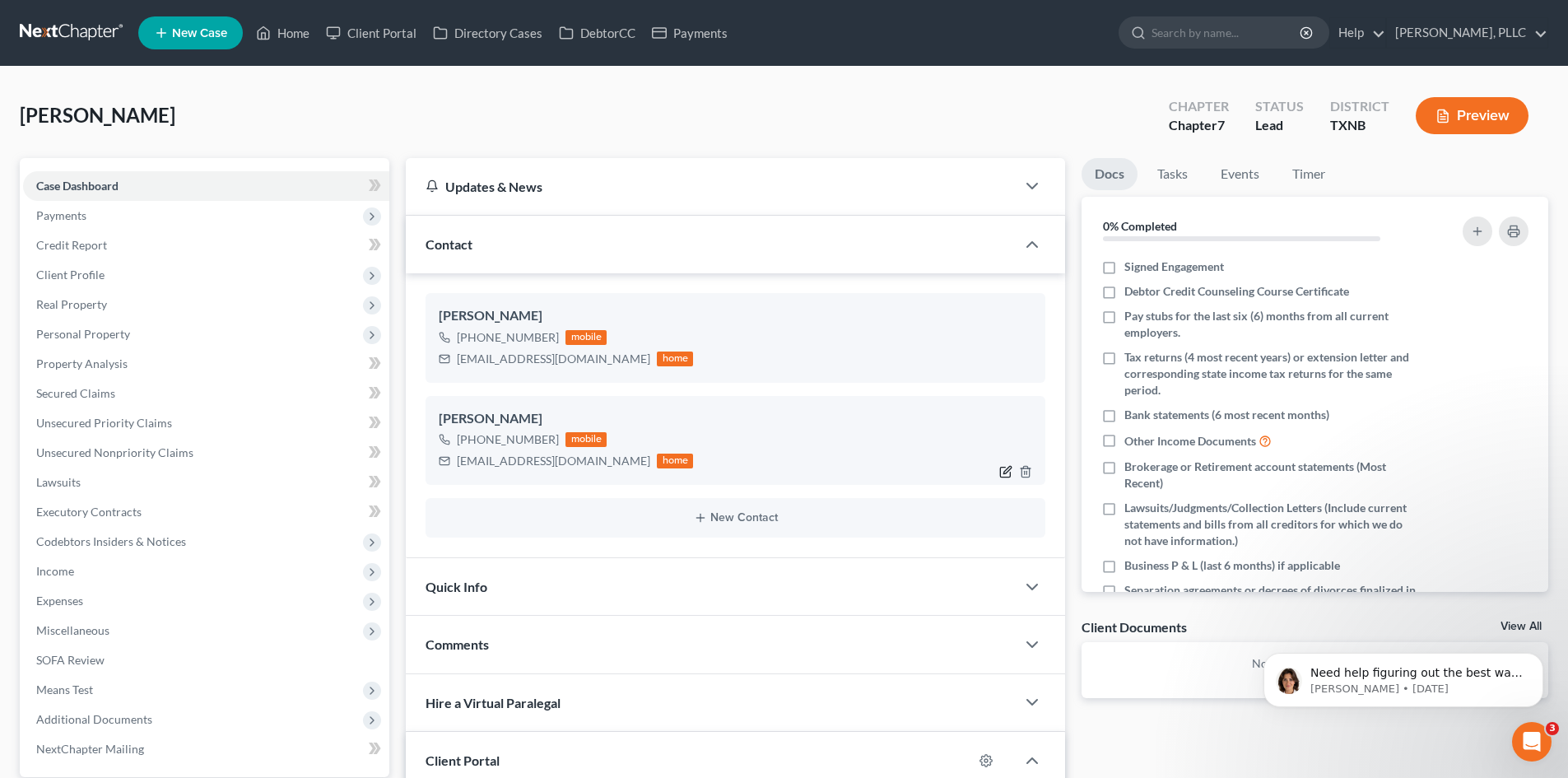
click at [1006, 476] on icon "button" at bounding box center [1006, 471] width 13 height 13
select select "0"
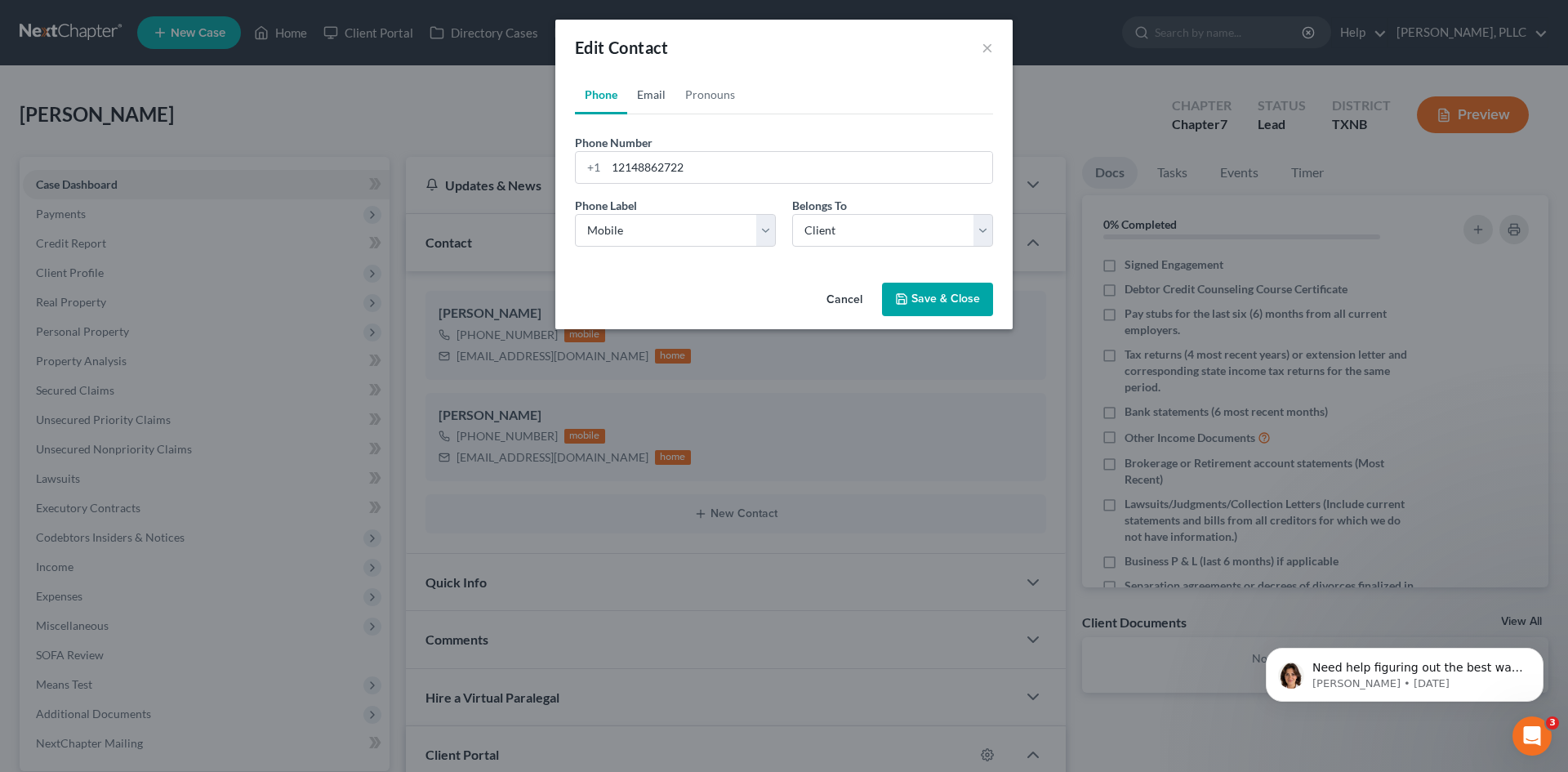
click at [647, 97] on link "Email" at bounding box center [651, 94] width 48 height 40
click at [592, 95] on link "Phone" at bounding box center [601, 94] width 53 height 40
click at [981, 46] on div "Edit Contact ×" at bounding box center [784, 47] width 457 height 55
click at [992, 51] on button "×" at bounding box center [988, 47] width 11 height 19
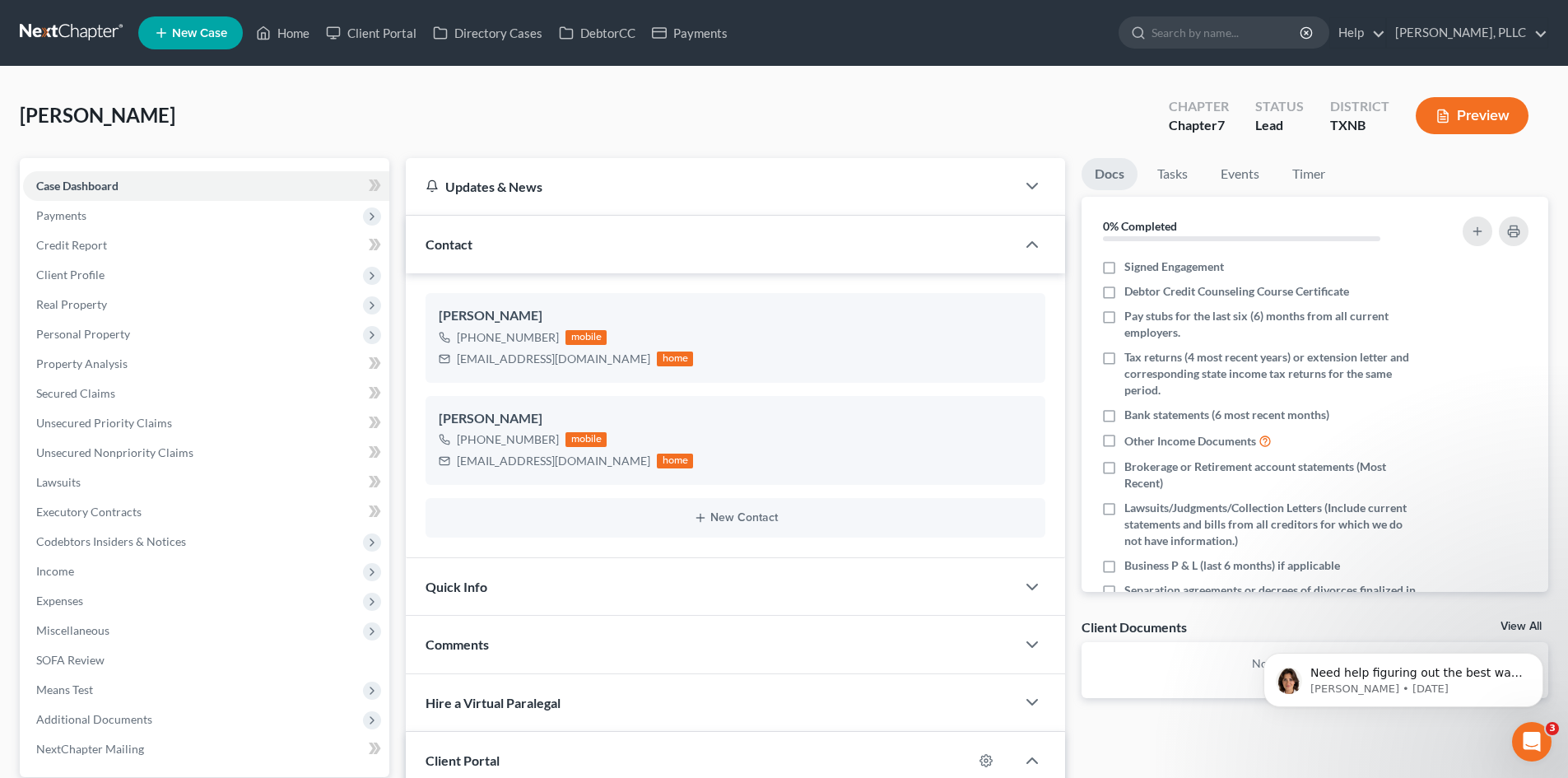
click at [201, 40] on link "New Case" at bounding box center [191, 33] width 104 height 33
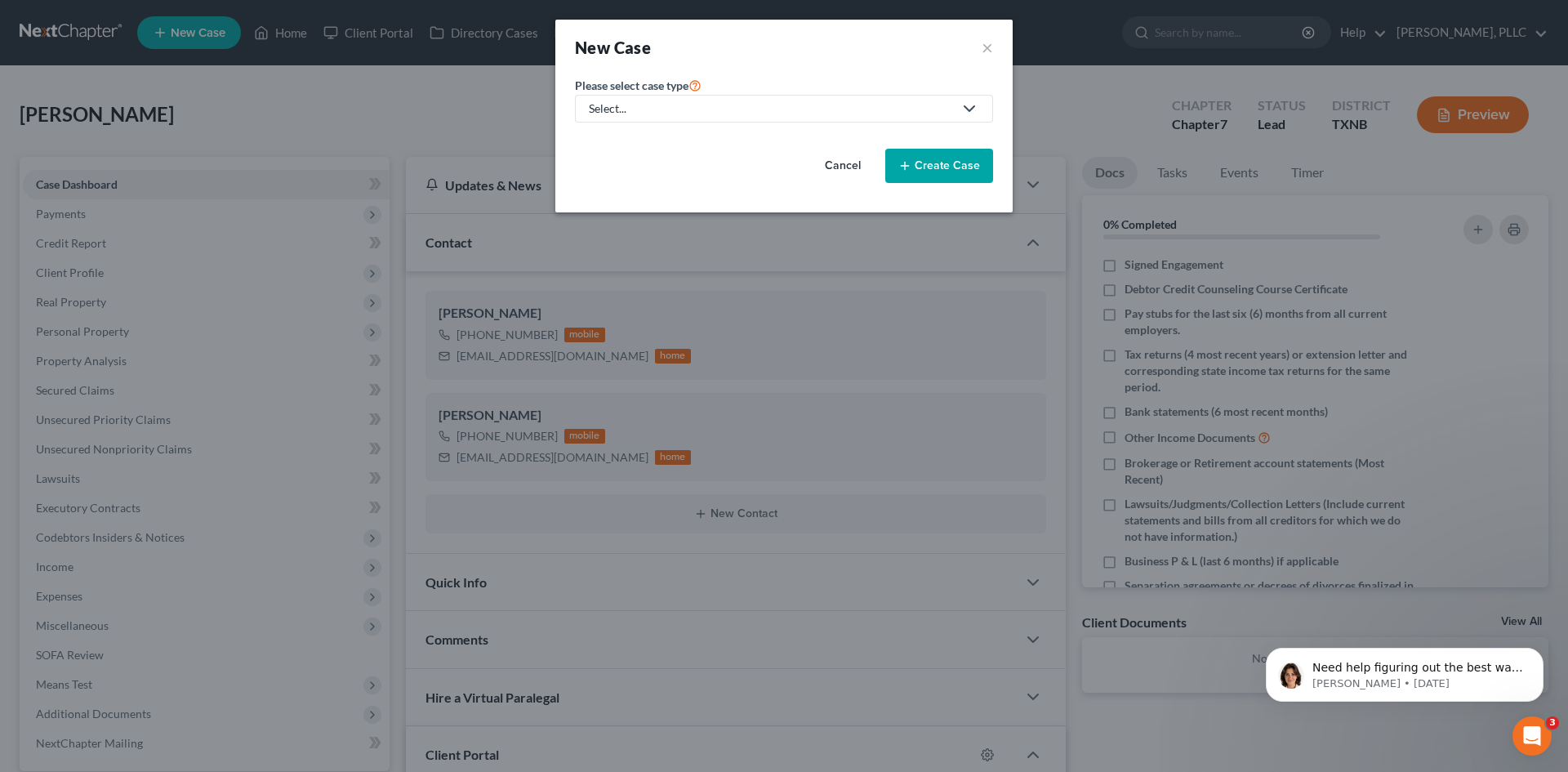
click at [845, 113] on div "Select..." at bounding box center [771, 109] width 364 height 17
click at [673, 135] on div "Bankruptcy" at bounding box center [657, 141] width 133 height 17
select select "78"
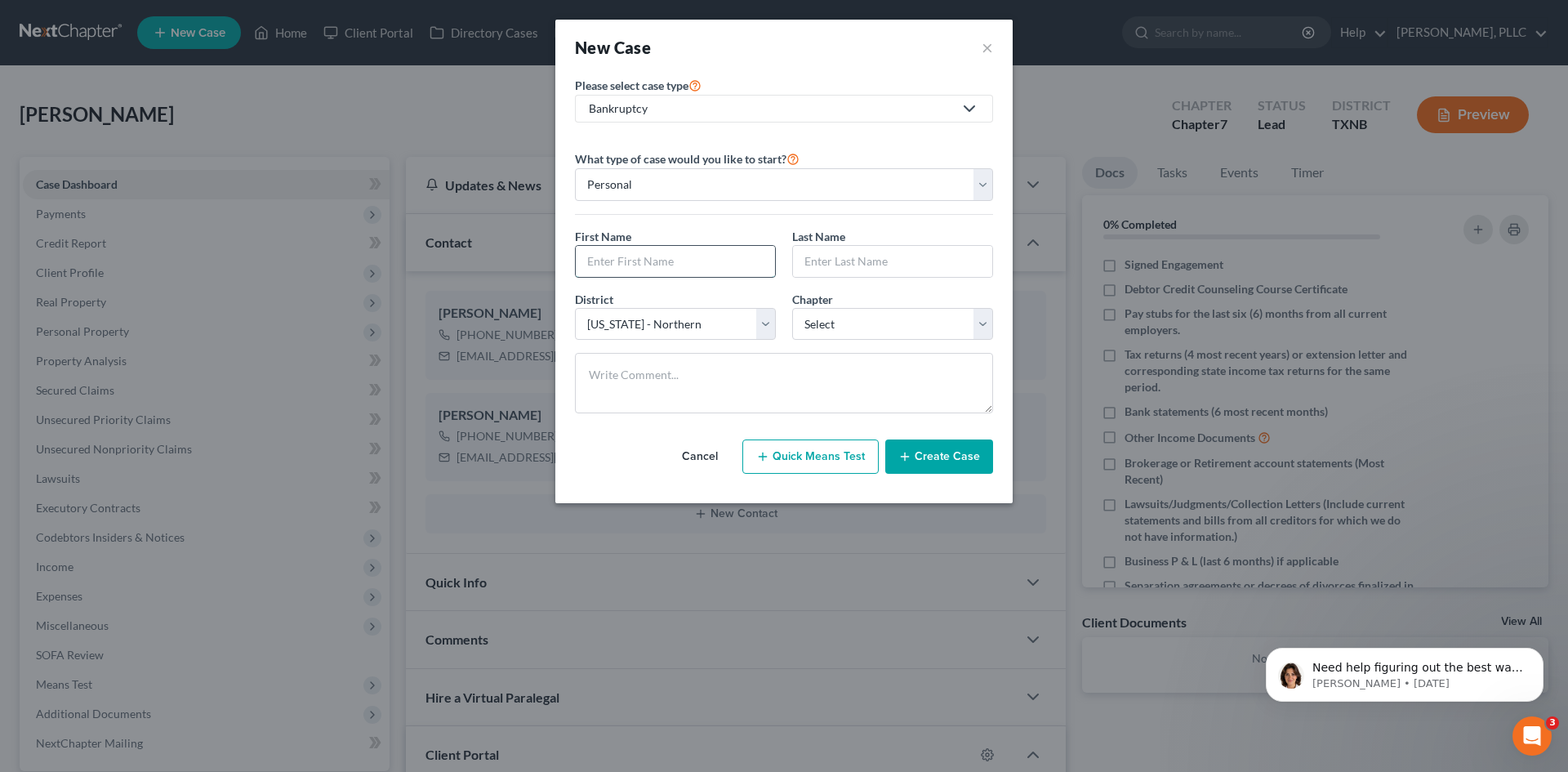
click at [682, 262] on input "text" at bounding box center [675, 262] width 199 height 31
type input "[PERSON_NAME]"
click at [842, 268] on input "text" at bounding box center [893, 262] width 199 height 31
type input "[PERSON_NAME]"
click at [762, 332] on select "Select [US_STATE] - [GEOGRAPHIC_DATA] [US_STATE] - [GEOGRAPHIC_DATA][US_STATE] …" at bounding box center [676, 324] width 201 height 32
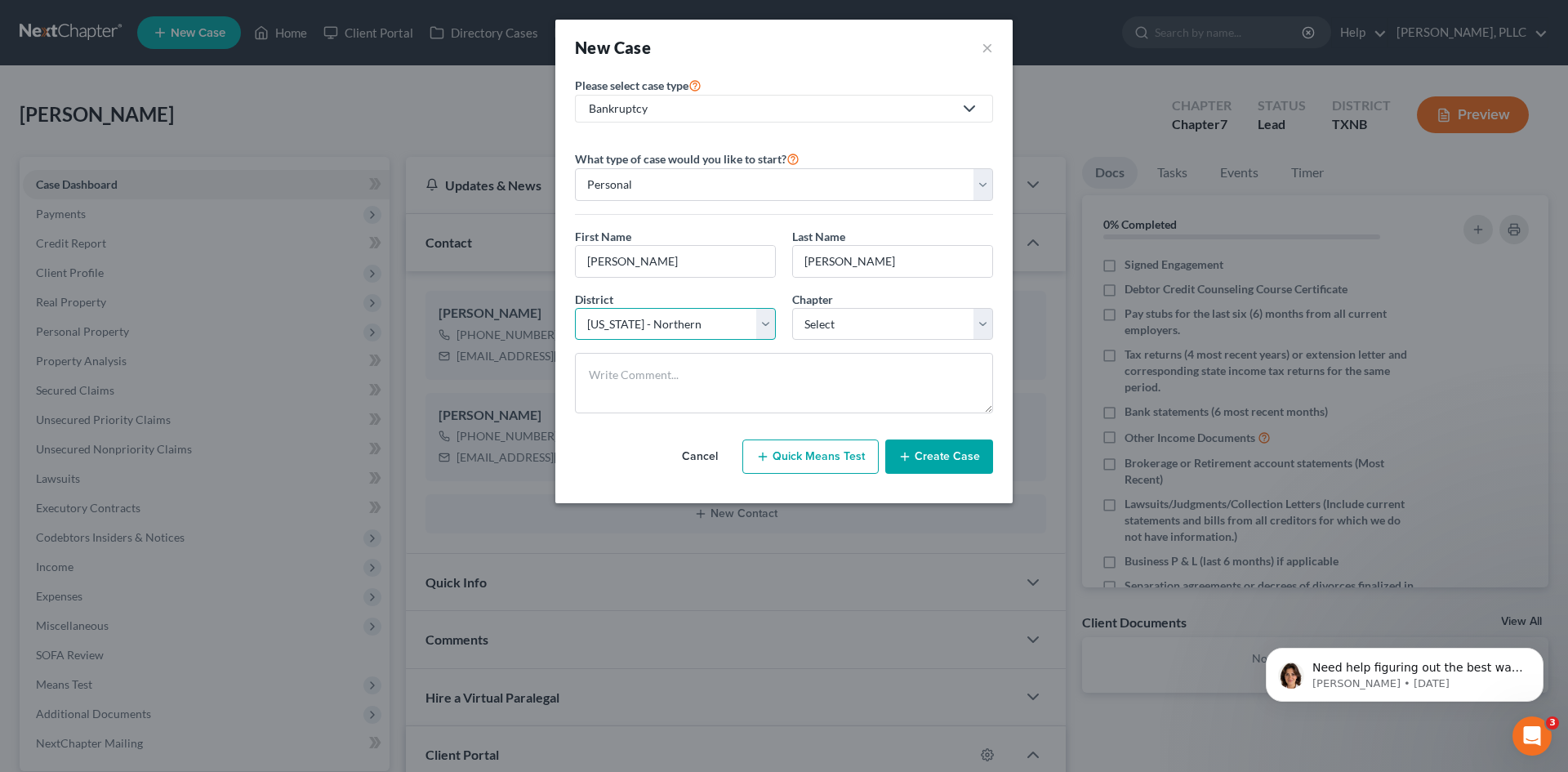
select select "79"
click at [576, 308] on select "Select [US_STATE] - [GEOGRAPHIC_DATA] [US_STATE] - [GEOGRAPHIC_DATA][US_STATE] …" at bounding box center [676, 324] width 201 height 32
click at [856, 320] on select "Select 7 11 12 13" at bounding box center [893, 324] width 201 height 32
select select "0"
click at [792, 308] on select "Select 7 11 12 13" at bounding box center [893, 324] width 201 height 32
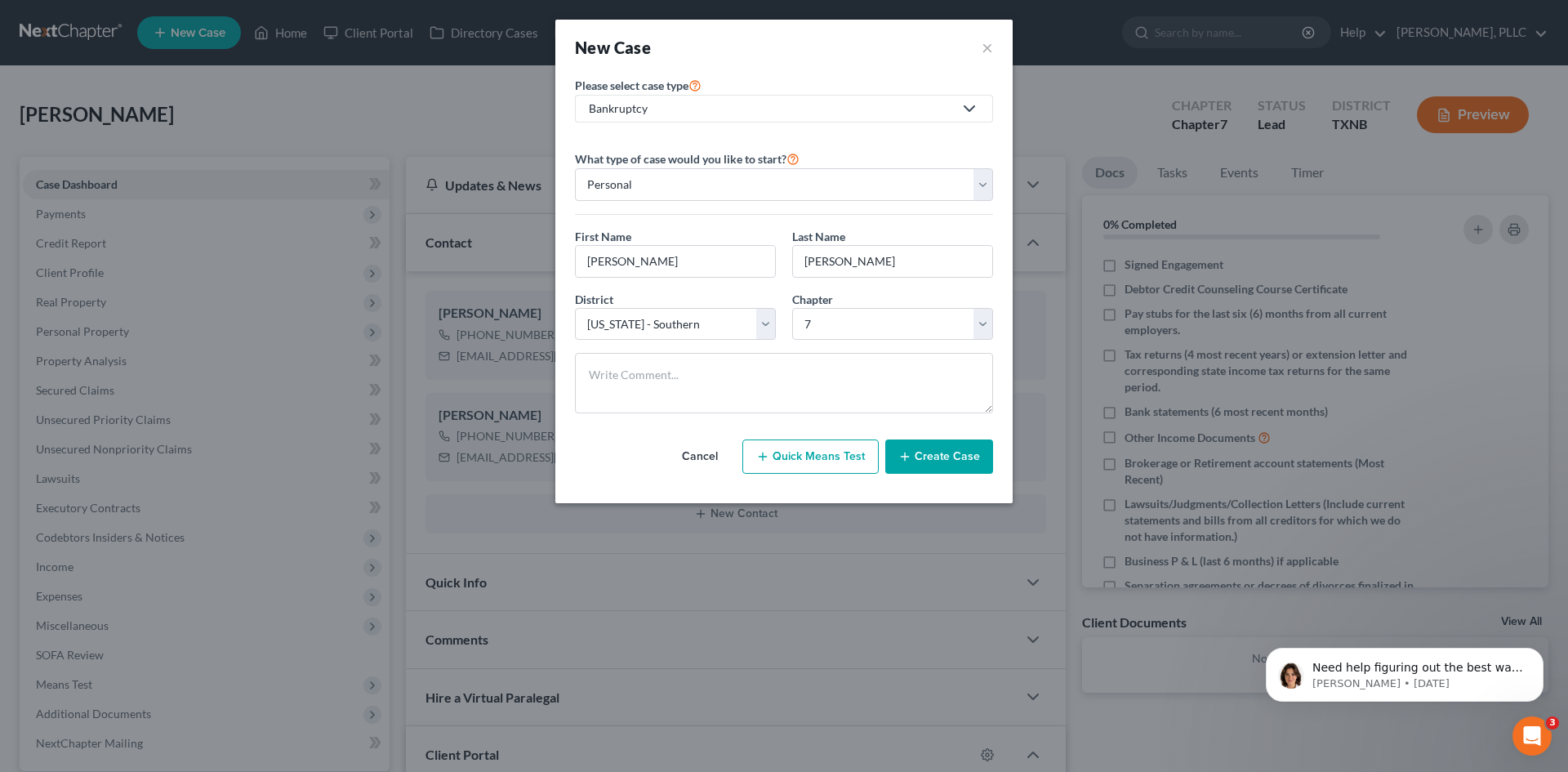
click at [933, 446] on button "Create Case" at bounding box center [939, 456] width 108 height 34
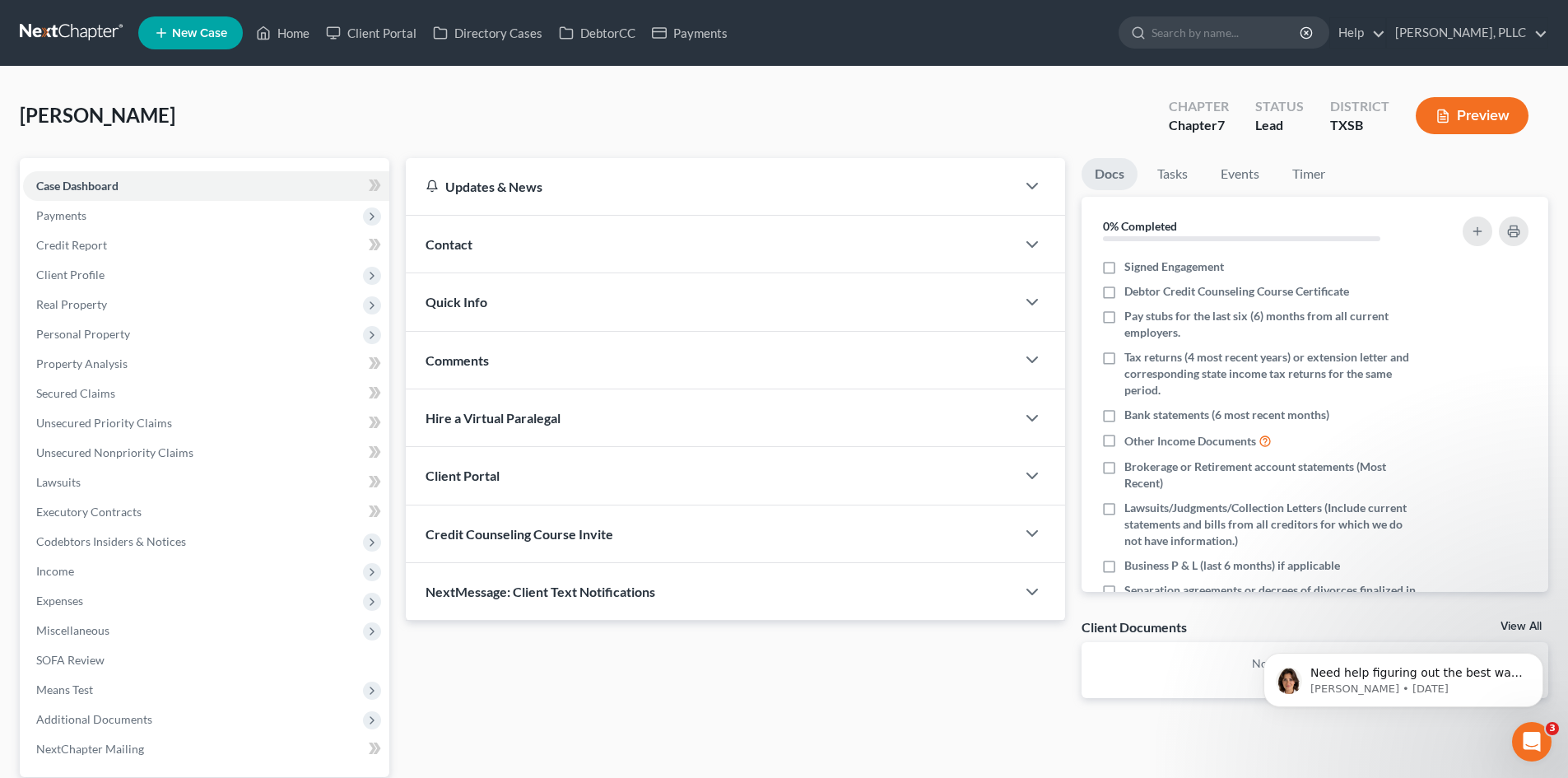
click at [687, 244] on div "Contact" at bounding box center [711, 244] width 610 height 57
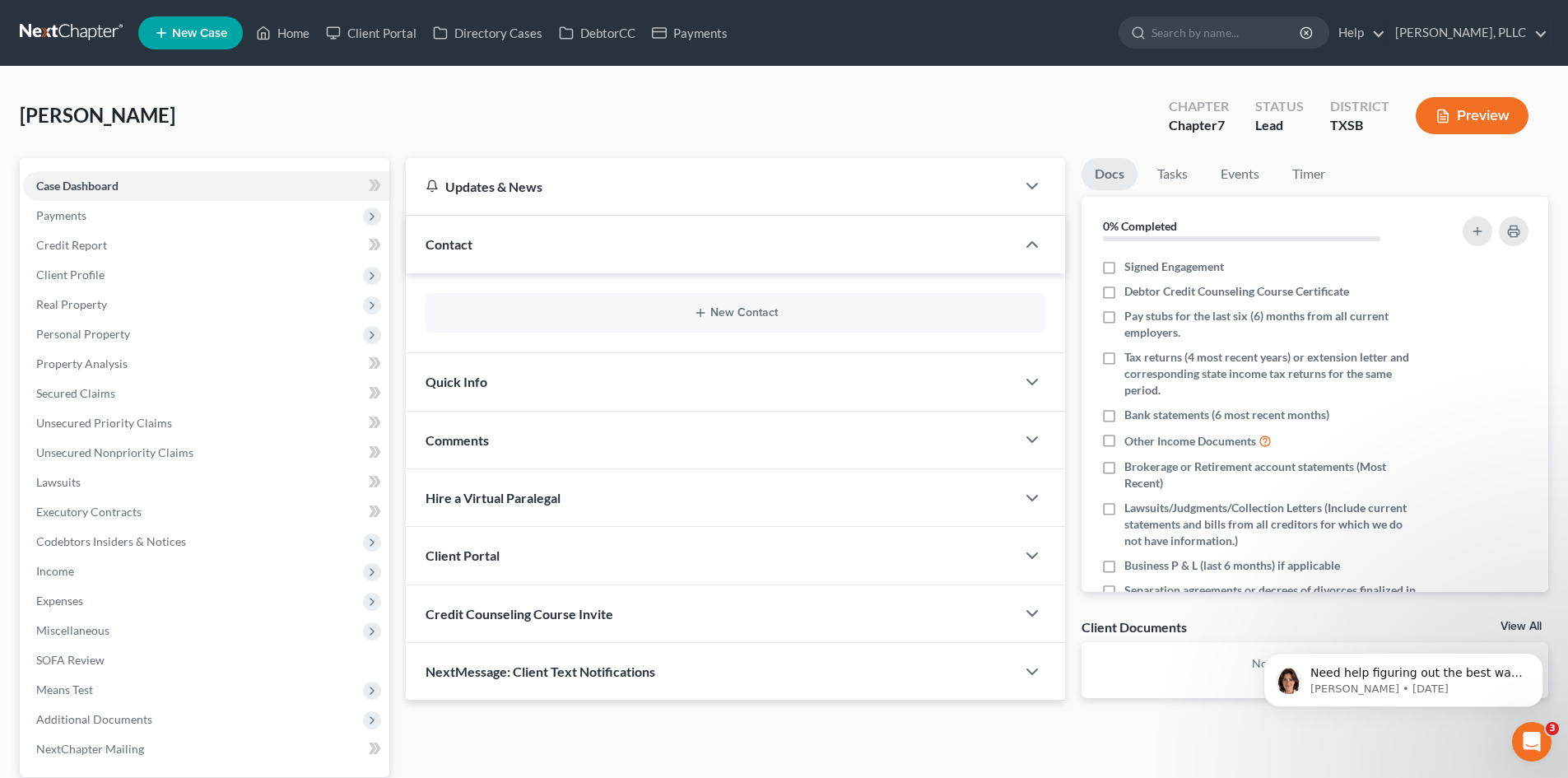
click at [694, 321] on div "New Contact" at bounding box center [735, 312] width 620 height 40
click at [716, 314] on button "New Contact" at bounding box center [735, 312] width 594 height 13
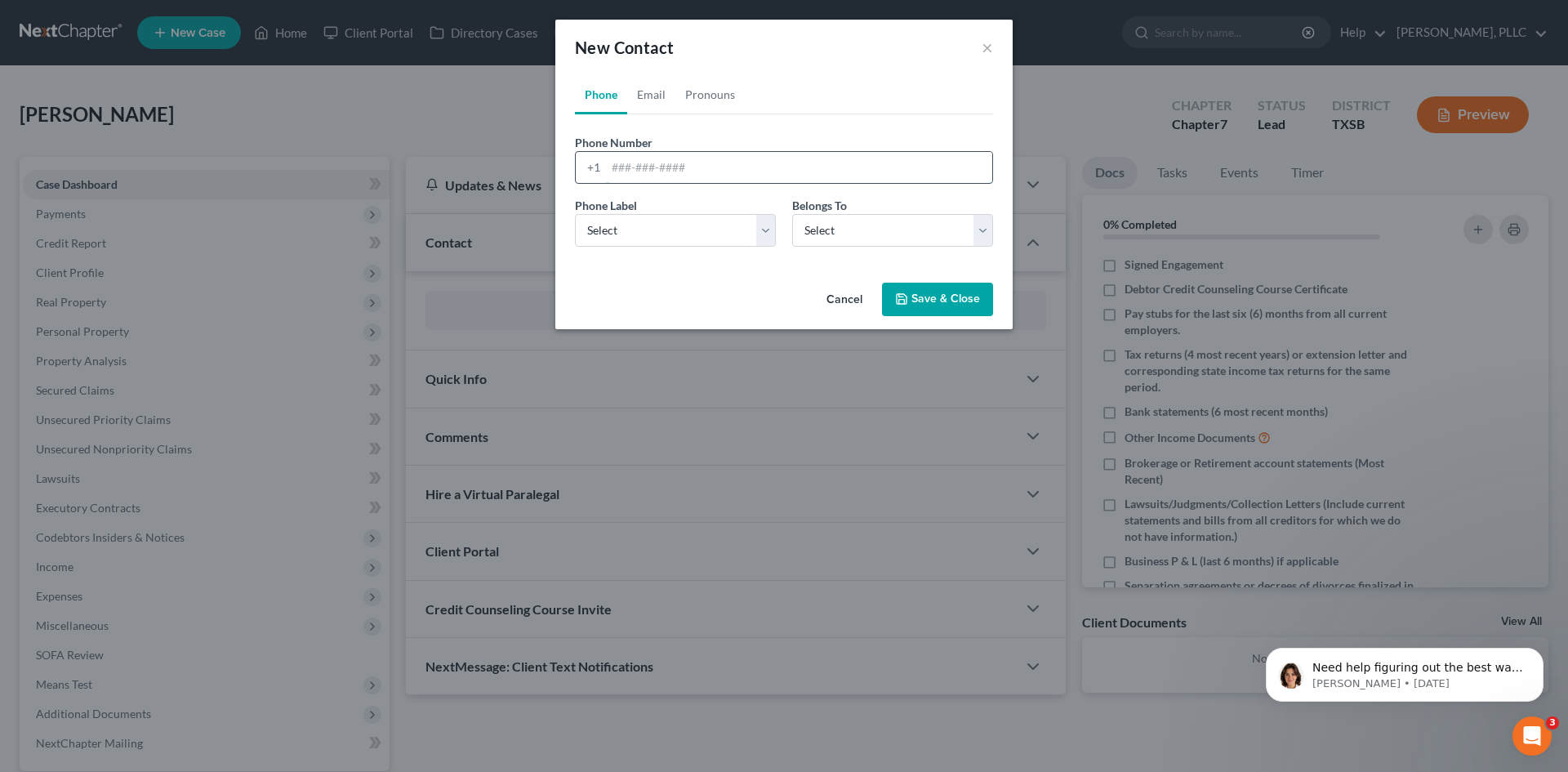
click at [672, 163] on input "tel" at bounding box center [799, 168] width 386 height 31
type input "3184167131"
click at [723, 224] on select "Select Mobile Home Work Other" at bounding box center [676, 230] width 201 height 32
select select "0"
click at [576, 214] on select "Select Mobile Home Work Other" at bounding box center [676, 230] width 201 height 32
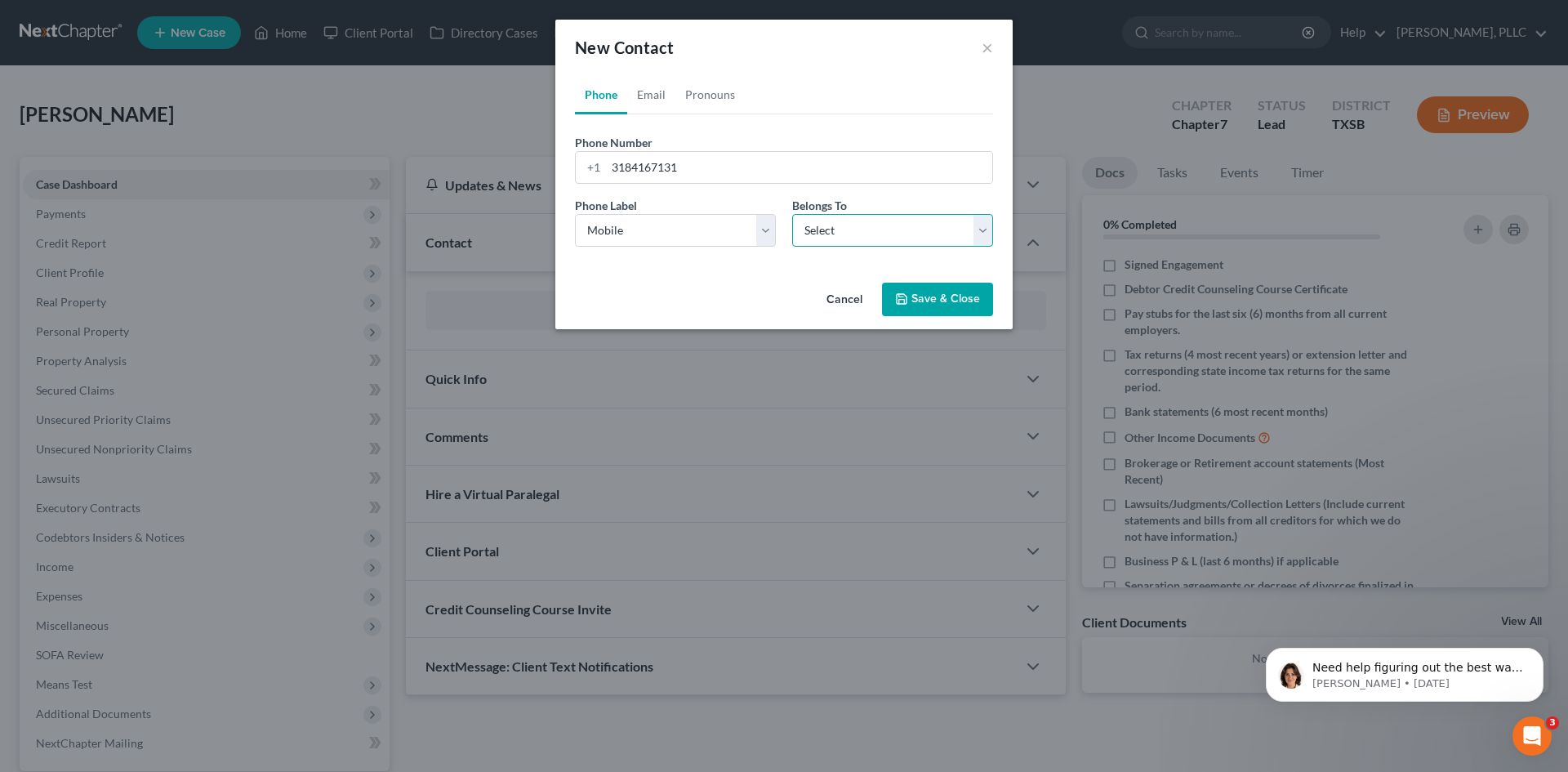
click at [871, 227] on select "Select Client Other" at bounding box center [893, 230] width 201 height 32
select select "0"
click at [792, 214] on select "Select Client Other" at bounding box center [893, 230] width 201 height 32
select select "0"
click at [648, 97] on link "Email" at bounding box center [651, 94] width 48 height 40
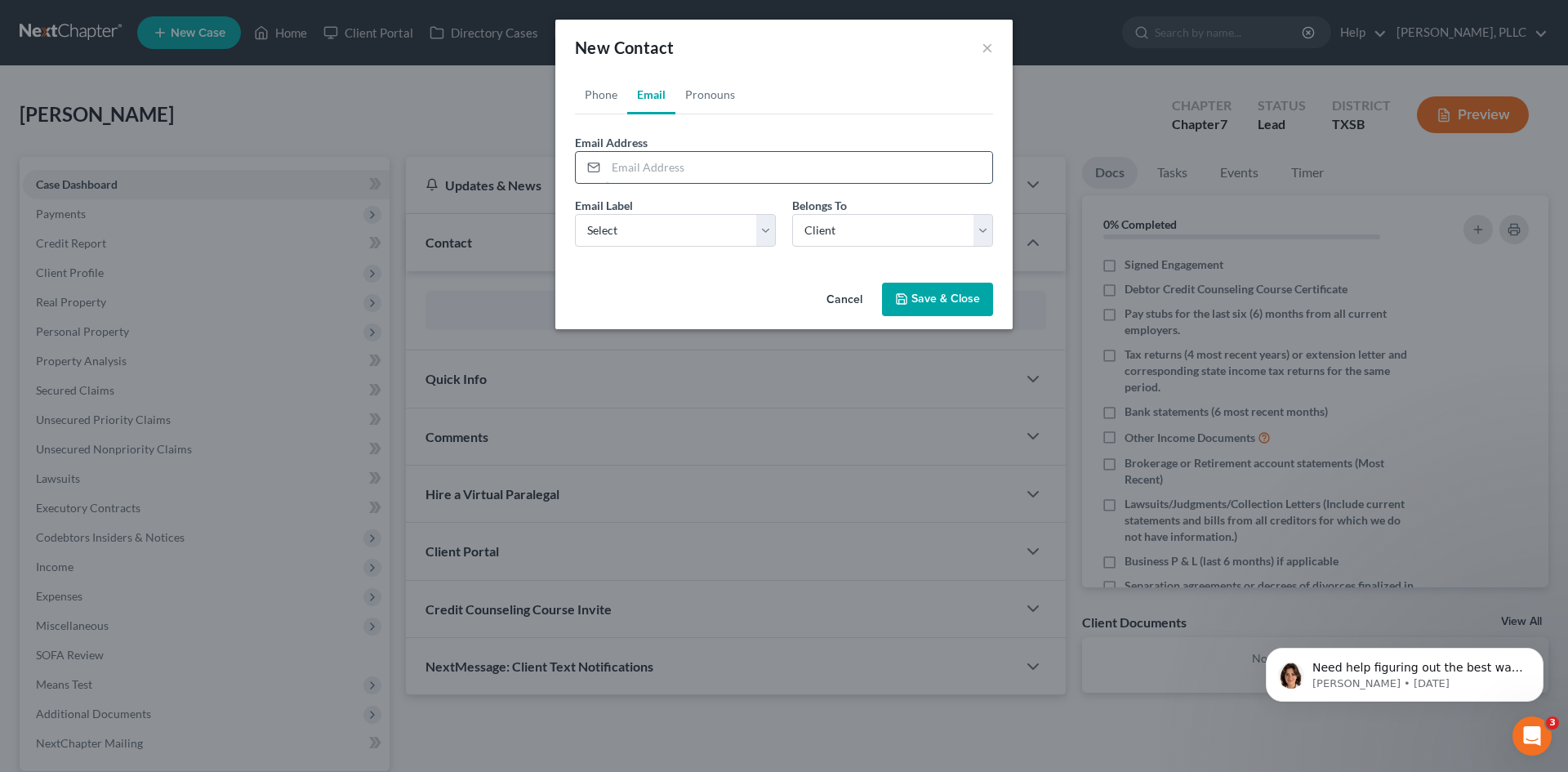
click at [646, 160] on input "email" at bounding box center [799, 168] width 386 height 31
type input "[EMAIL_ADDRESS][DOMAIN_NAME]"
click at [764, 232] on select "Select Home Work Other" at bounding box center [676, 230] width 201 height 32
select select "0"
click at [576, 214] on select "Select Home Work Other" at bounding box center [676, 230] width 201 height 32
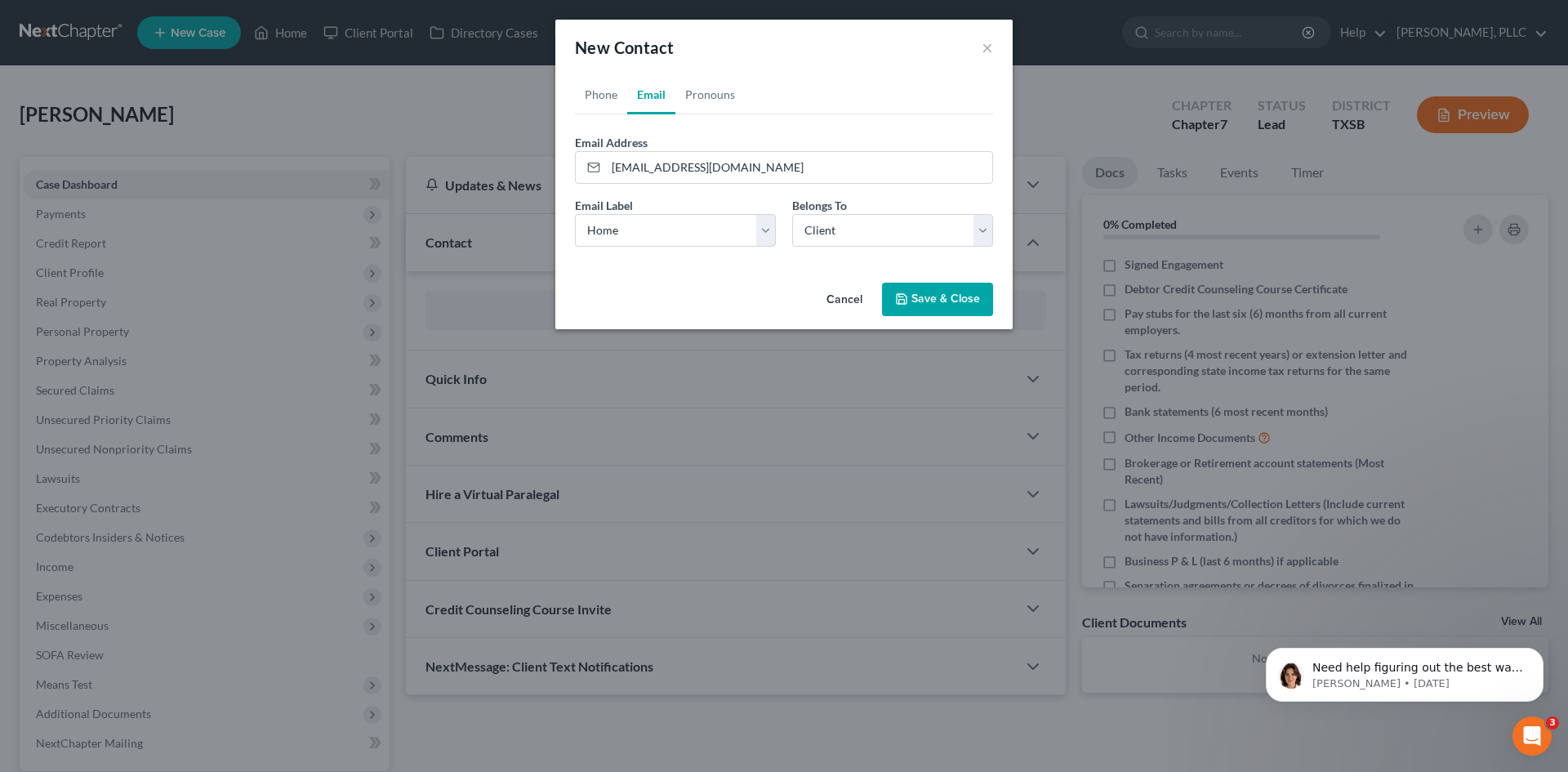
click at [953, 286] on button "Save & Close" at bounding box center [938, 299] width 111 height 34
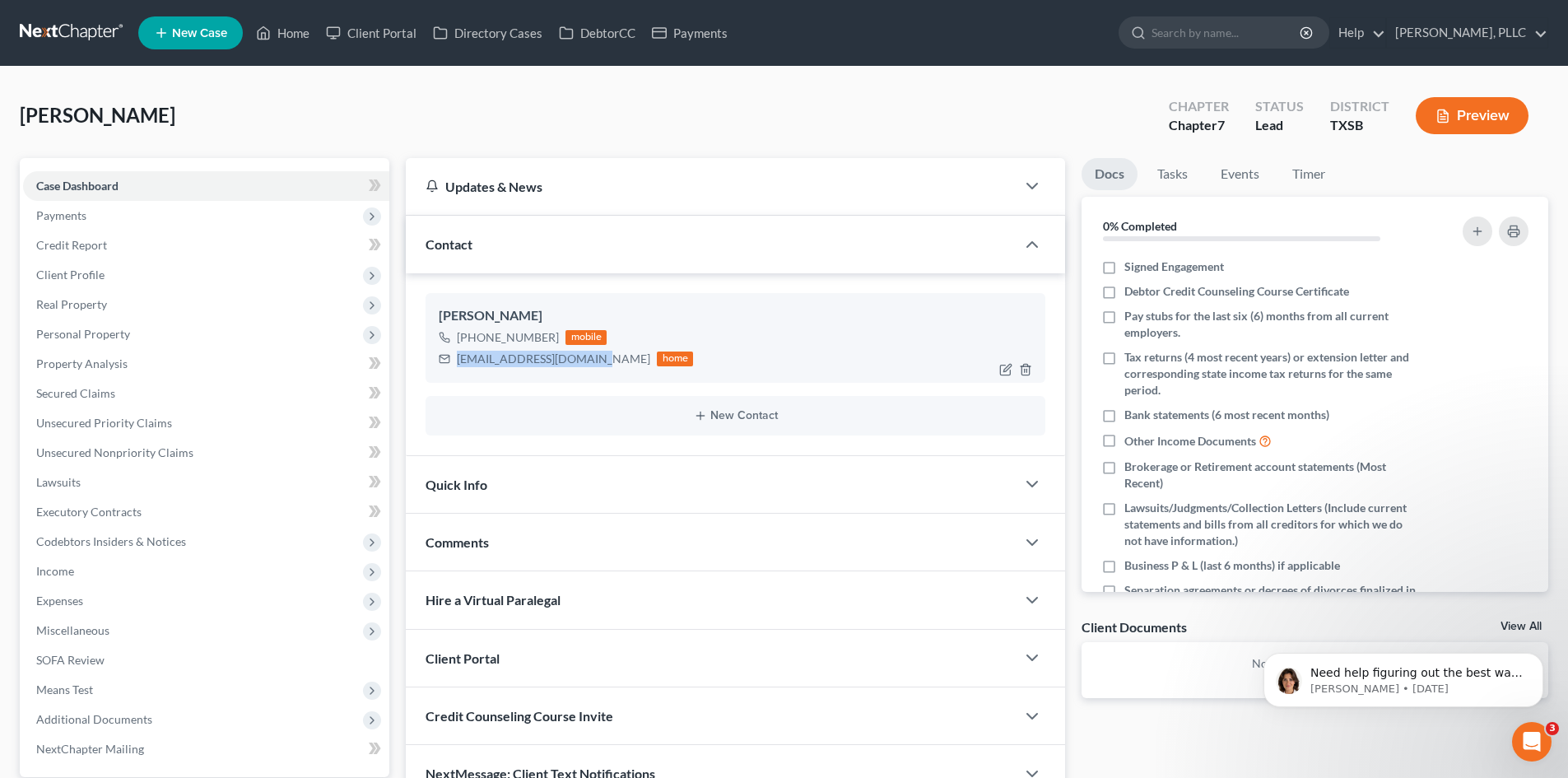
drag, startPoint x: 586, startPoint y: 357, endPoint x: 456, endPoint y: 354, distance: 130.0
click at [456, 354] on div "[EMAIL_ADDRESS][DOMAIN_NAME] home" at bounding box center [566, 359] width 255 height 21
copy div "[EMAIL_ADDRESS][DOMAIN_NAME]"
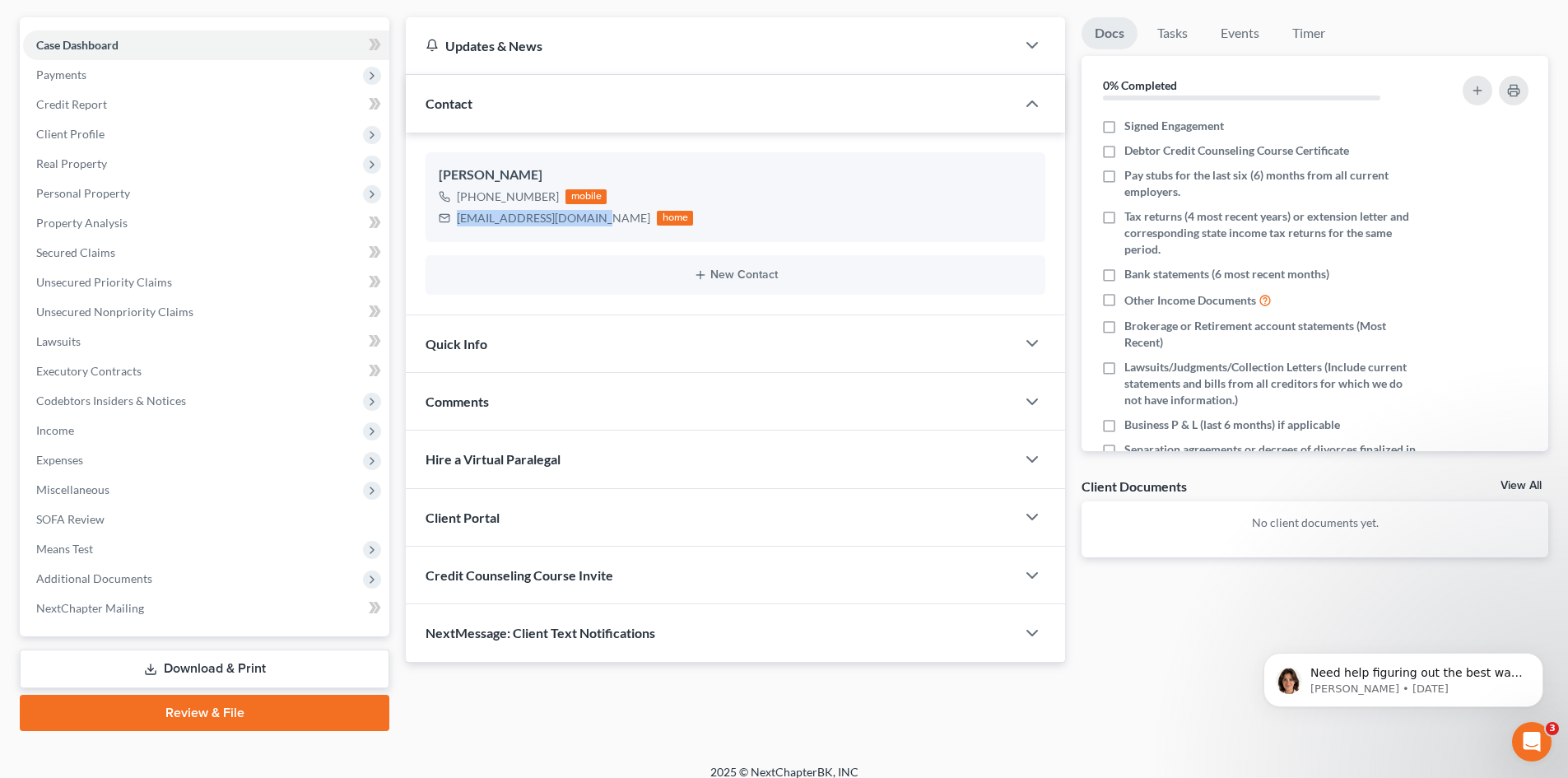
scroll to position [156, 0]
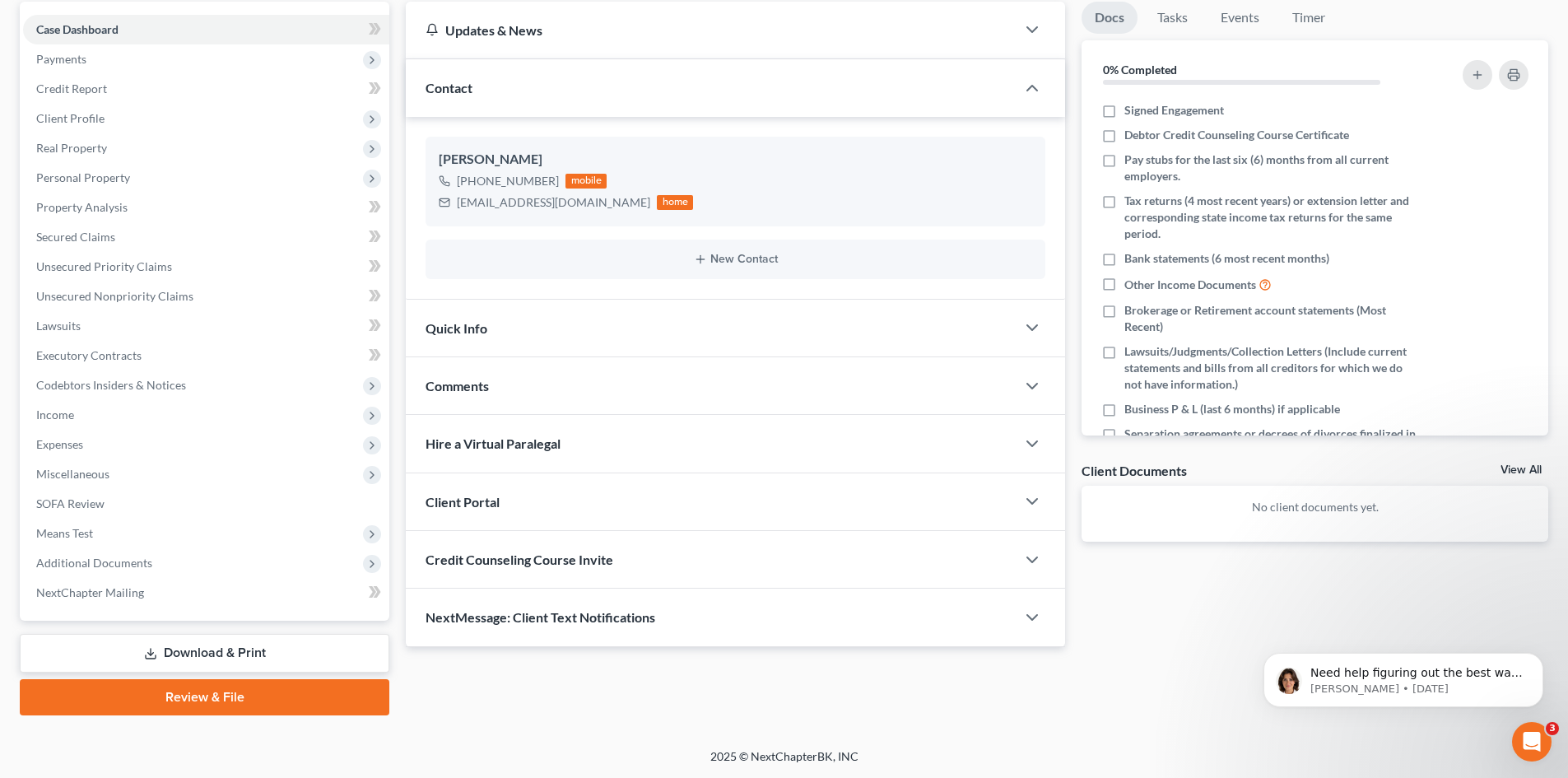
click at [529, 496] on div "Client Portal" at bounding box center [711, 501] width 610 height 57
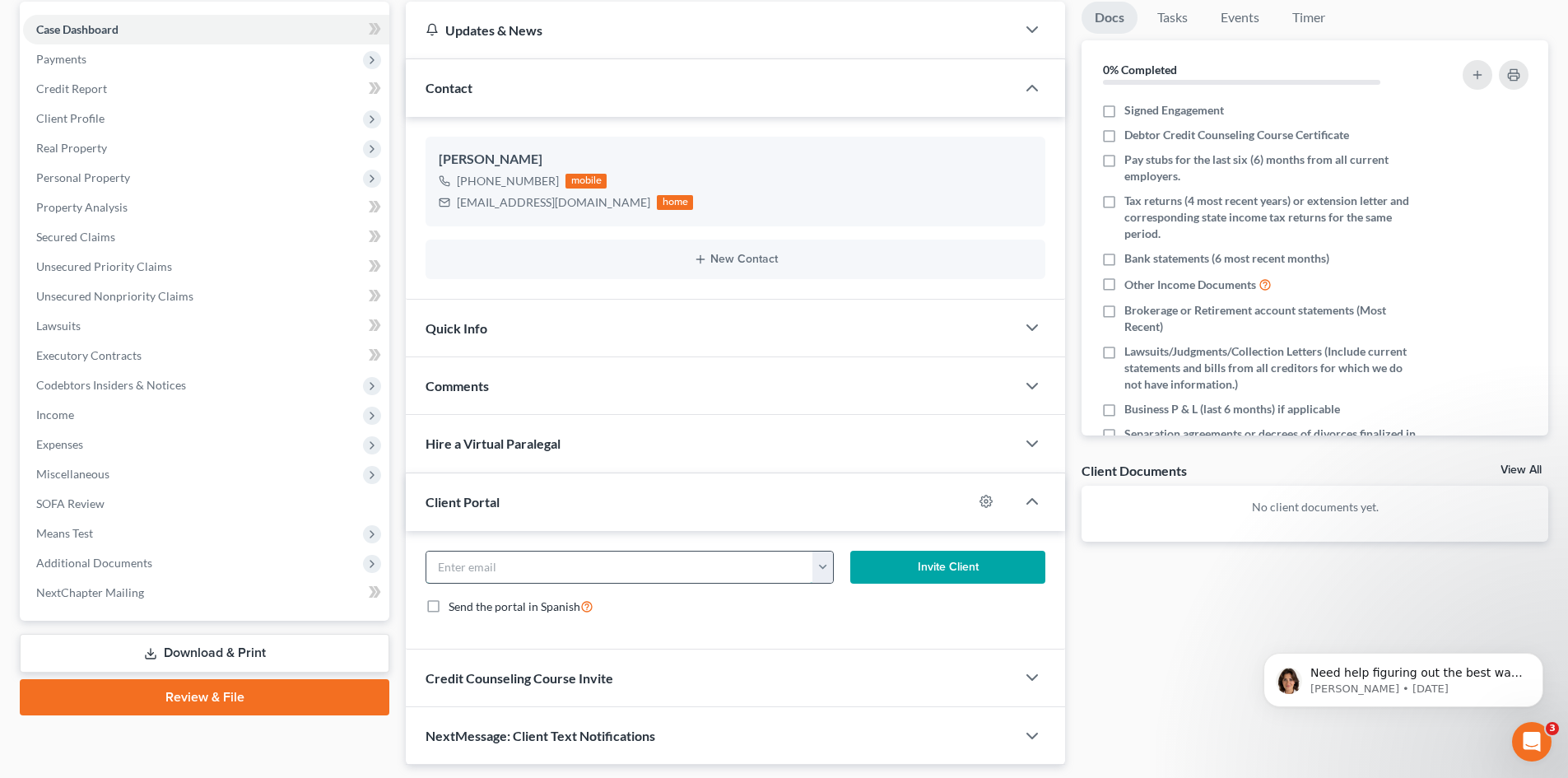
click at [500, 560] on input "email" at bounding box center [620, 567] width 387 height 32
paste input "[EMAIL_ADDRESS][DOMAIN_NAME]"
type input "[EMAIL_ADDRESS][DOMAIN_NAME]"
click at [939, 560] on button "Invite Client" at bounding box center [948, 567] width 196 height 33
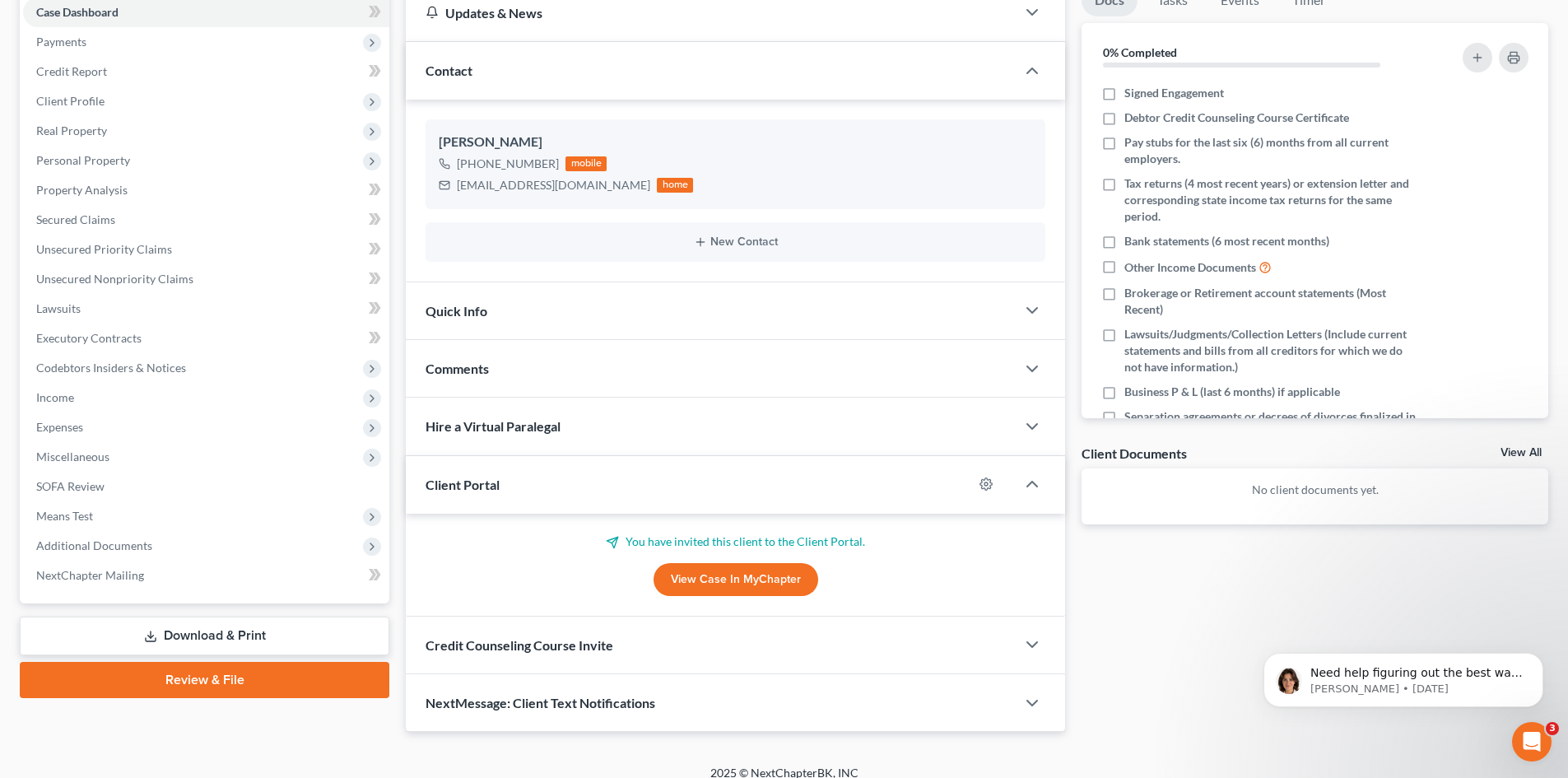
scroll to position [191, 0]
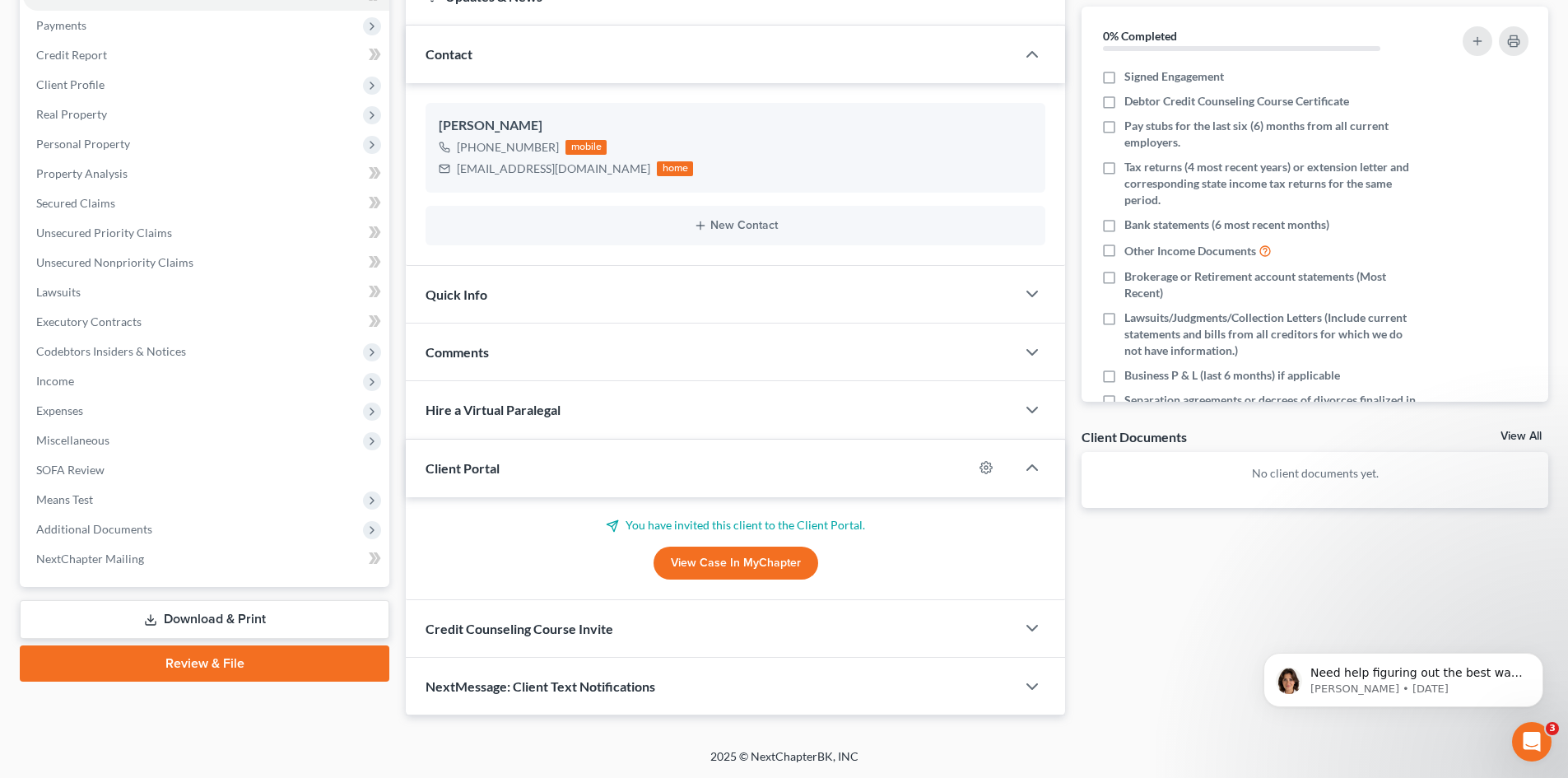
click at [553, 629] on span "Credit Counseling Course Invite" at bounding box center [520, 628] width 188 height 16
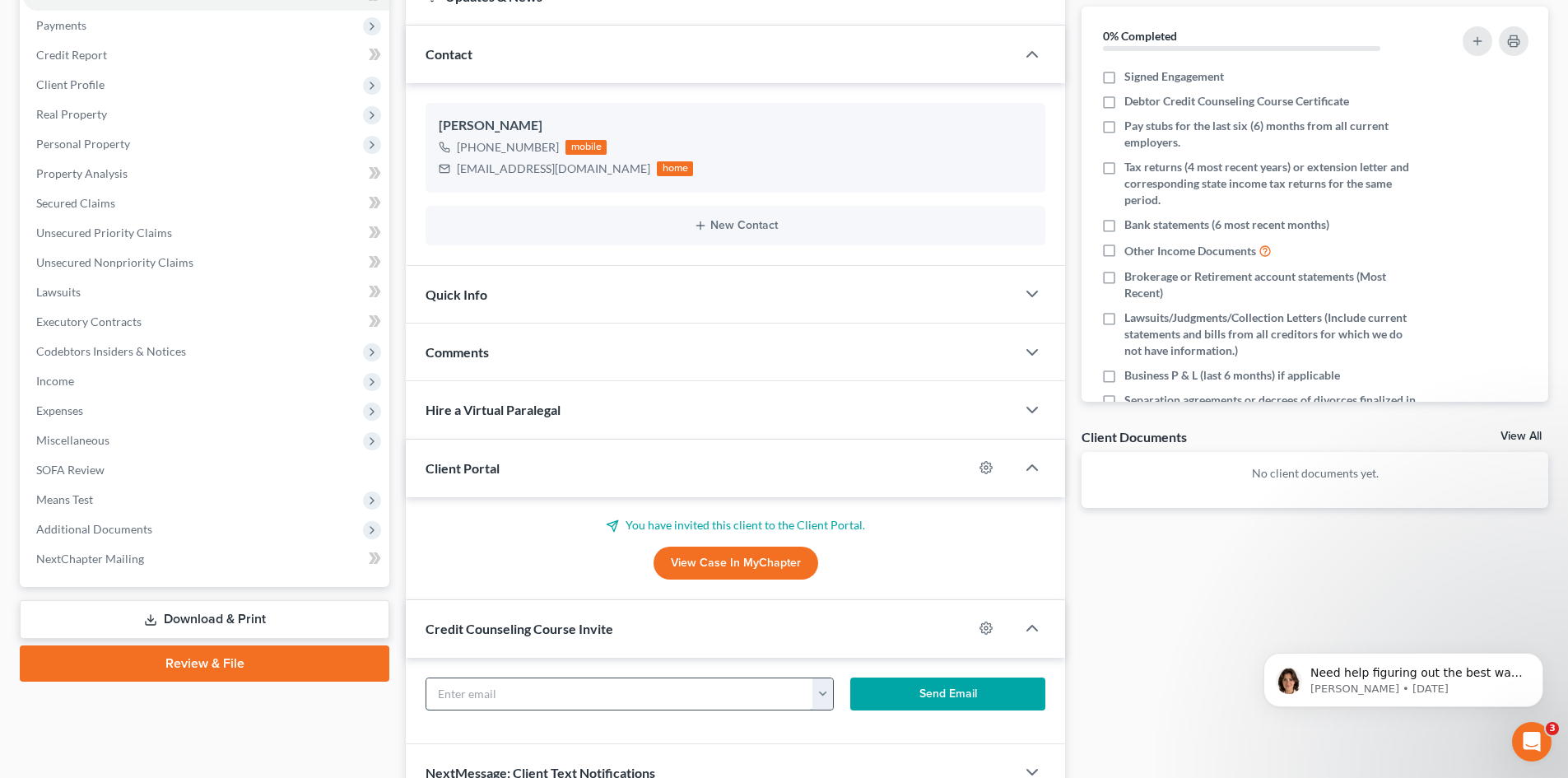
click at [531, 693] on input "text" at bounding box center [620, 694] width 387 height 32
paste input "[EMAIL_ADDRESS][DOMAIN_NAME]"
type input "[EMAIL_ADDRESS][DOMAIN_NAME]"
click at [989, 690] on button "Send Email" at bounding box center [948, 693] width 196 height 33
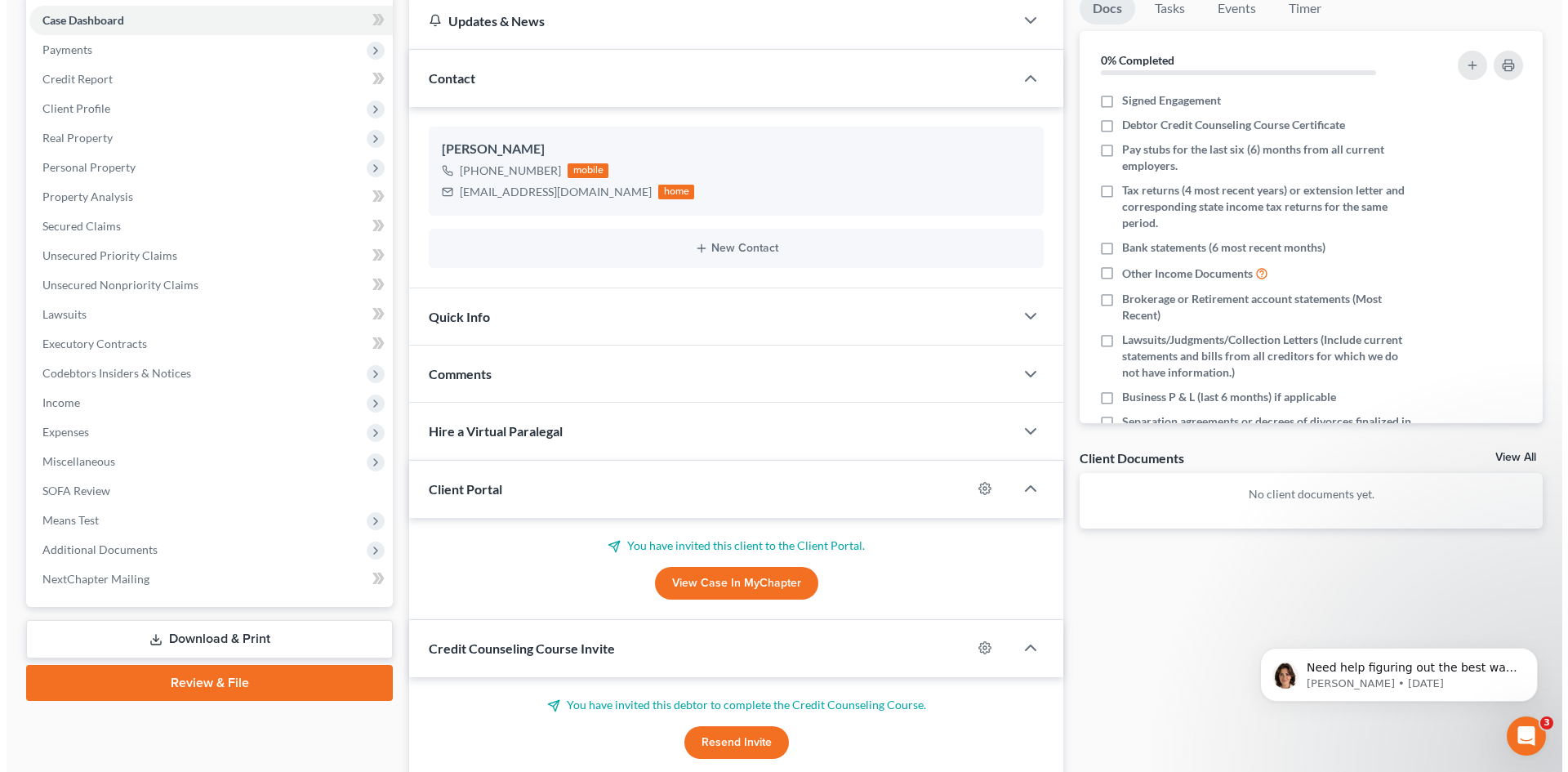
scroll to position [0, 0]
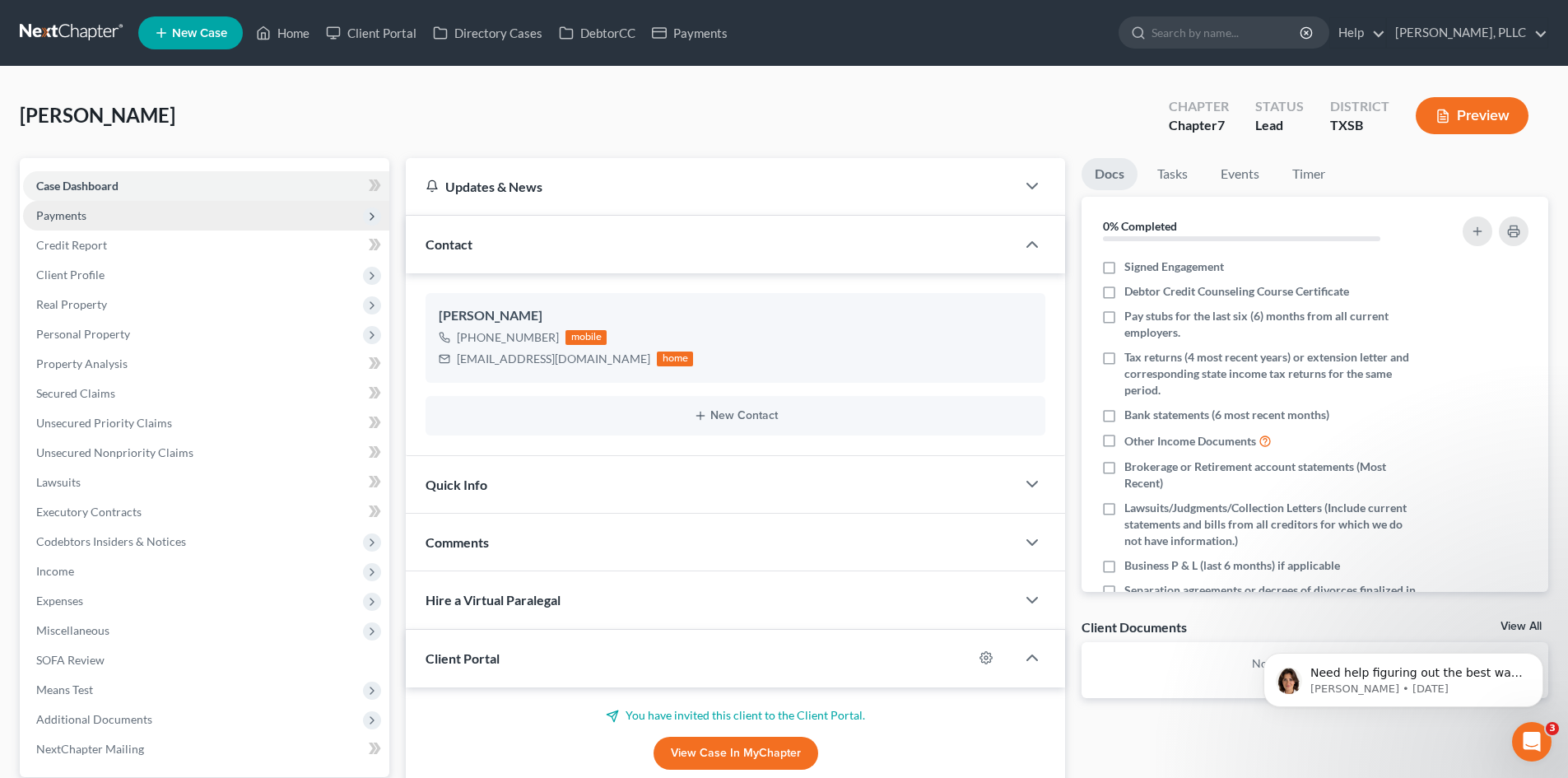
click at [105, 218] on span "Payments" at bounding box center [206, 216] width 366 height 30
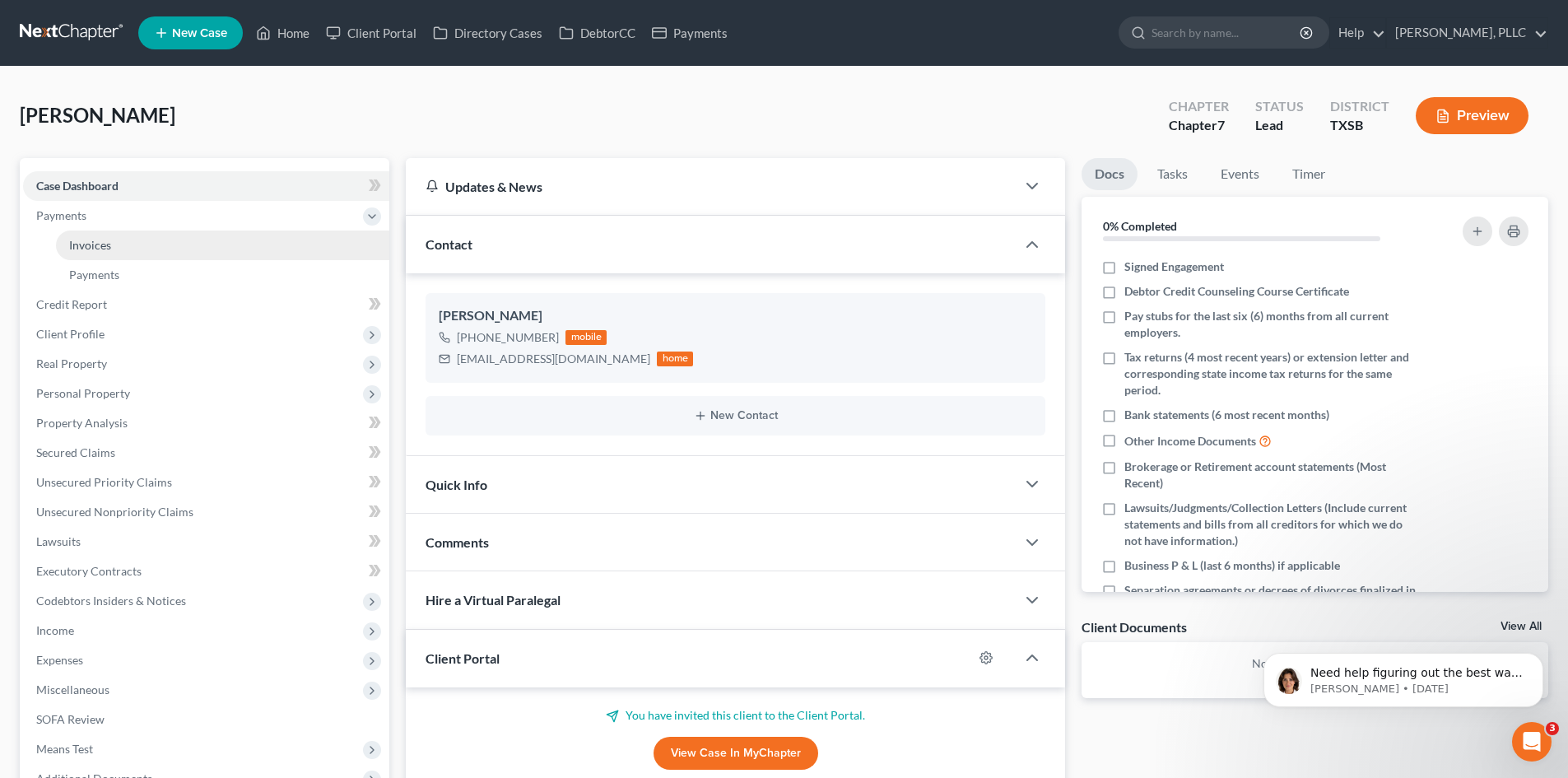
click at [101, 242] on span "Invoices" at bounding box center [89, 244] width 42 height 14
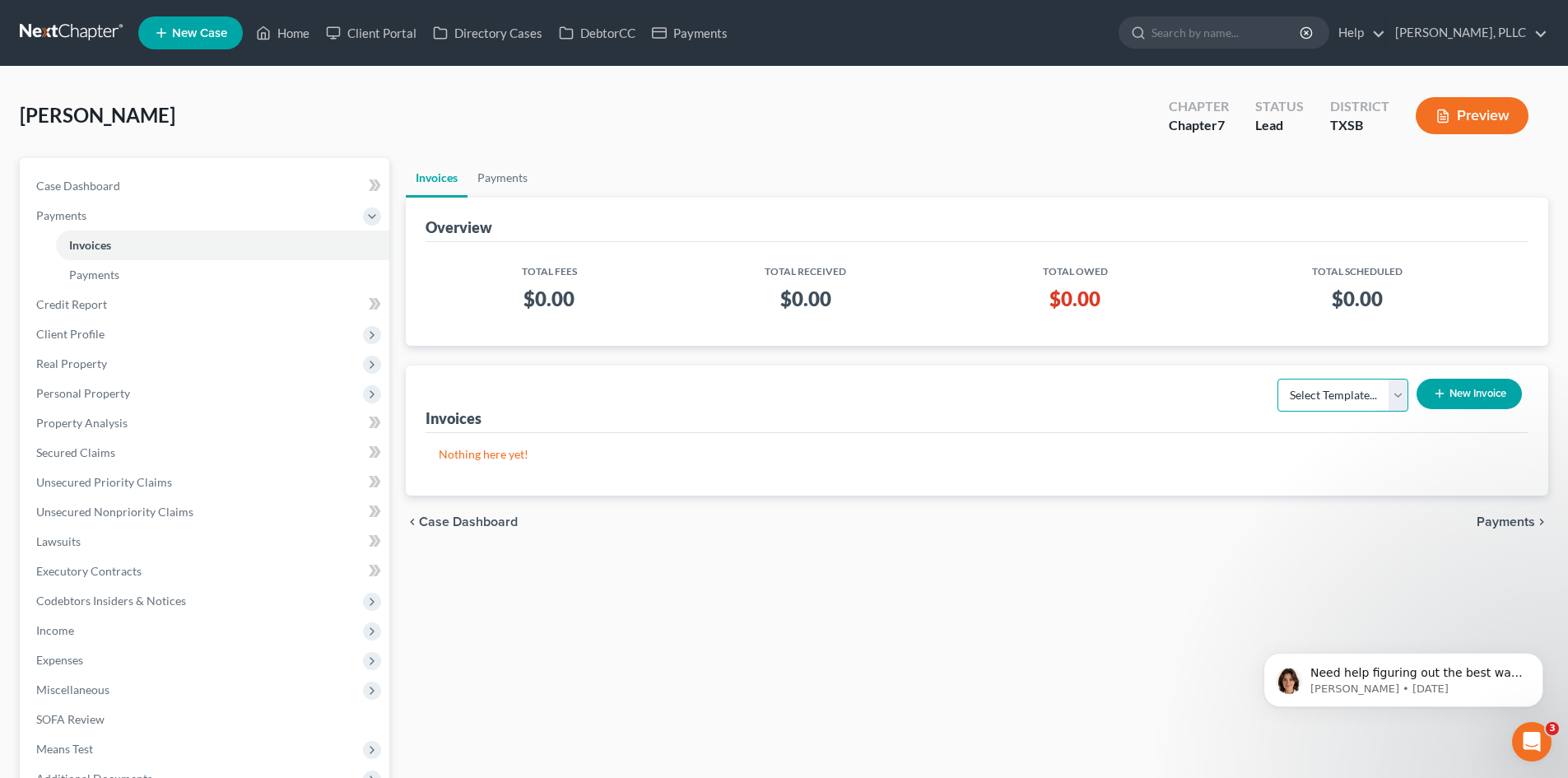
click at [1394, 393] on select "Select Template... Invoice" at bounding box center [1343, 394] width 131 height 33
select select "0"
click at [1278, 378] on select "Select Template... Invoice" at bounding box center [1343, 394] width 131 height 33
click at [1447, 391] on button "New Invoice" at bounding box center [1469, 393] width 105 height 31
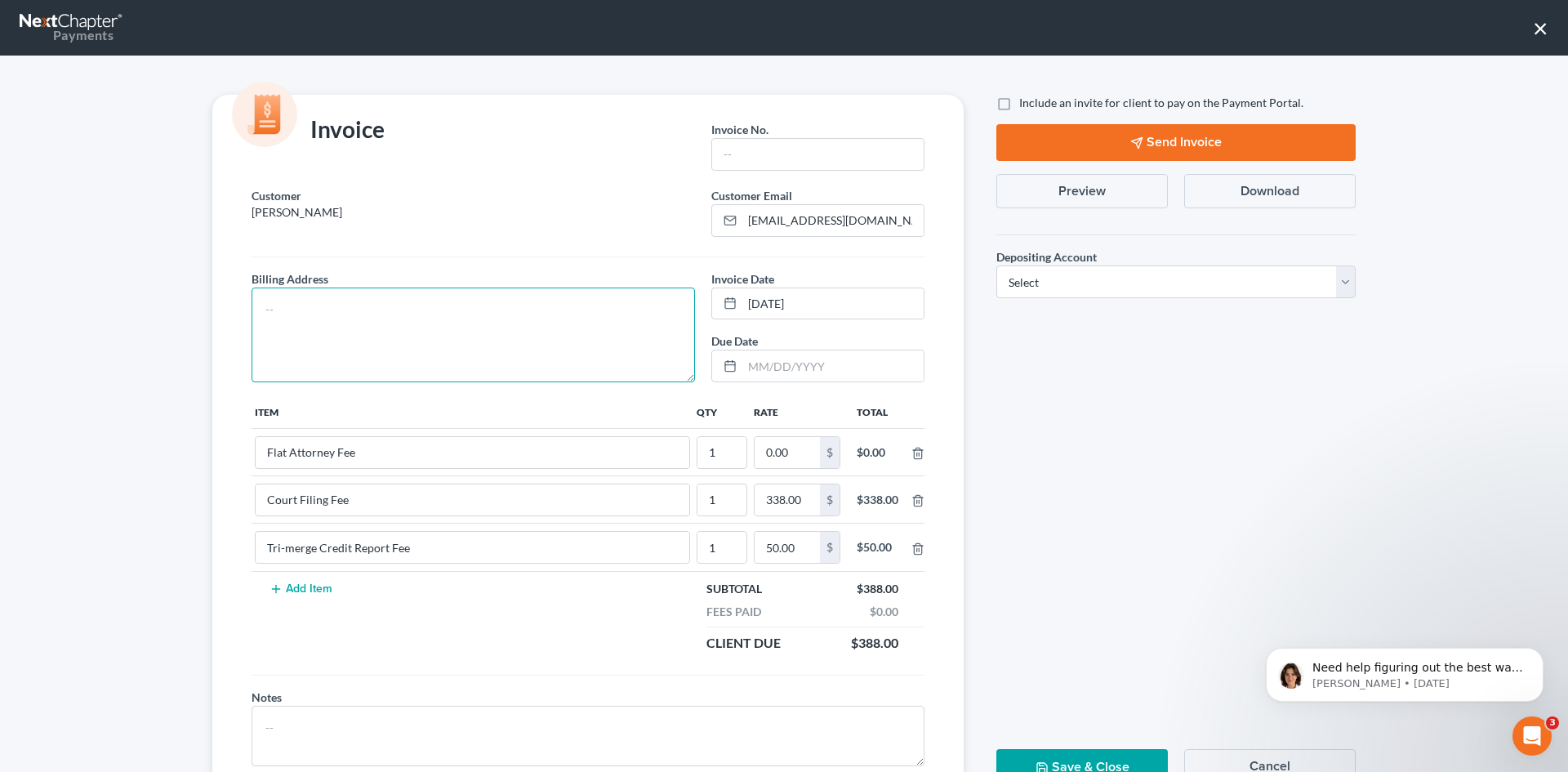
click at [356, 311] on textarea at bounding box center [473, 335] width 444 height 95
type textarea "TBD"
click at [823, 148] on input "text" at bounding box center [817, 155] width 211 height 31
type input "s"
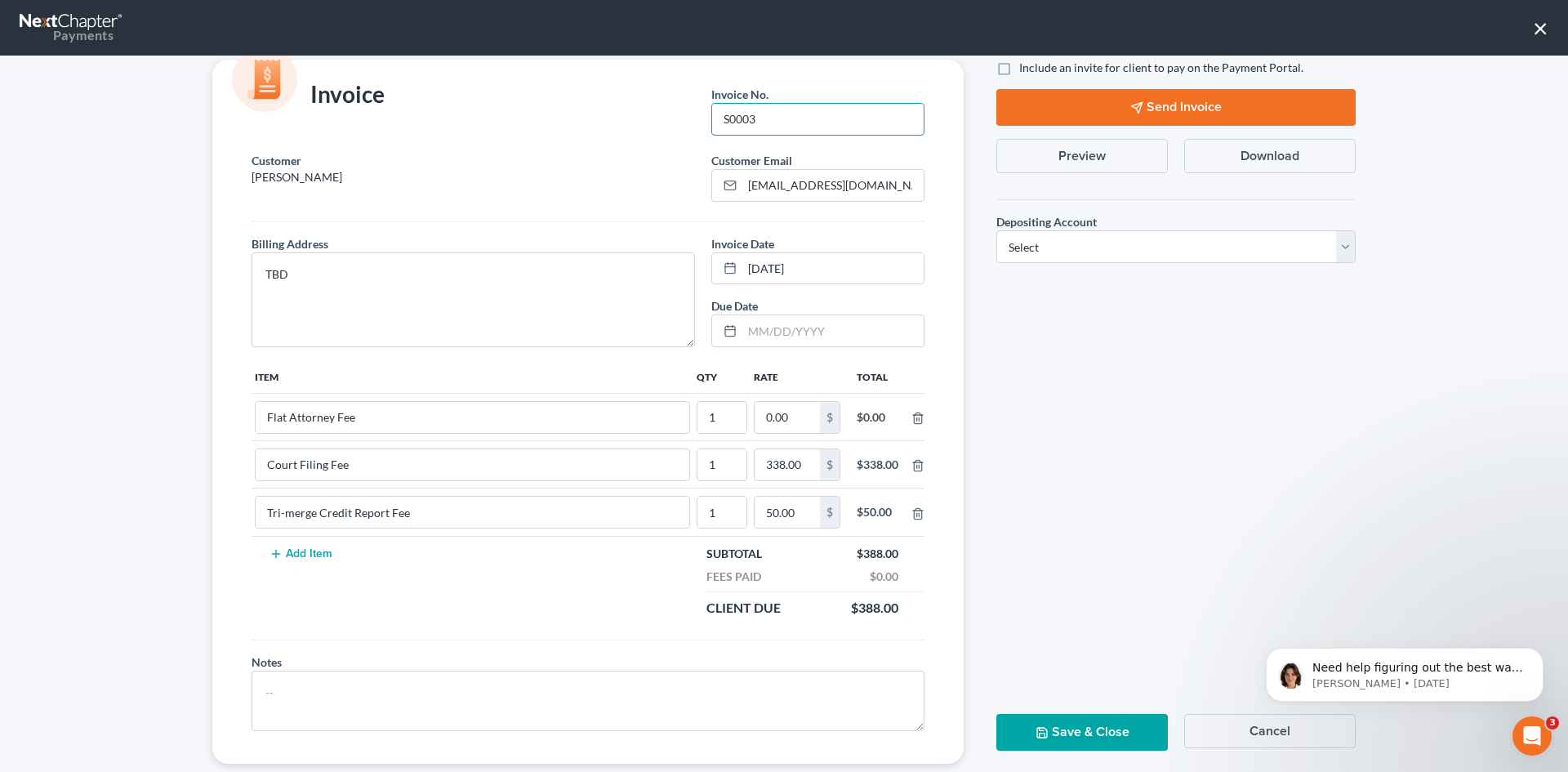
scroll to position [66, 0]
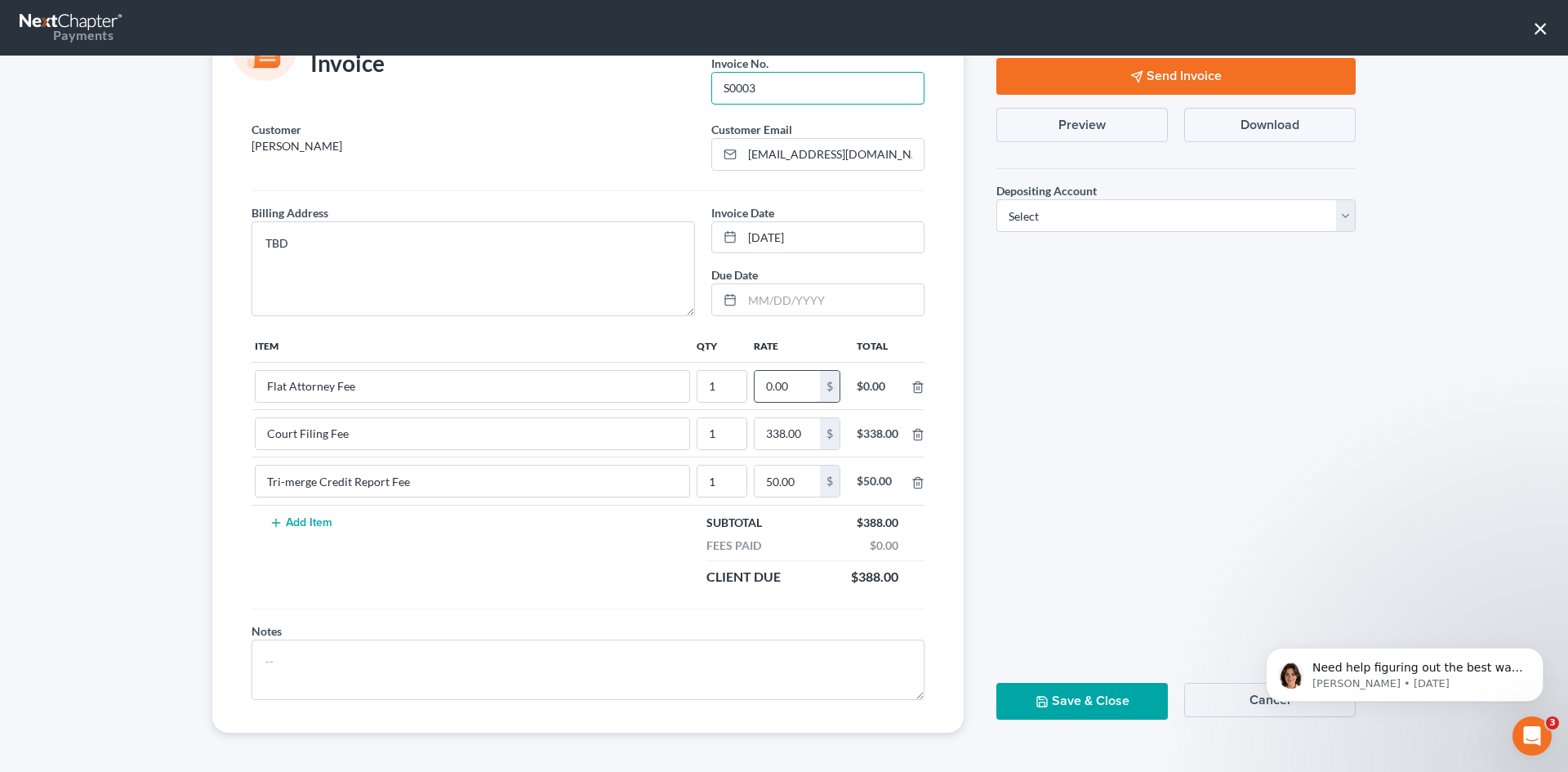
type input "S0003"
click at [781, 386] on input "0.00" at bounding box center [787, 386] width 65 height 31
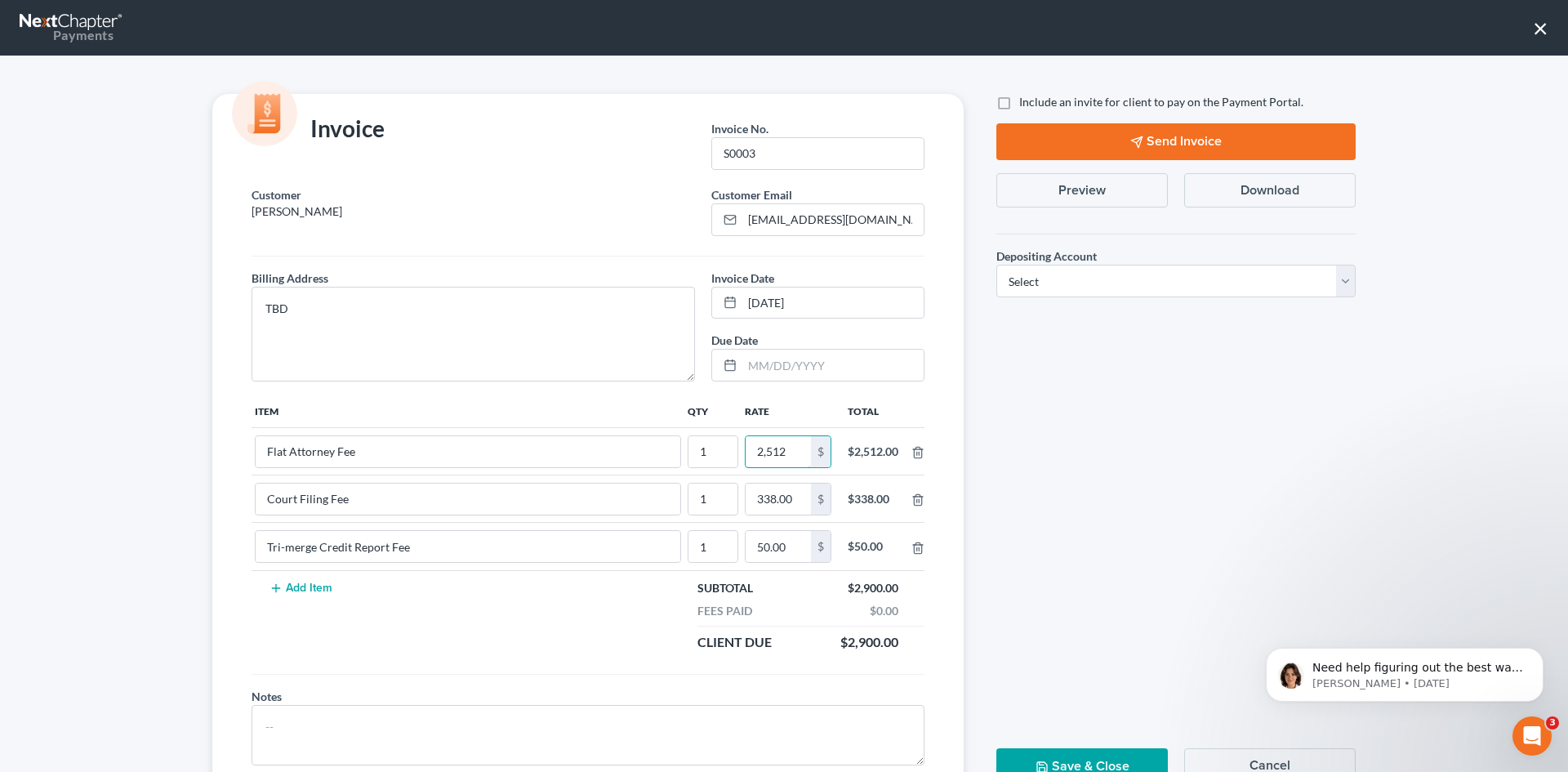
scroll to position [0, 0]
type input "2,512"
click at [1019, 108] on label "Include an invite for client to pay on the Payment Portal." at bounding box center [1161, 103] width 284 height 17
click at [1026, 105] on input "Include an invite for client to pay on the Payment Portal." at bounding box center [1031, 101] width 11 height 11
checkbox input "true"
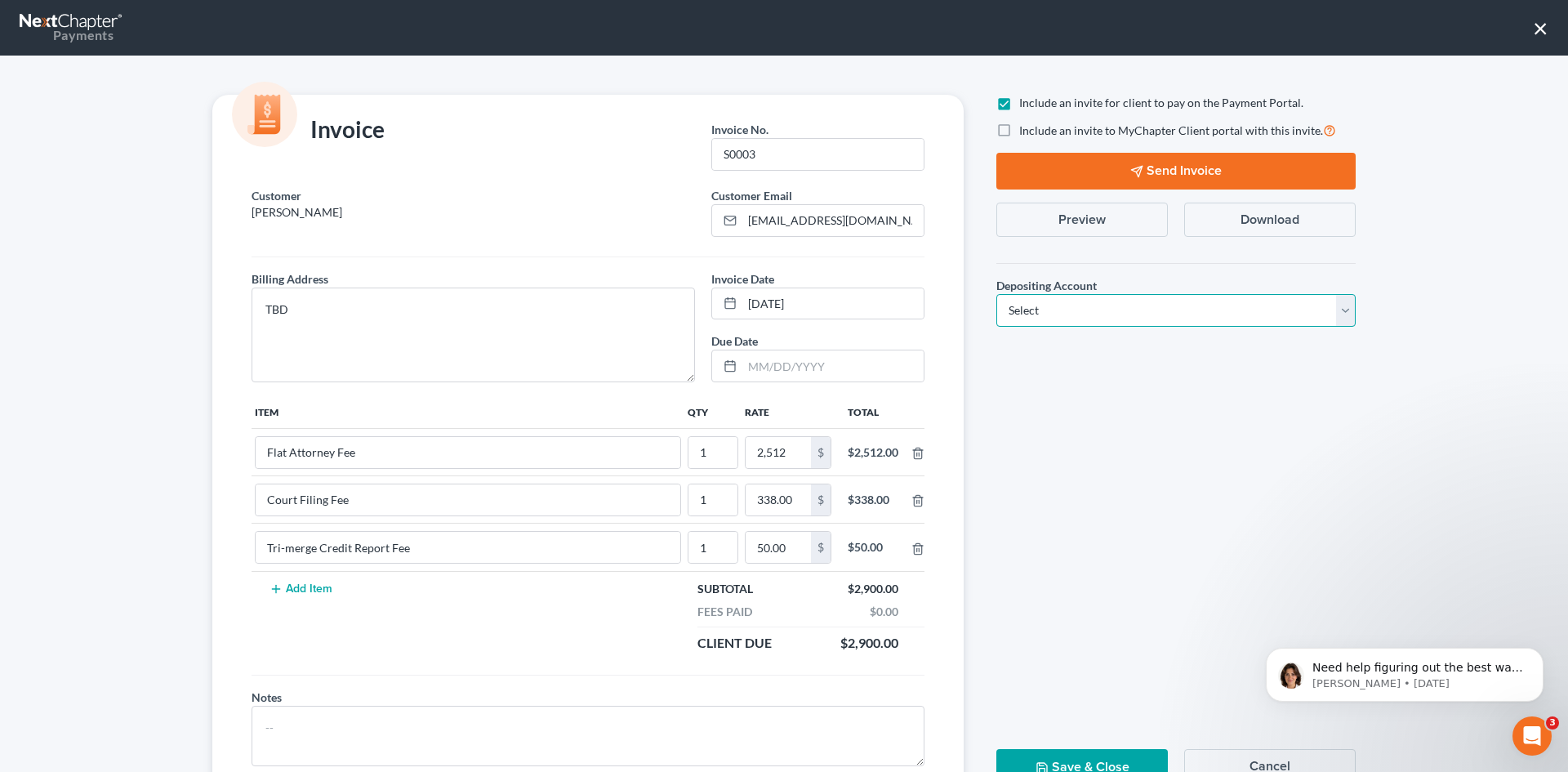
click at [1153, 300] on select "Select Operation Trust" at bounding box center [1177, 310] width 360 height 32
select select "1"
click at [997, 294] on select "Select Operation Trust" at bounding box center [1177, 310] width 360 height 32
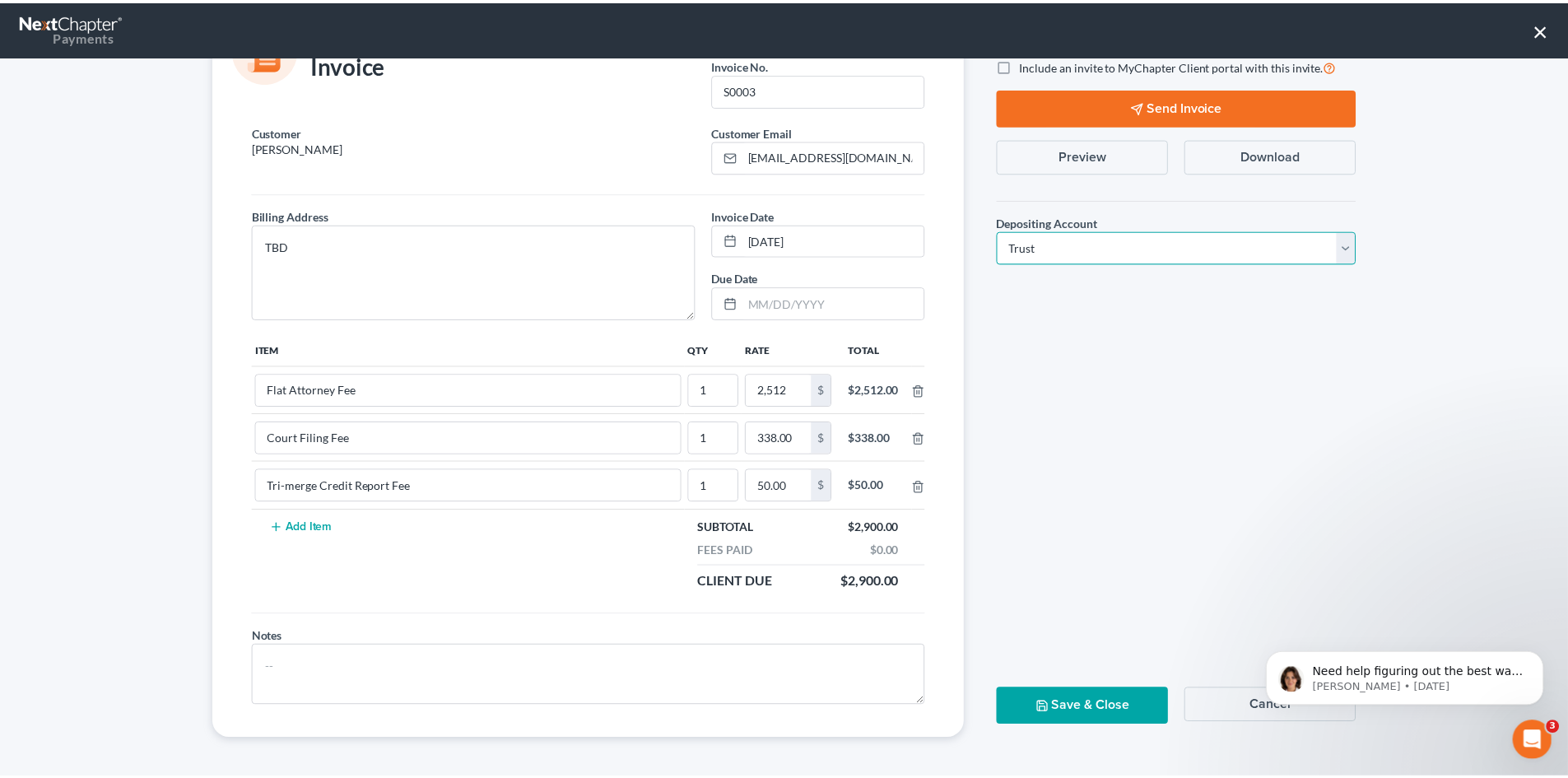
scroll to position [67, 0]
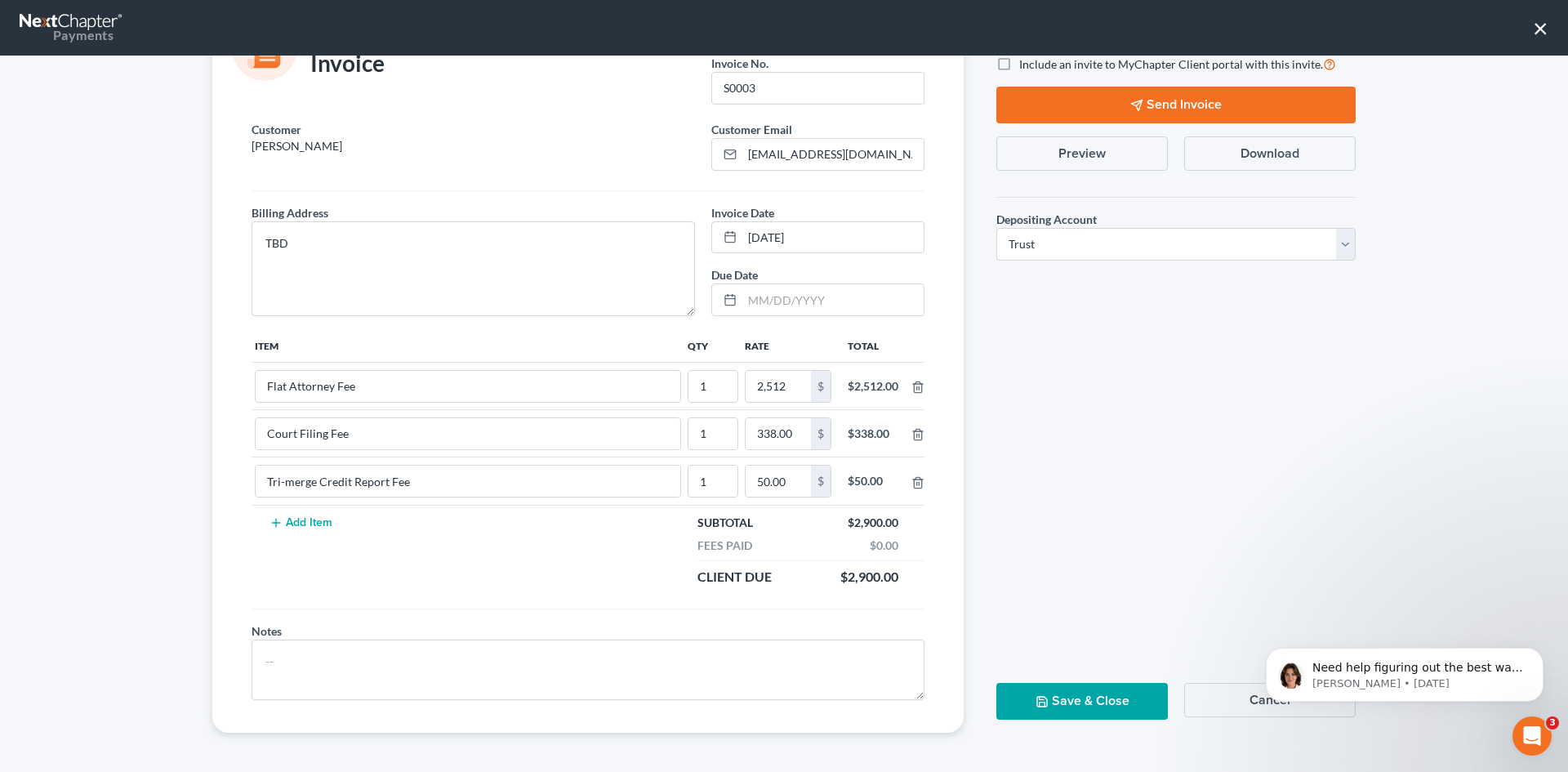
click at [1206, 105] on button "Send Invoice" at bounding box center [1177, 105] width 360 height 37
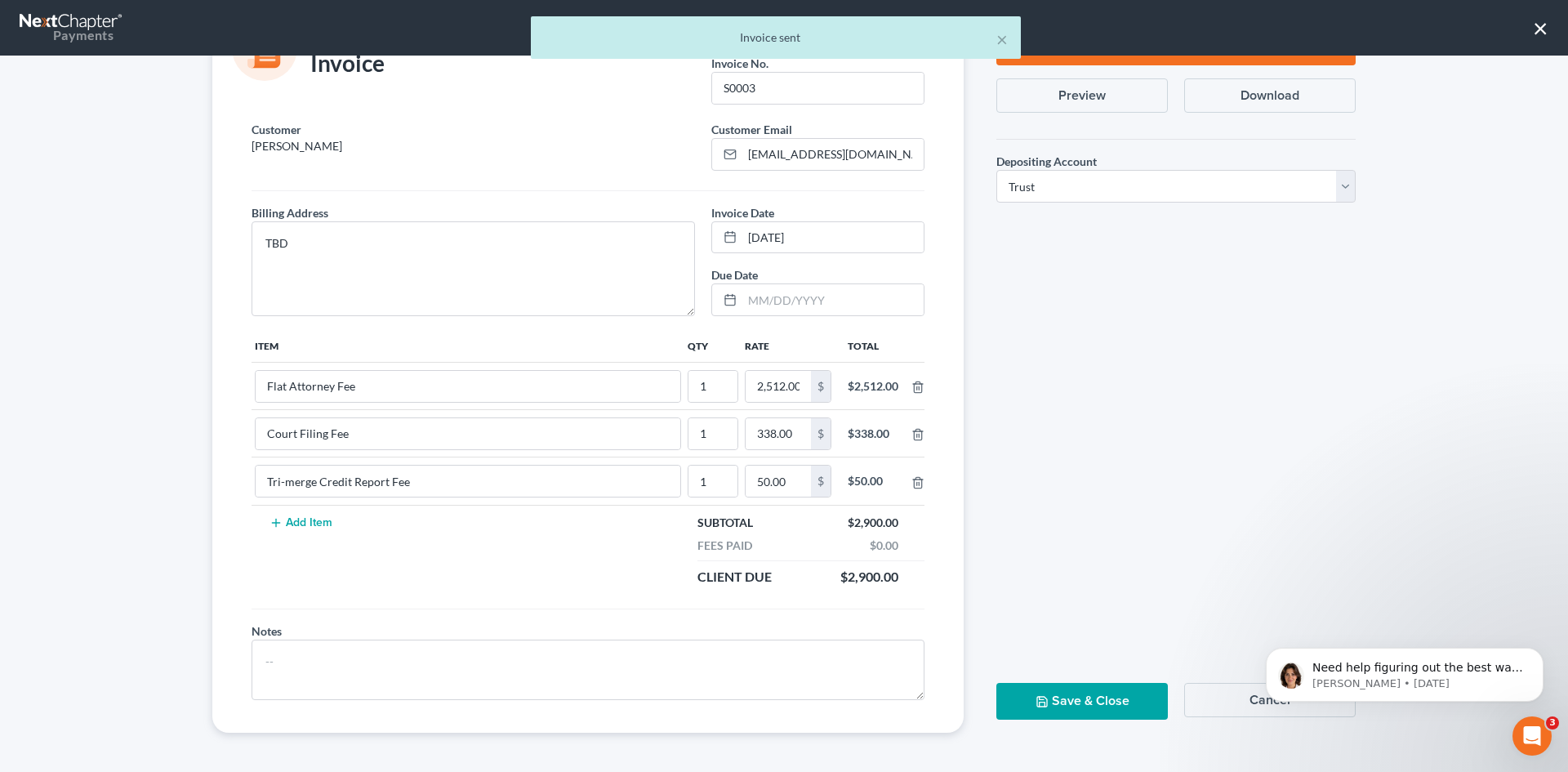
click at [1096, 696] on button "Save & Close" at bounding box center [1083, 701] width 172 height 37
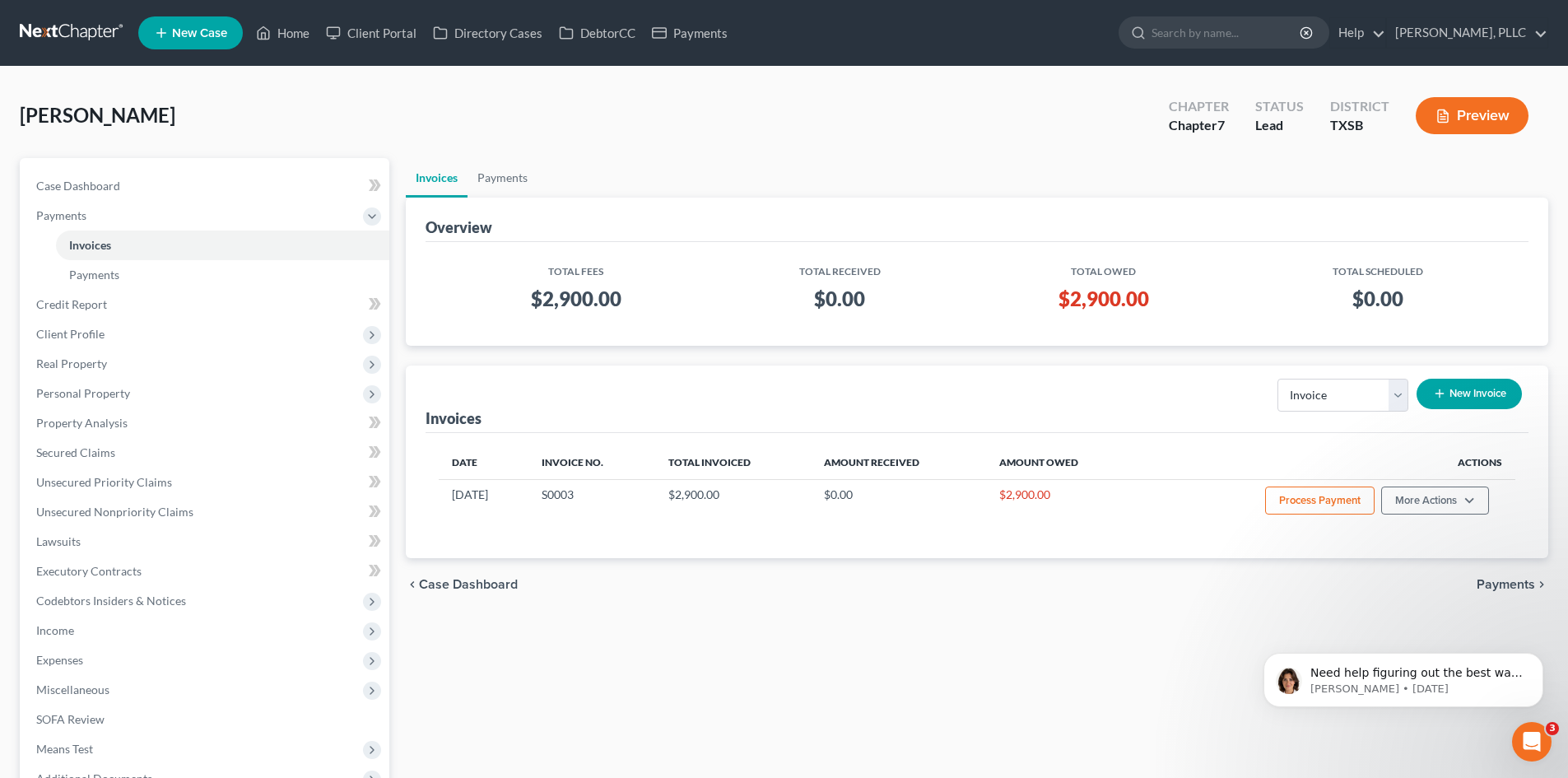
click at [206, 33] on span "New Case" at bounding box center [199, 33] width 55 height 12
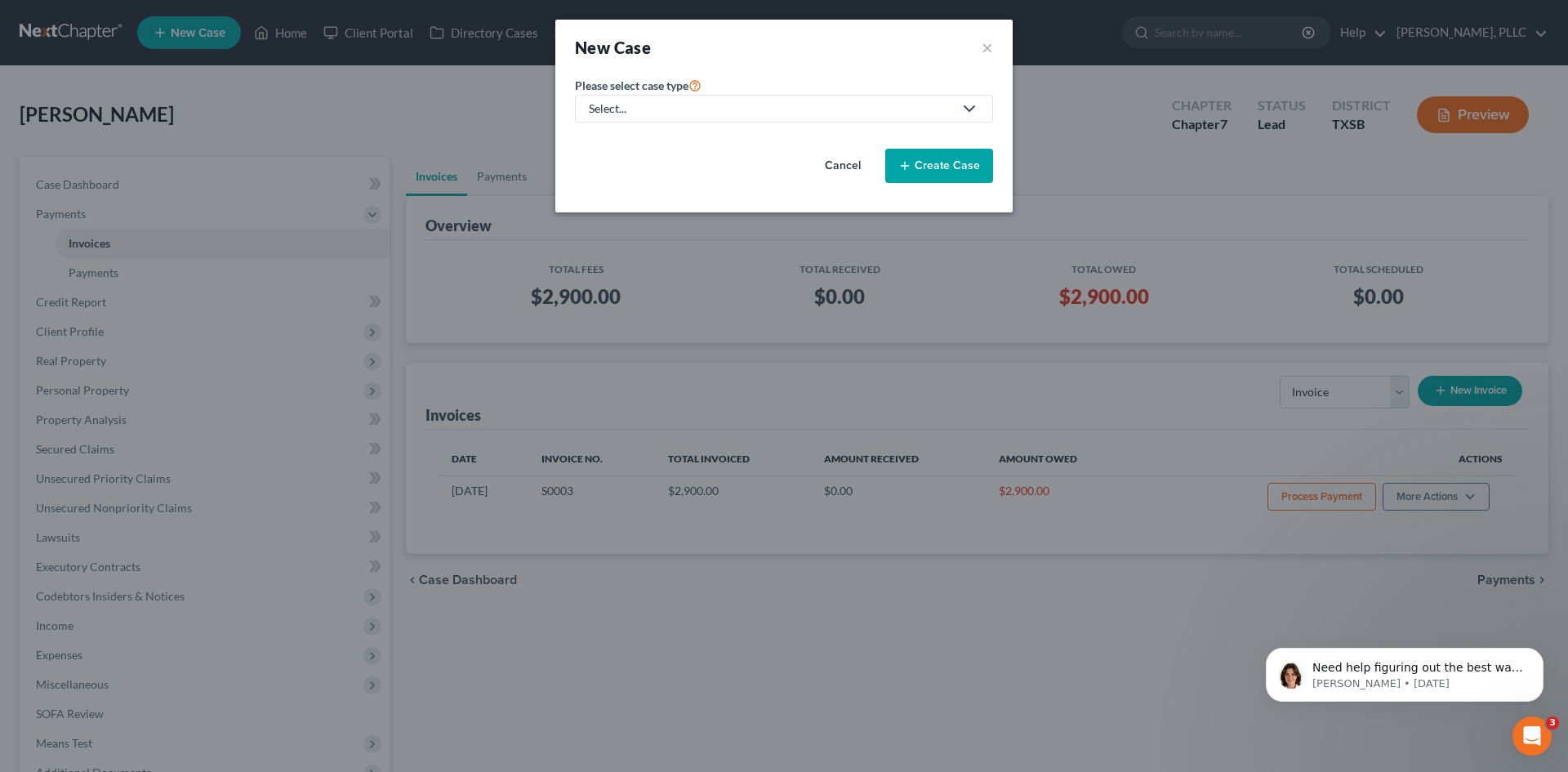
click at [625, 111] on div "Select..." at bounding box center [771, 109] width 364 height 17
click at [641, 140] on div "Bankruptcy" at bounding box center [657, 141] width 133 height 17
select select "78"
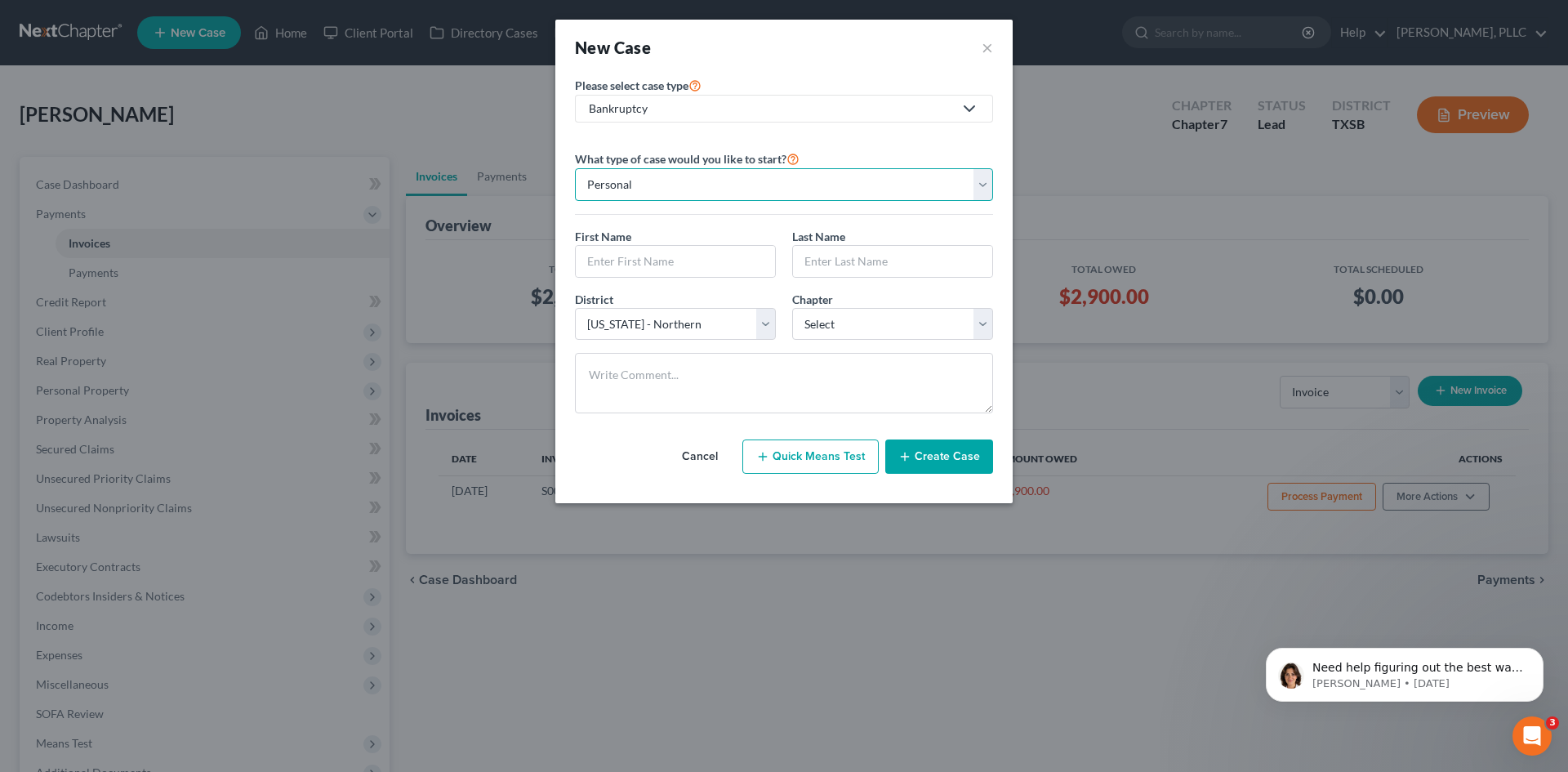
click at [751, 184] on select "Personal Business" at bounding box center [784, 184] width 418 height 32
click at [576, 168] on select "Personal Business" at bounding box center [784, 184] width 418 height 32
click at [675, 260] on input "text" at bounding box center [675, 262] width 199 height 31
type input "Kiara"
click at [882, 255] on input "text" at bounding box center [893, 262] width 199 height 31
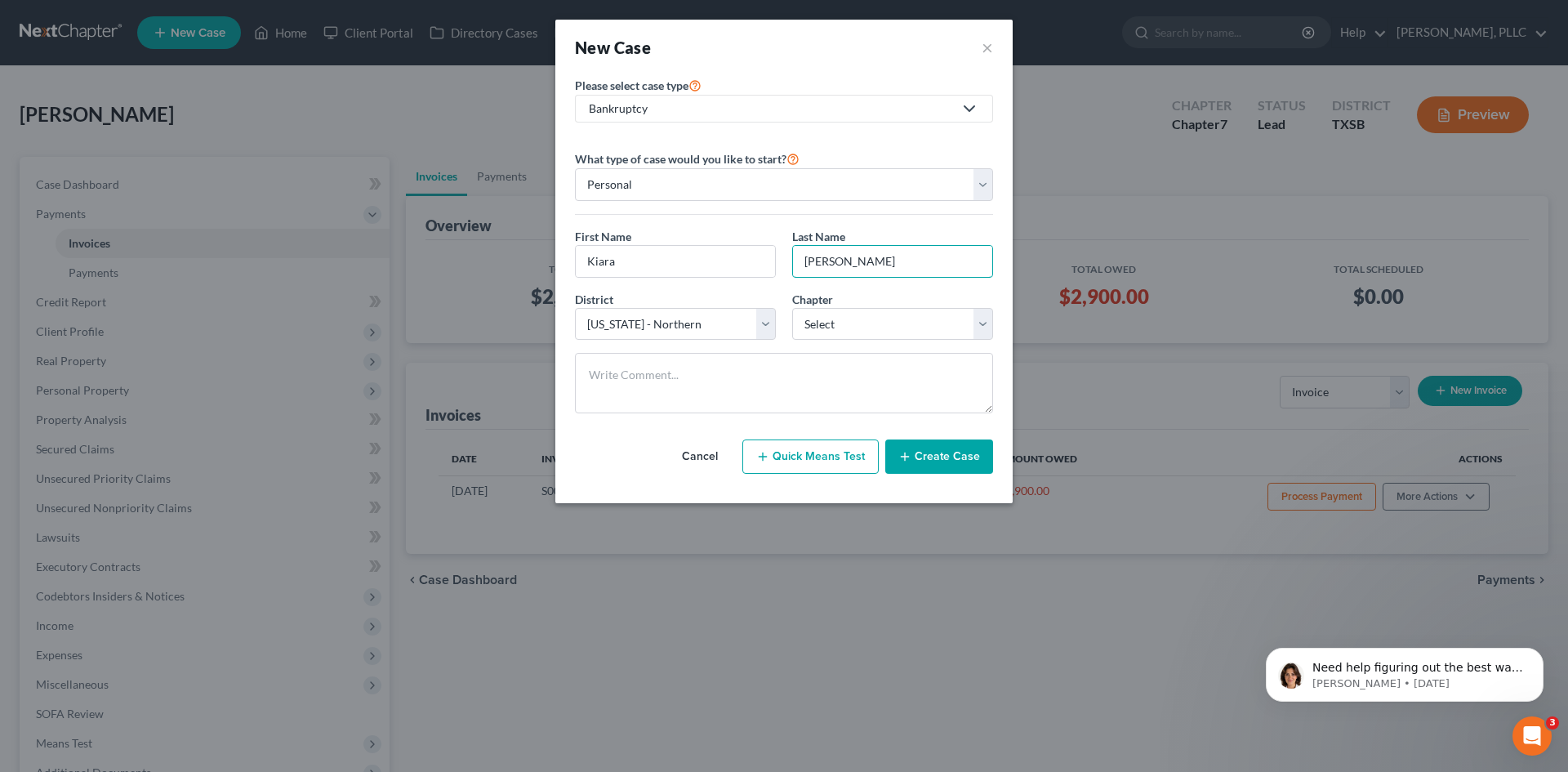
type input "[PERSON_NAME]"
click at [847, 323] on select "Select 7 11 12 13" at bounding box center [893, 324] width 201 height 32
select select "0"
click at [792, 308] on select "Select 7 11 12 13" at bounding box center [893, 324] width 201 height 32
click at [933, 459] on button "Create Case" at bounding box center [939, 456] width 108 height 34
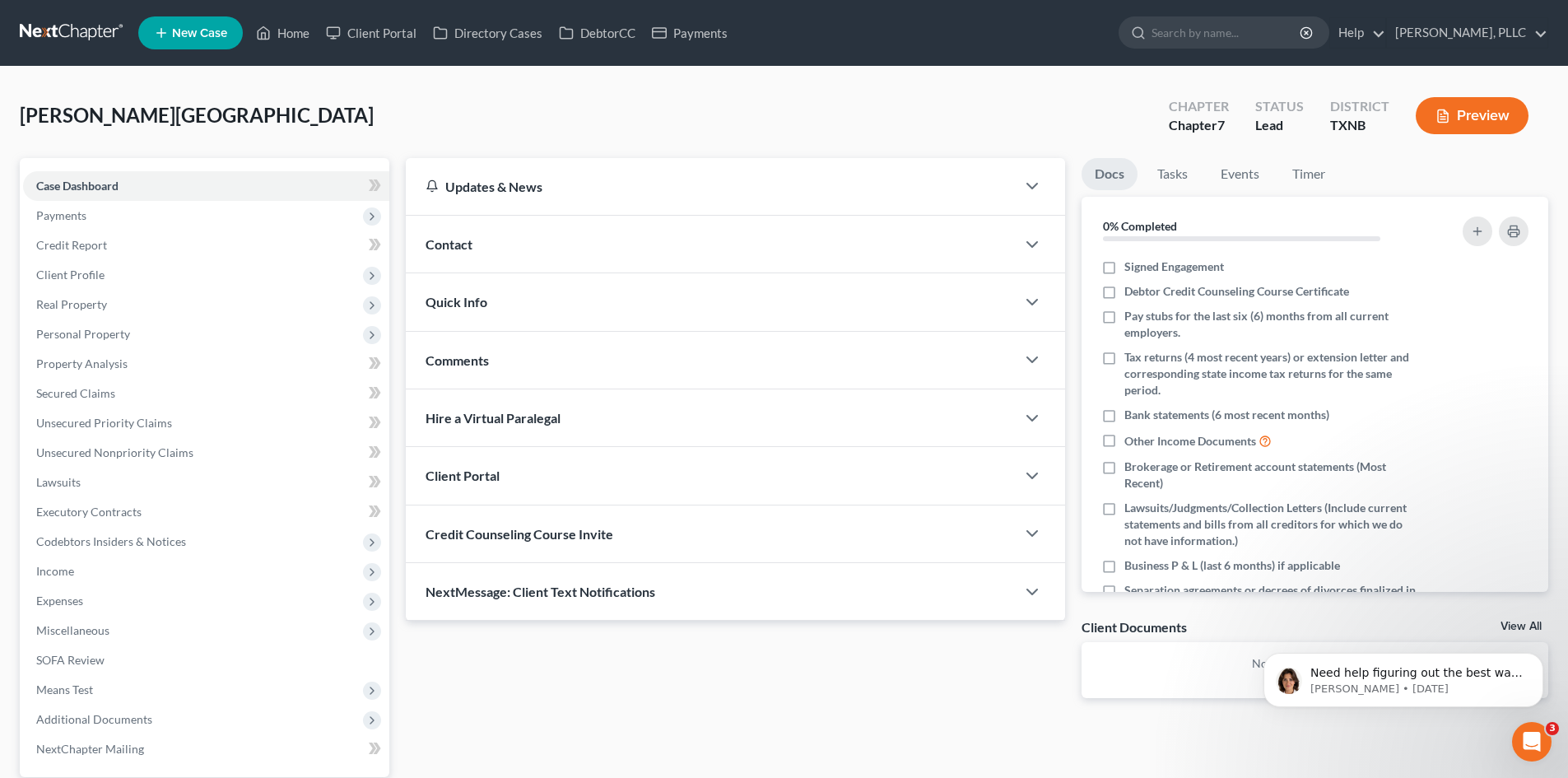
click at [543, 219] on div "Contact" at bounding box center [711, 244] width 610 height 57
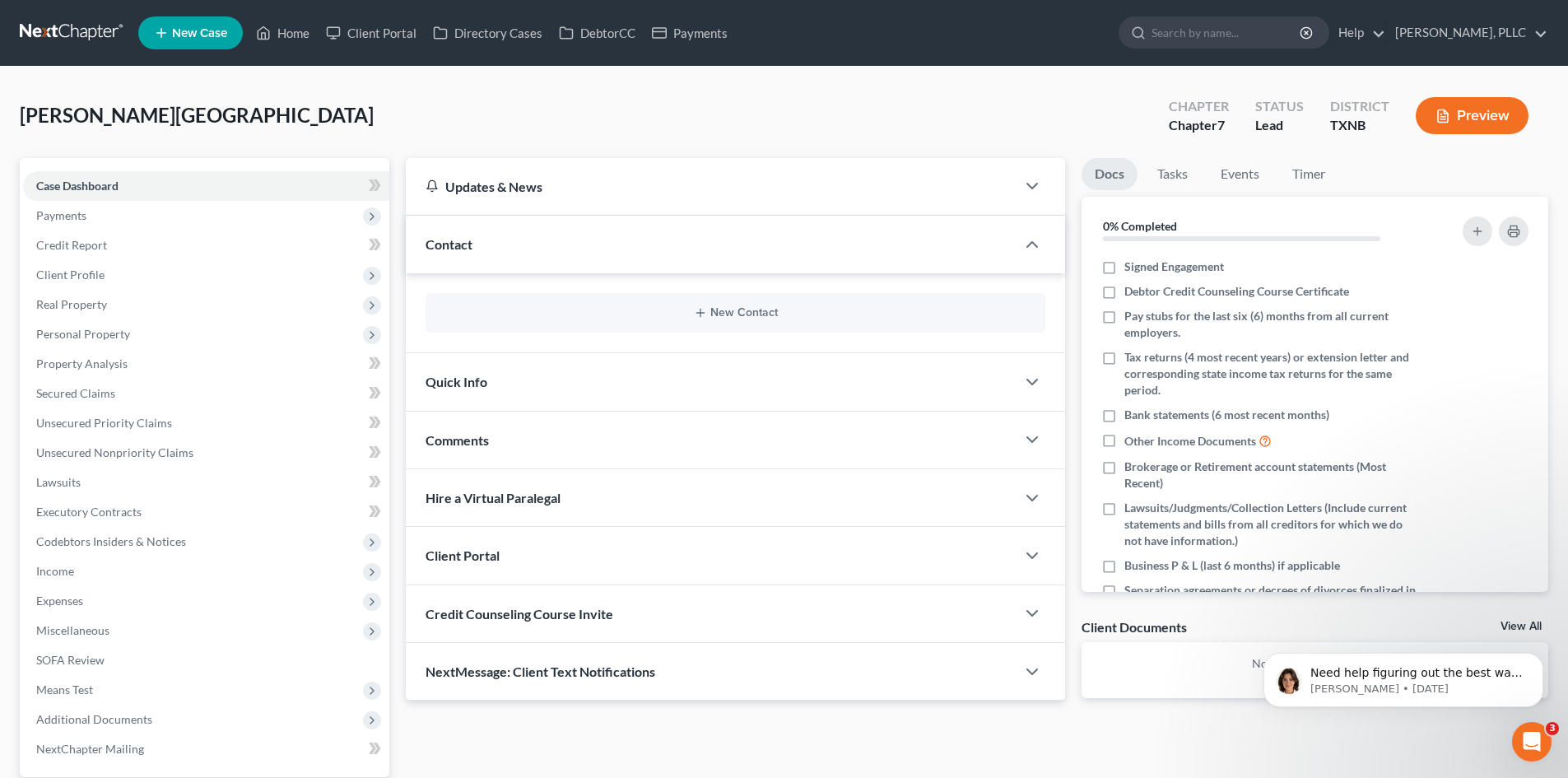
click at [654, 321] on div "New Contact" at bounding box center [735, 312] width 620 height 40
click at [723, 311] on button "New Contact" at bounding box center [735, 312] width 594 height 13
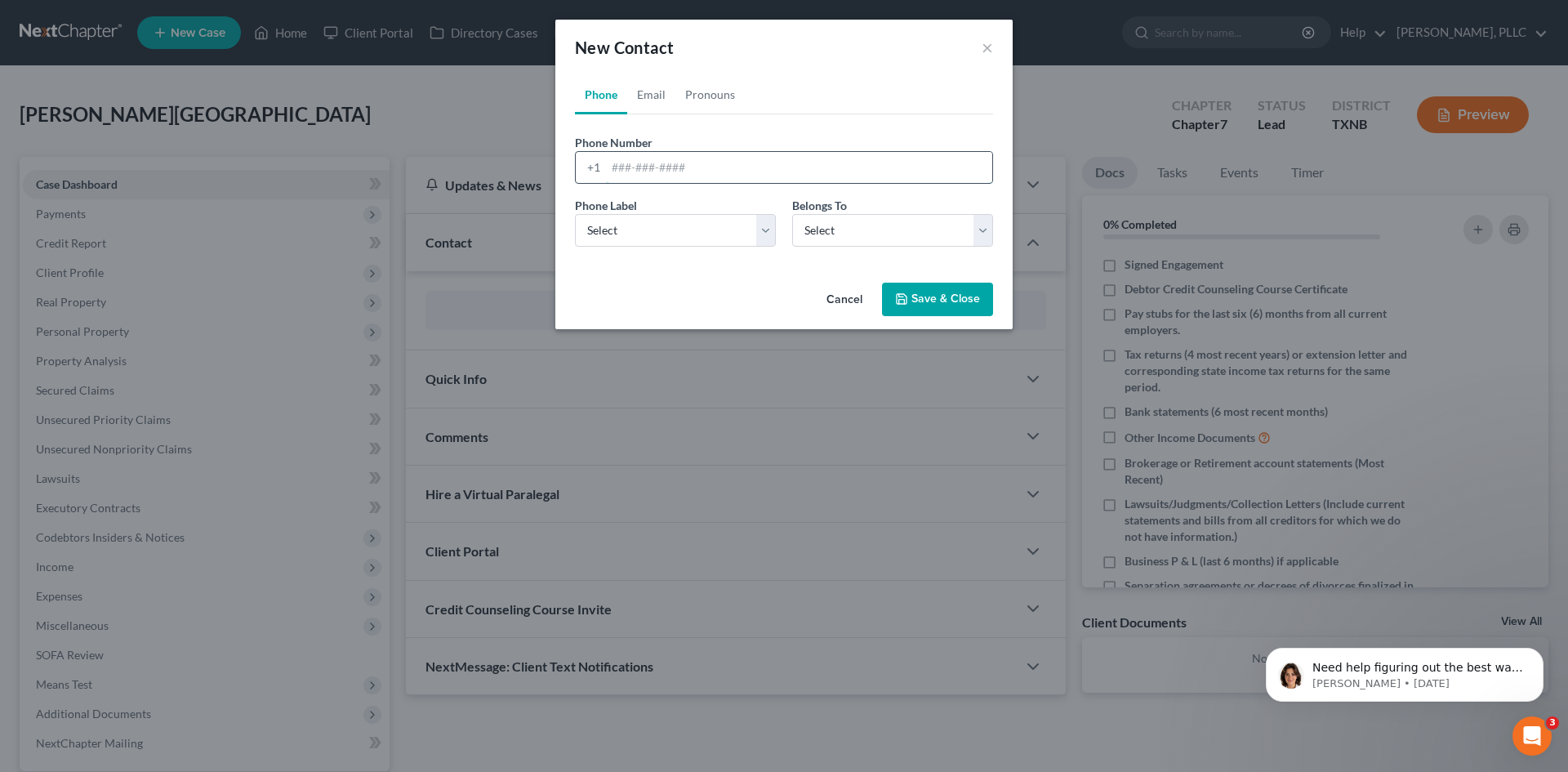
click at [666, 172] on input "tel" at bounding box center [799, 168] width 386 height 31
type input "6824268278"
click at [674, 232] on select "Select Mobile Home Work Other" at bounding box center [676, 230] width 201 height 32
select select "0"
click at [576, 214] on select "Select Mobile Home Work Other" at bounding box center [676, 230] width 201 height 32
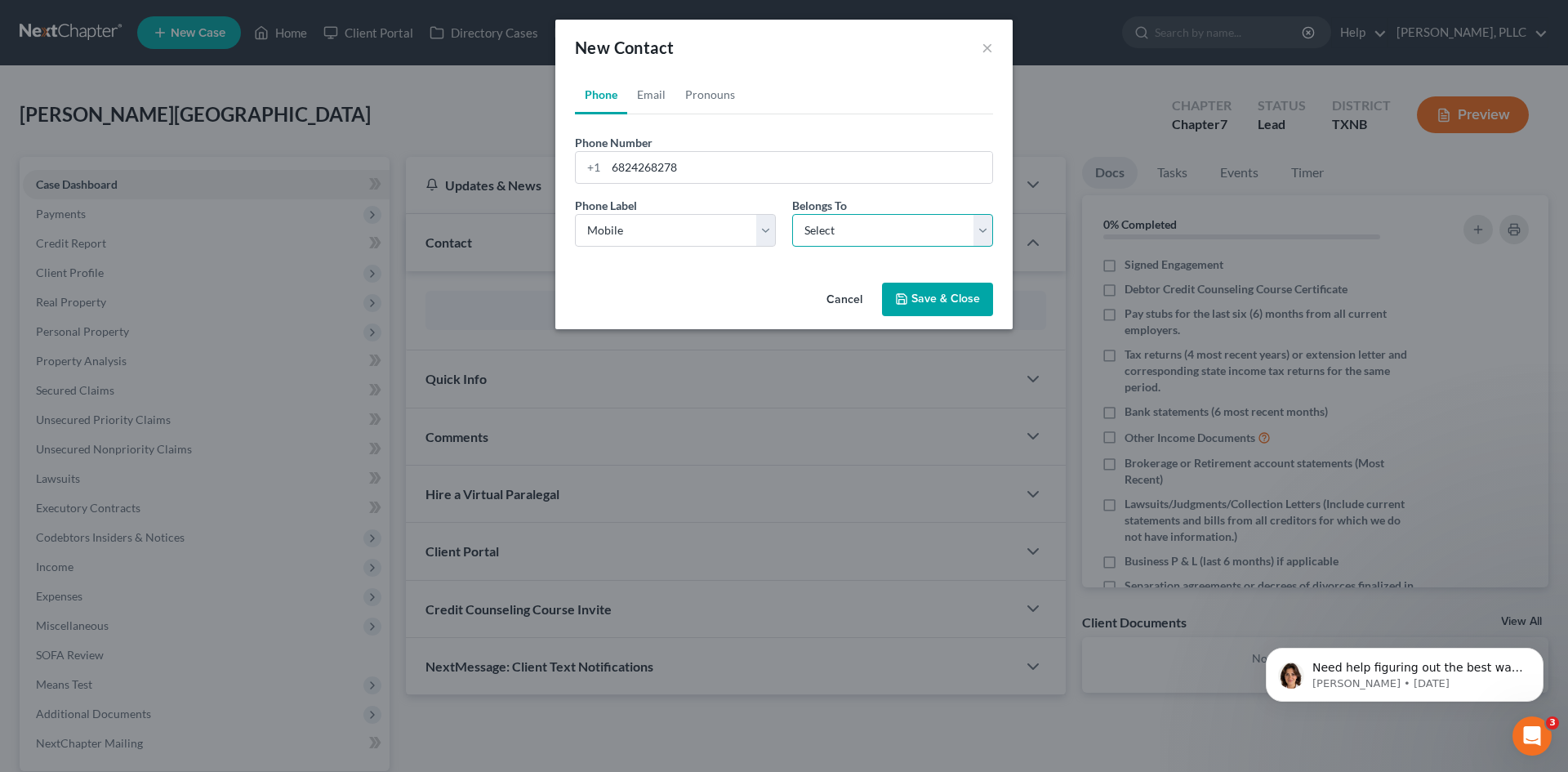
click at [828, 232] on select "Select Client Other" at bounding box center [893, 230] width 201 height 32
select select "0"
click at [792, 214] on select "Select Client Other" at bounding box center [893, 230] width 201 height 32
select select "0"
click at [649, 89] on link "Email" at bounding box center [651, 94] width 48 height 40
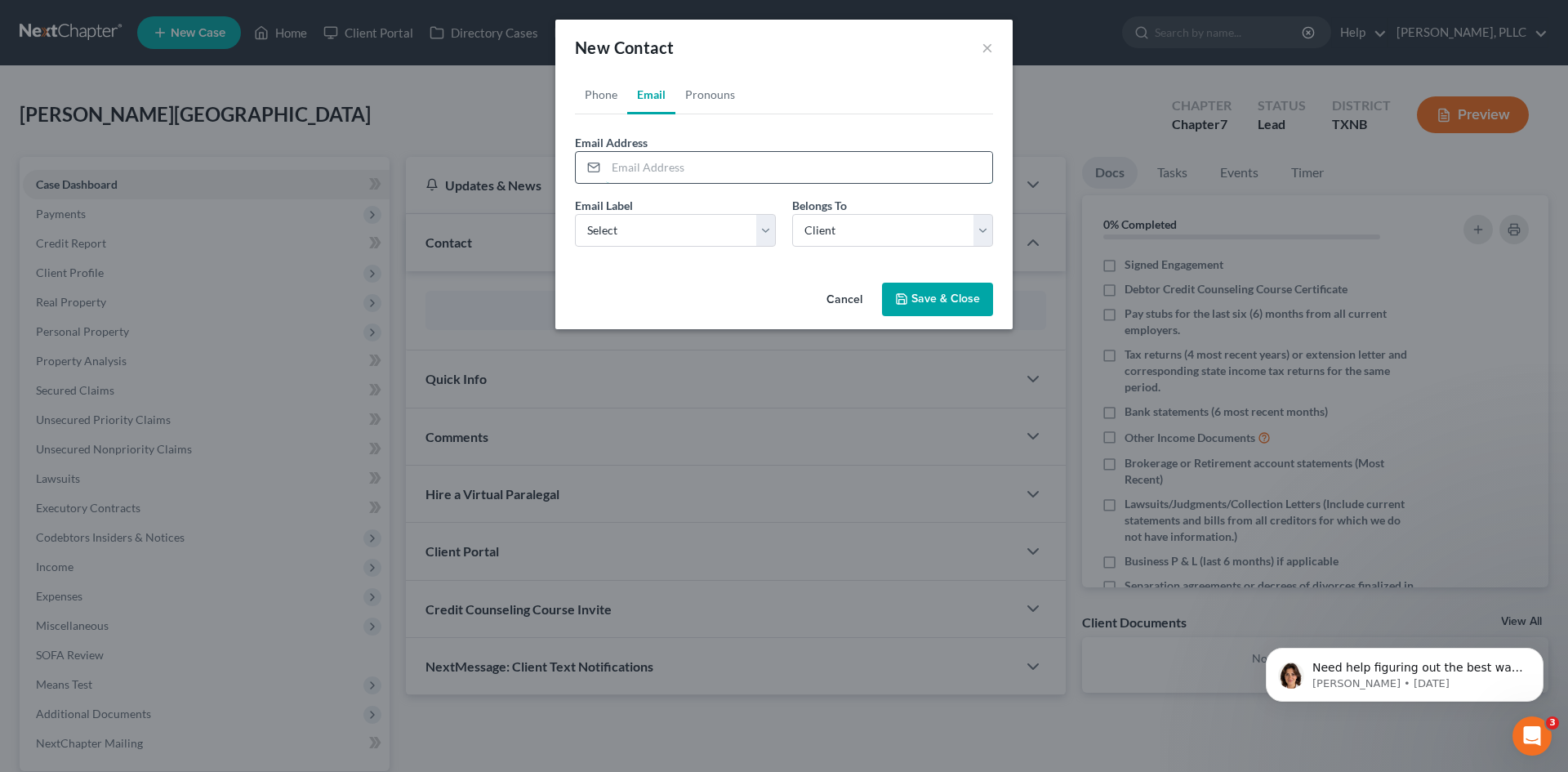
click at [660, 159] on input "email" at bounding box center [799, 168] width 386 height 31
type input "[EMAIL_ADDRESS][DOMAIN_NAME]"
click at [731, 232] on select "Select Home Work Other" at bounding box center [676, 230] width 201 height 32
select select "0"
click at [576, 214] on select "Select Home Work Other" at bounding box center [676, 230] width 201 height 32
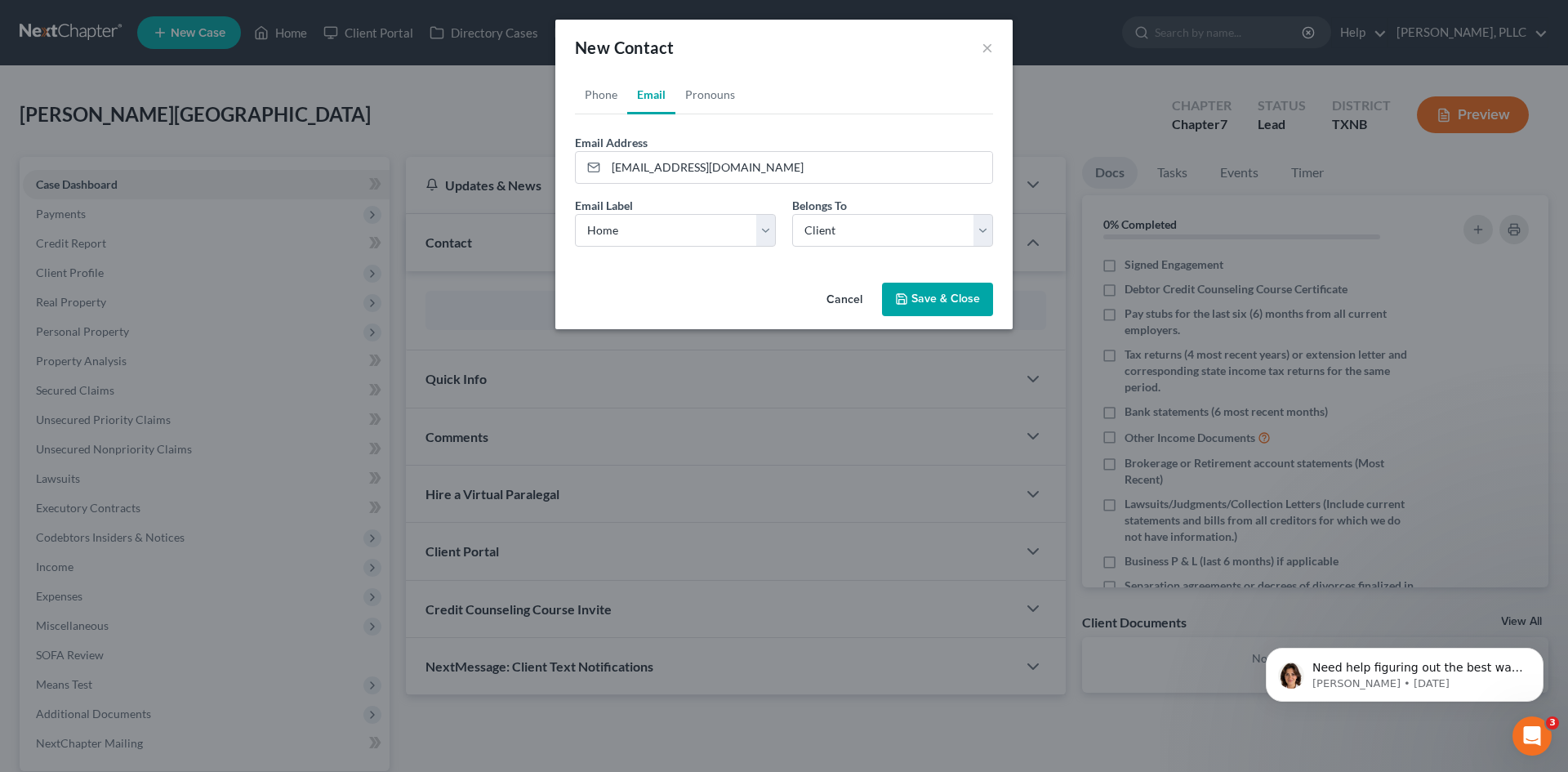
click at [916, 303] on button "Save & Close" at bounding box center [938, 299] width 111 height 34
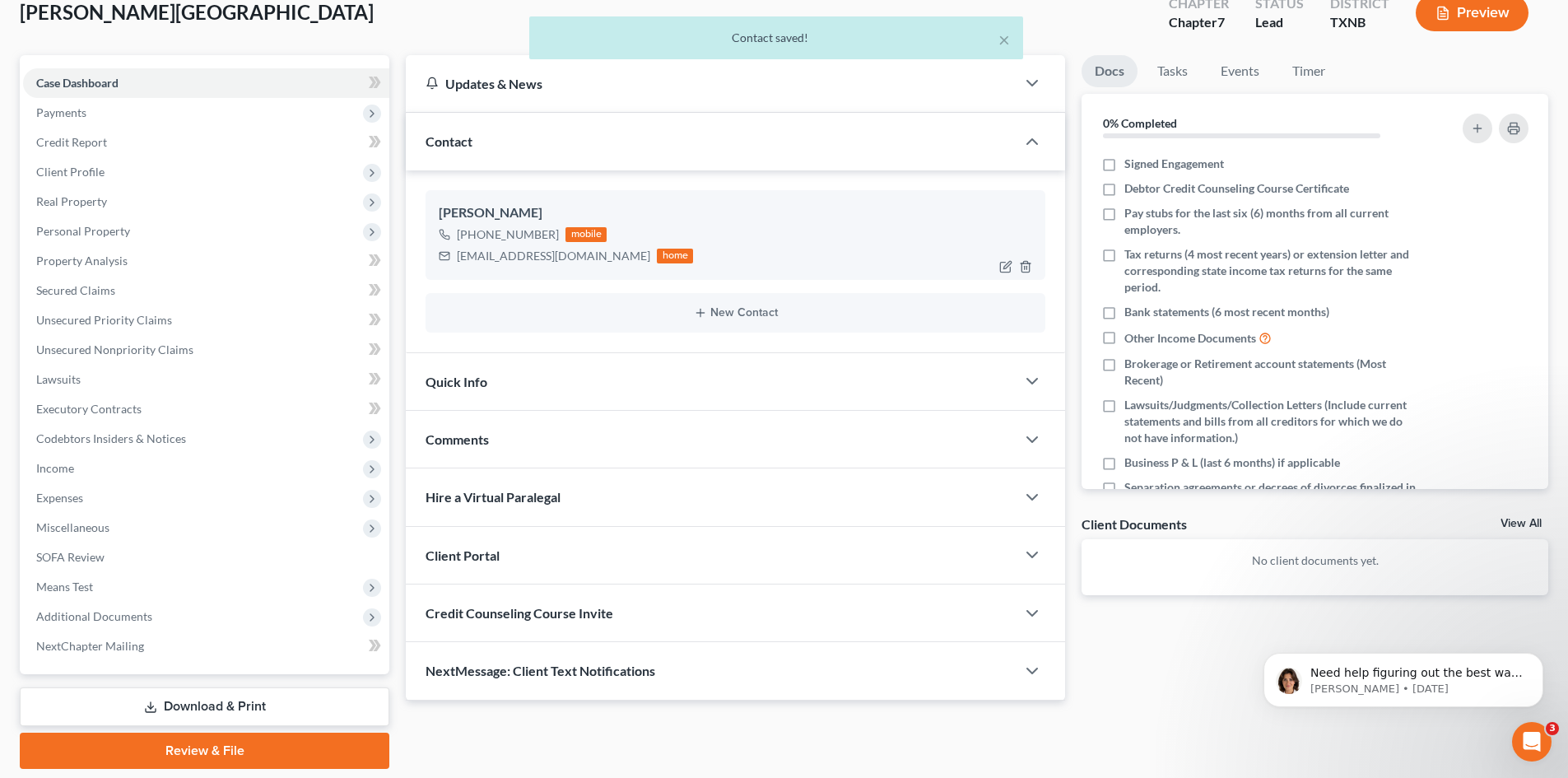
scroll to position [74, 0]
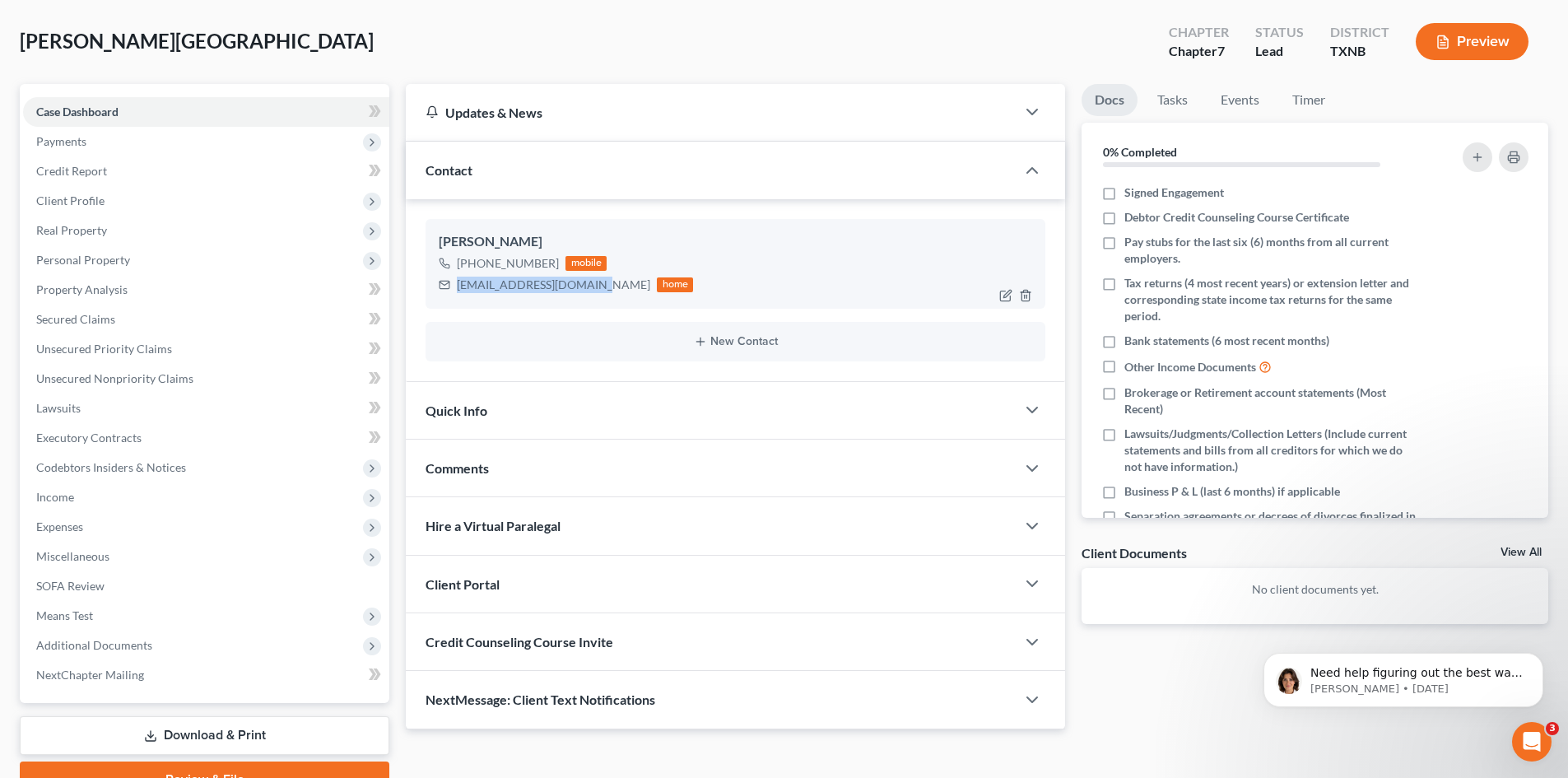
drag, startPoint x: 457, startPoint y: 281, endPoint x: 590, endPoint y: 295, distance: 133.7
click at [590, 295] on div "[EMAIL_ADDRESS][DOMAIN_NAME] home" at bounding box center [566, 284] width 255 height 21
copy div "[EMAIL_ADDRESS][DOMAIN_NAME]"
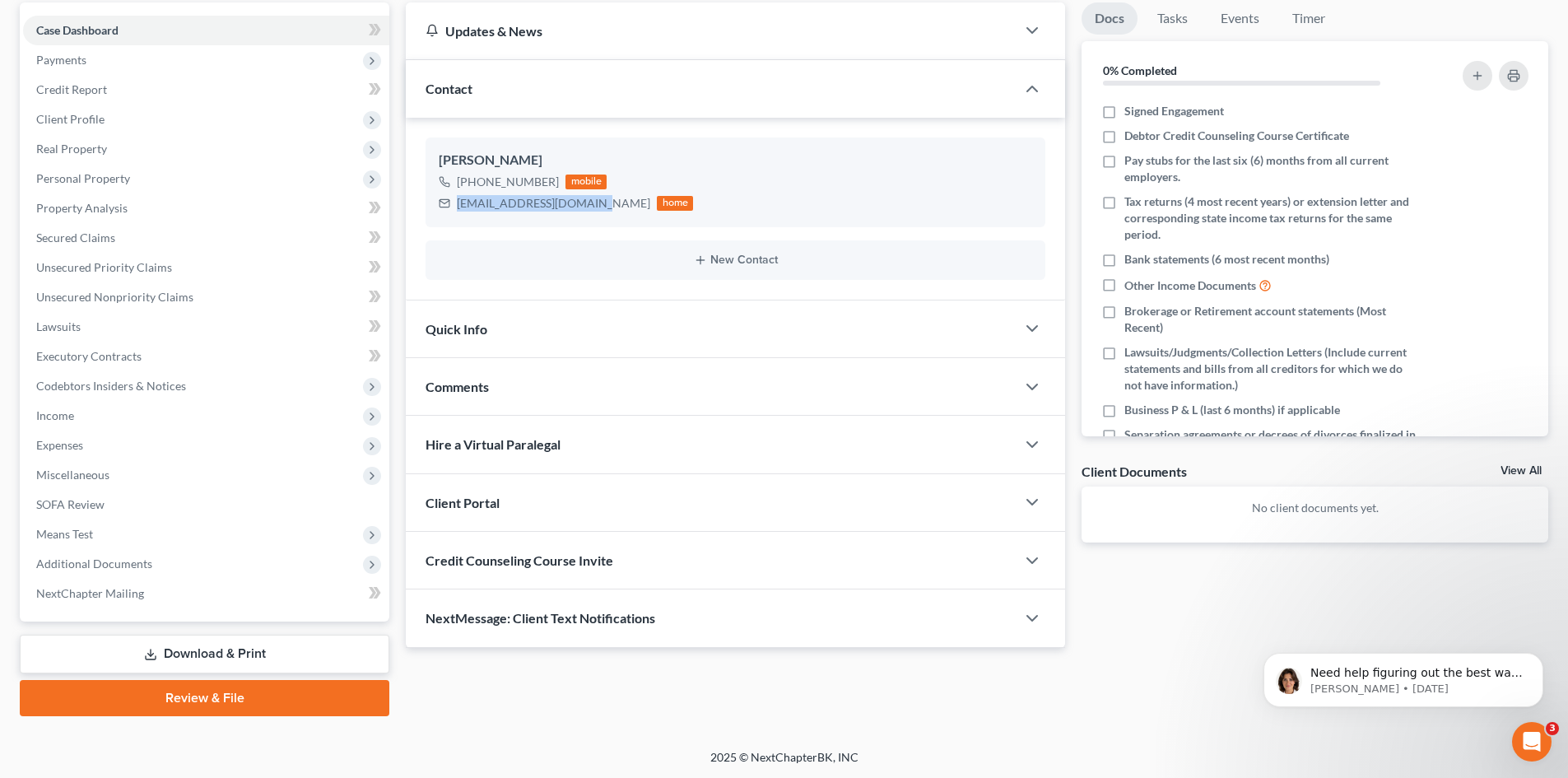
scroll to position [156, 0]
click at [524, 499] on div "Client Portal" at bounding box center [711, 501] width 610 height 57
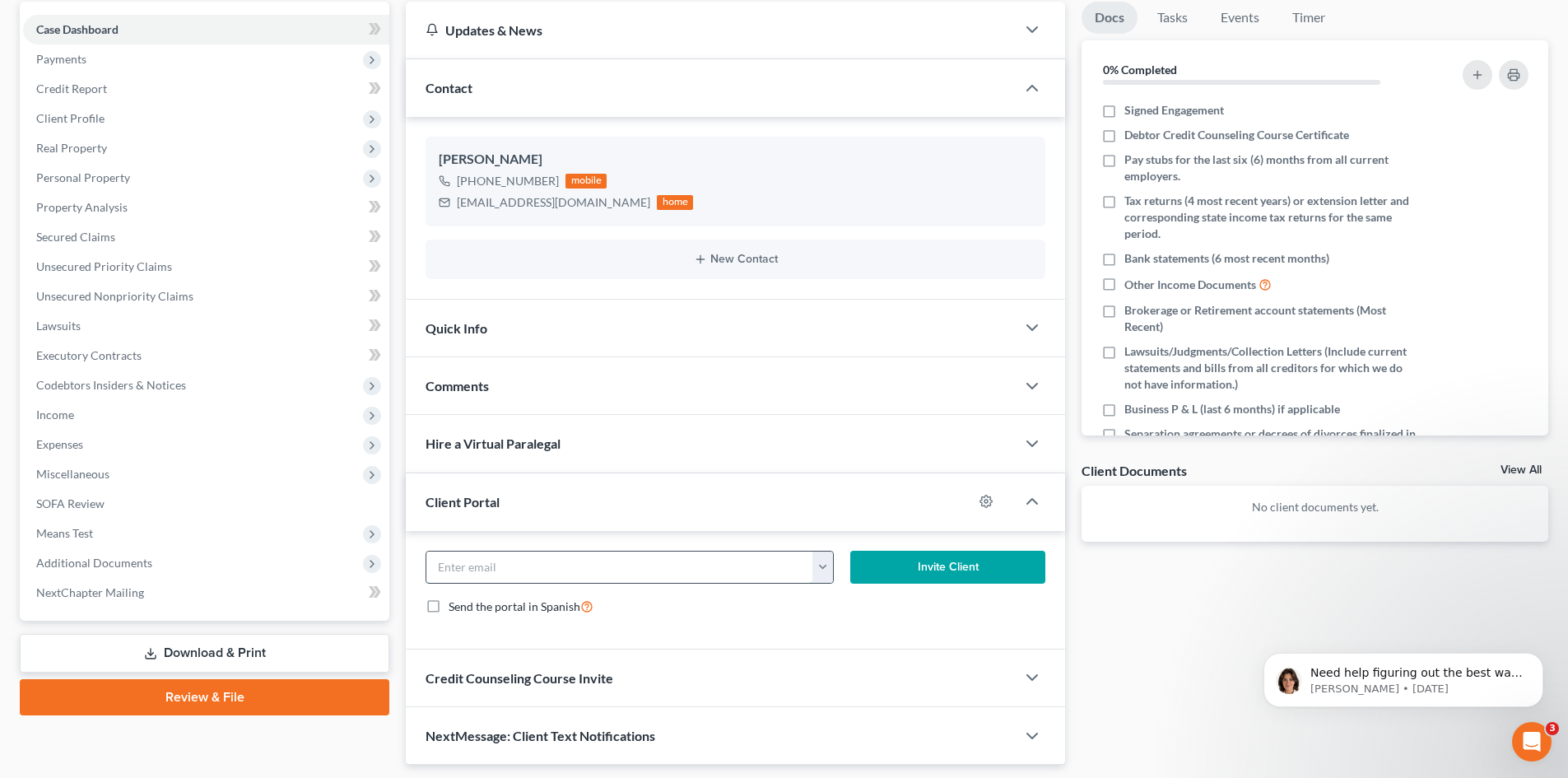
click at [497, 560] on input "email" at bounding box center [620, 567] width 387 height 32
paste input "[EMAIL_ADDRESS][DOMAIN_NAME]"
type input "[EMAIL_ADDRESS][DOMAIN_NAME]"
click at [895, 563] on button "Invite Client" at bounding box center [948, 567] width 196 height 33
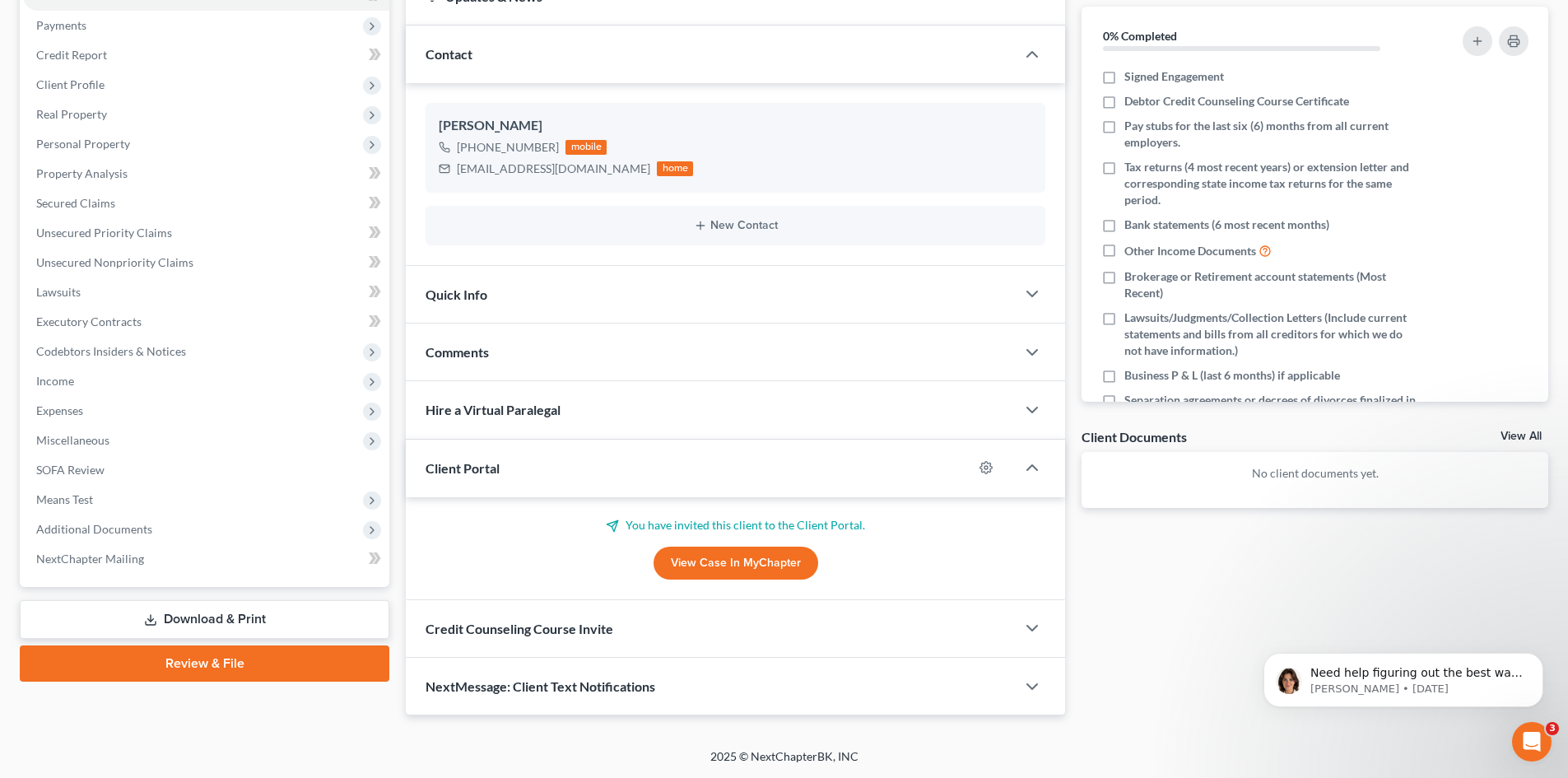
click at [564, 629] on span "Credit Counseling Course Invite" at bounding box center [520, 628] width 188 height 16
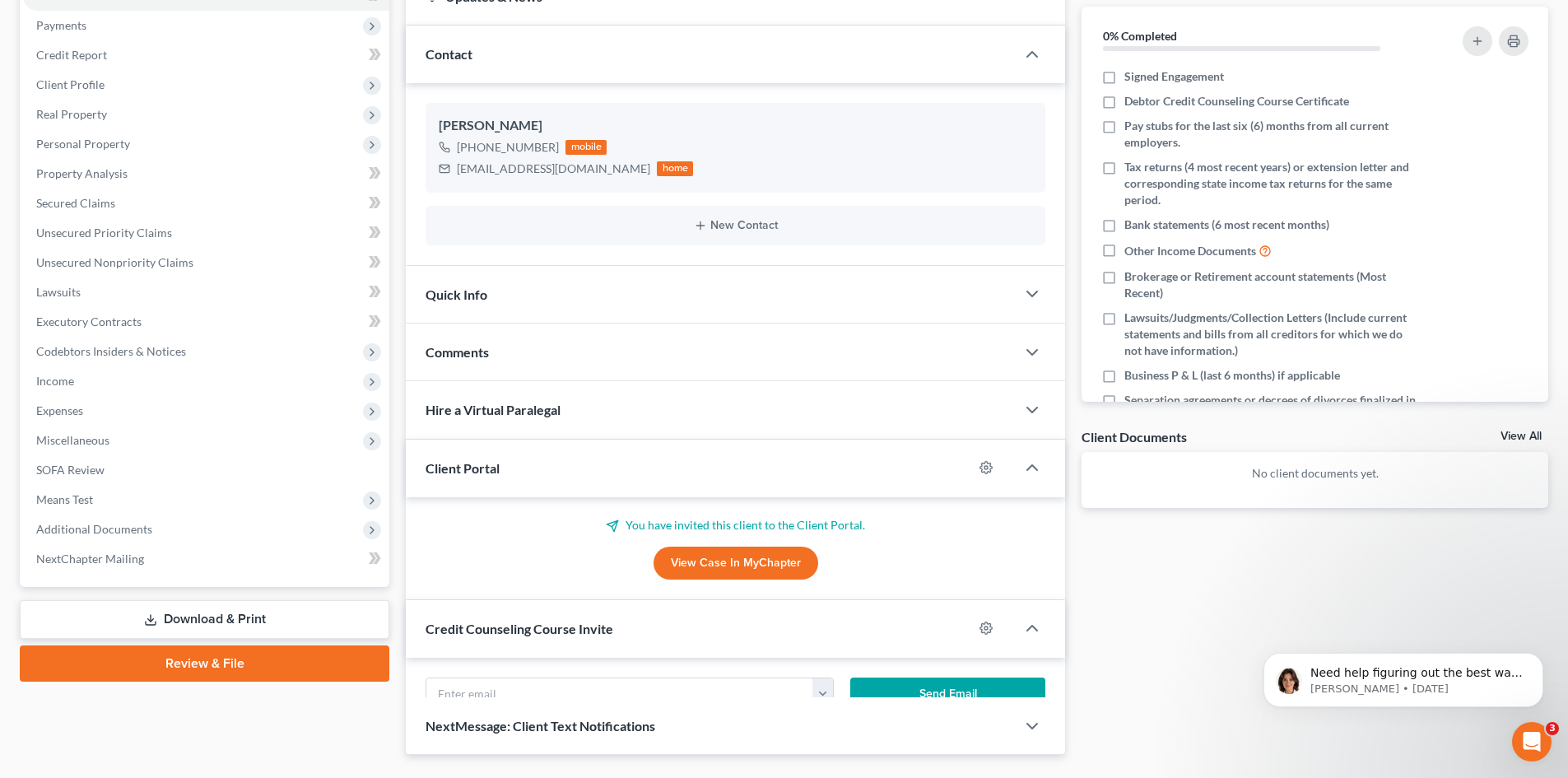
scroll to position [208, 0]
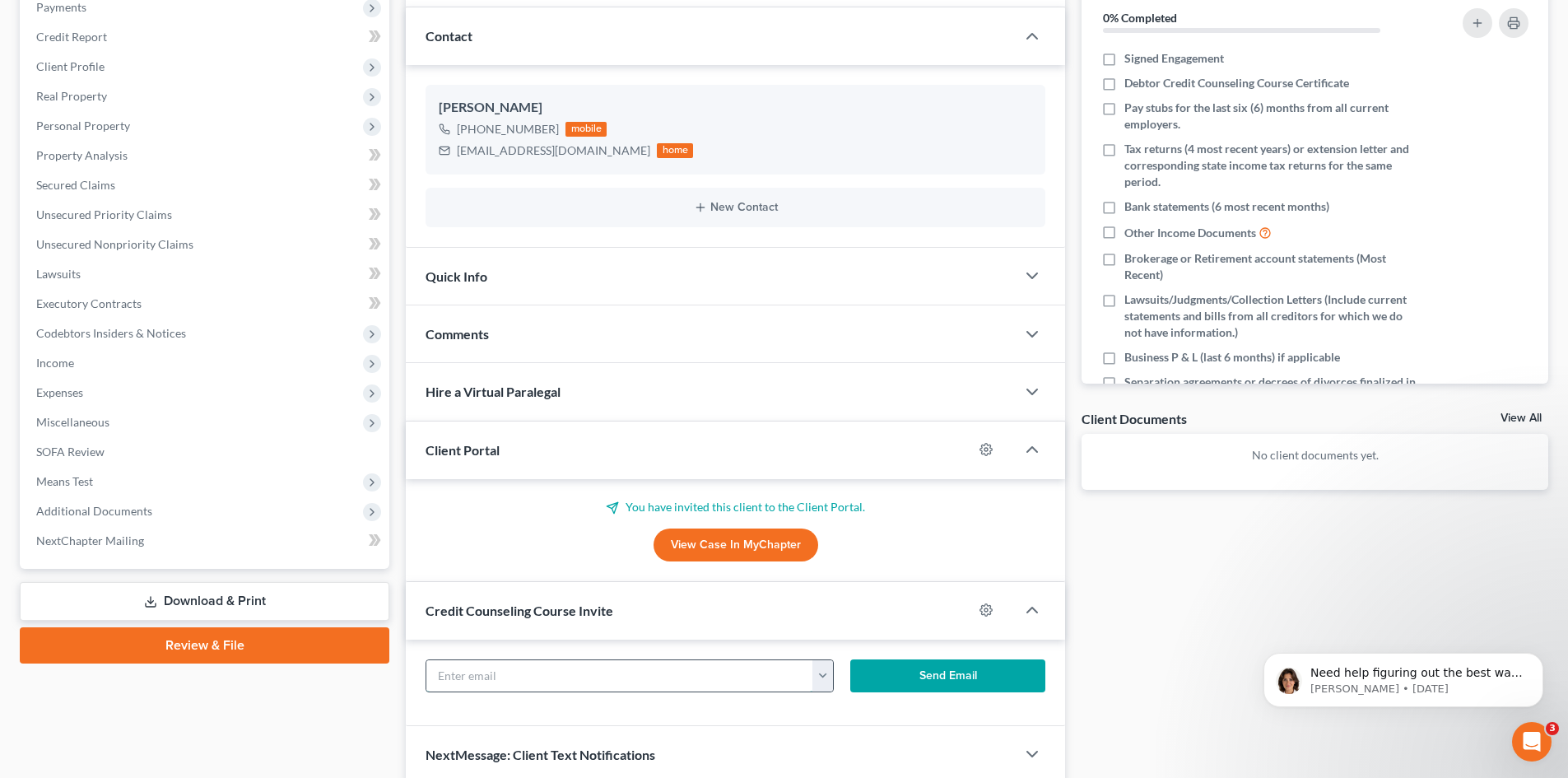
click at [550, 671] on input "text" at bounding box center [620, 676] width 387 height 32
paste input "[EMAIL_ADDRESS][DOMAIN_NAME]"
type input "[EMAIL_ADDRESS][DOMAIN_NAME]"
click at [918, 669] on button "Send Email" at bounding box center [948, 675] width 196 height 33
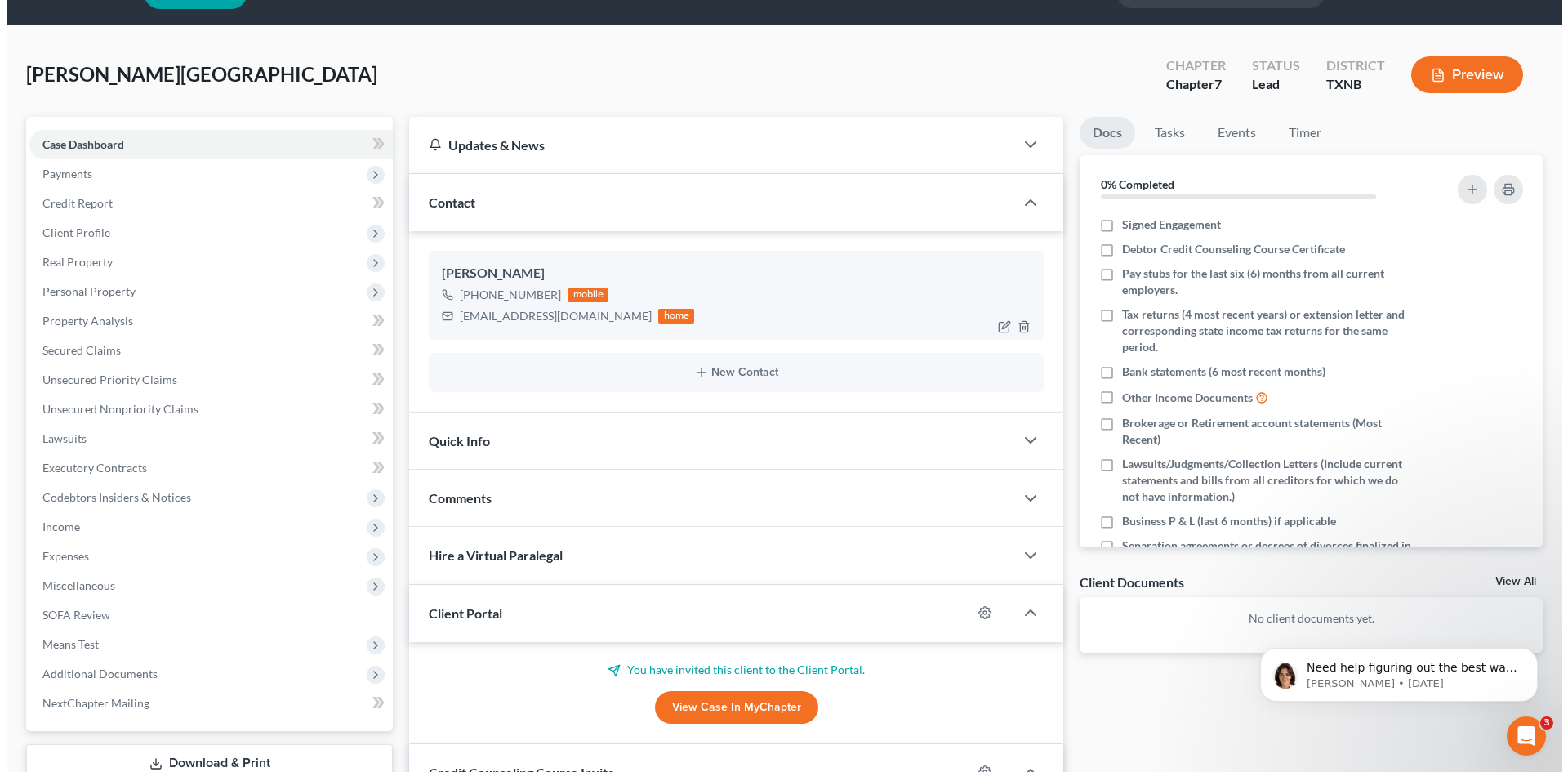
scroll to position [0, 0]
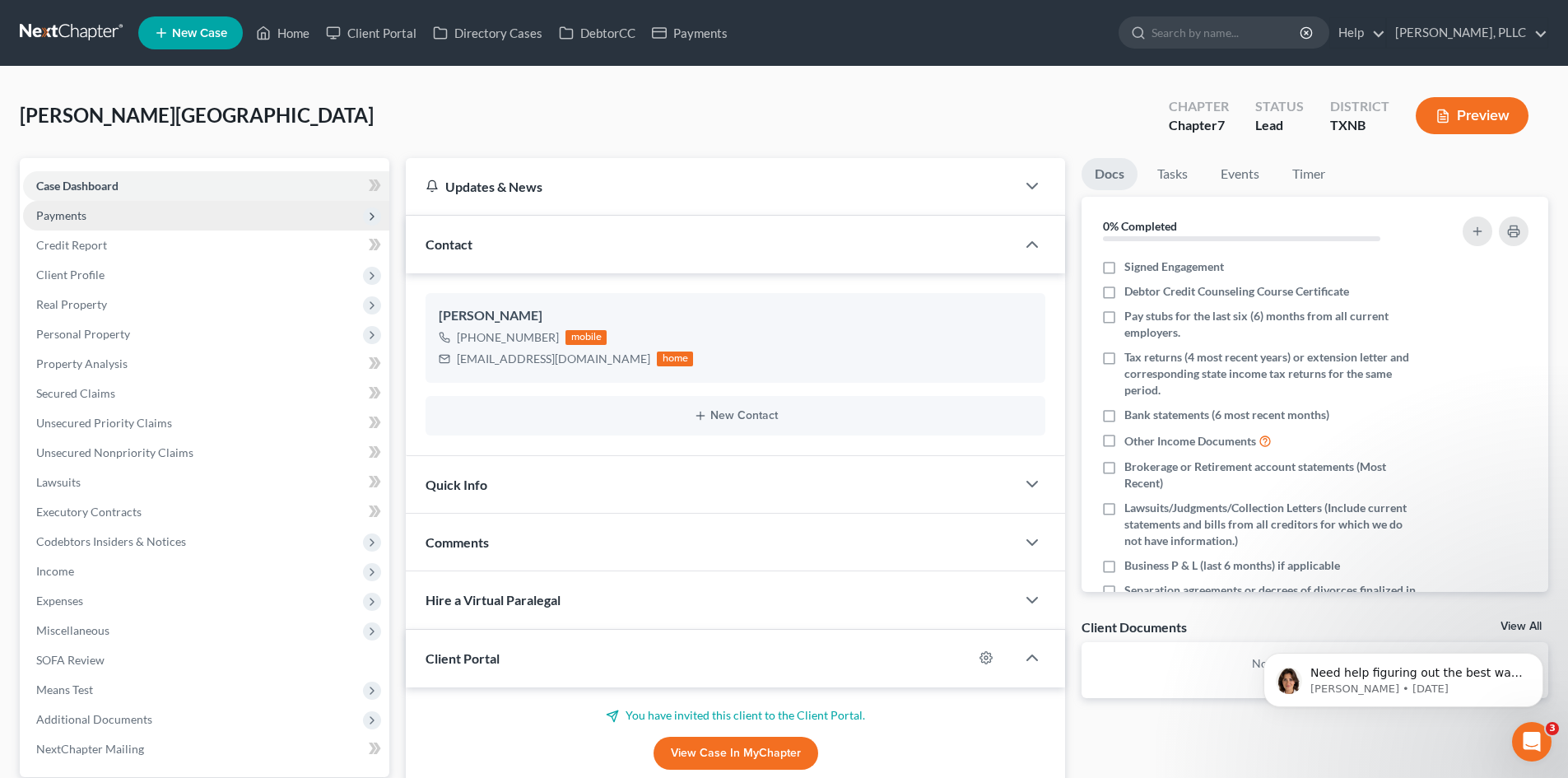
click at [99, 214] on span "Payments" at bounding box center [206, 216] width 366 height 30
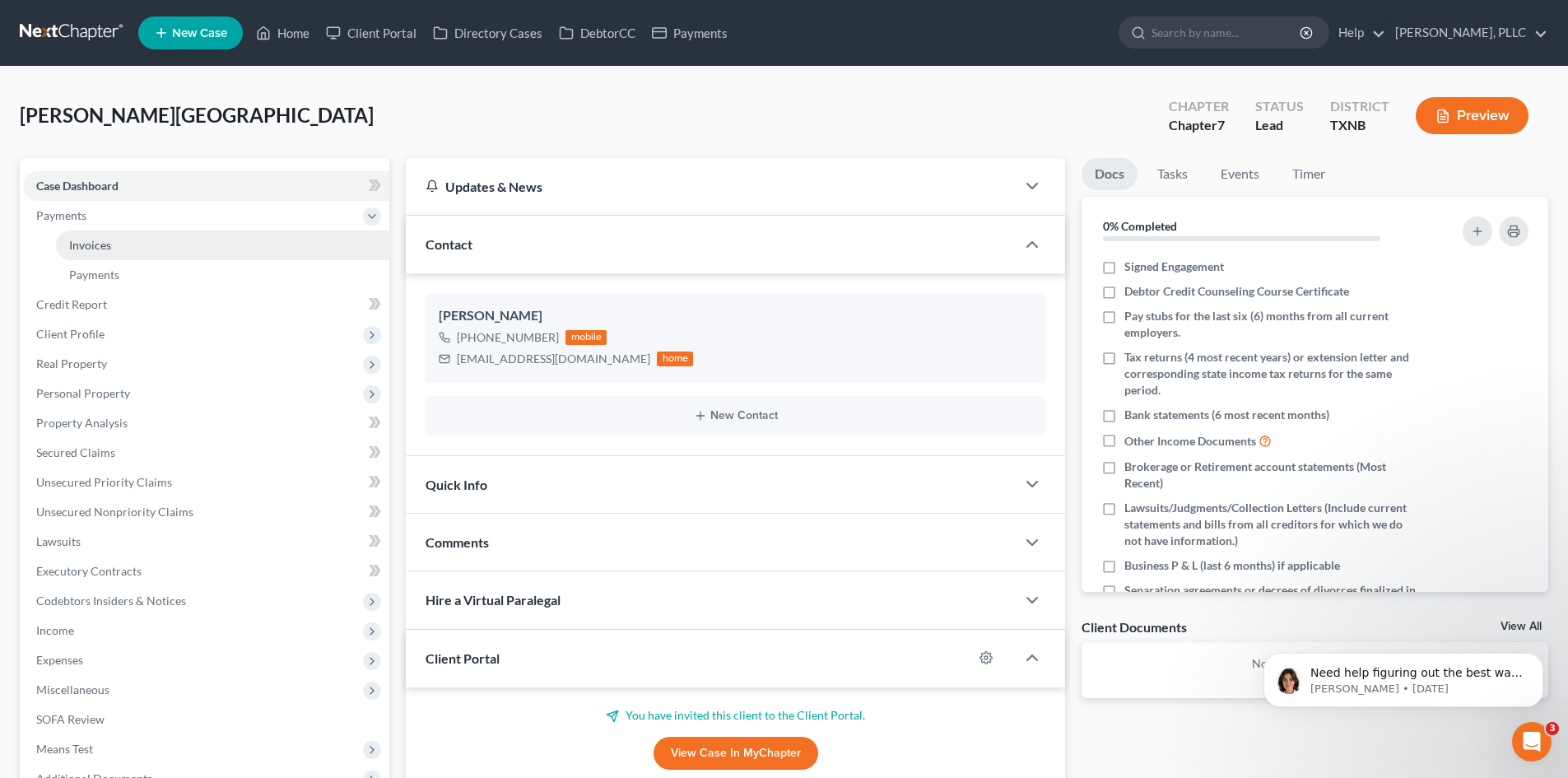
click at [172, 248] on link "Invoices" at bounding box center [222, 245] width 334 height 30
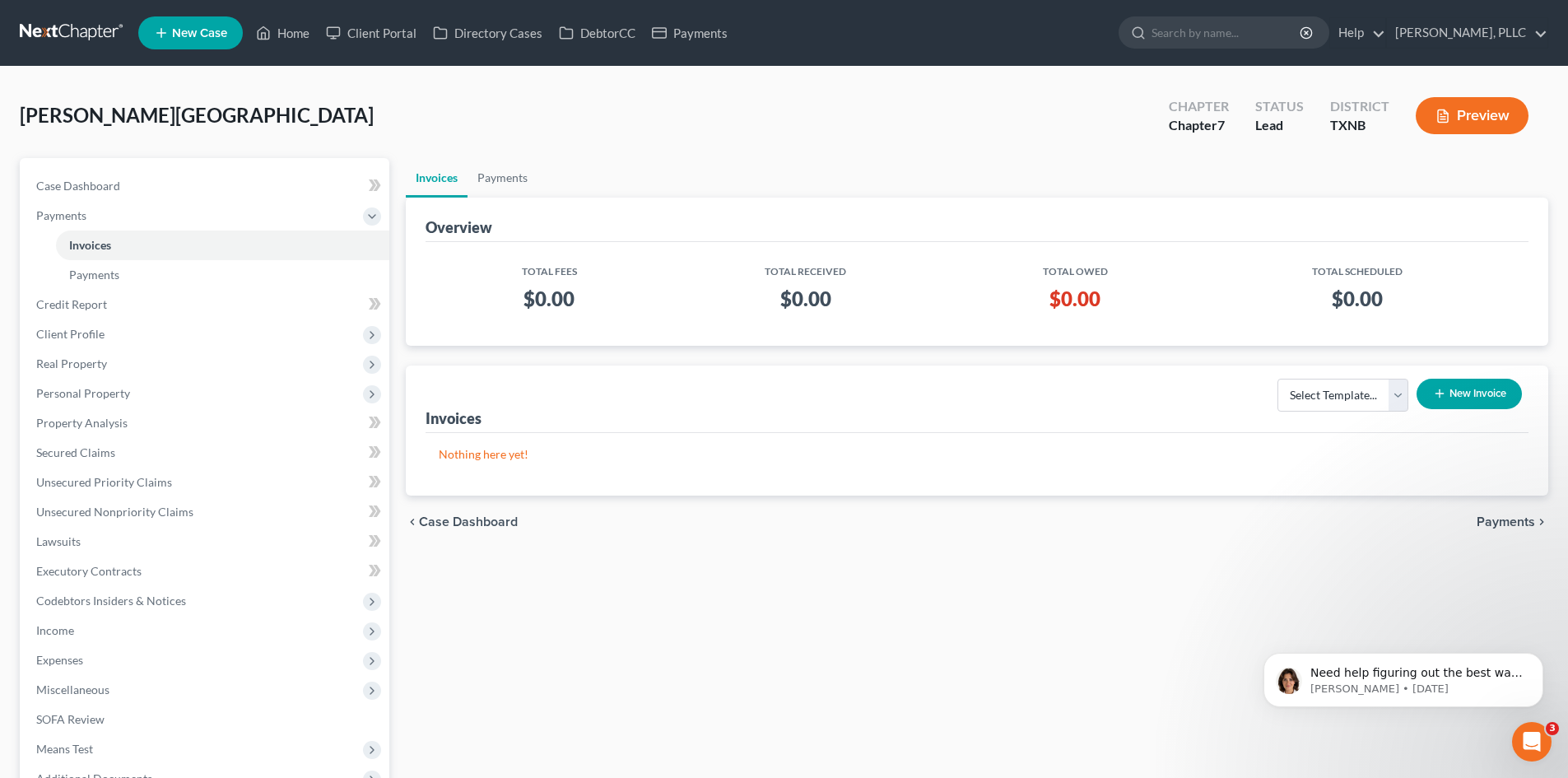
click at [1446, 387] on button "New Invoice" at bounding box center [1469, 393] width 105 height 31
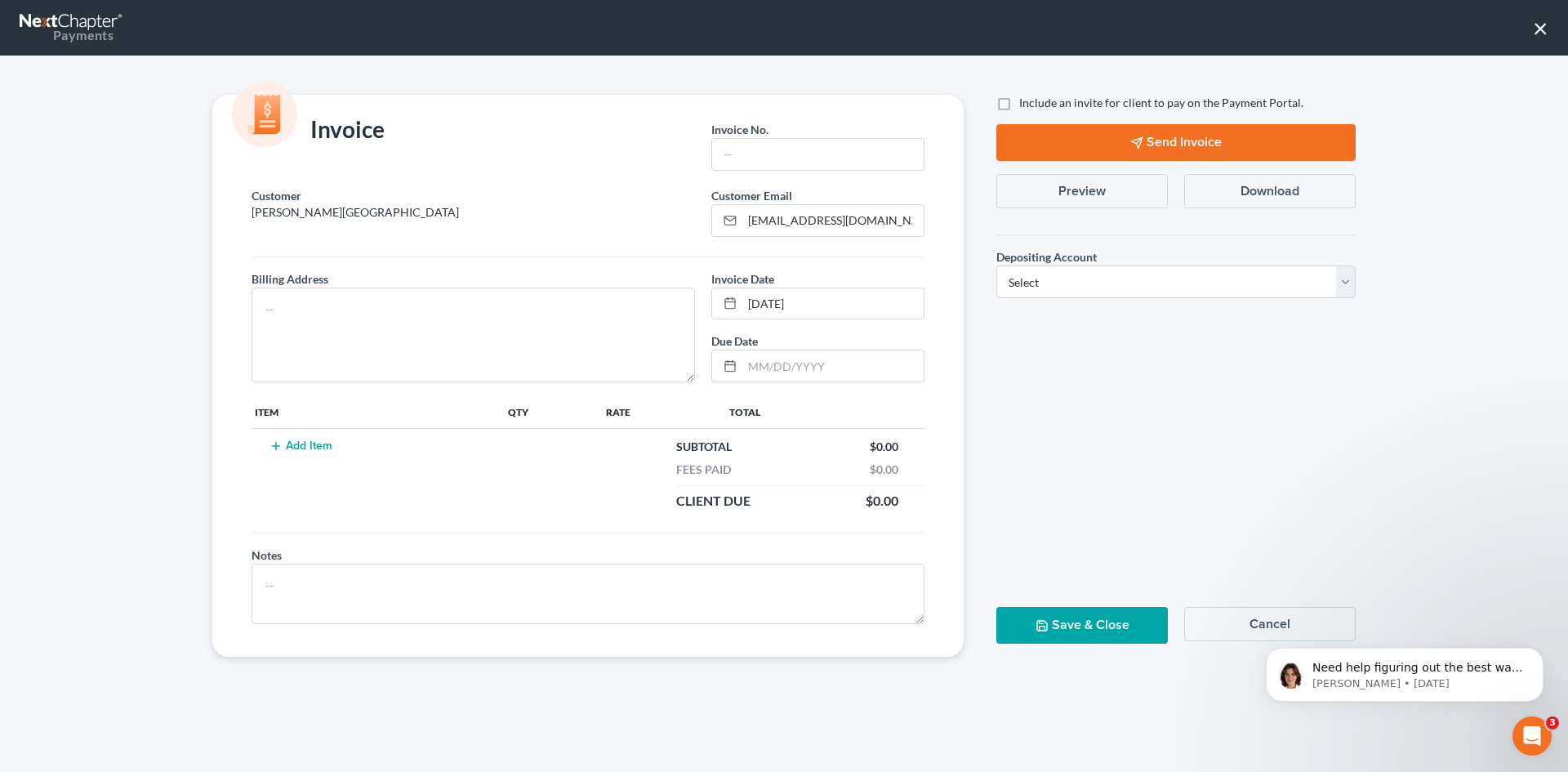
click at [1538, 31] on button "×" at bounding box center [1540, 28] width 16 height 26
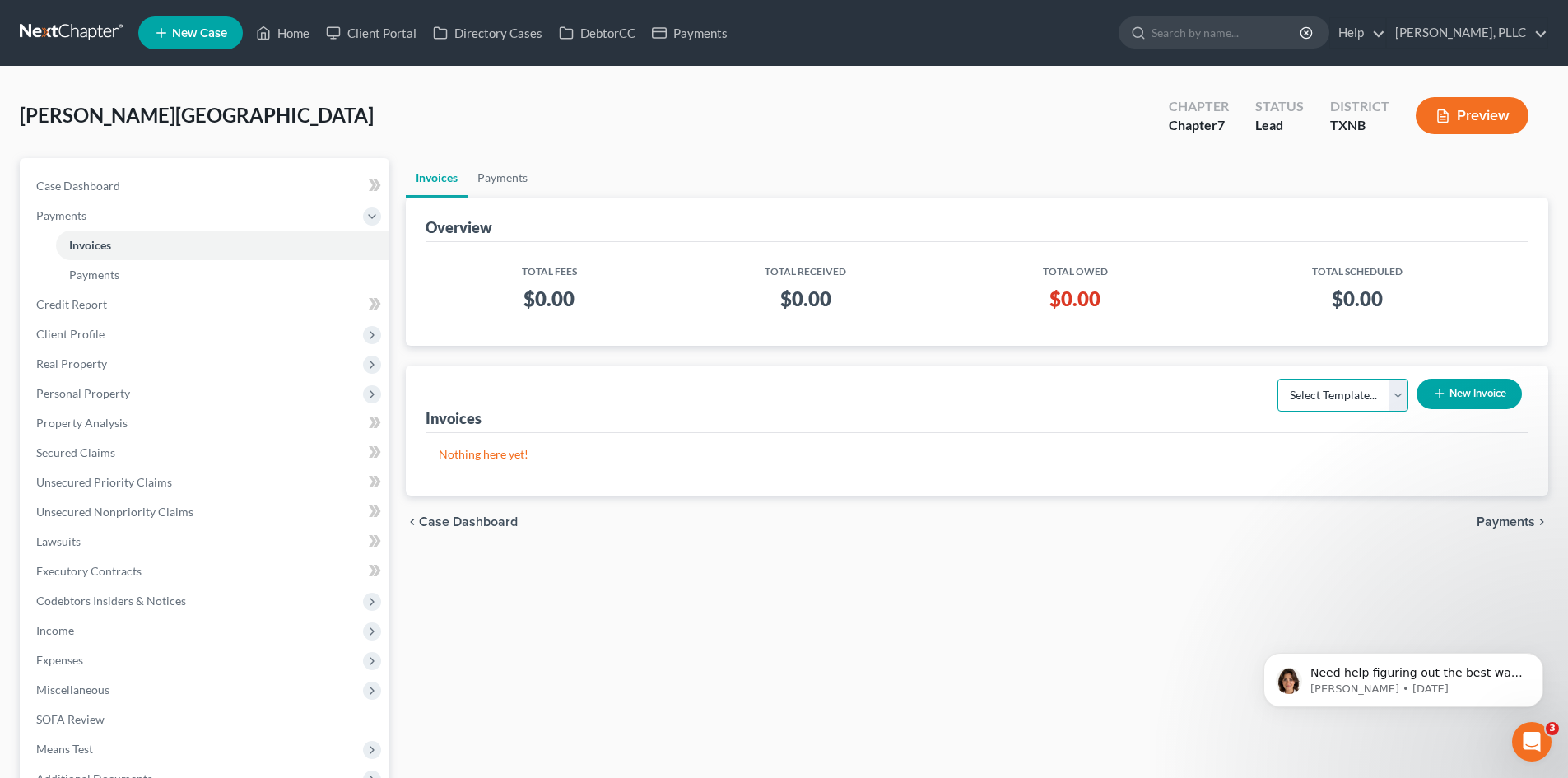
click at [1398, 390] on select "Select Template... Invoice" at bounding box center [1343, 394] width 131 height 33
select select "0"
click at [1278, 378] on select "Select Template... Invoice" at bounding box center [1343, 394] width 131 height 33
click at [1506, 397] on button "New Invoice" at bounding box center [1469, 393] width 105 height 31
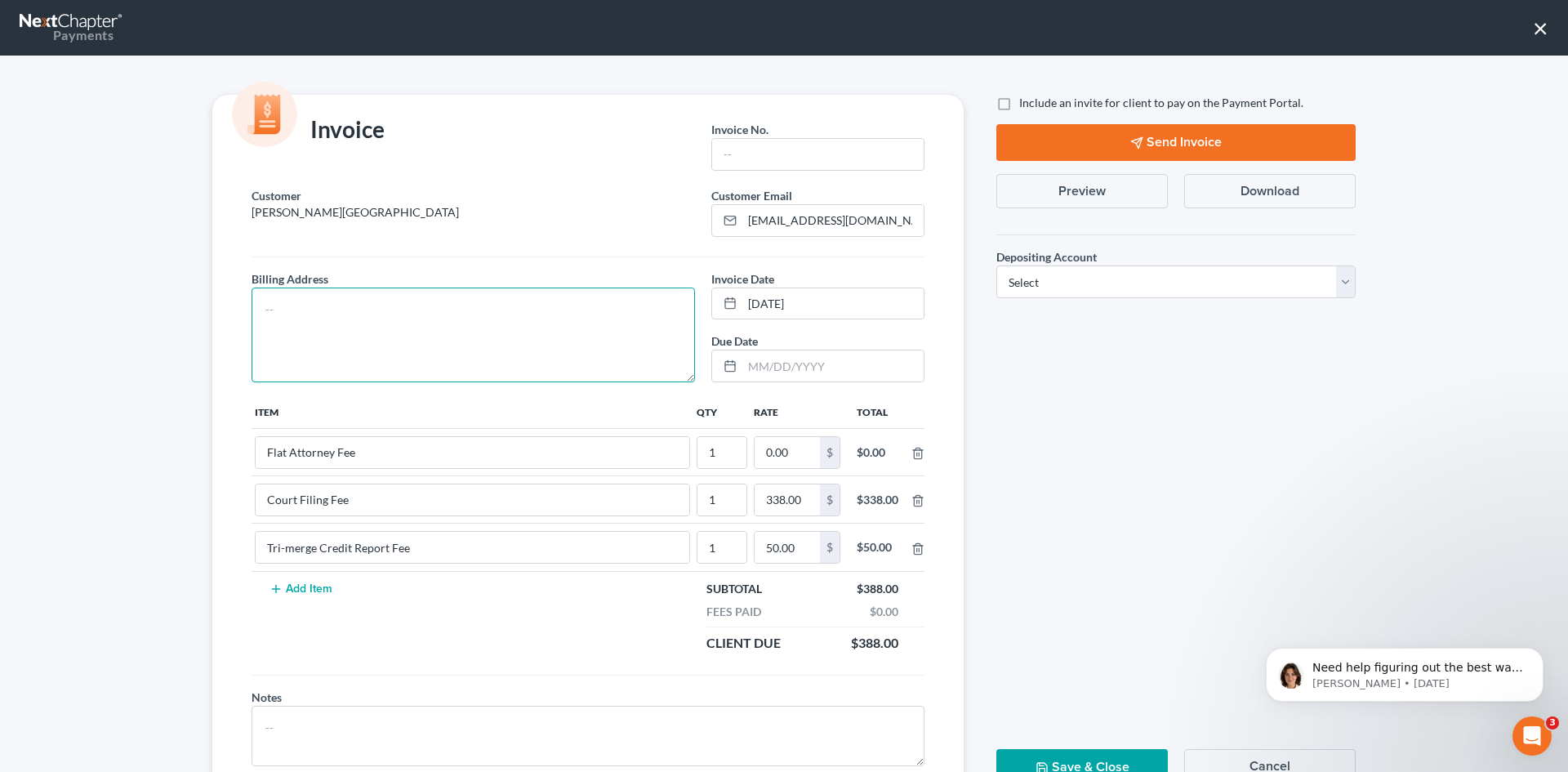
click at [304, 291] on textarea at bounding box center [473, 335] width 444 height 95
type textarea "t"
type textarea "TBD"
click at [732, 152] on input "text" at bounding box center [817, 155] width 211 height 31
type input "S0004"
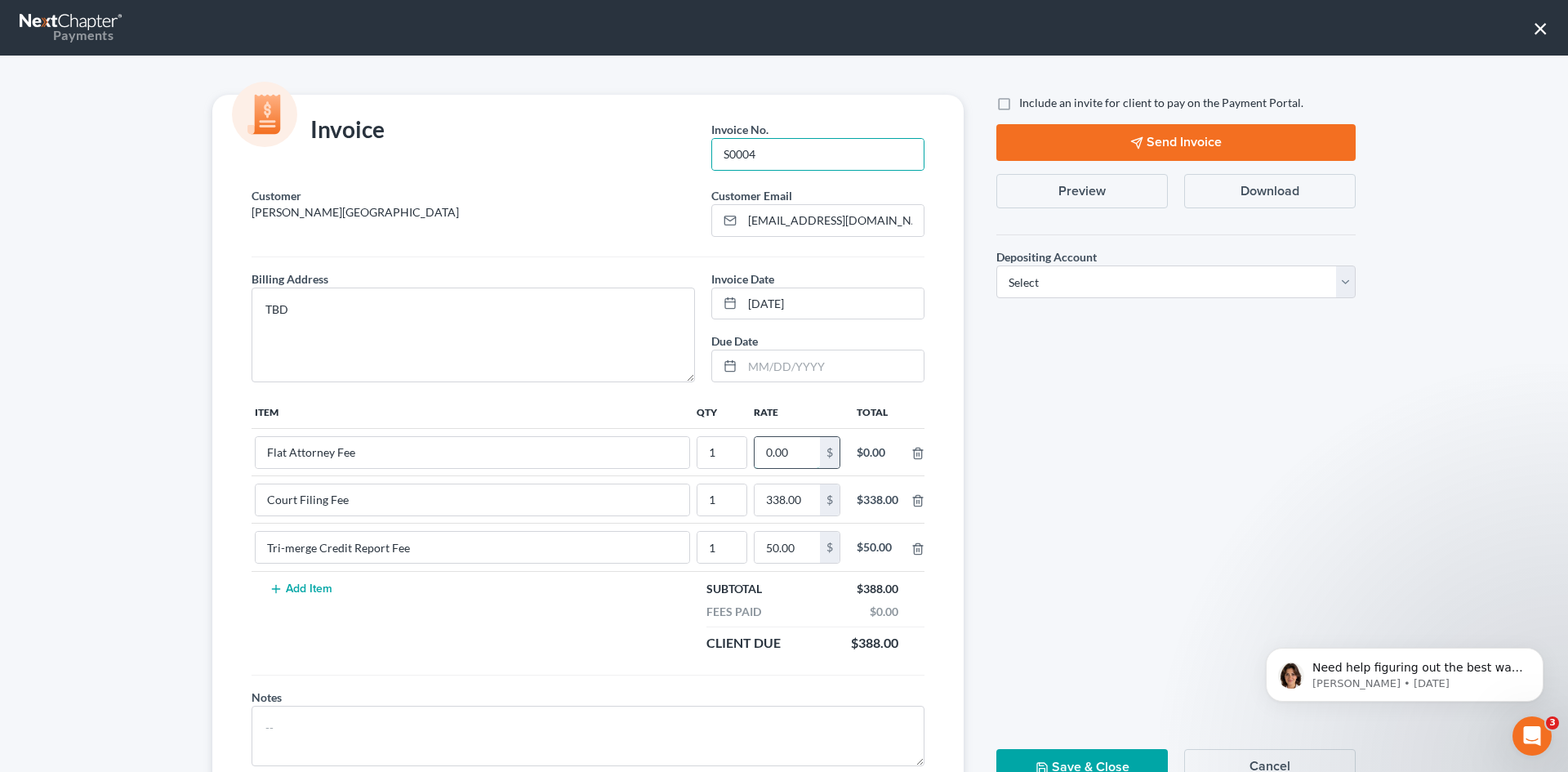
click at [787, 454] on input "0.00" at bounding box center [787, 453] width 65 height 31
type input "1"
type input "2,512"
click at [1019, 101] on label "Include an invite for client to pay on the Payment Portal." at bounding box center [1161, 103] width 284 height 17
click at [1026, 101] on input "Include an invite for client to pay on the Payment Portal." at bounding box center [1031, 101] width 11 height 11
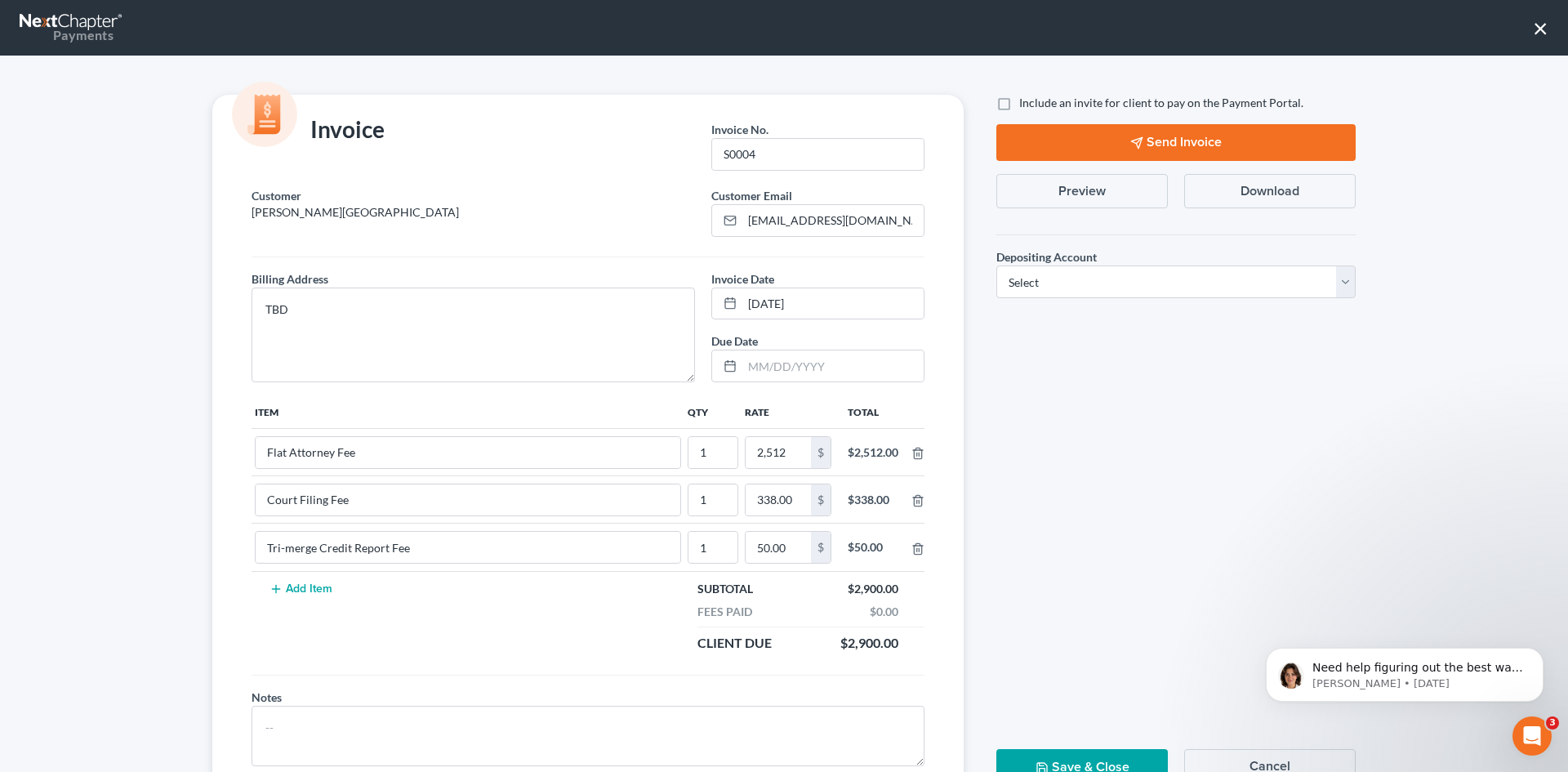
checkbox input "true"
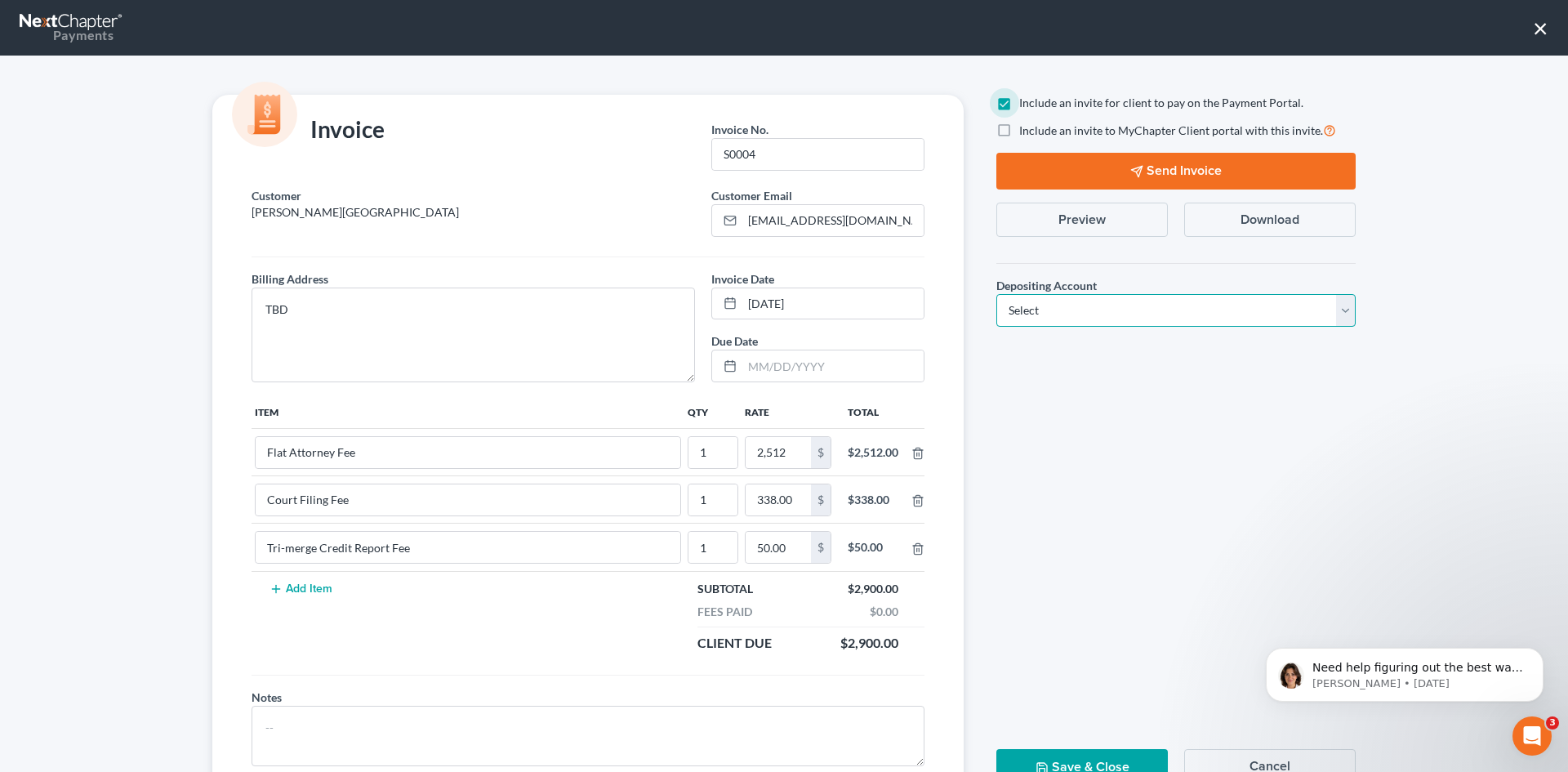
click at [1073, 303] on select "Select Operation Trust" at bounding box center [1177, 310] width 360 height 32
select select "1"
click at [997, 294] on select "Select Operation Trust" at bounding box center [1177, 310] width 360 height 32
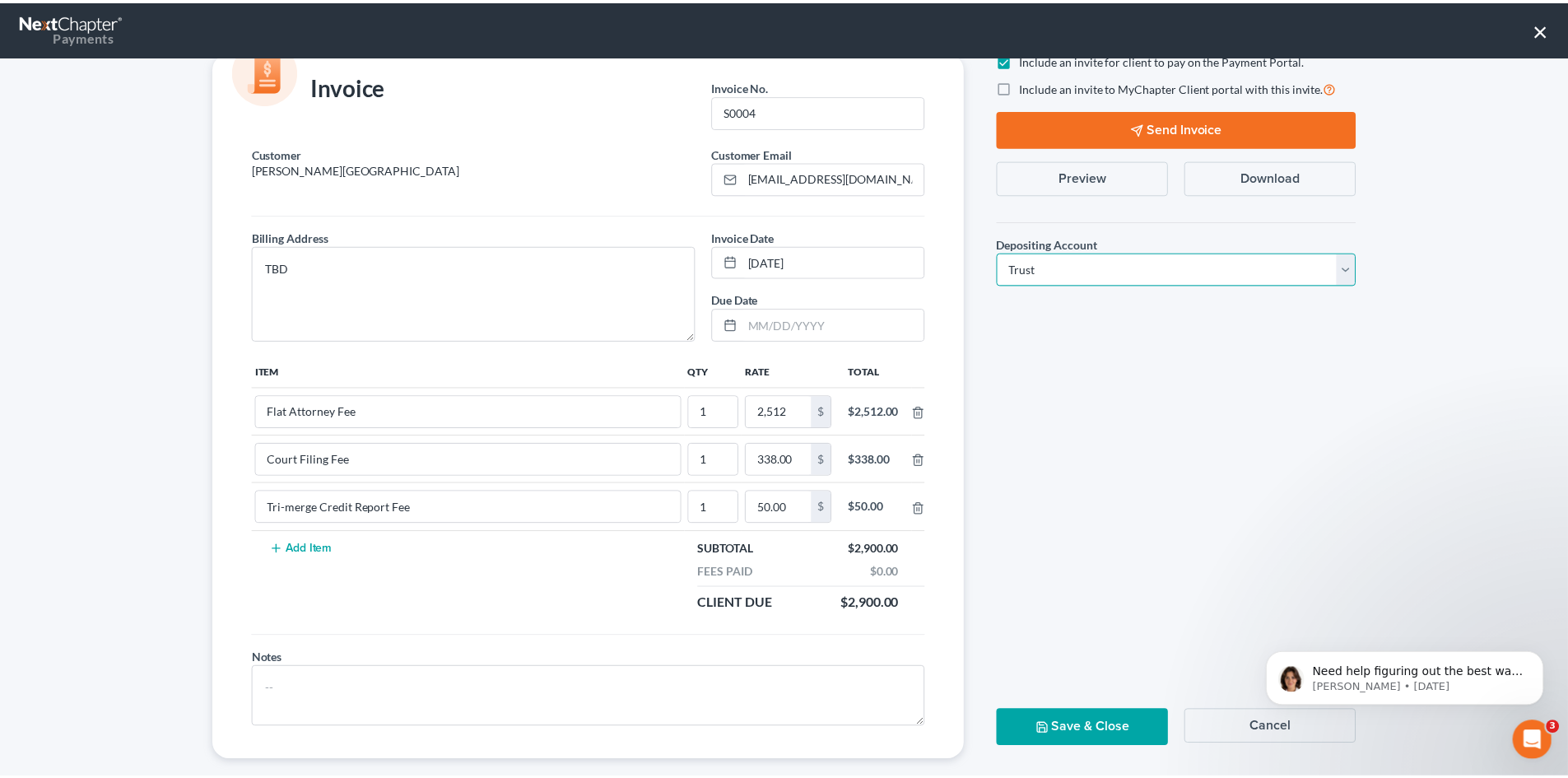
scroll to position [67, 0]
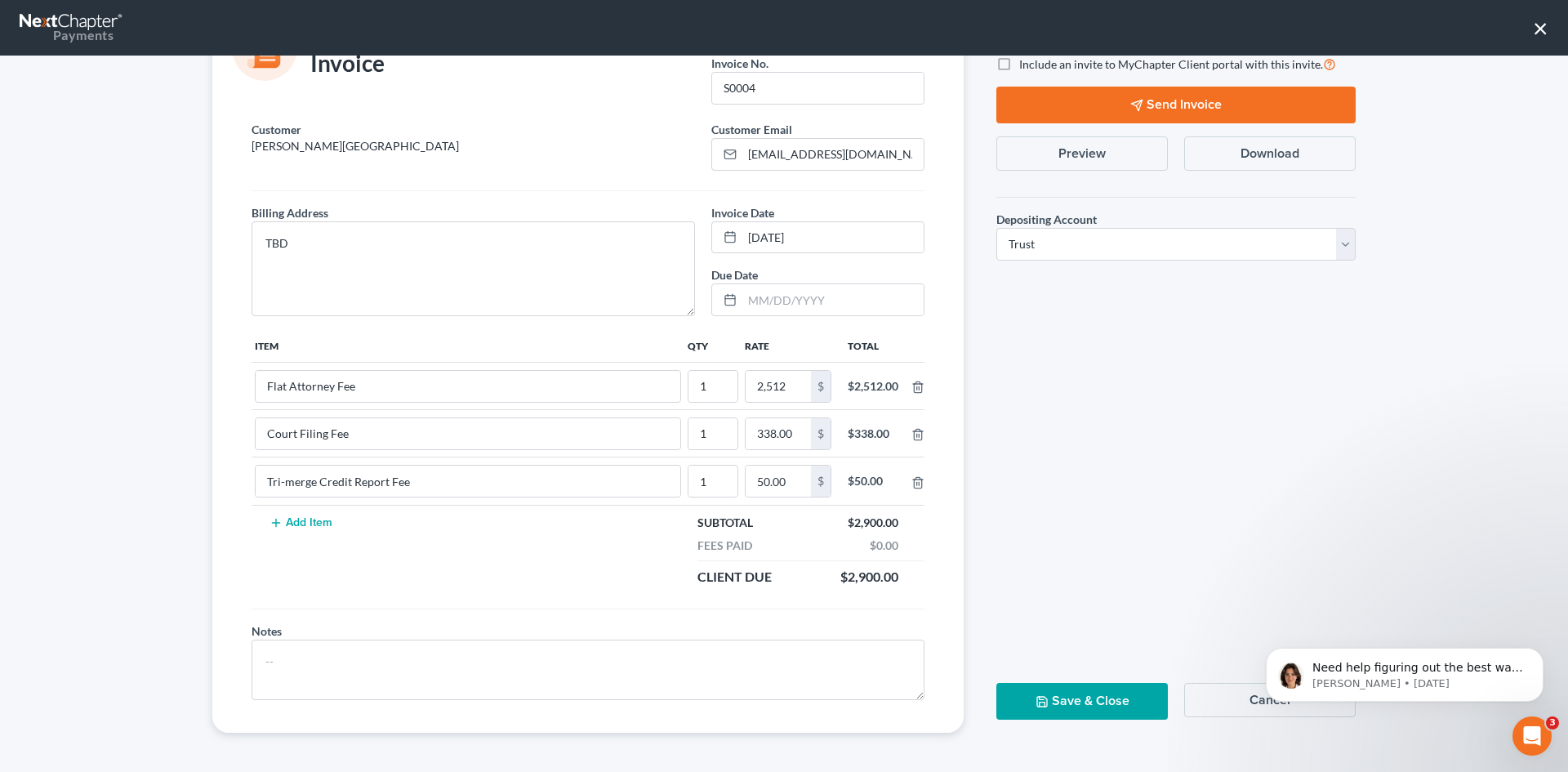
click at [1206, 99] on button "Send Invoice" at bounding box center [1177, 105] width 360 height 37
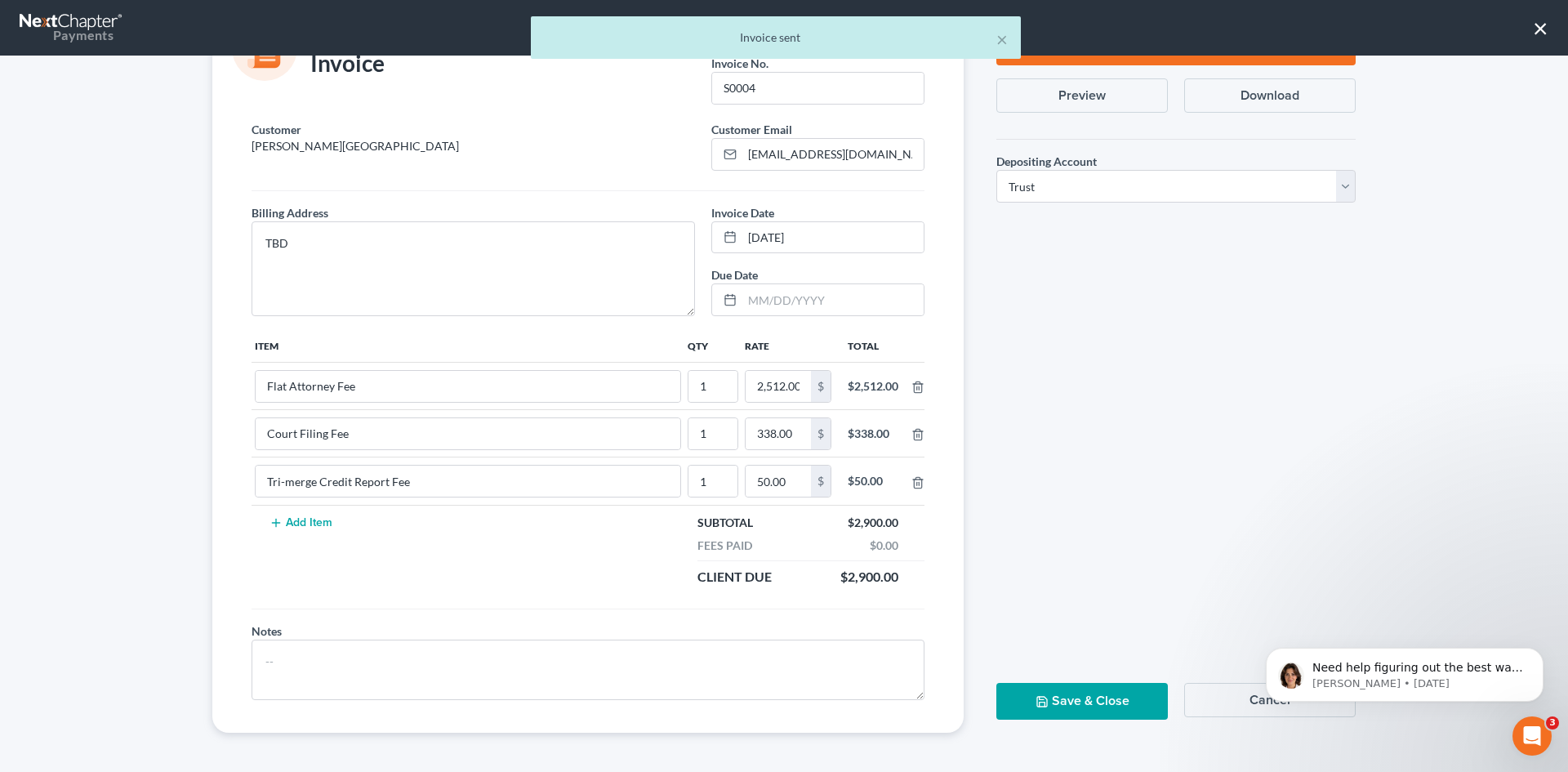
click at [1028, 695] on button "Save & Close" at bounding box center [1083, 701] width 172 height 37
